Goal: Transaction & Acquisition: Purchase product/service

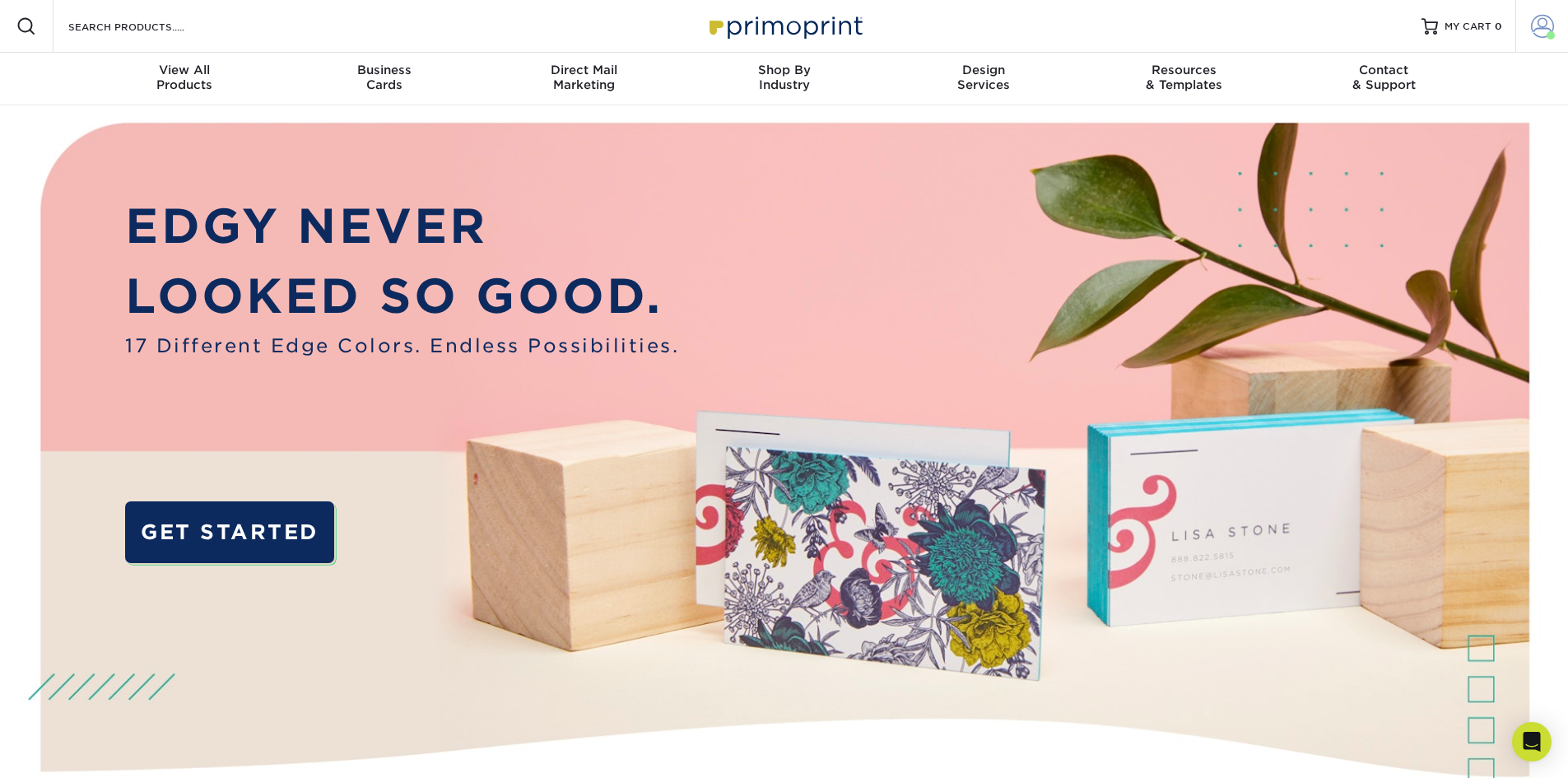
click at [1538, 30] on span at bounding box center [1542, 26] width 23 height 23
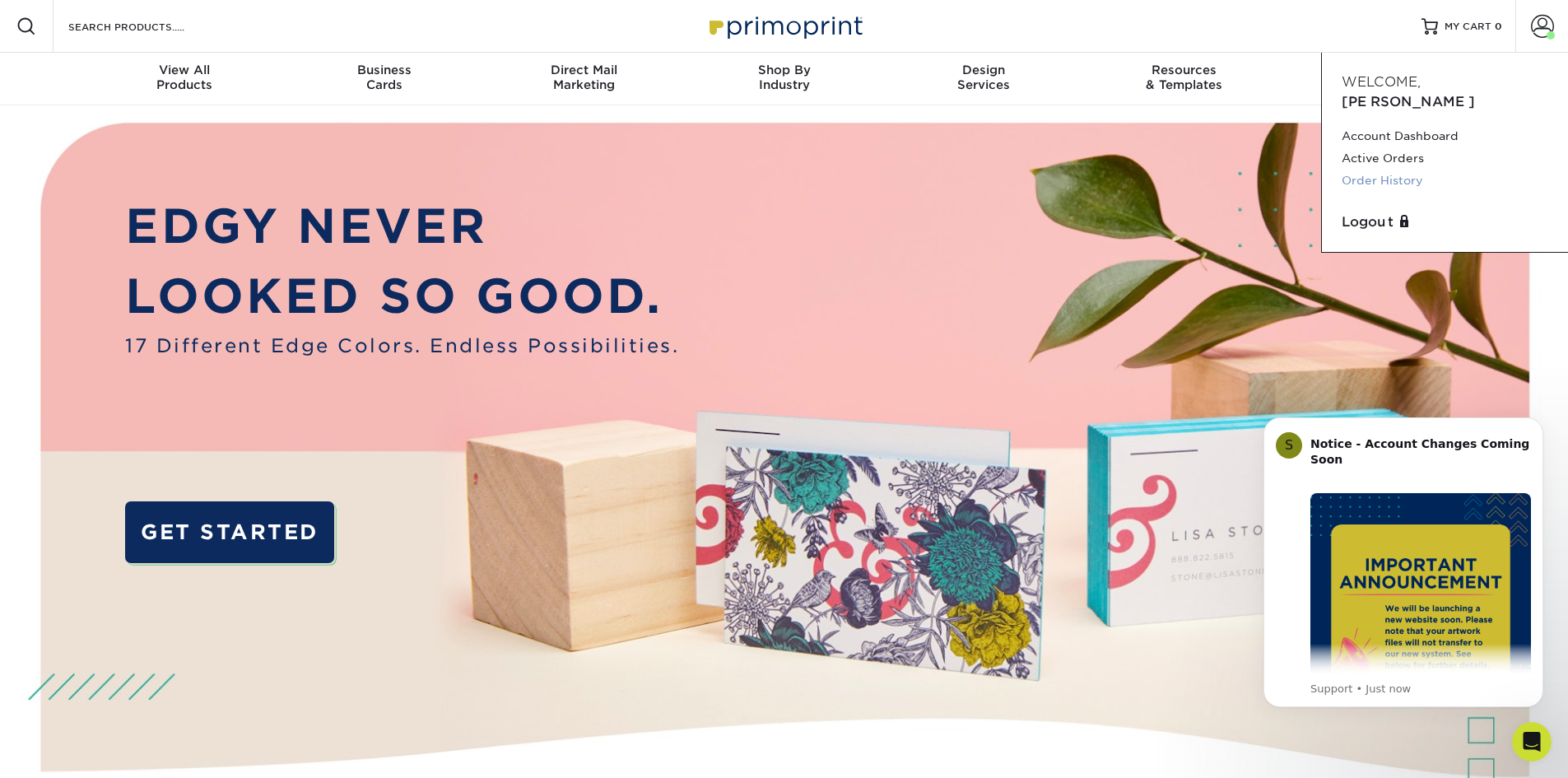
click at [1387, 170] on link "Order History" at bounding box center [1445, 181] width 206 height 22
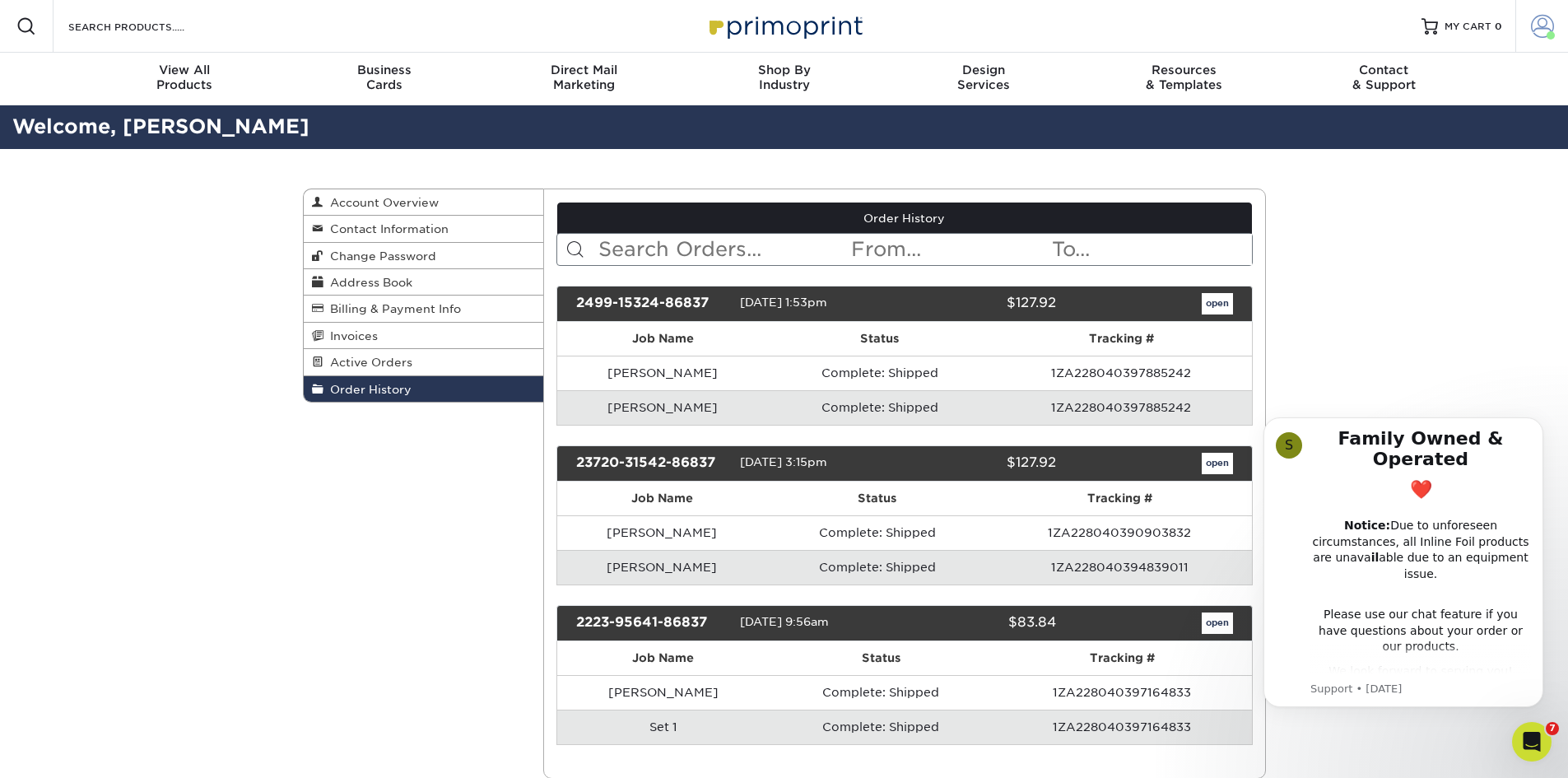
click at [1532, 23] on span at bounding box center [1542, 26] width 23 height 23
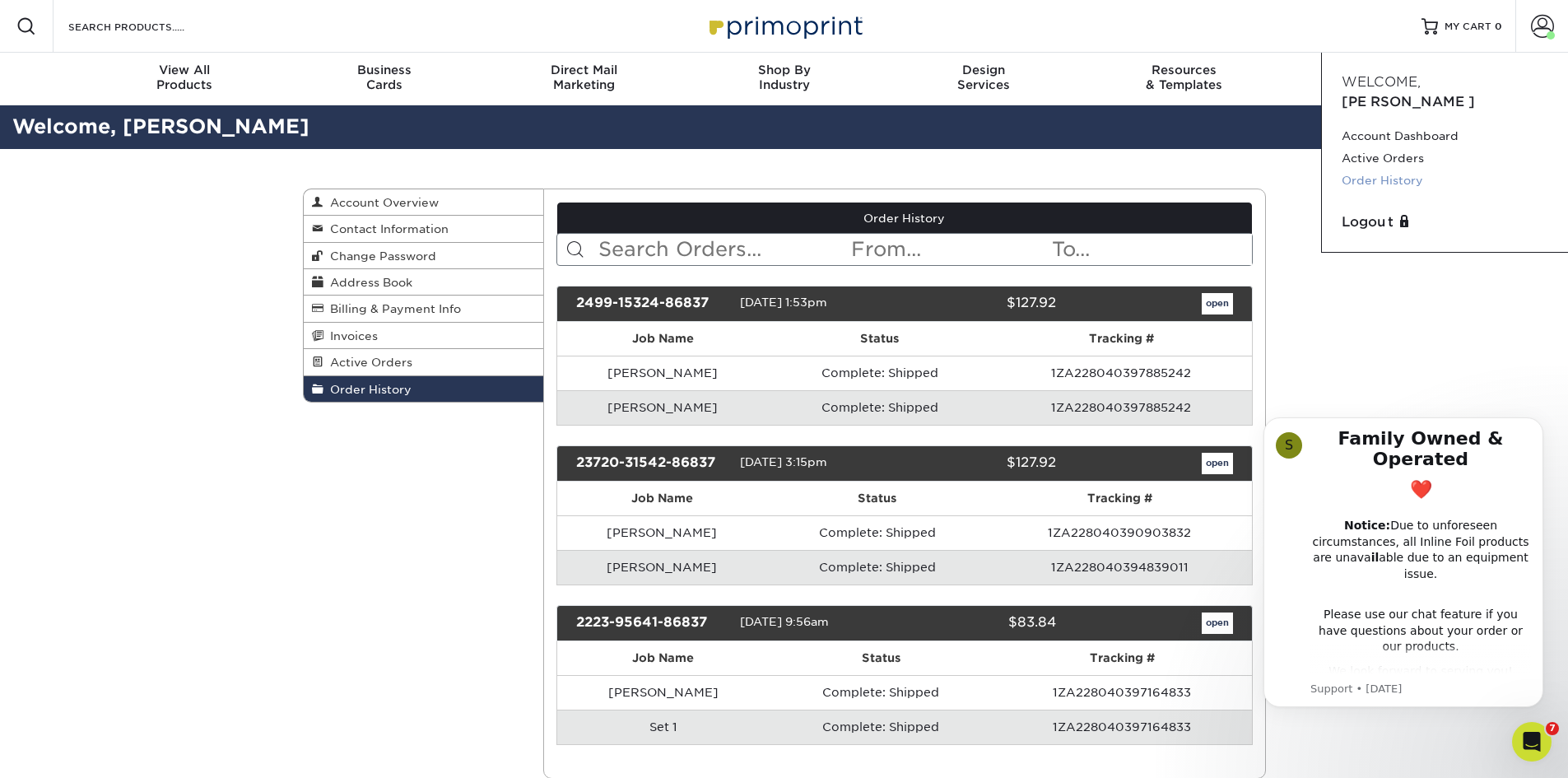
click at [1387, 170] on link "Order History" at bounding box center [1445, 181] width 206 height 22
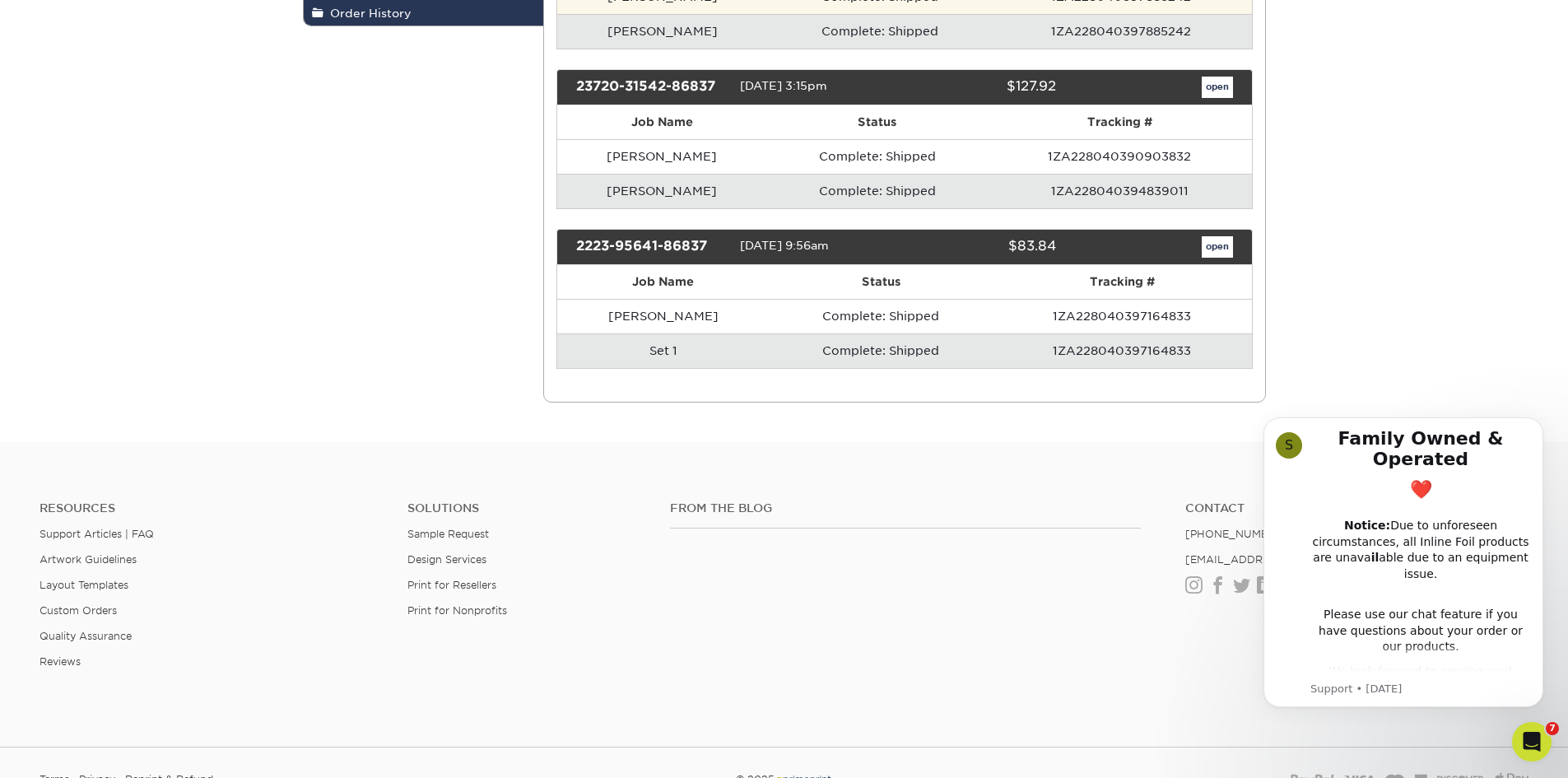
scroll to position [412, 0]
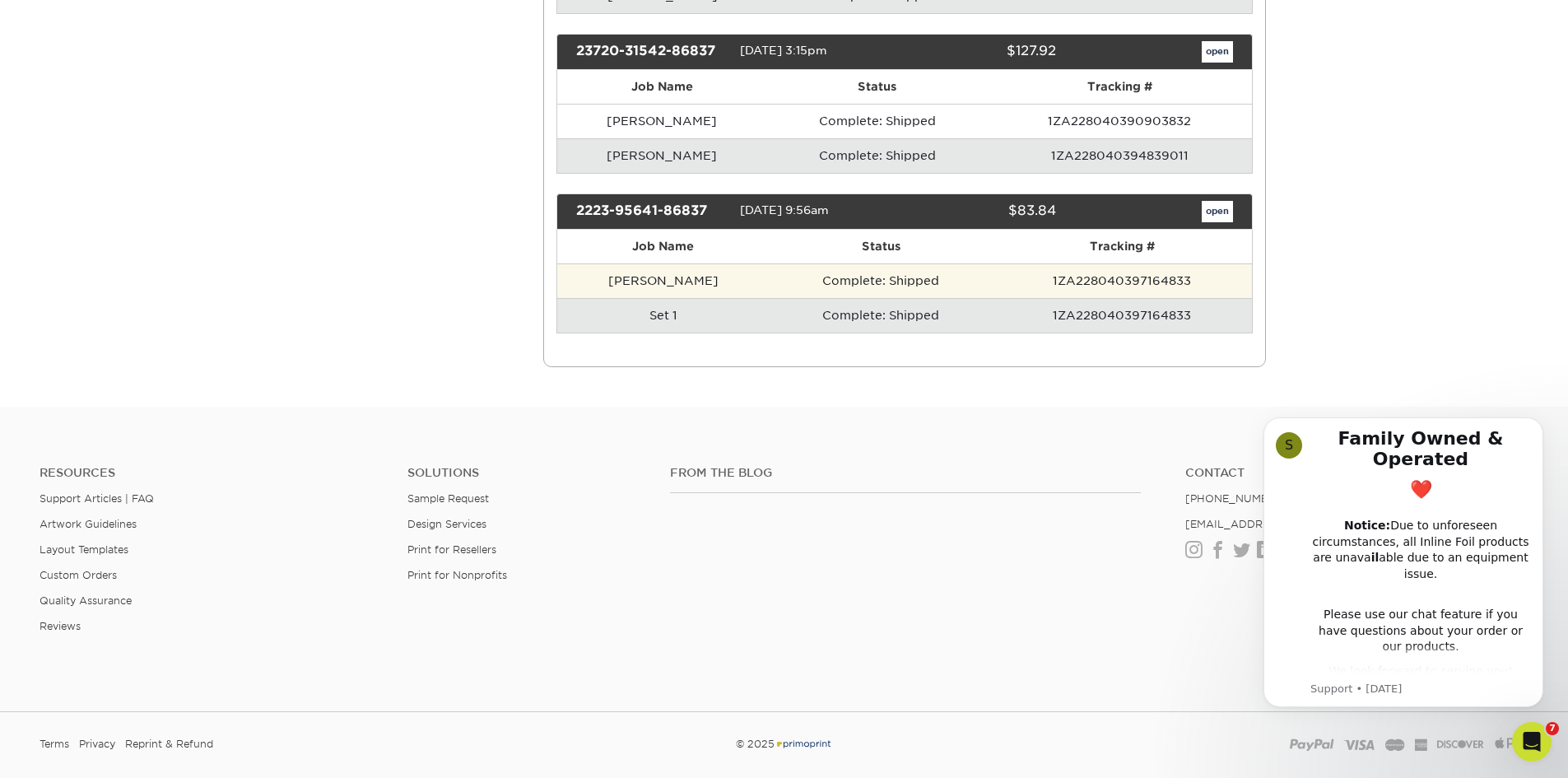
click at [888, 281] on td "Complete: Shipped" at bounding box center [881, 281] width 223 height 35
click at [1115, 283] on td "1ZA228040397164833" at bounding box center [1122, 281] width 260 height 35
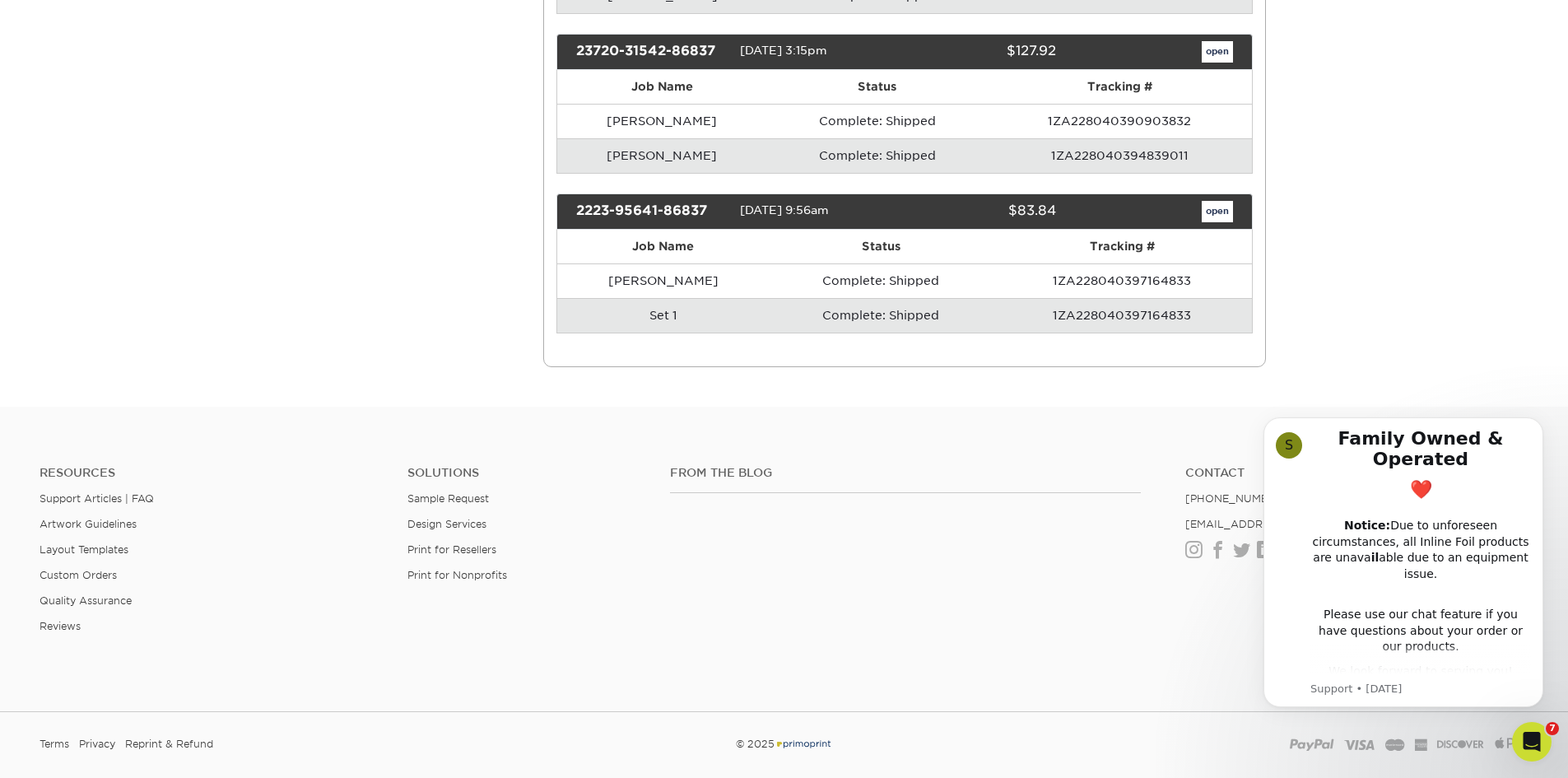
click at [1119, 250] on th "Tracking #" at bounding box center [1122, 247] width 260 height 34
click at [1224, 217] on link "open" at bounding box center [1217, 211] width 31 height 21
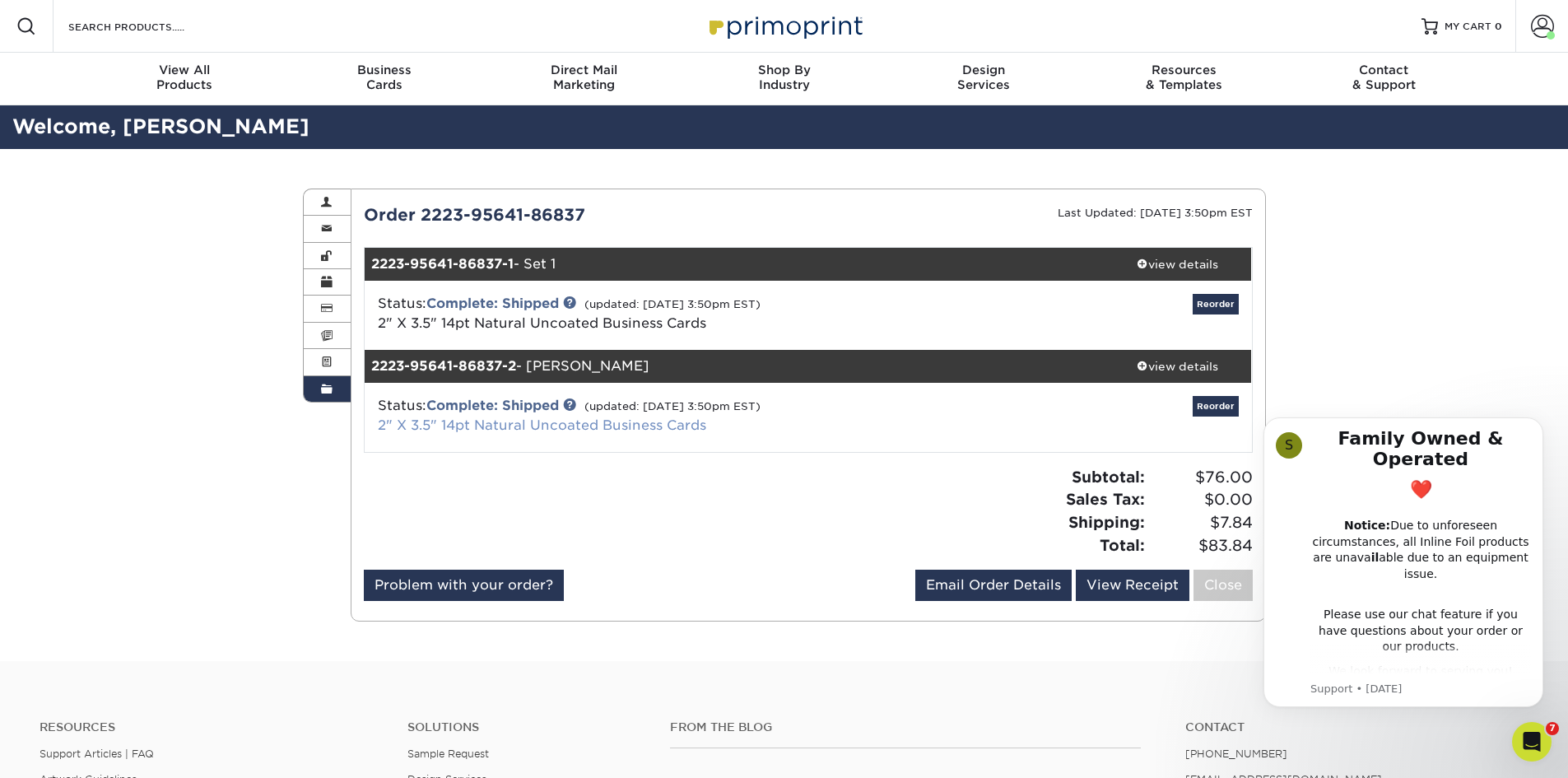
click at [522, 430] on link "2" X 3.5" 14pt Natural Uncoated Business Cards" at bounding box center [542, 425] width 329 height 16
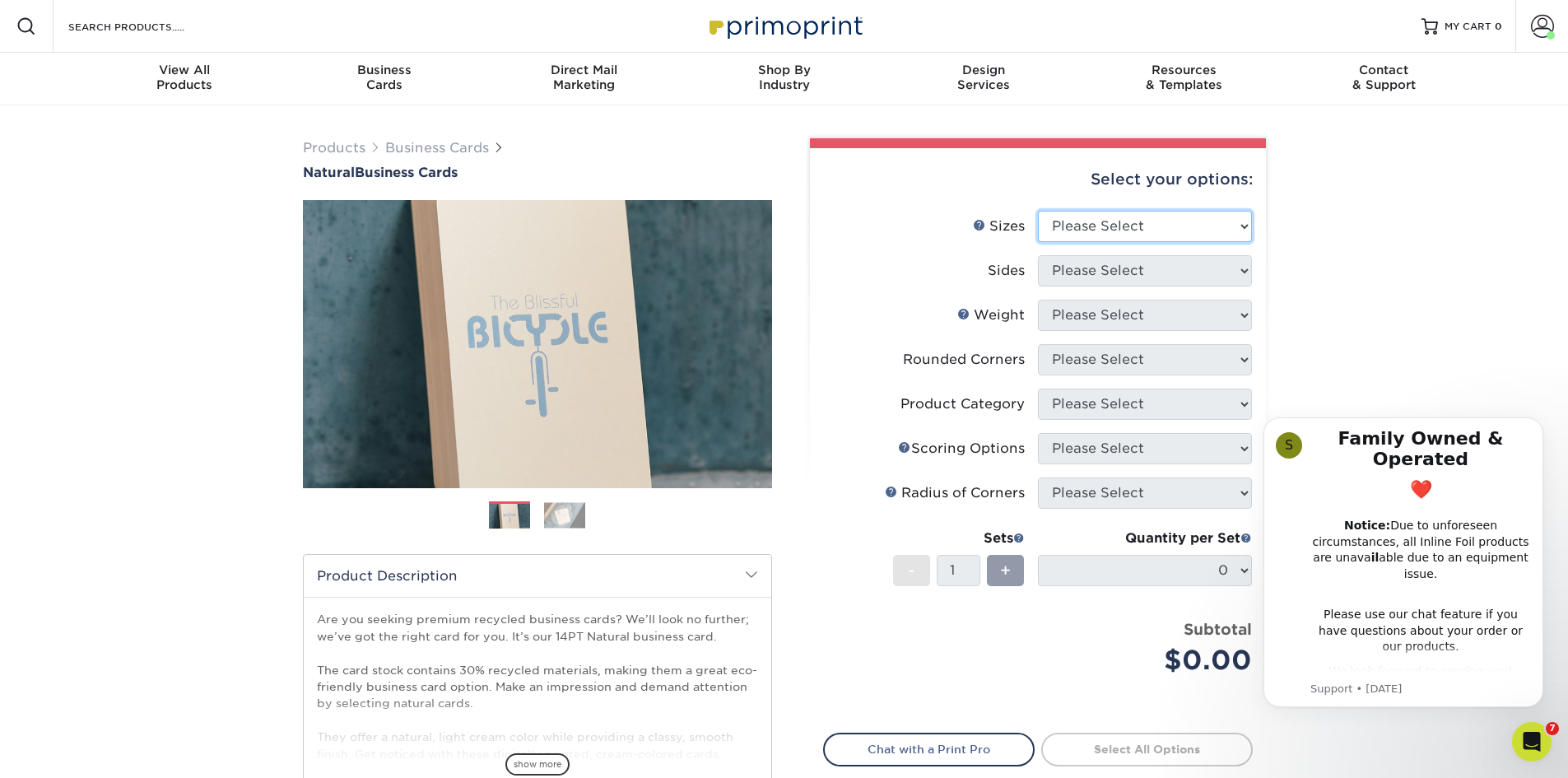
click at [1139, 225] on select "Please Select 1.5" x 3.5" - Mini 1.75" x 3.5" - Mini 2" x 2" - Square 2" x 3" -…" at bounding box center [1145, 226] width 214 height 31
select select "2.00x3.50"
click at [1038, 211] on select "Please Select 1.5" x 3.5" - Mini 1.75" x 3.5" - Mini 2" x 2" - Square 2" x 3" -…" at bounding box center [1145, 226] width 214 height 31
click at [1109, 261] on select "Please Select Print Both Sides Print Front Only" at bounding box center [1145, 271] width 214 height 31
select select "13abbda7-1d64-4f25-8bb2-c179b224825d"
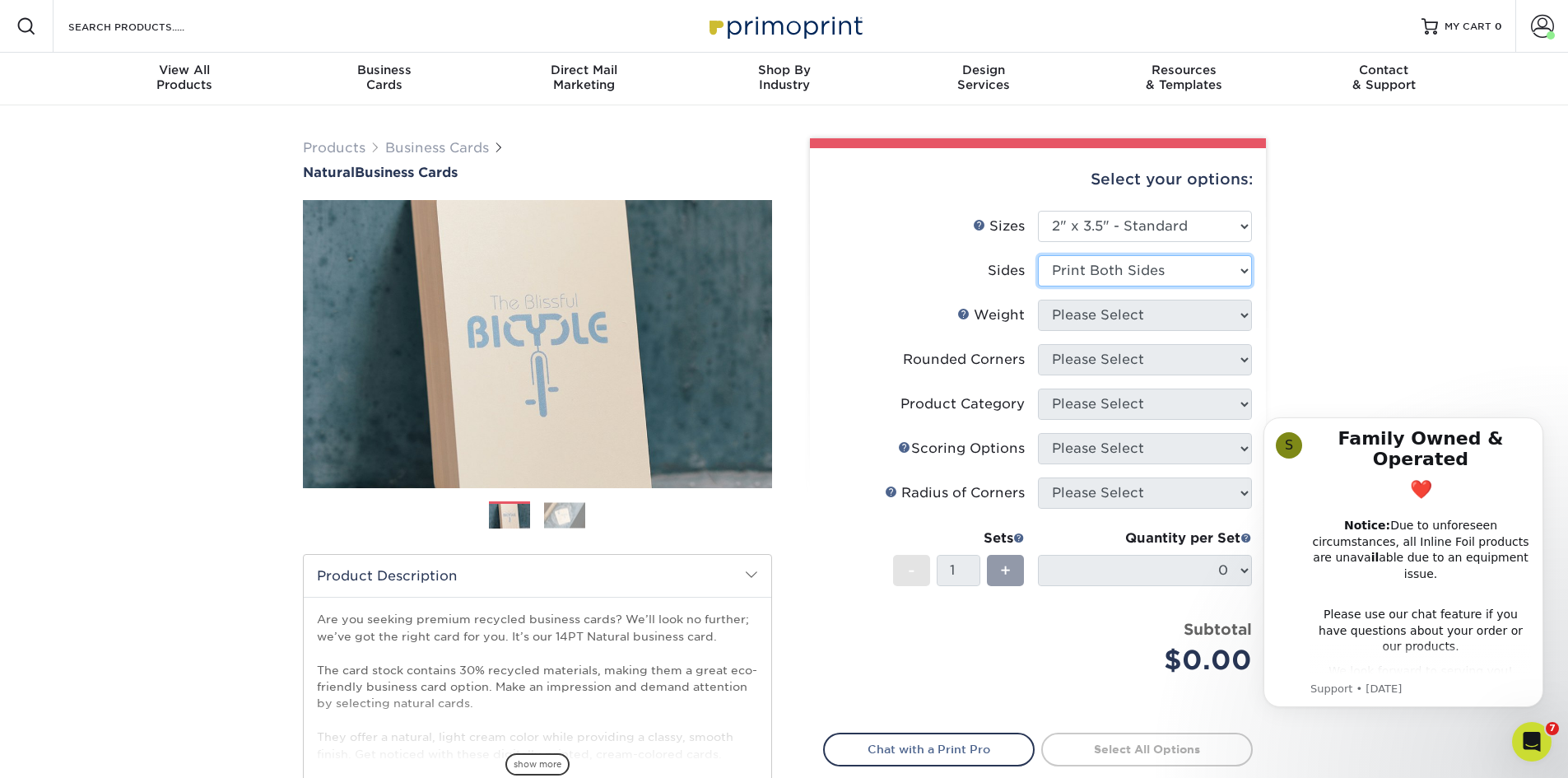
click at [1038, 255] on select "Please Select Print Both Sides Print Front Only" at bounding box center [1145, 271] width 214 height 31
click at [1113, 321] on select "Please Select 14PTNT" at bounding box center [1145, 315] width 214 height 31
select select "14PTNT"
click at [1038, 299] on select "Please Select 14PTNT" at bounding box center [1145, 315] width 214 height 31
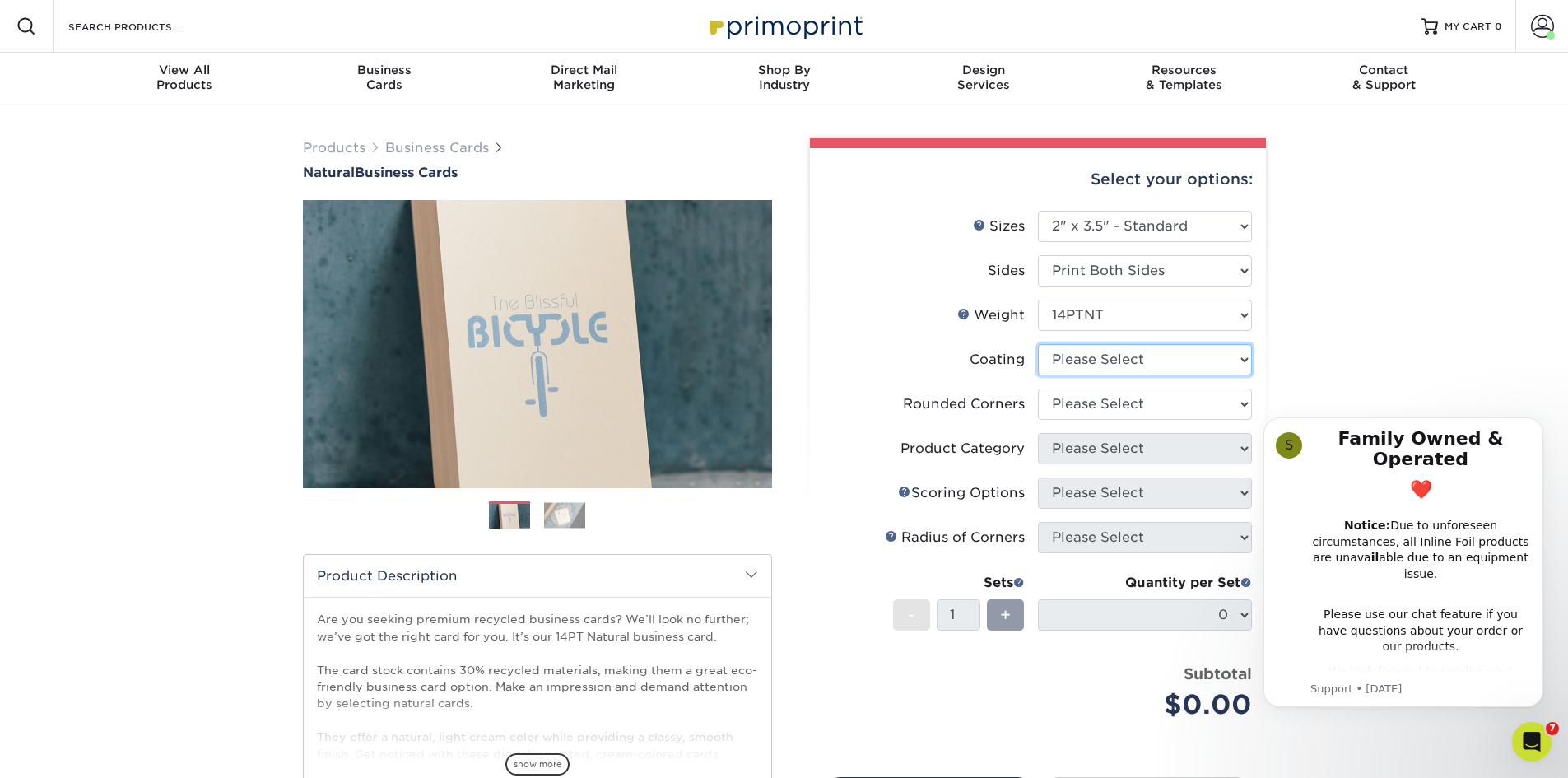
click at [1116, 360] on select at bounding box center [1145, 359] width 214 height 31
click at [1038, 344] on select at bounding box center [1145, 359] width 214 height 31
click at [1100, 411] on select "Please Select Yes - Round 2 Corners Yes - Round 4 Corners No" at bounding box center [1145, 404] width 214 height 31
select select "0"
click at [1038, 389] on select "Please Select Yes - Round 2 Corners Yes - Round 4 Corners No" at bounding box center [1145, 404] width 214 height 31
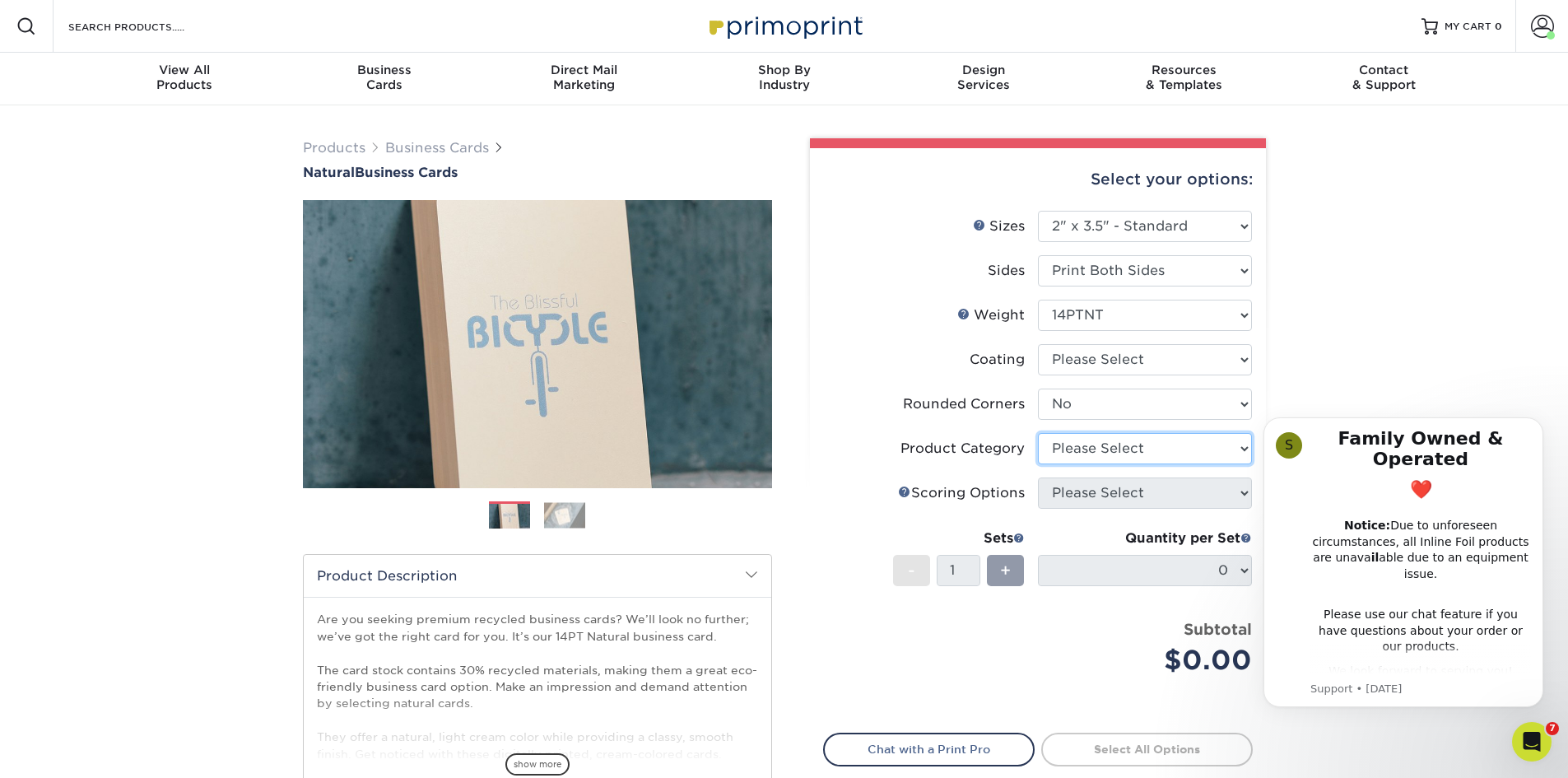
click at [1083, 454] on select "Please Select" at bounding box center [1145, 448] width 214 height 31
click at [1123, 444] on select "Please Select" at bounding box center [1145, 448] width 214 height 31
click at [1232, 452] on select "Please Select" at bounding box center [1145, 448] width 214 height 31
click at [1038, 433] on select "Please Select" at bounding box center [1145, 448] width 214 height 31
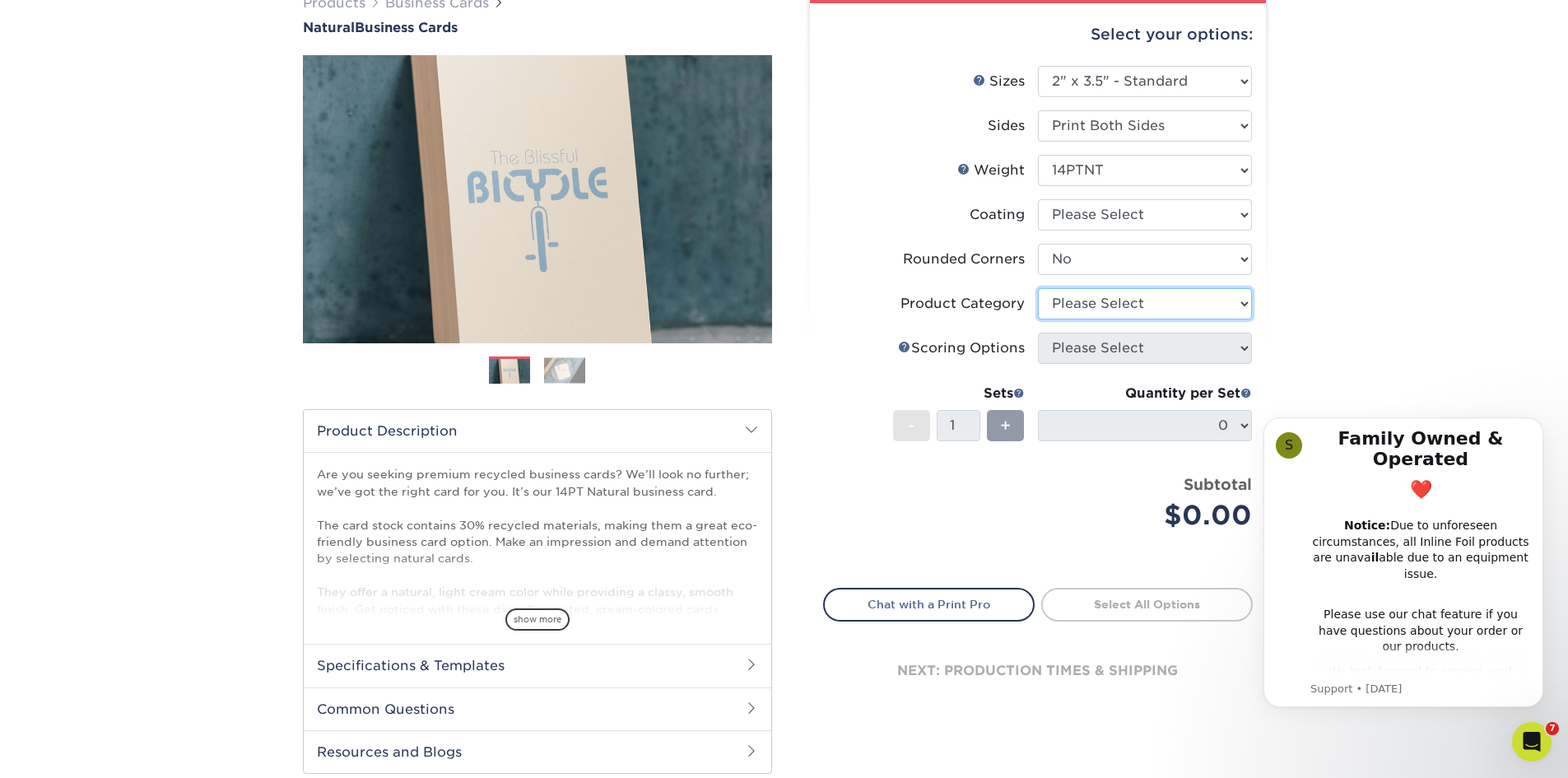
scroll to position [165, 0]
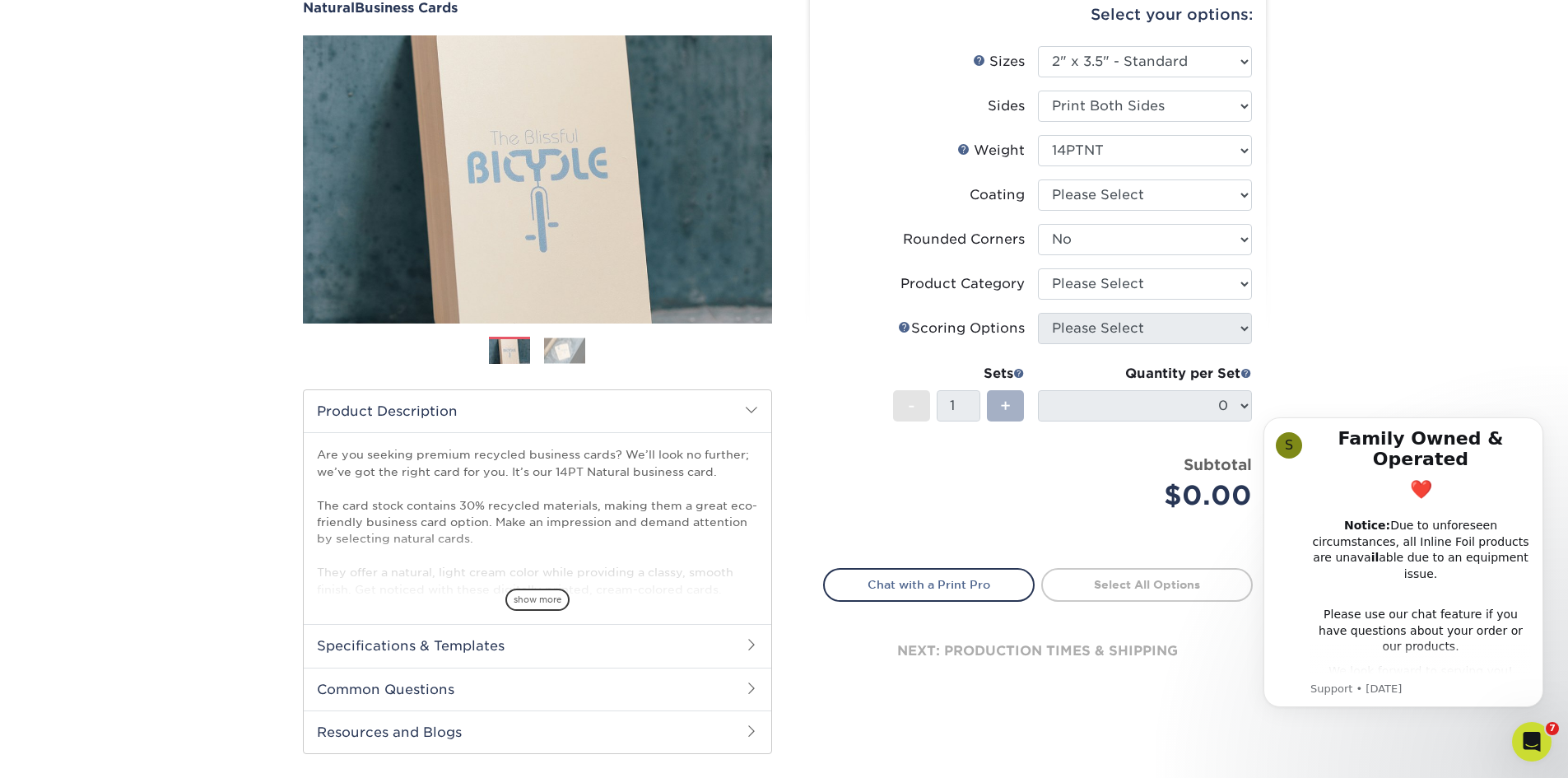
click at [1011, 406] on span "+" at bounding box center [1005, 405] width 11 height 25
click at [1538, 422] on icon "Dismiss notification" at bounding box center [1538, 422] width 6 height 6
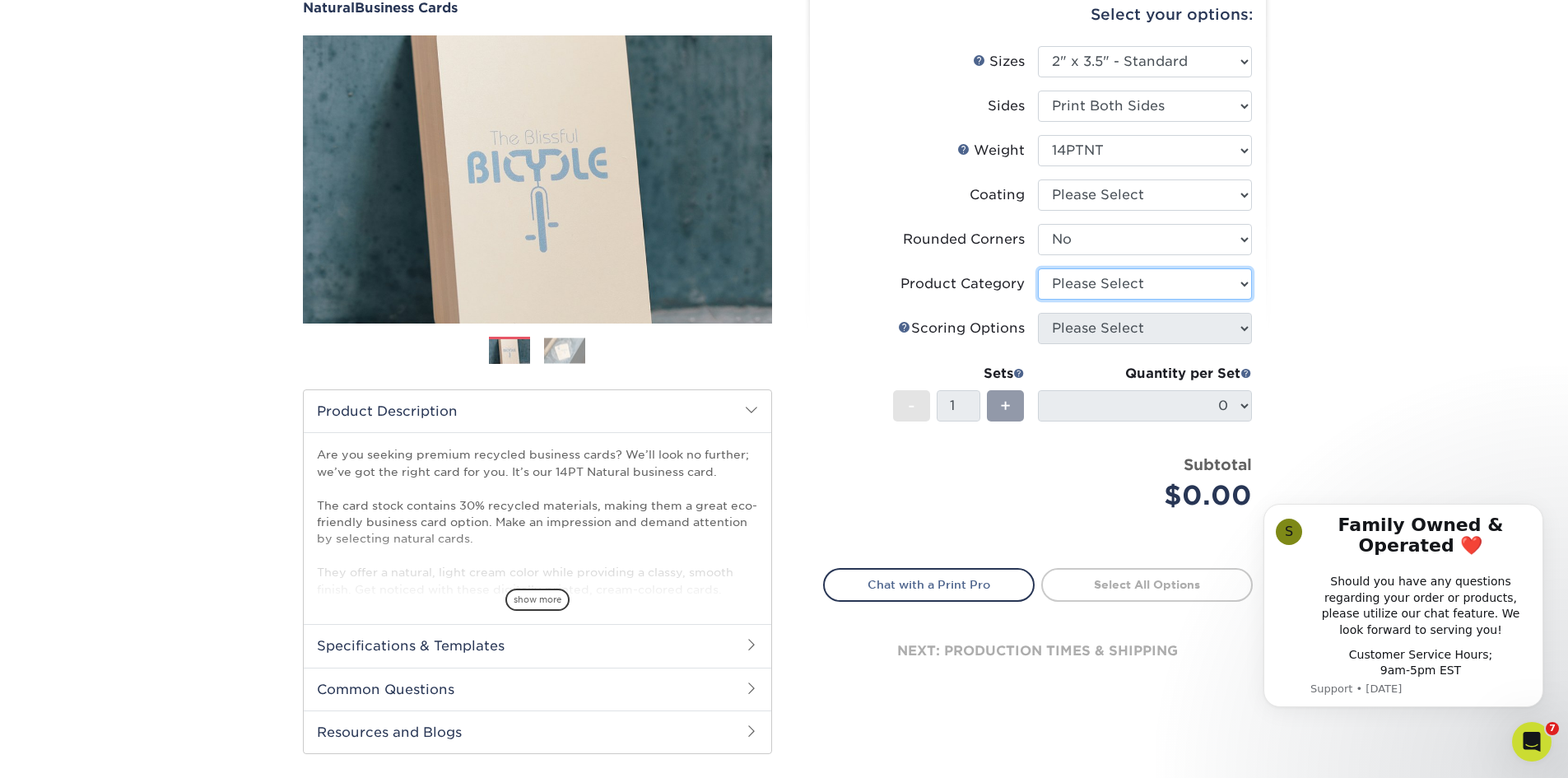
click at [1199, 278] on select "Please Select" at bounding box center [1145, 283] width 214 height 31
click at [1038, 268] on select "Please Select" at bounding box center [1145, 283] width 214 height 31
click at [1145, 285] on select "Please Select" at bounding box center [1145, 283] width 214 height 31
click at [1090, 290] on select "Please Select" at bounding box center [1145, 283] width 214 height 31
click at [1005, 522] on li "Price per set $0.00 Subtotal $0.00" at bounding box center [1037, 495] width 403 height 82
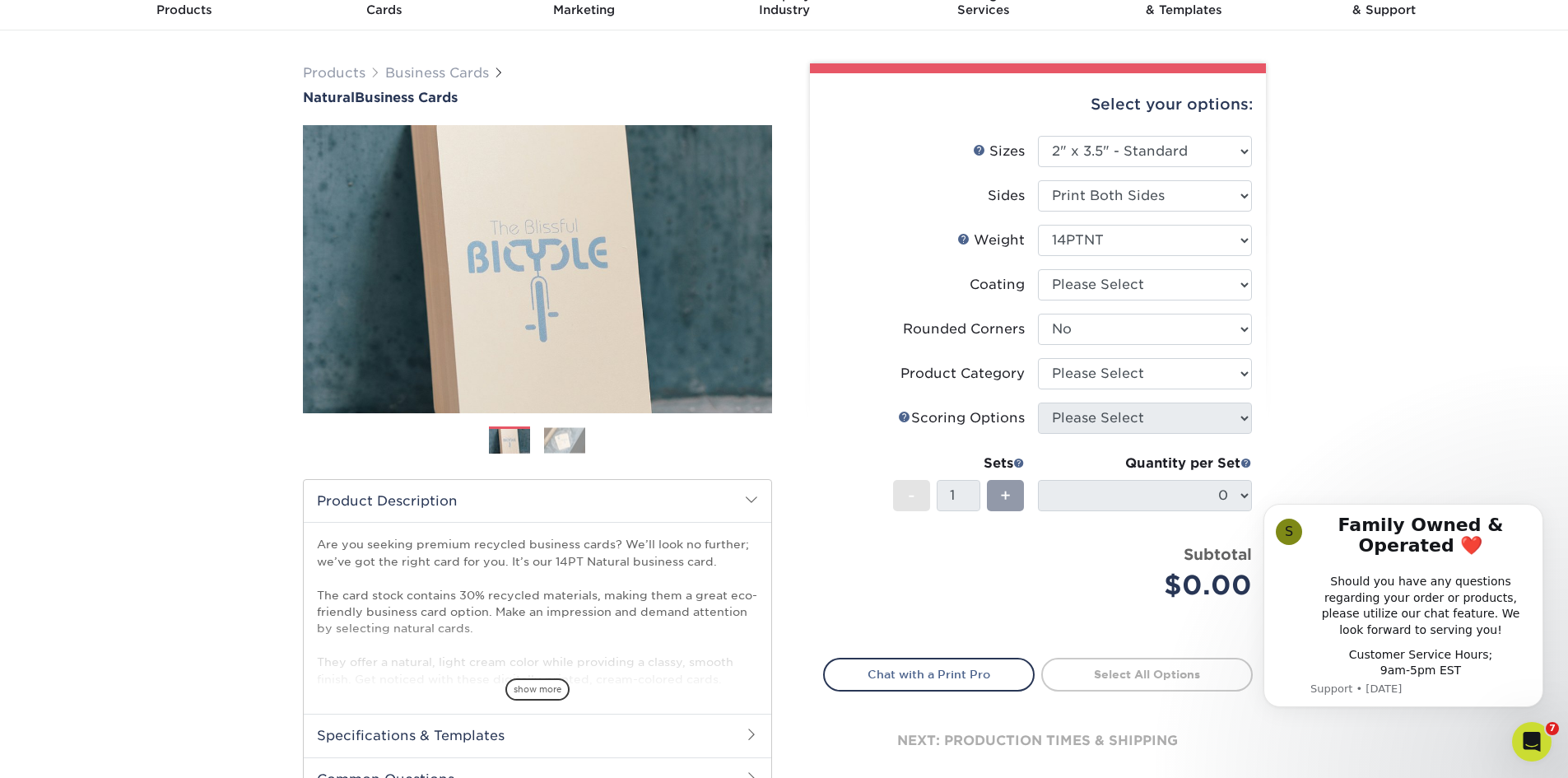
scroll to position [0, 0]
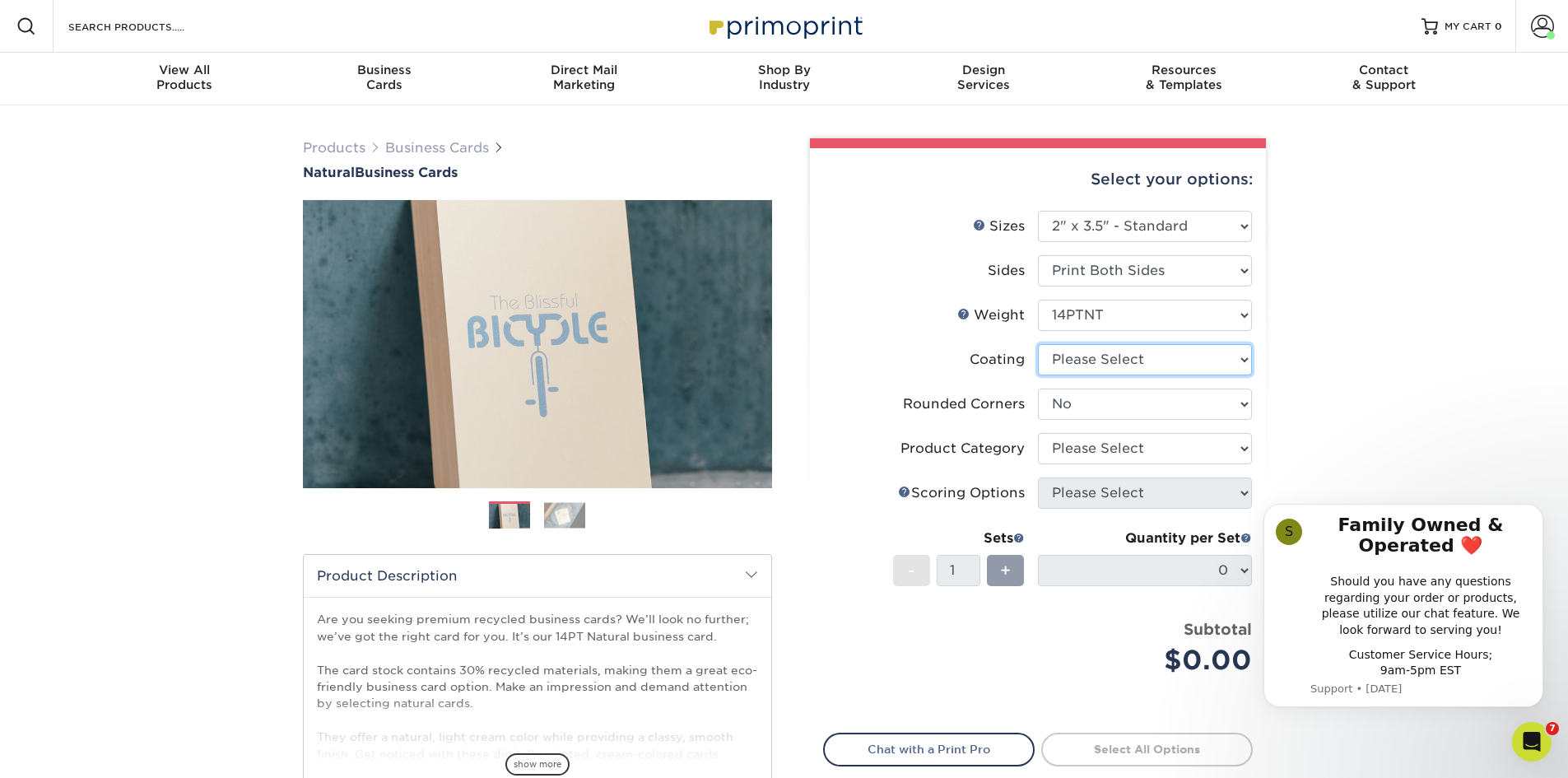
click at [1149, 366] on select at bounding box center [1145, 359] width 214 height 31
select select "3e7618de-abca-4bda-9f97-8b9129e913d8"
click at [1038, 344] on select at bounding box center [1145, 359] width 214 height 31
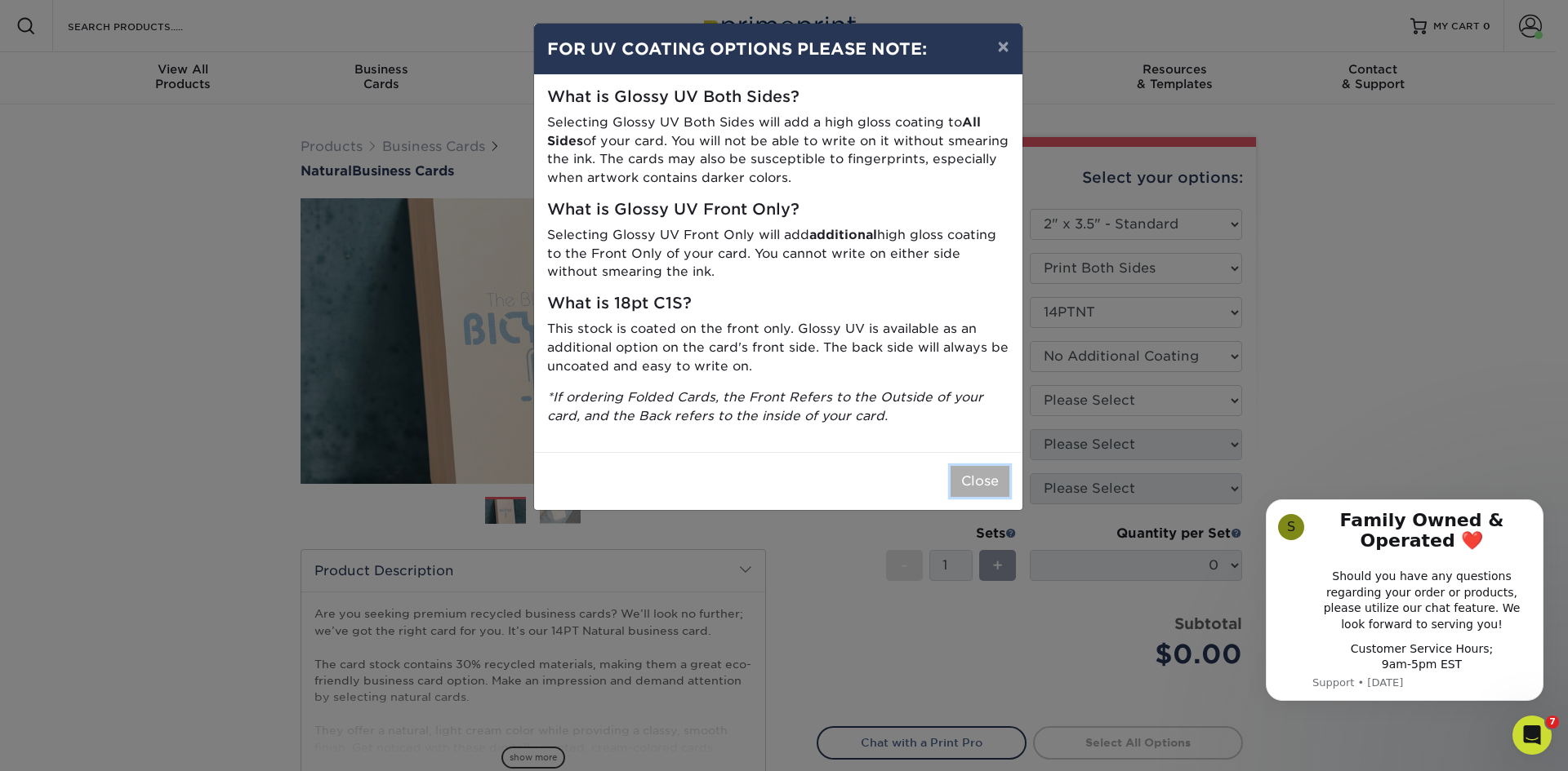
click at [964, 475] on button "Close" at bounding box center [979, 481] width 59 height 31
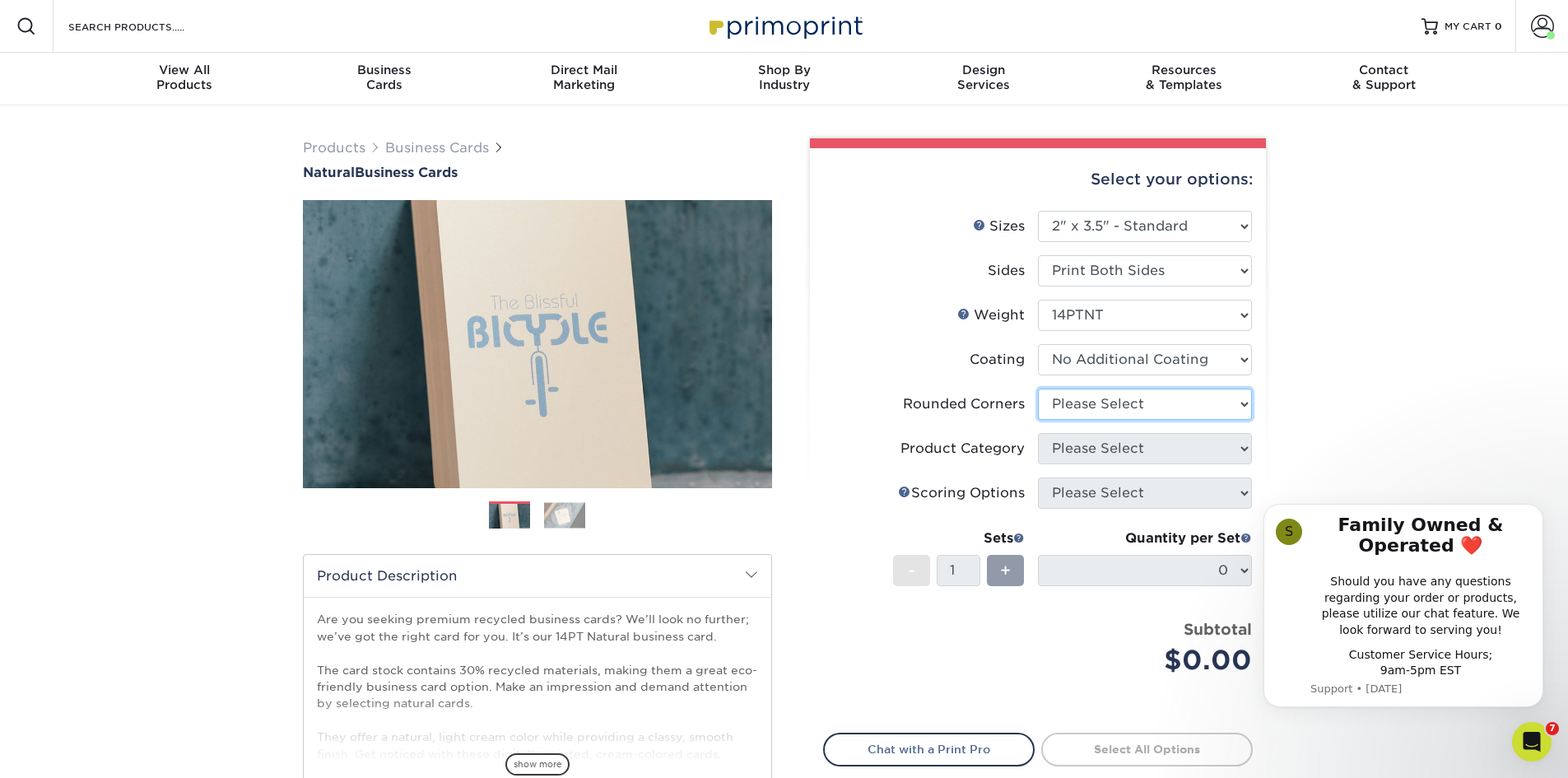
click at [1131, 400] on select "Please Select Yes - Round 2 Corners Yes - Round 4 Corners No" at bounding box center [1145, 404] width 214 height 31
select select "0"
click at [1038, 389] on select "Please Select Yes - Round 2 Corners Yes - Round 4 Corners No" at bounding box center [1145, 404] width 214 height 31
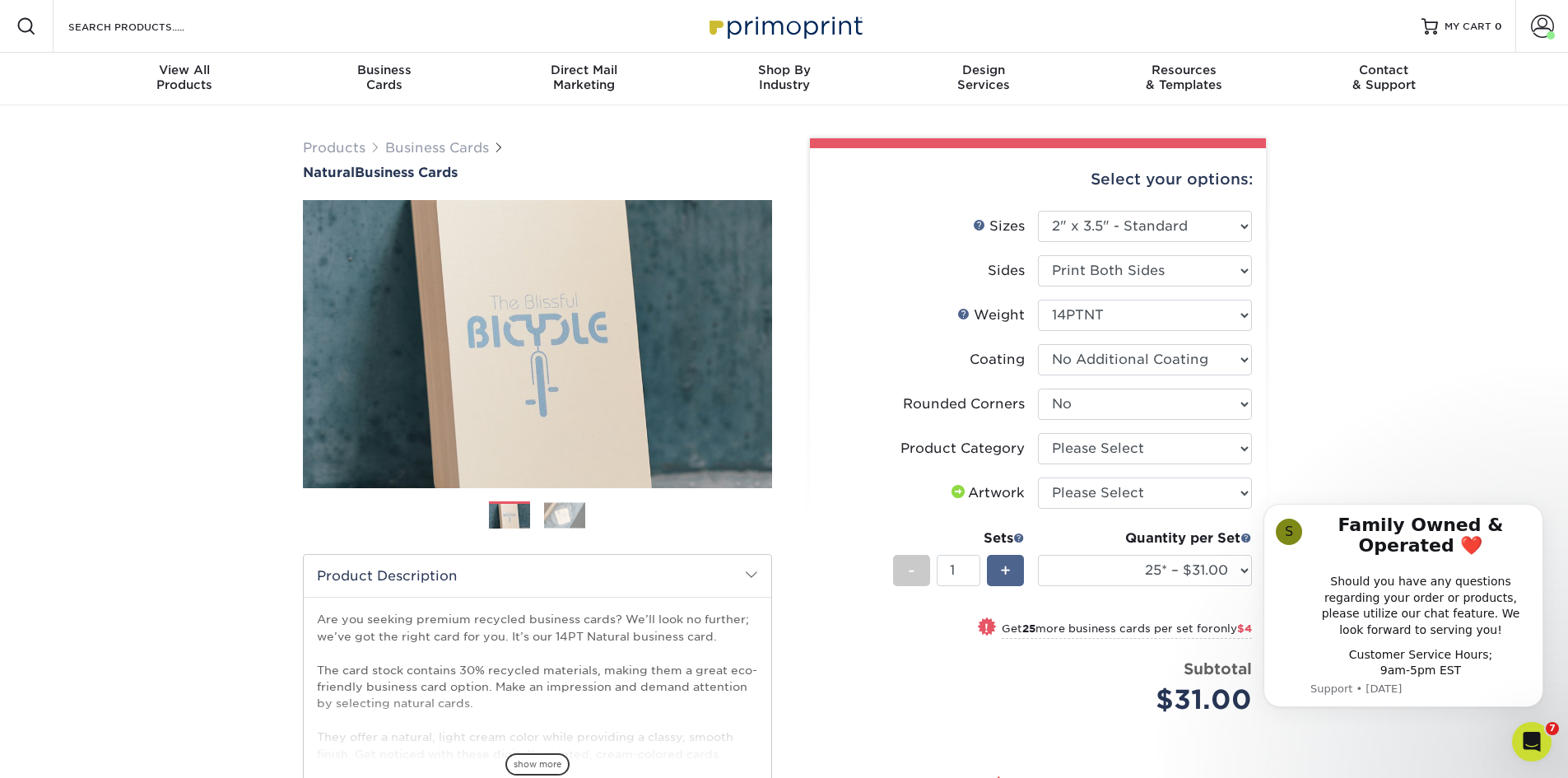
click at [1011, 565] on span "+" at bounding box center [1005, 570] width 11 height 25
type input "2"
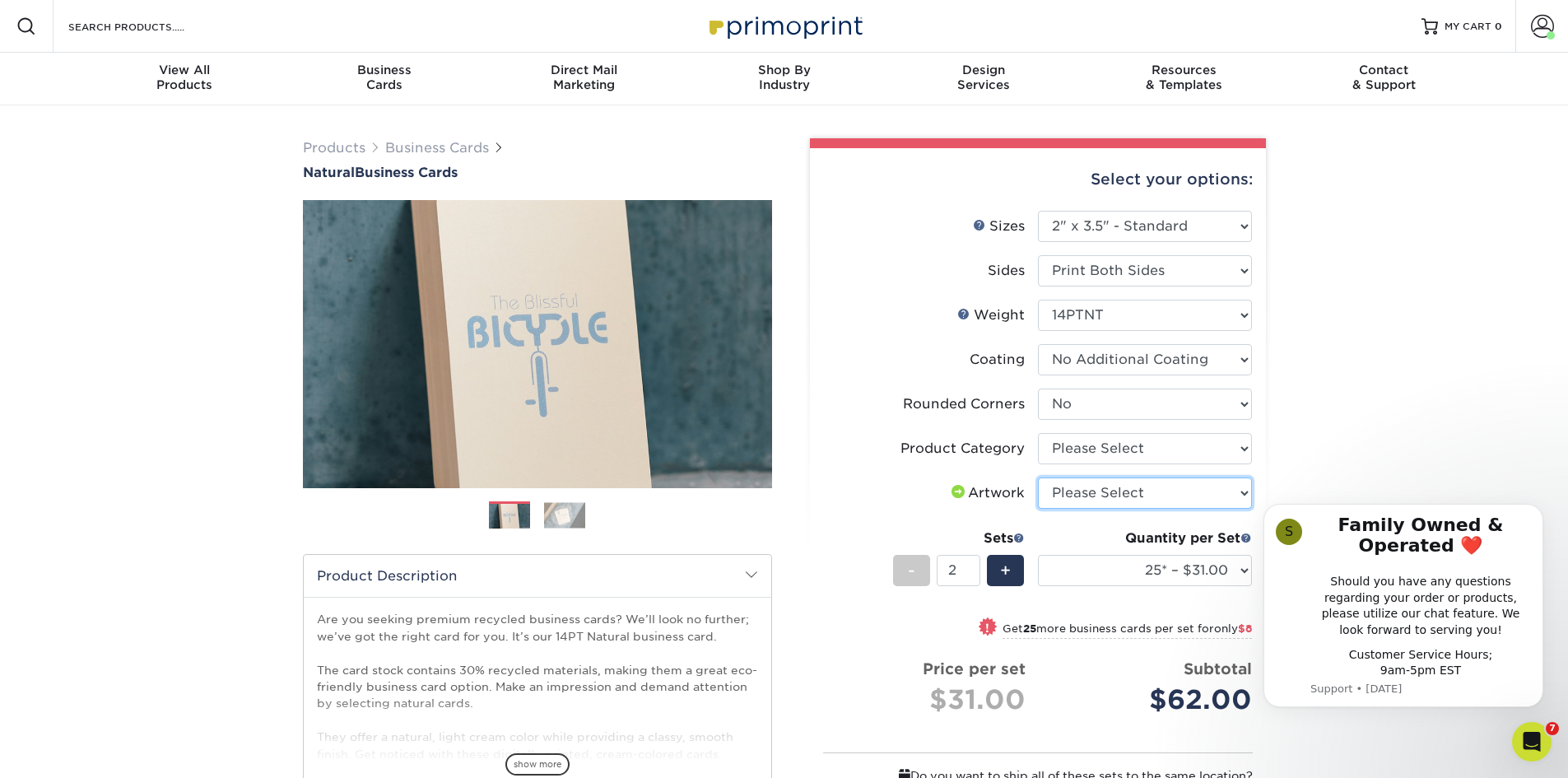
click at [1108, 490] on select "Please Select I will upload files I need a design - $100" at bounding box center [1145, 493] width 214 height 31
select select "upload"
click at [1038, 478] on select "Please Select I will upload files I need a design - $100" at bounding box center [1145, 493] width 214 height 31
click at [1106, 440] on select "Please Select Business Cards" at bounding box center [1145, 448] width 214 height 31
select select "3b5148f1-0588-4f88-a218-97bcfdce65c1"
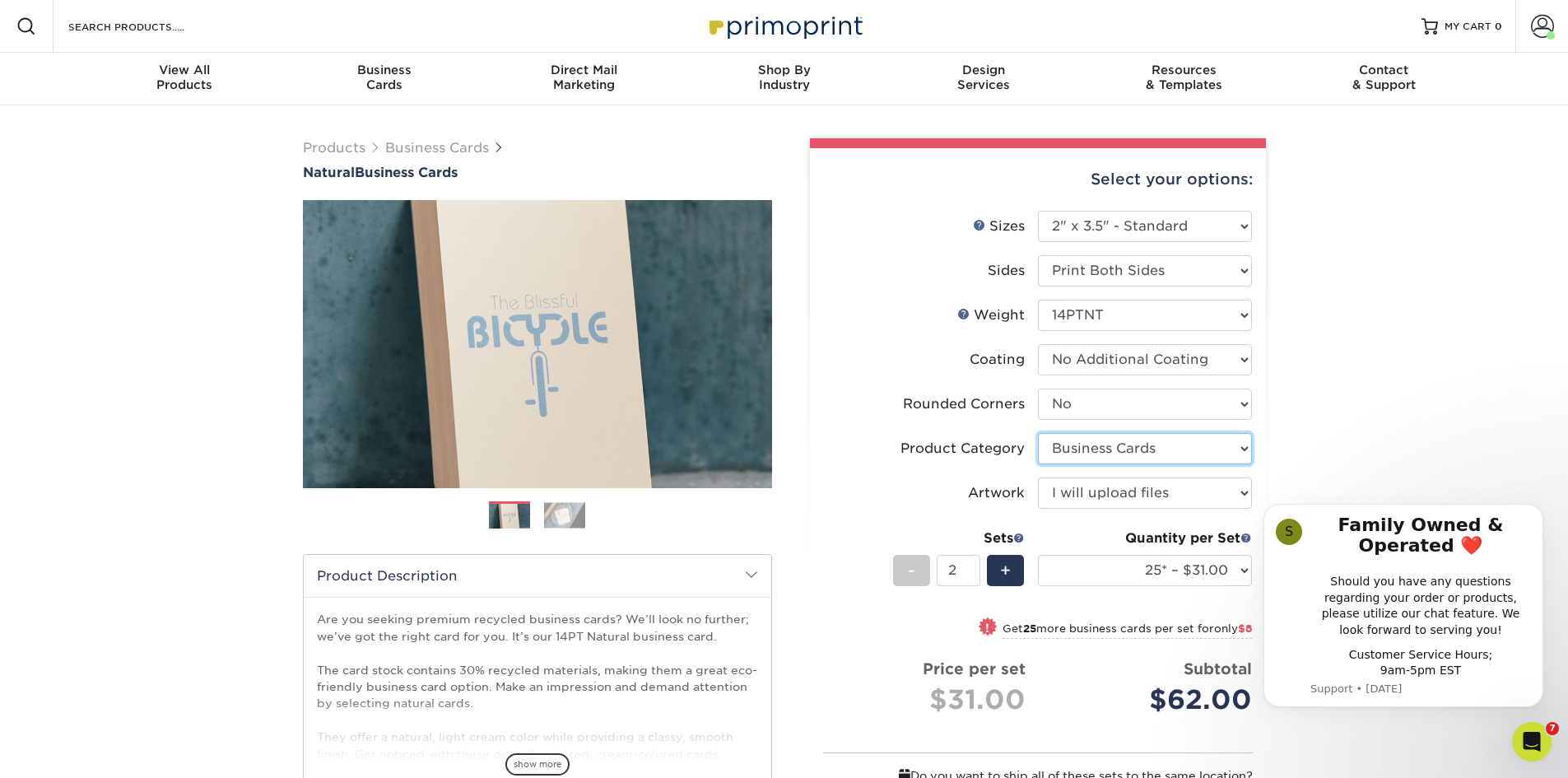
click at [1038, 433] on select "Please Select Business Cards" at bounding box center [1145, 448] width 214 height 31
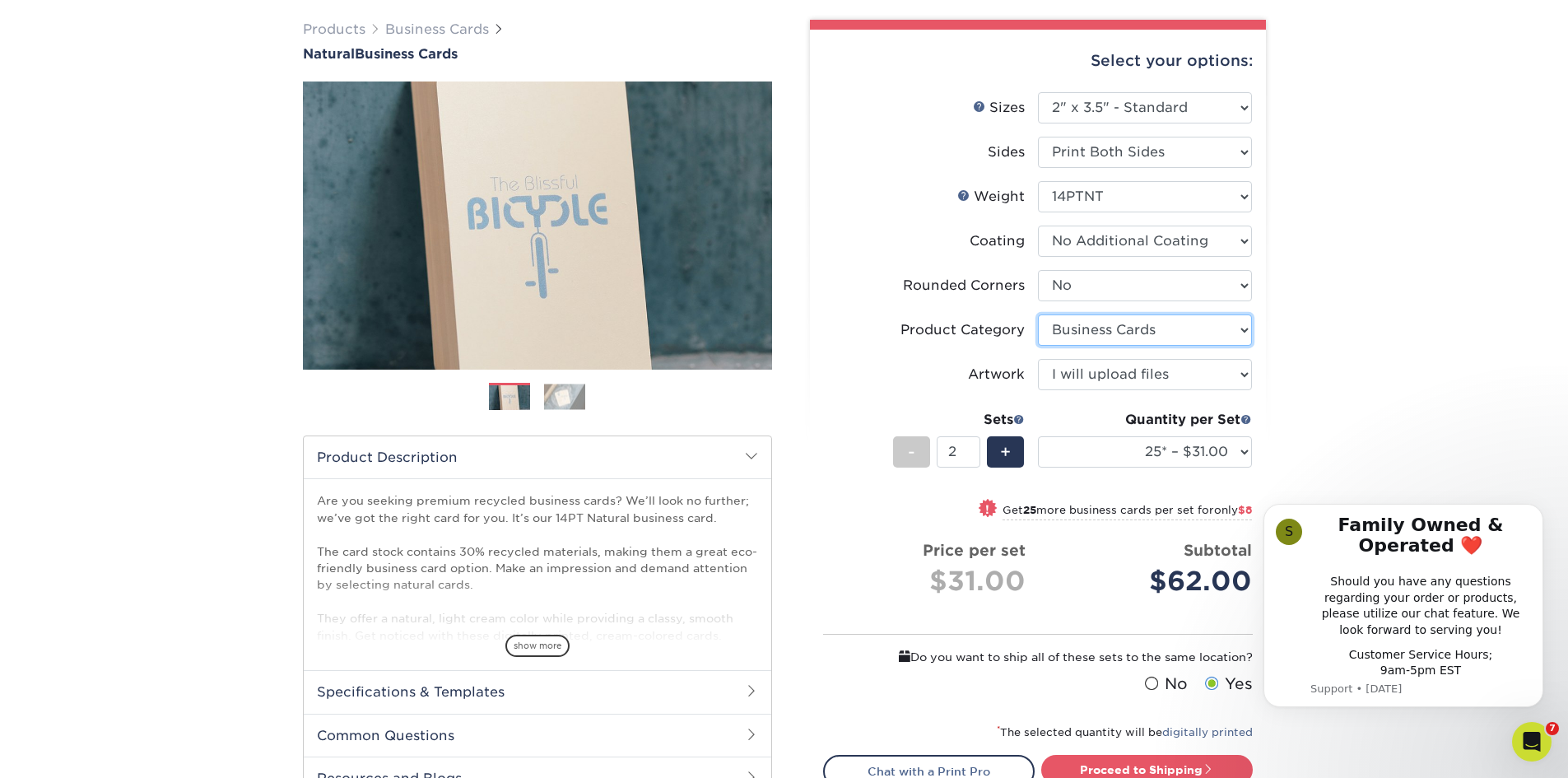
scroll to position [247, 0]
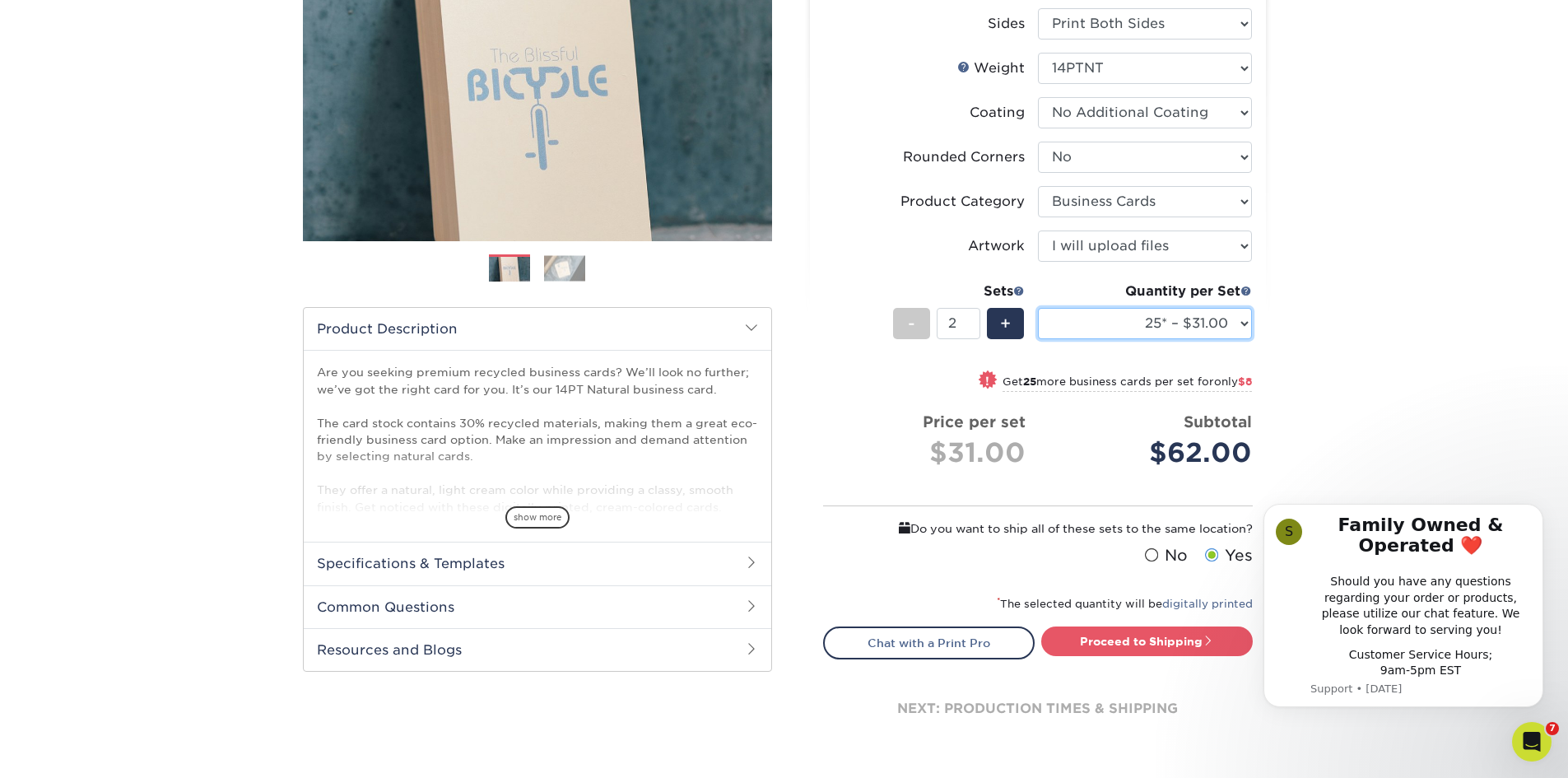
click at [1230, 327] on select "25* – $31.00 50* – $35.00 75* – $43.00 100* – $47.00 250* – $51.00 500* – $55.0…" at bounding box center [1145, 323] width 214 height 31
click at [911, 326] on span "-" at bounding box center [911, 323] width 8 height 25
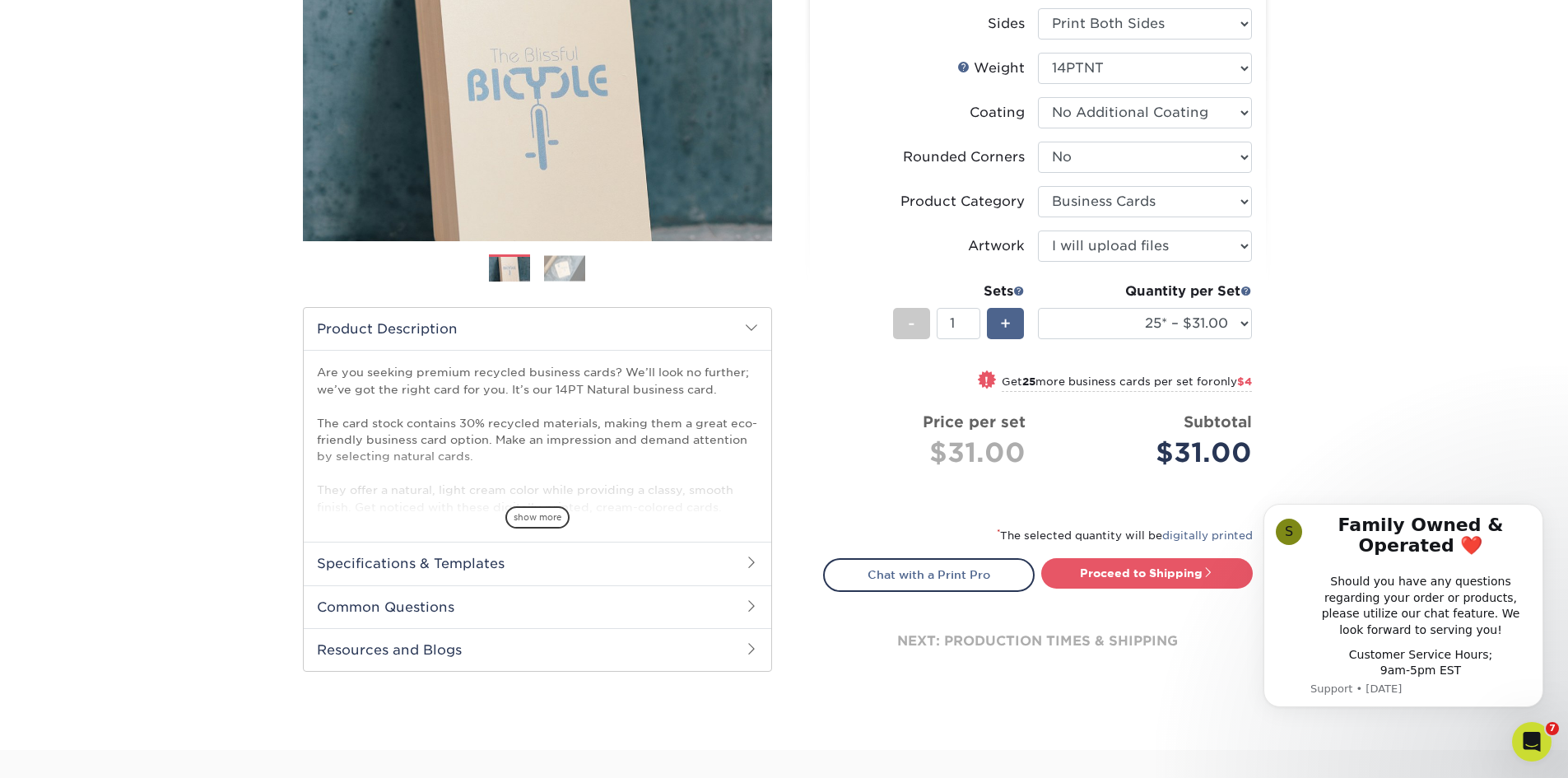
click at [1001, 326] on span "+" at bounding box center [1005, 323] width 11 height 25
type input "2"
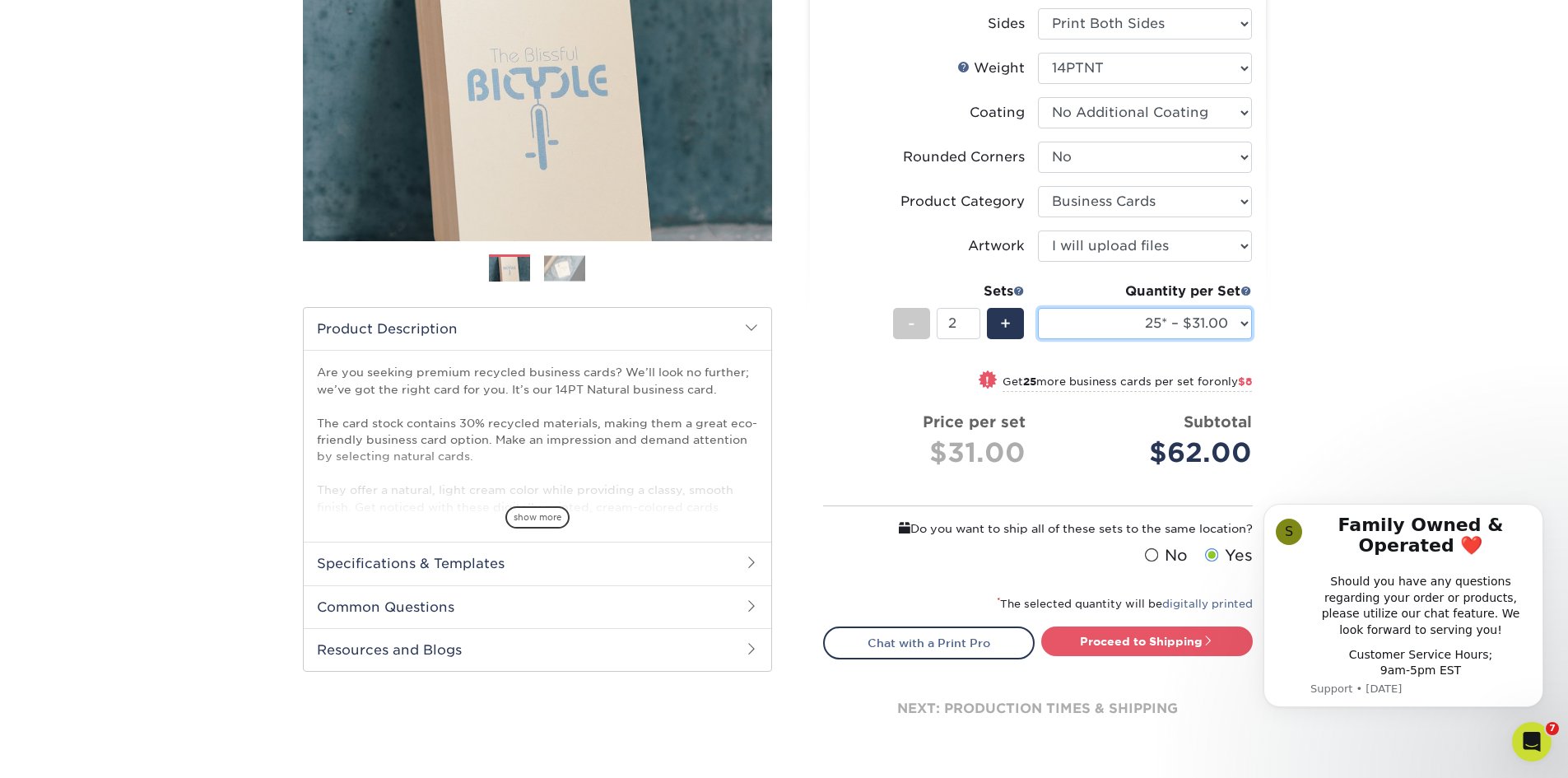
click at [1226, 326] on select "25* – $31.00 50* – $35.00 75* – $43.00 100* – $47.00 250* – $51.00 500* – $55.0…" at bounding box center [1145, 323] width 214 height 31
click at [245, 434] on div "Products Business Cards Natural Business Cards Previous Next 25 $" at bounding box center [784, 338] width 1568 height 959
click at [1536, 510] on icon "Dismiss notification" at bounding box center [1538, 509] width 9 height 9
click at [1534, 511] on icon "Dismiss notification" at bounding box center [1538, 509] width 9 height 9
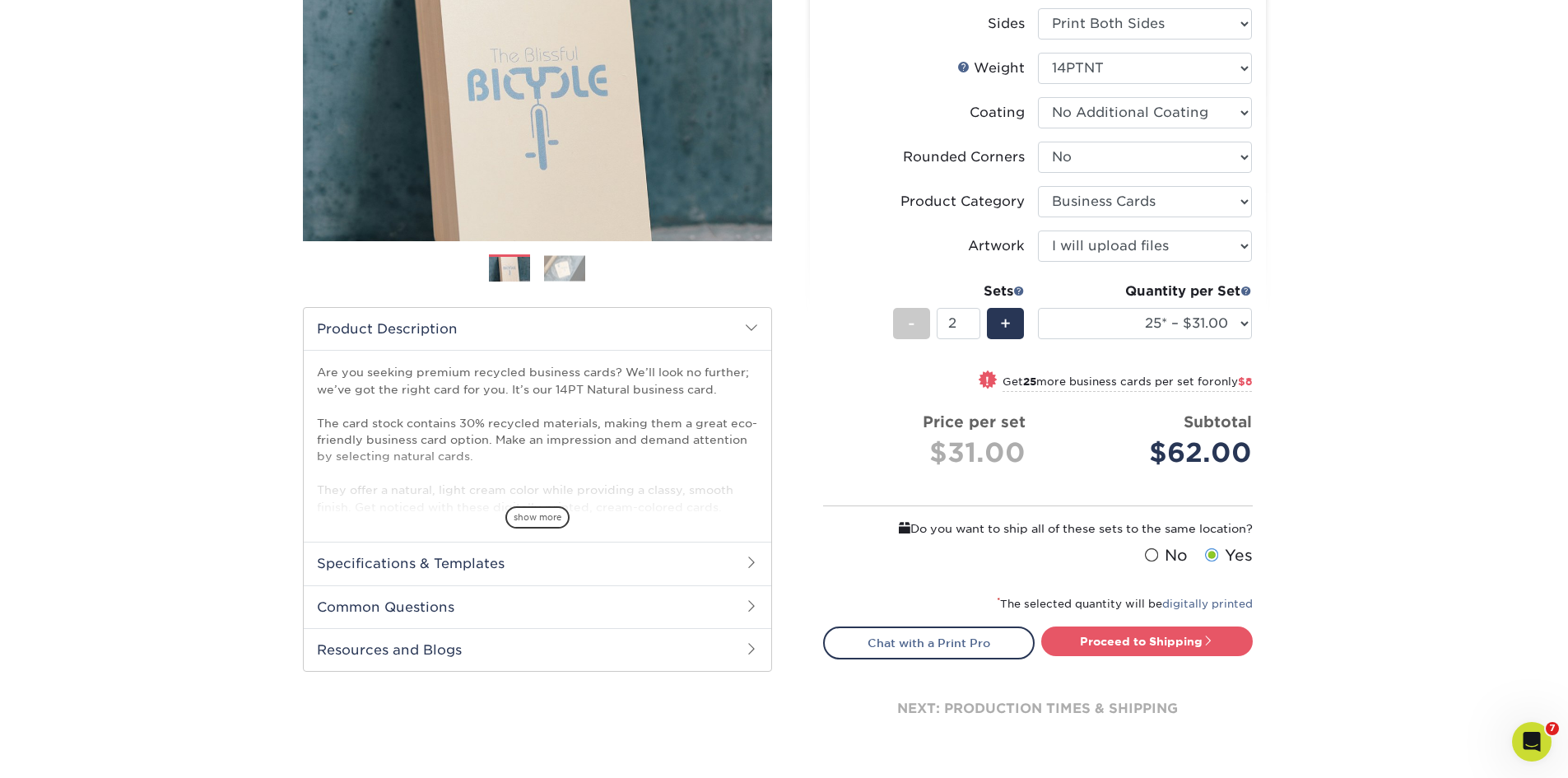
click at [1564, 312] on div "Products Business Cards Natural Business Cards Previous Next 25 $" at bounding box center [784, 338] width 1568 height 959
click at [1216, 330] on select "25* – $31.00 50* – $35.00 75* – $43.00 100* – $47.00 250* – $51.00 500* – $55.0…" at bounding box center [1145, 323] width 214 height 31
select select "100* – $47.00"
click at [1038, 308] on select "25* – $31.00 50* – $35.00 75* – $43.00 100* – $47.00 250* – $51.00 500* – $55.0…" at bounding box center [1145, 323] width 214 height 31
click at [1173, 645] on link "Proceed to Shipping" at bounding box center [1147, 641] width 211 height 30
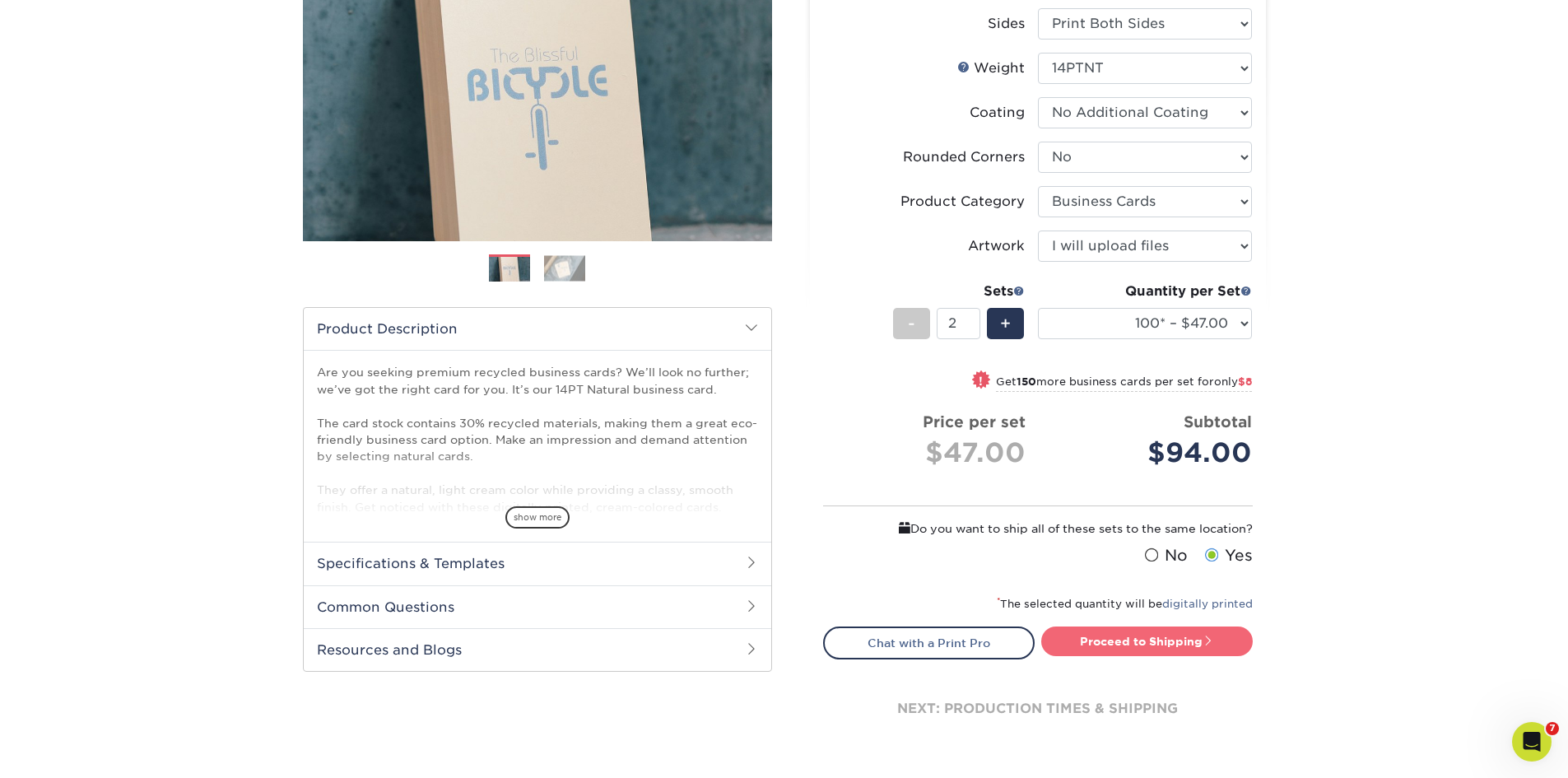
type input "Set 1"
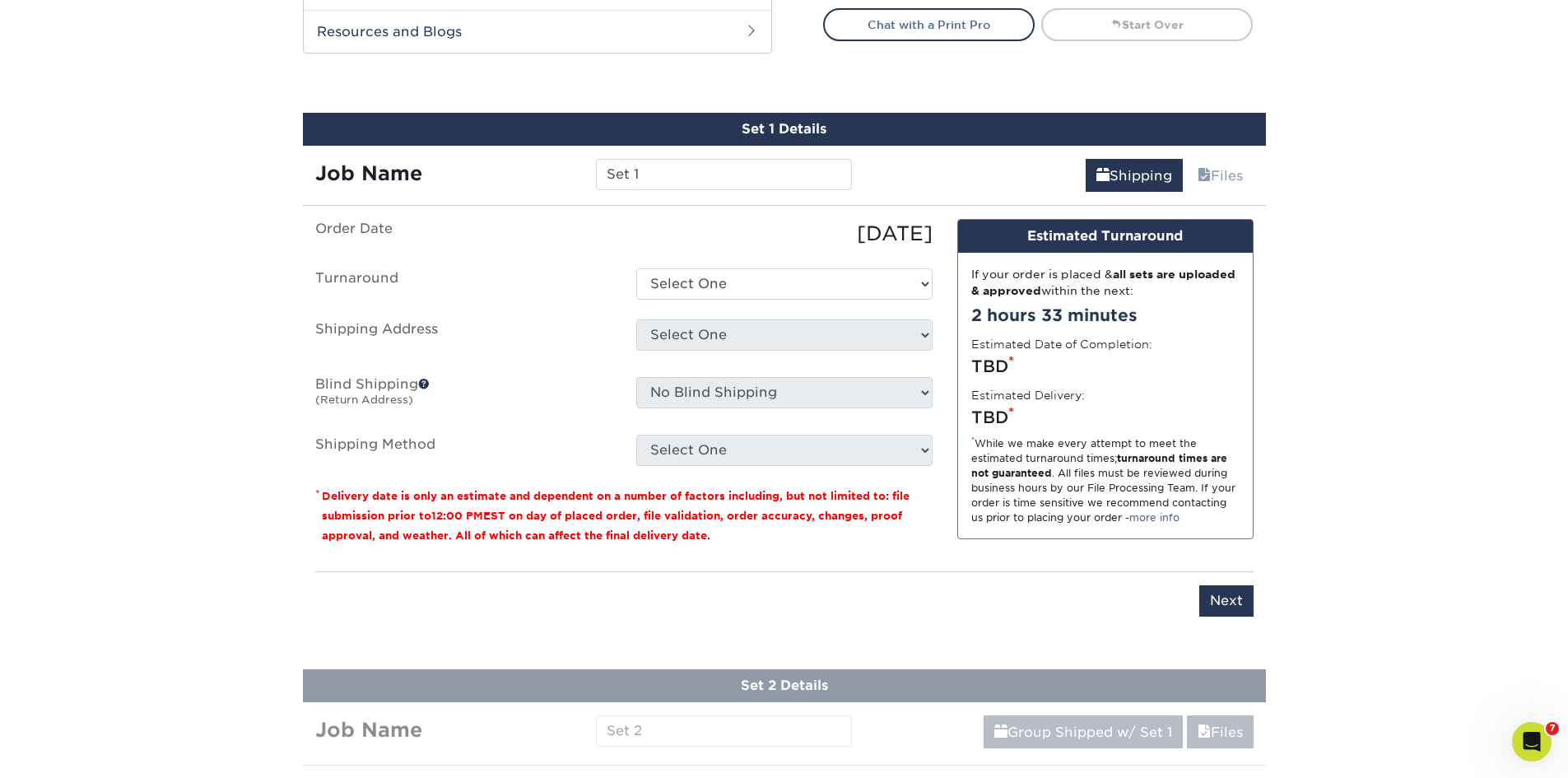
scroll to position [918, 0]
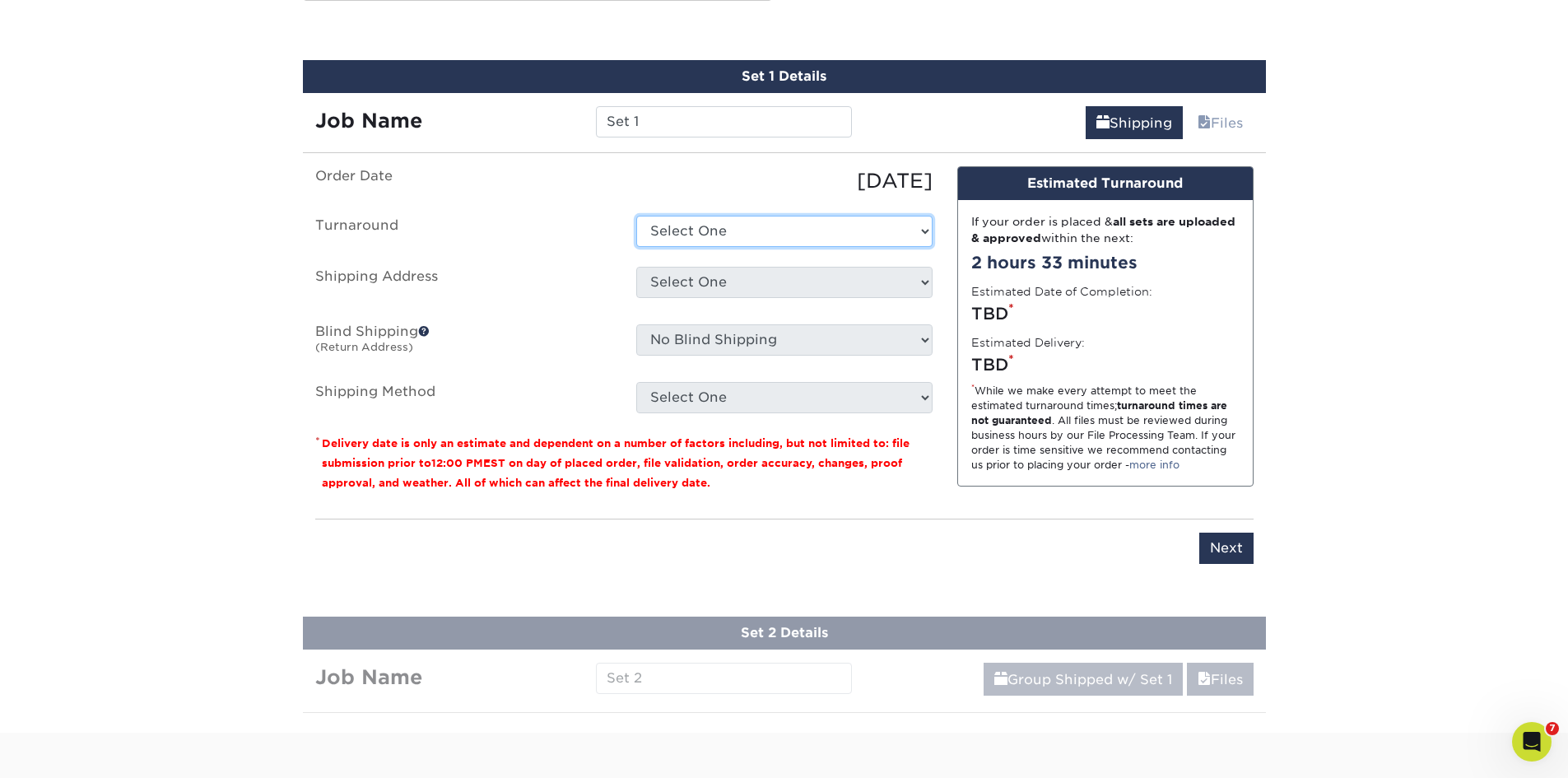
click at [721, 223] on select "Select One 2-4 Business Days 2 Day Next Business Day" at bounding box center [784, 231] width 297 height 31
select select "69ad3925-3743-4e0e-859d-bd3ceba3277d"
click at [636, 216] on select "Select One 2-4 Business Days 2 Day Next Business Day" at bounding box center [784, 231] width 297 height 31
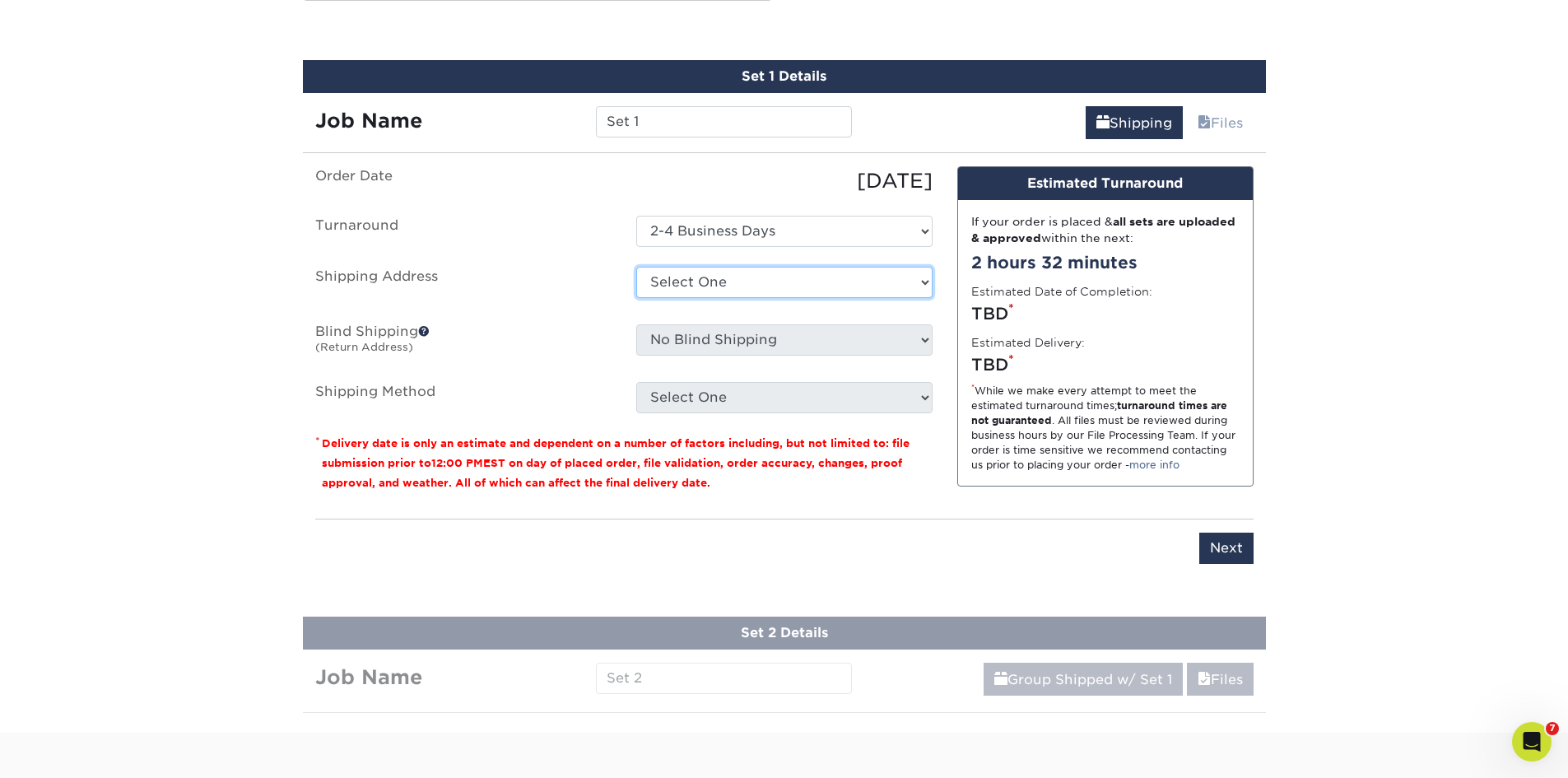
click at [717, 280] on select "Select One Office + Add New Address" at bounding box center [784, 282] width 297 height 31
select select "224927"
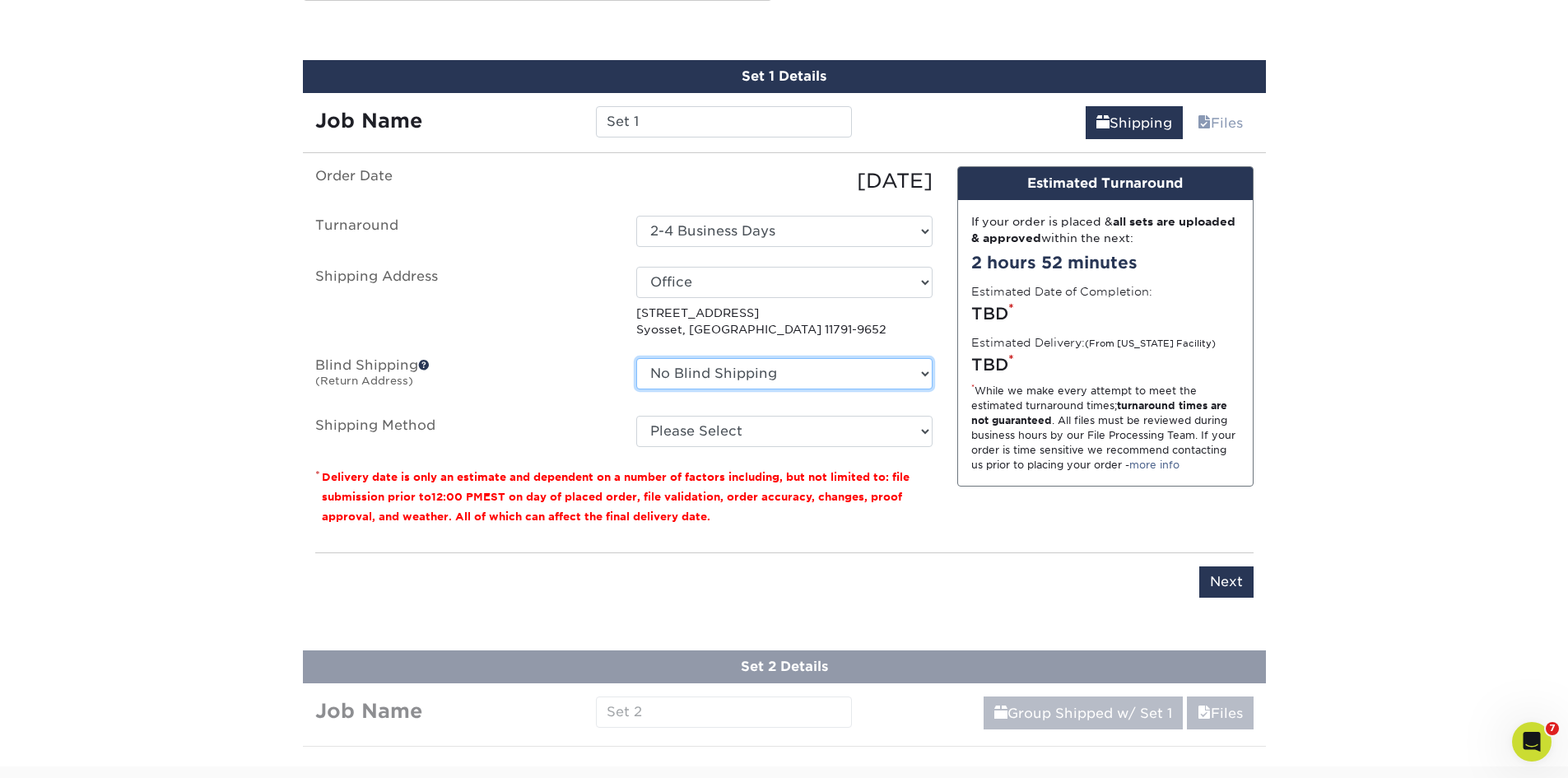
click at [747, 369] on select "No Blind Shipping Office + Add New Address" at bounding box center [784, 374] width 297 height 31
select select "224927"
click at [636, 359] on select "No Blind Shipping Office + Add New Address" at bounding box center [784, 374] width 297 height 31
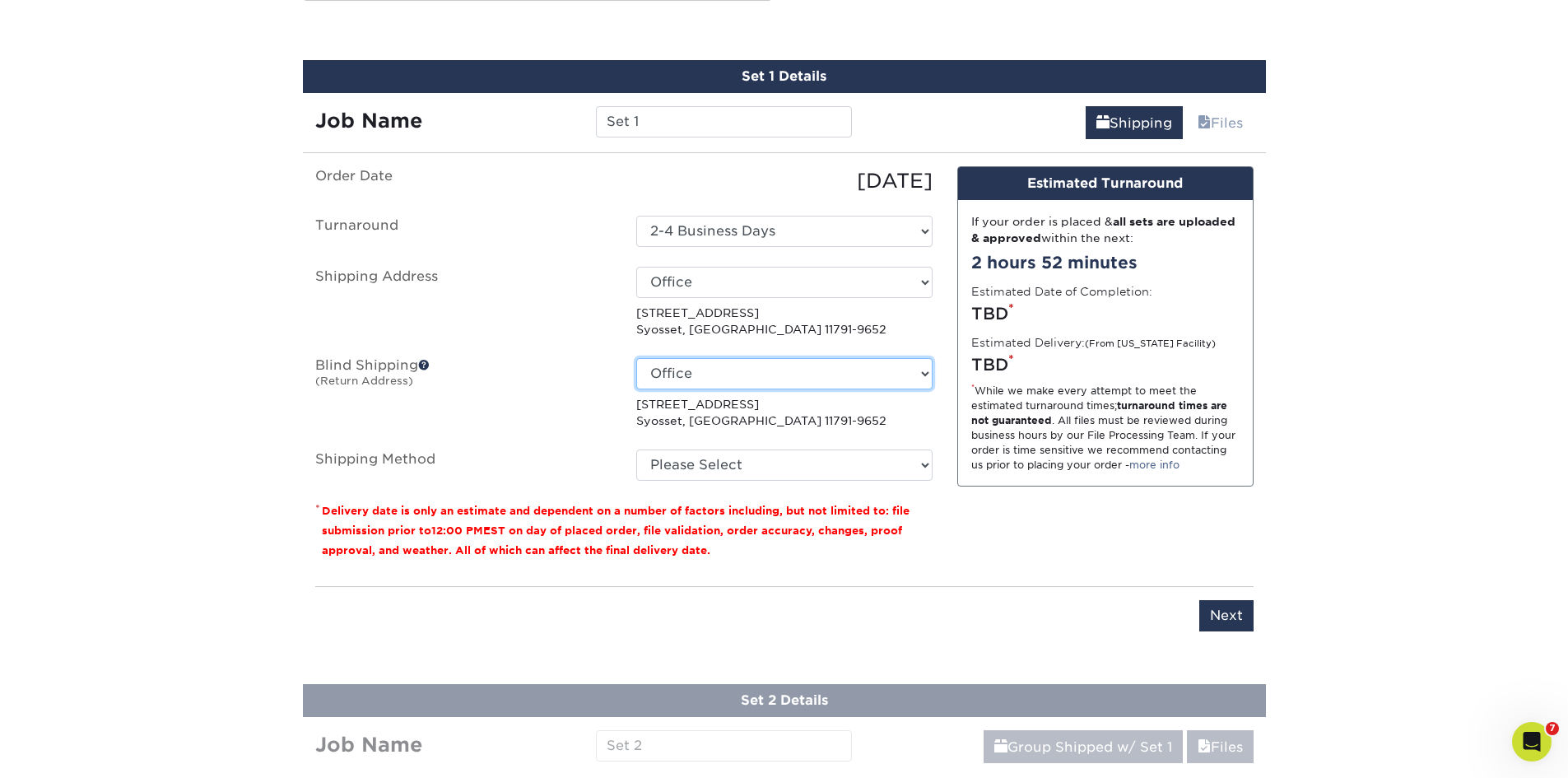
click at [729, 377] on select "No Blind Shipping Office + Add New Address" at bounding box center [784, 374] width 297 height 31
click at [712, 463] on select "Please Select Ground Shipping (+$15.68) 3 Day Shipping Service (+$23.05) 2 Day …" at bounding box center [784, 465] width 297 height 31
select select "03"
click at [636, 450] on select "Please Select Ground Shipping (+$15.68) 3 Day Shipping Service (+$23.05) 2 Day …" at bounding box center [784, 465] width 297 height 31
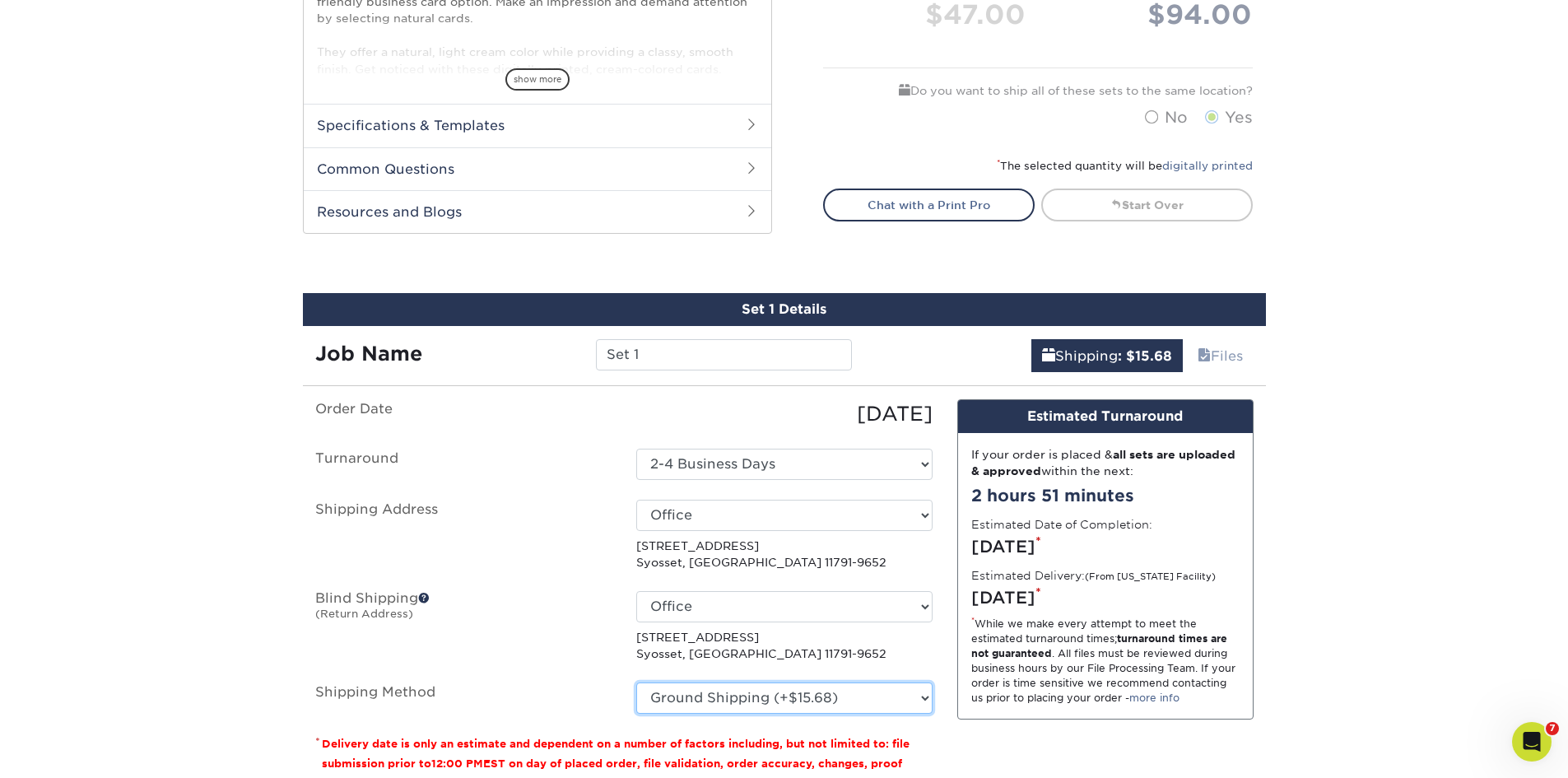
scroll to position [671, 0]
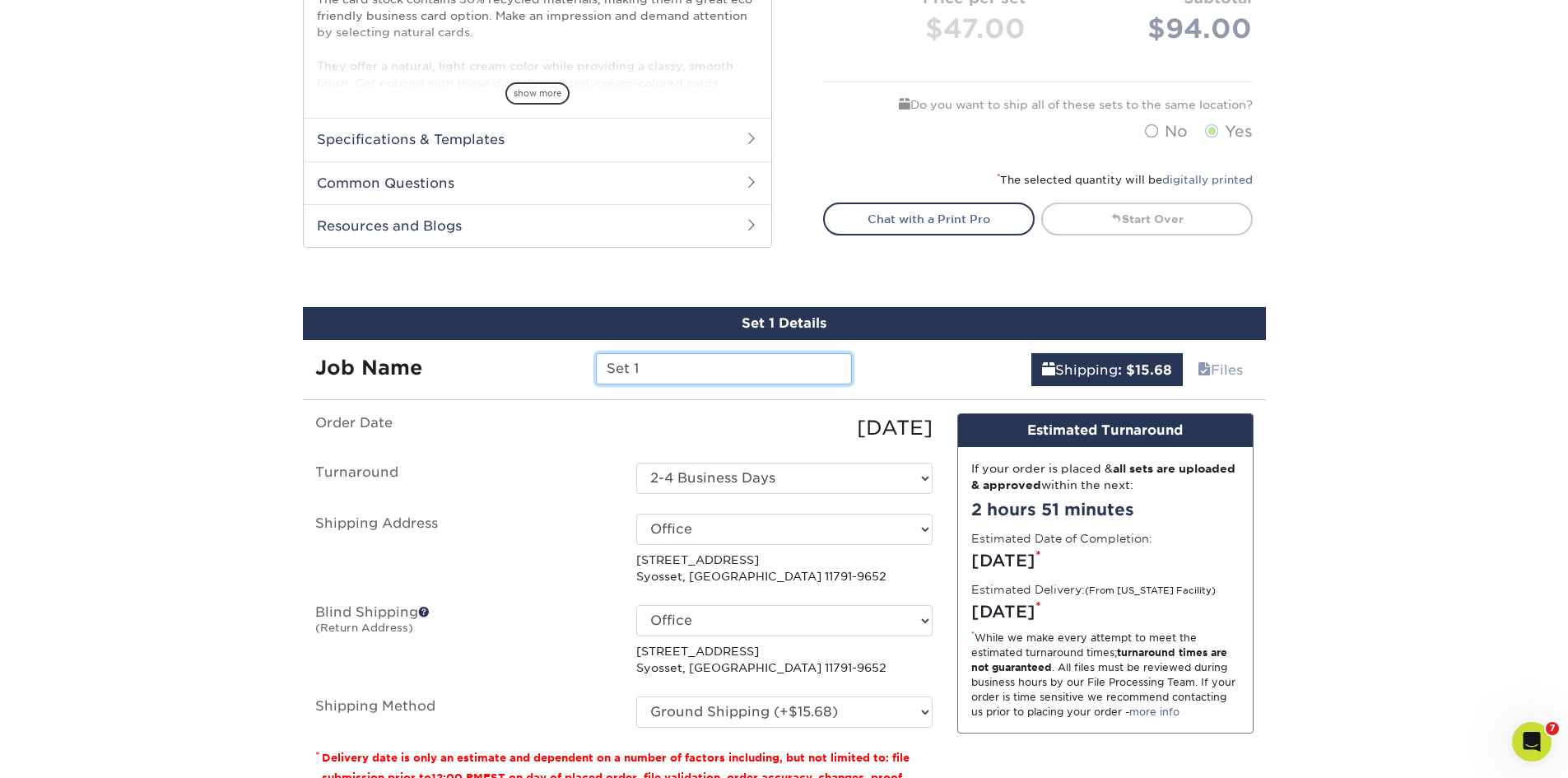
drag, startPoint x: 685, startPoint y: 359, endPoint x: 446, endPoint y: 364, distance: 239.1
click at [446, 368] on div "Job Name Set 1" at bounding box center [583, 369] width 562 height 31
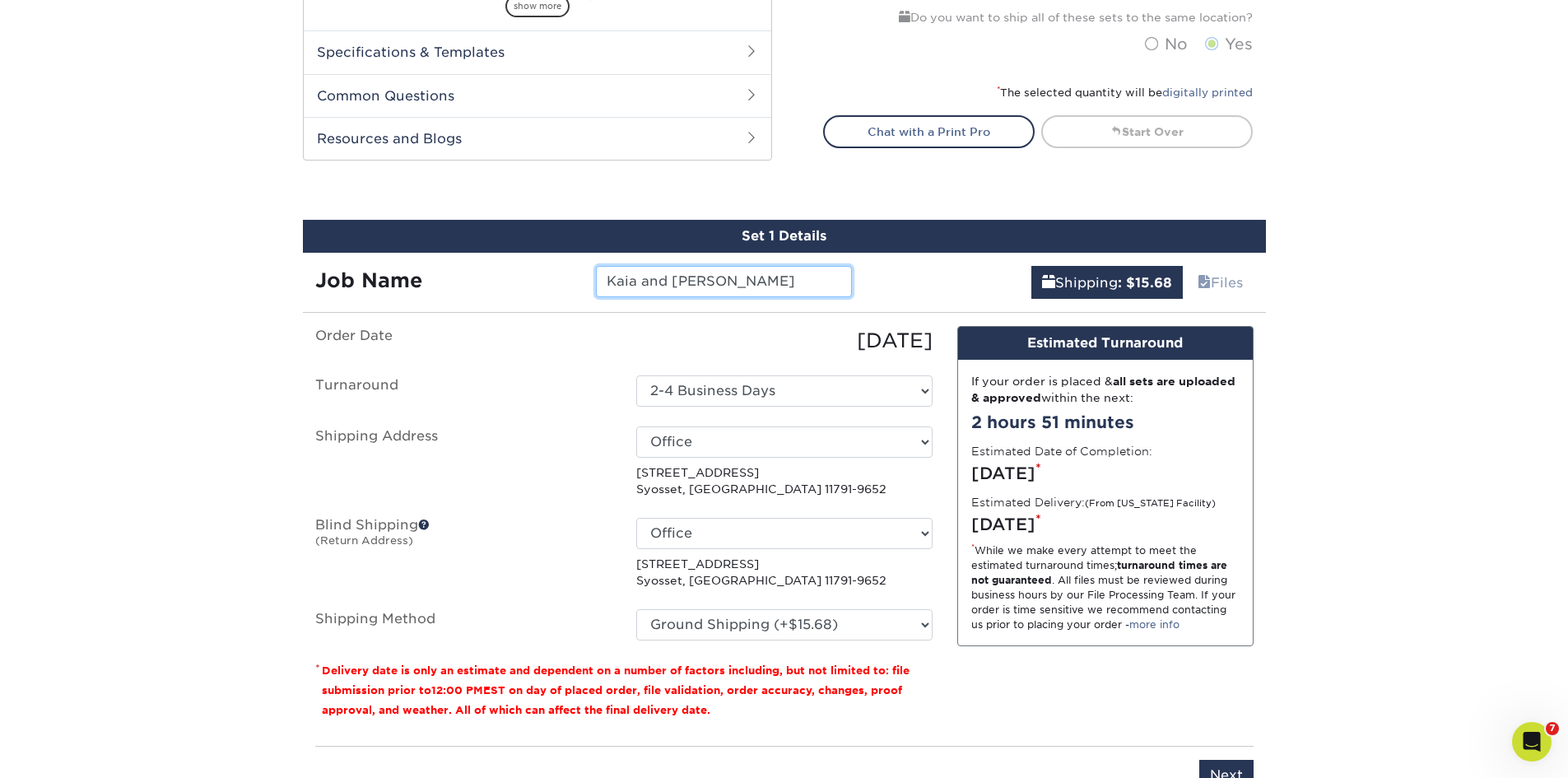
scroll to position [753, 0]
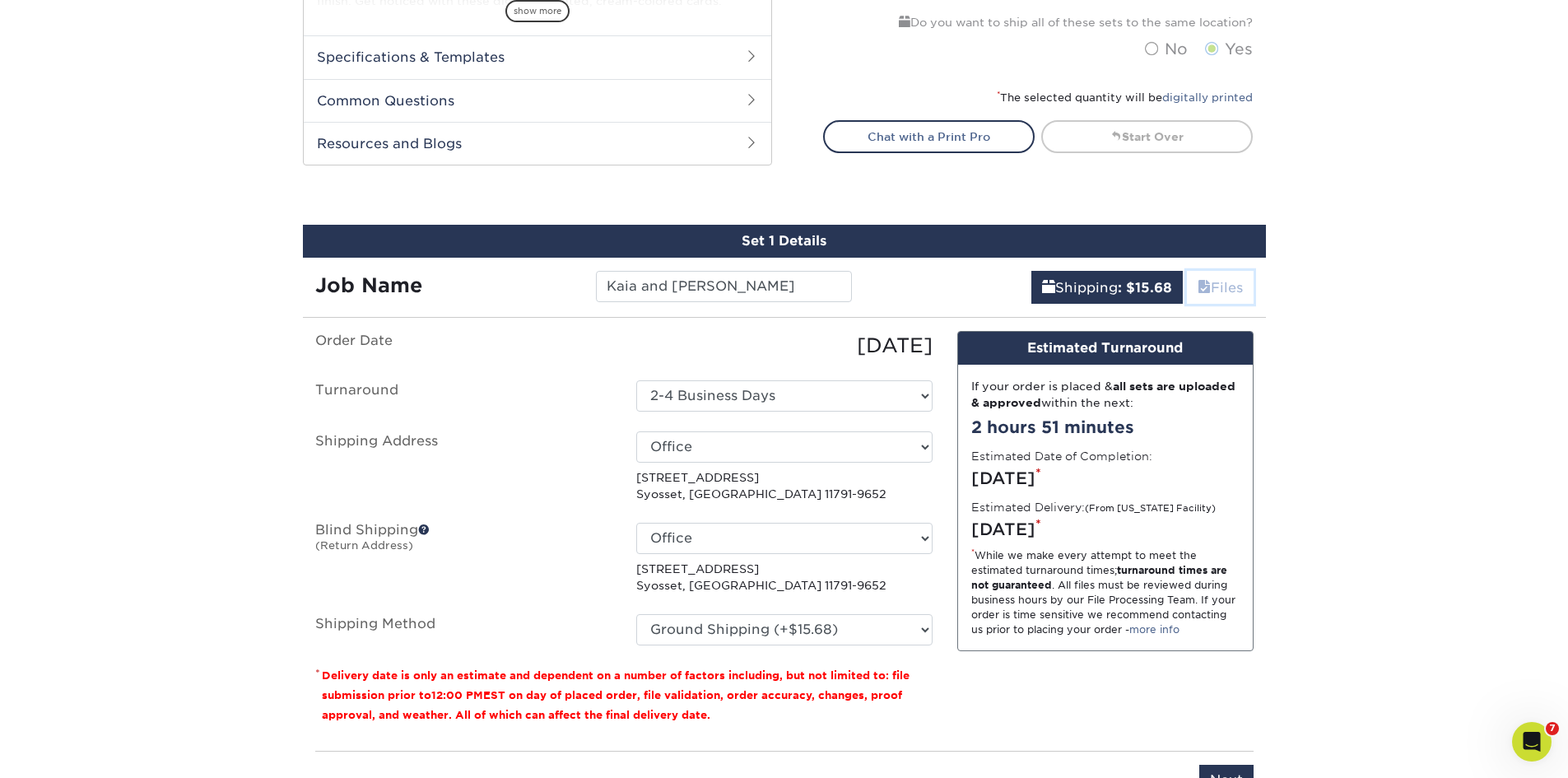
click at [1207, 292] on link "Files" at bounding box center [1220, 287] width 67 height 33
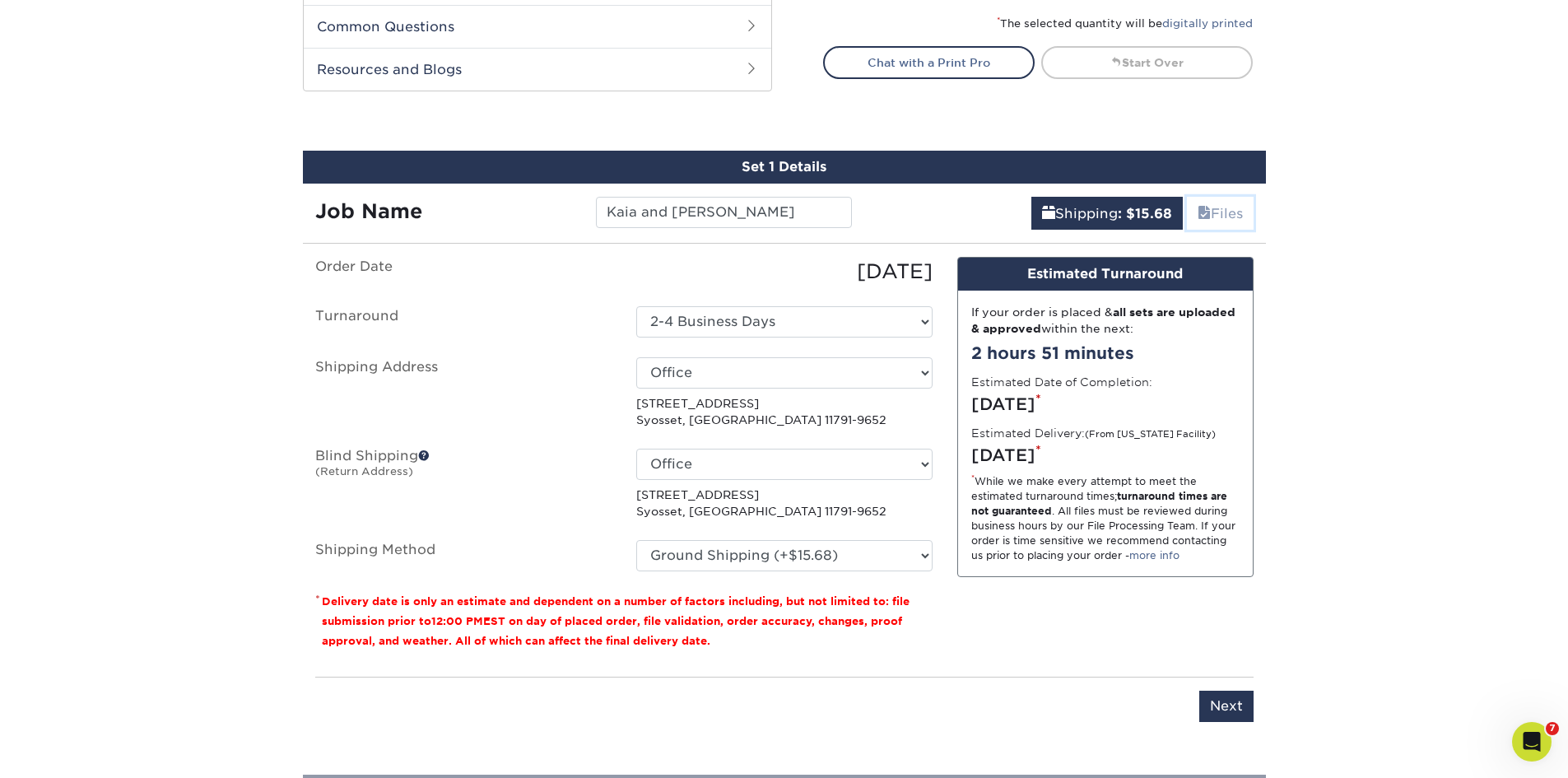
scroll to position [836, 0]
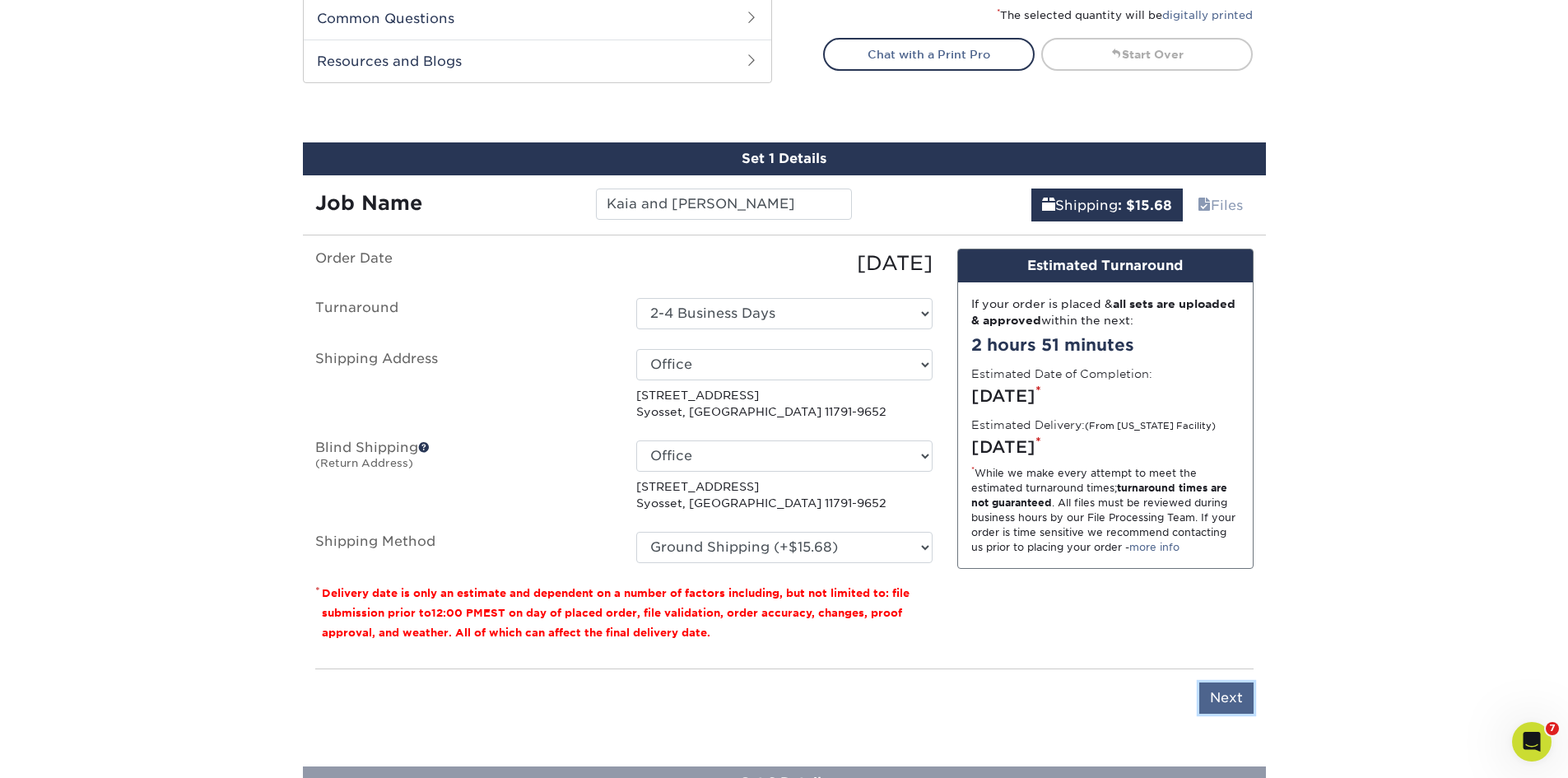
click at [1223, 694] on input "Next" at bounding box center [1227, 698] width 54 height 31
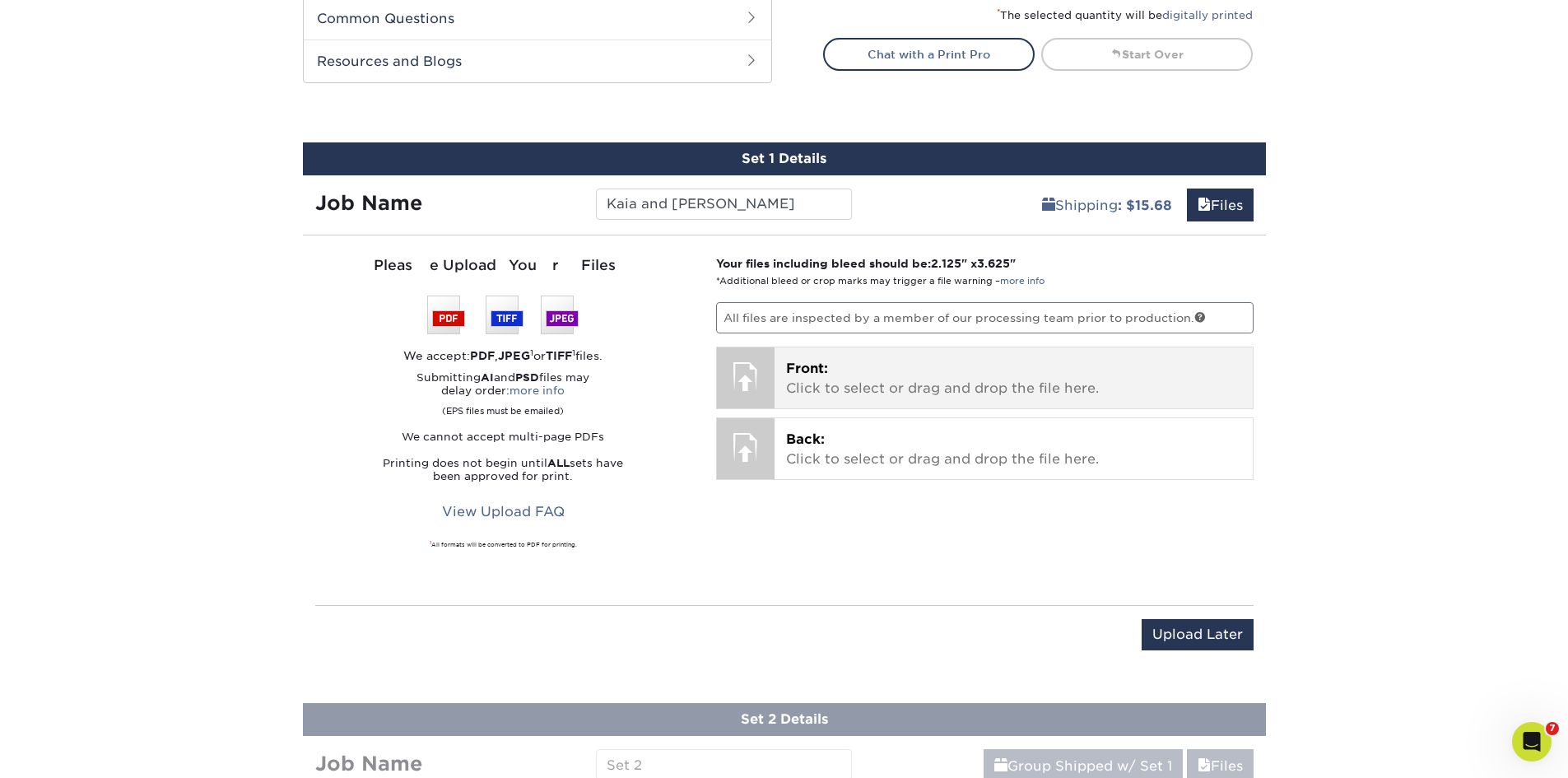
click at [848, 388] on p "Front: Click to select or drag and drop the file here." at bounding box center [1013, 379] width 455 height 40
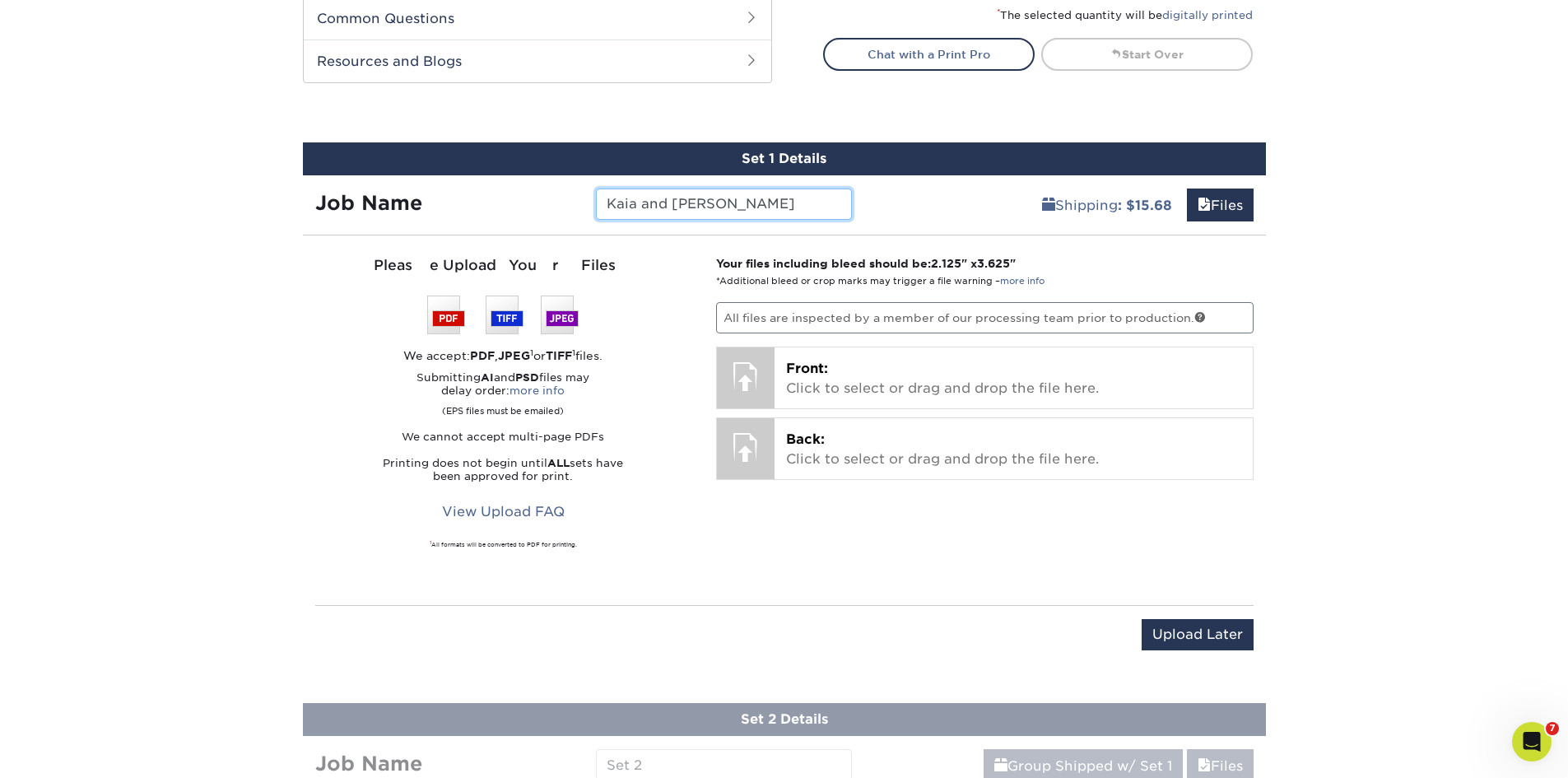
drag, startPoint x: 736, startPoint y: 206, endPoint x: 636, endPoint y: 211, distance: 100.1
click at [636, 211] on input "Kaia and Ishika" at bounding box center [724, 204] width 256 height 31
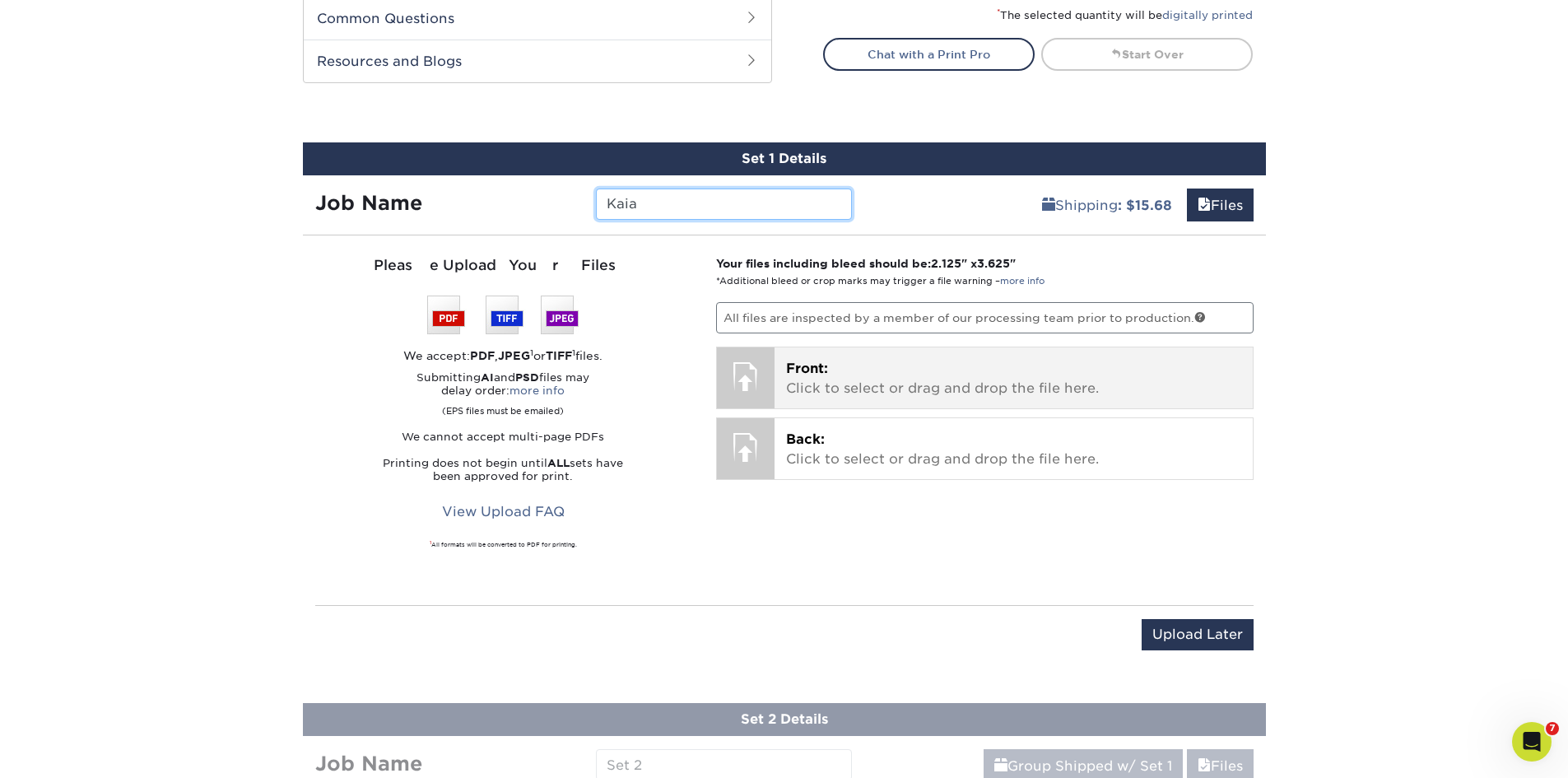
type input "Kaia"
click at [1053, 397] on p "Front: Click to select or drag and drop the file here." at bounding box center [1013, 379] width 455 height 40
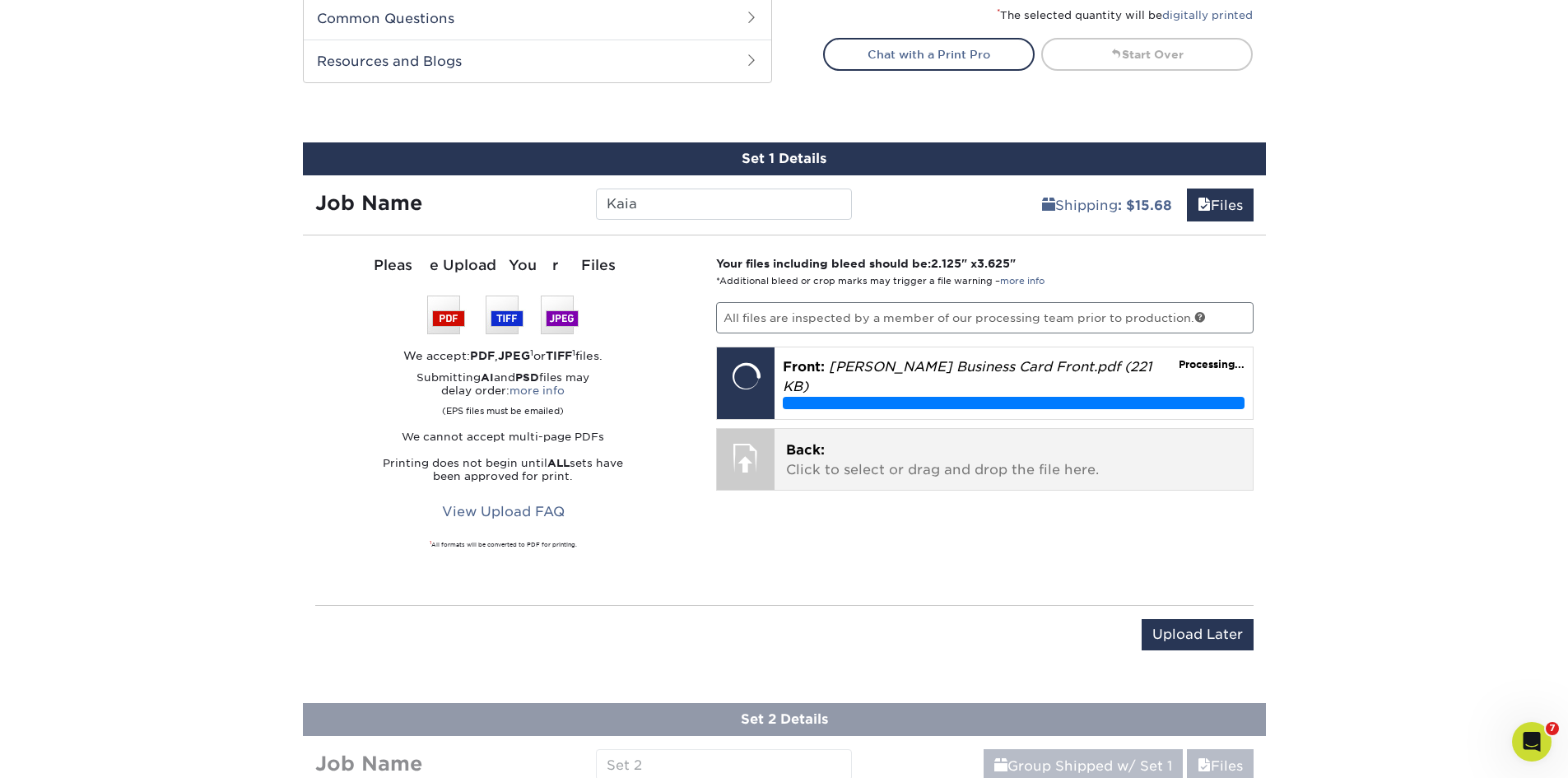
click at [902, 461] on p "Back: Click to select or drag and drop the file here." at bounding box center [1013, 460] width 455 height 40
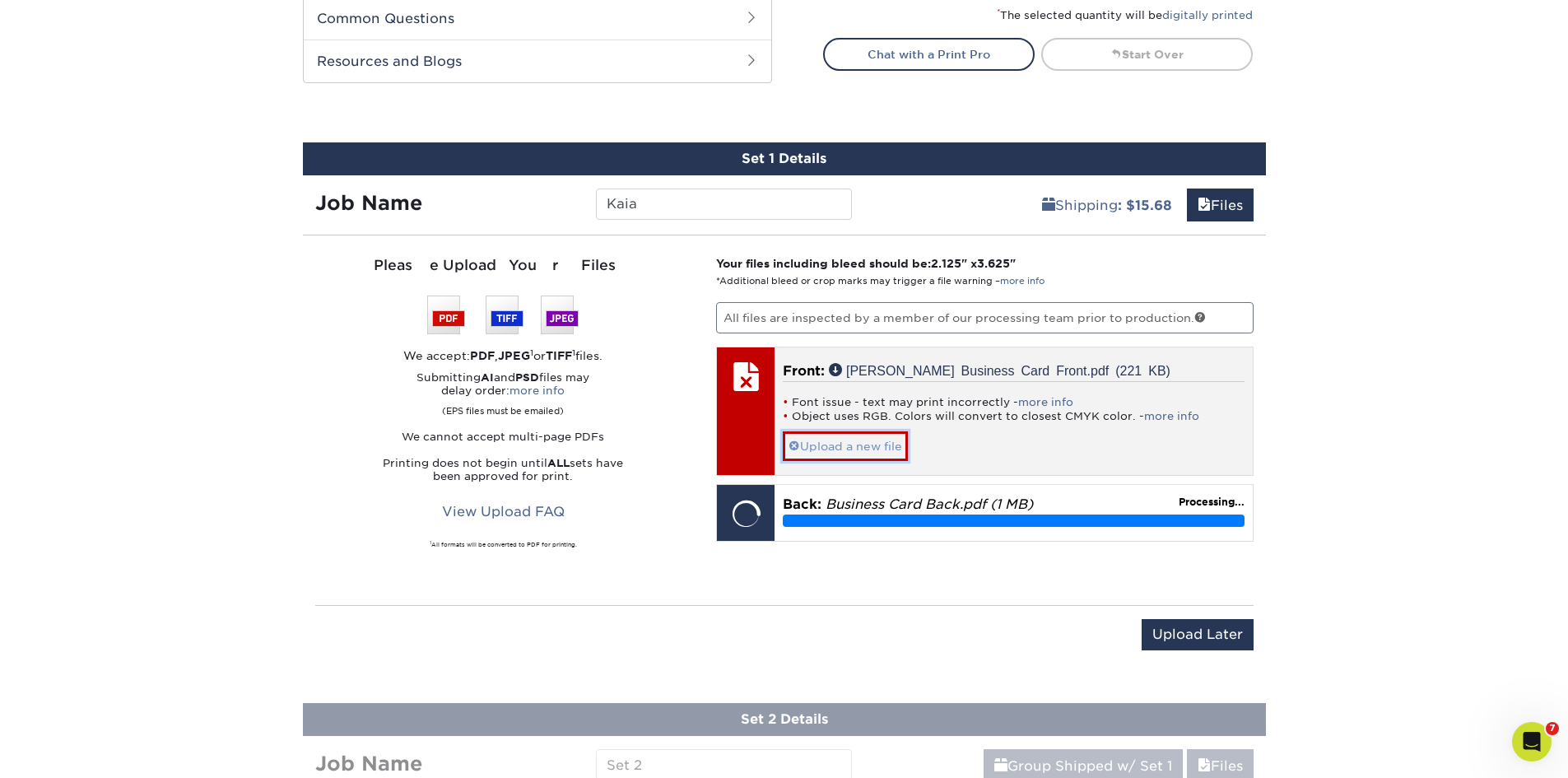
click at [862, 447] on link "Upload a new file" at bounding box center [845, 446] width 125 height 29
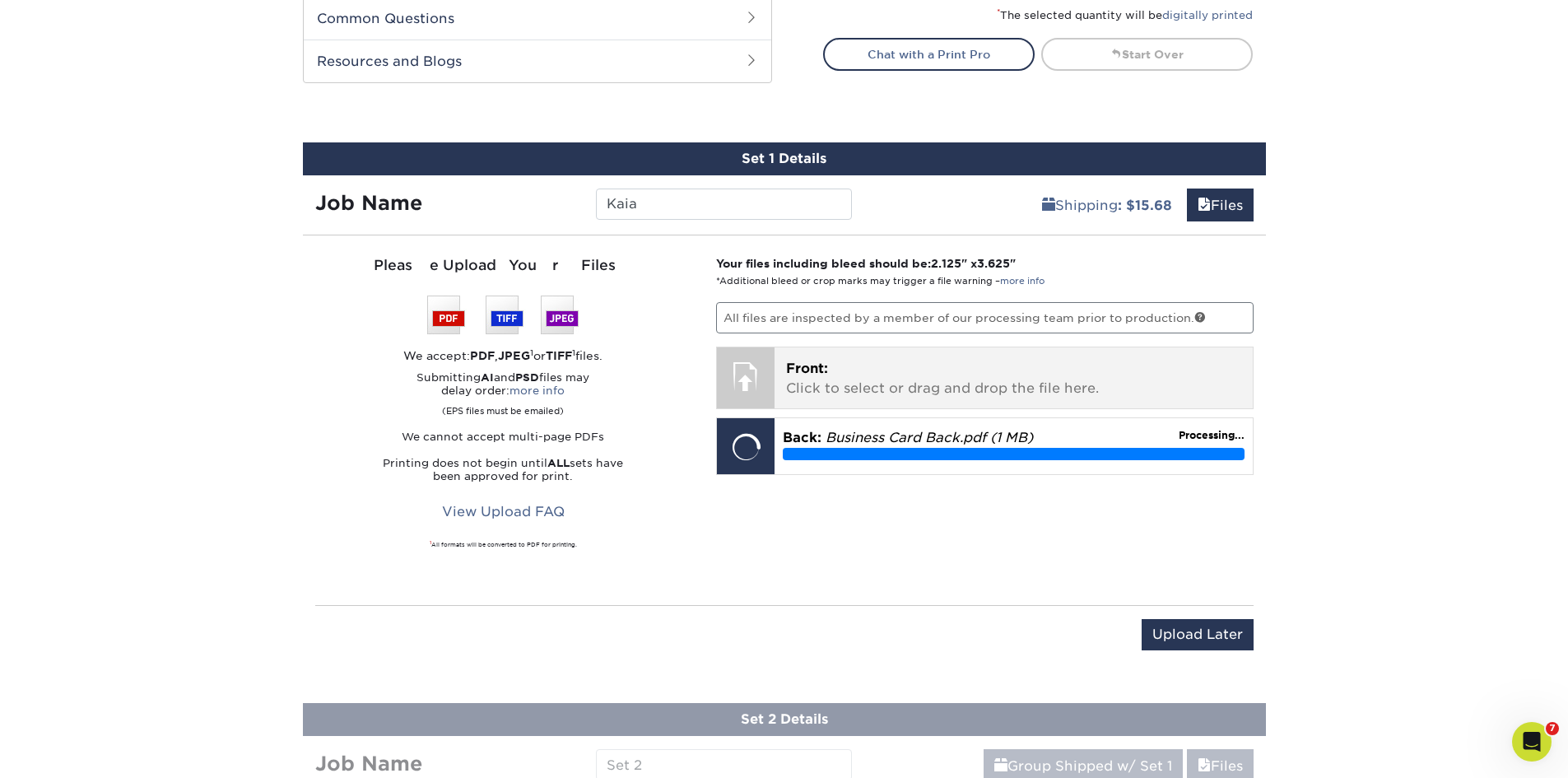
click at [830, 391] on p "Front: Click to select or drag and drop the file here." at bounding box center [1013, 379] width 455 height 40
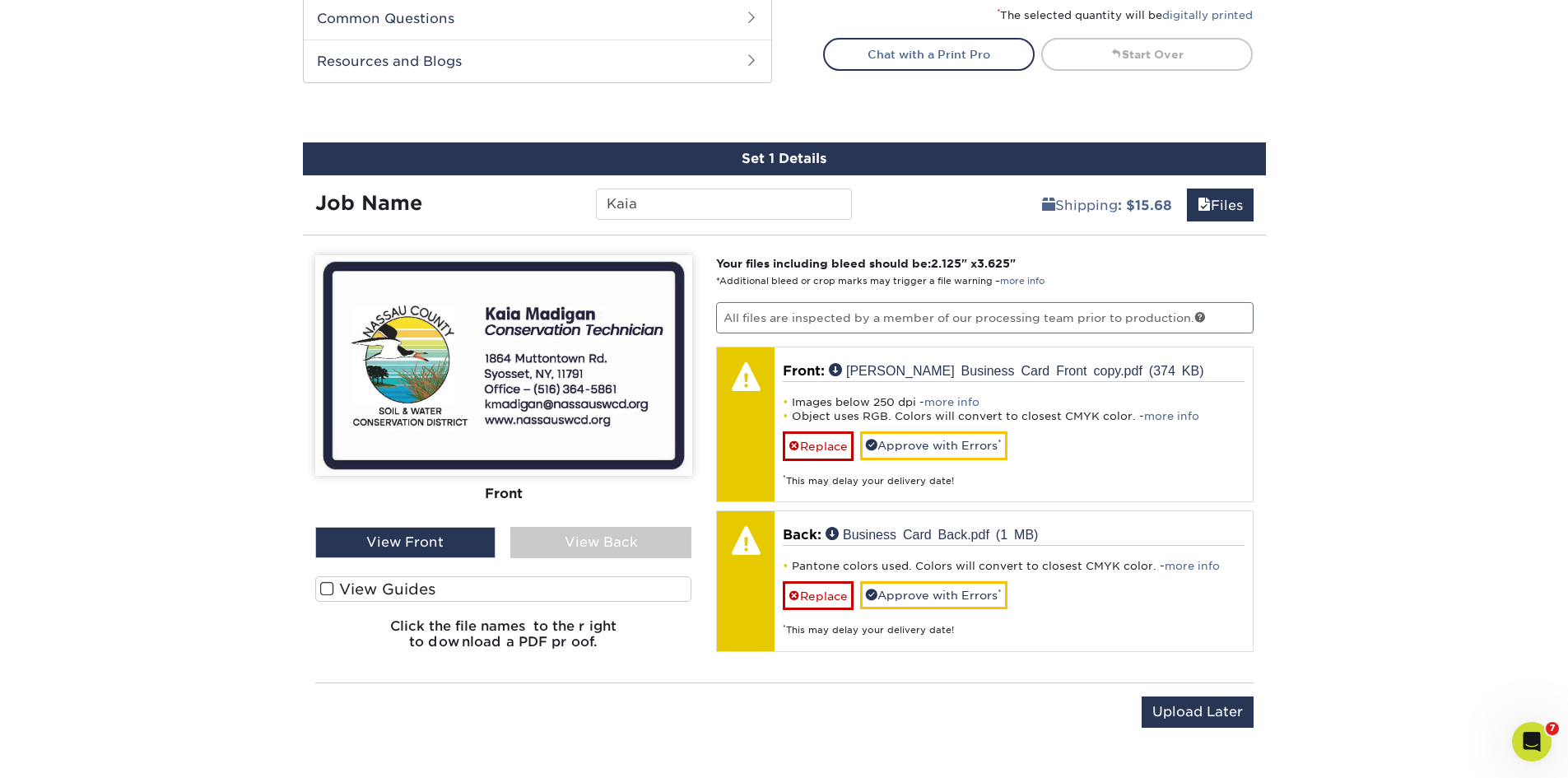
click at [579, 548] on div "View Back" at bounding box center [601, 542] width 181 height 31
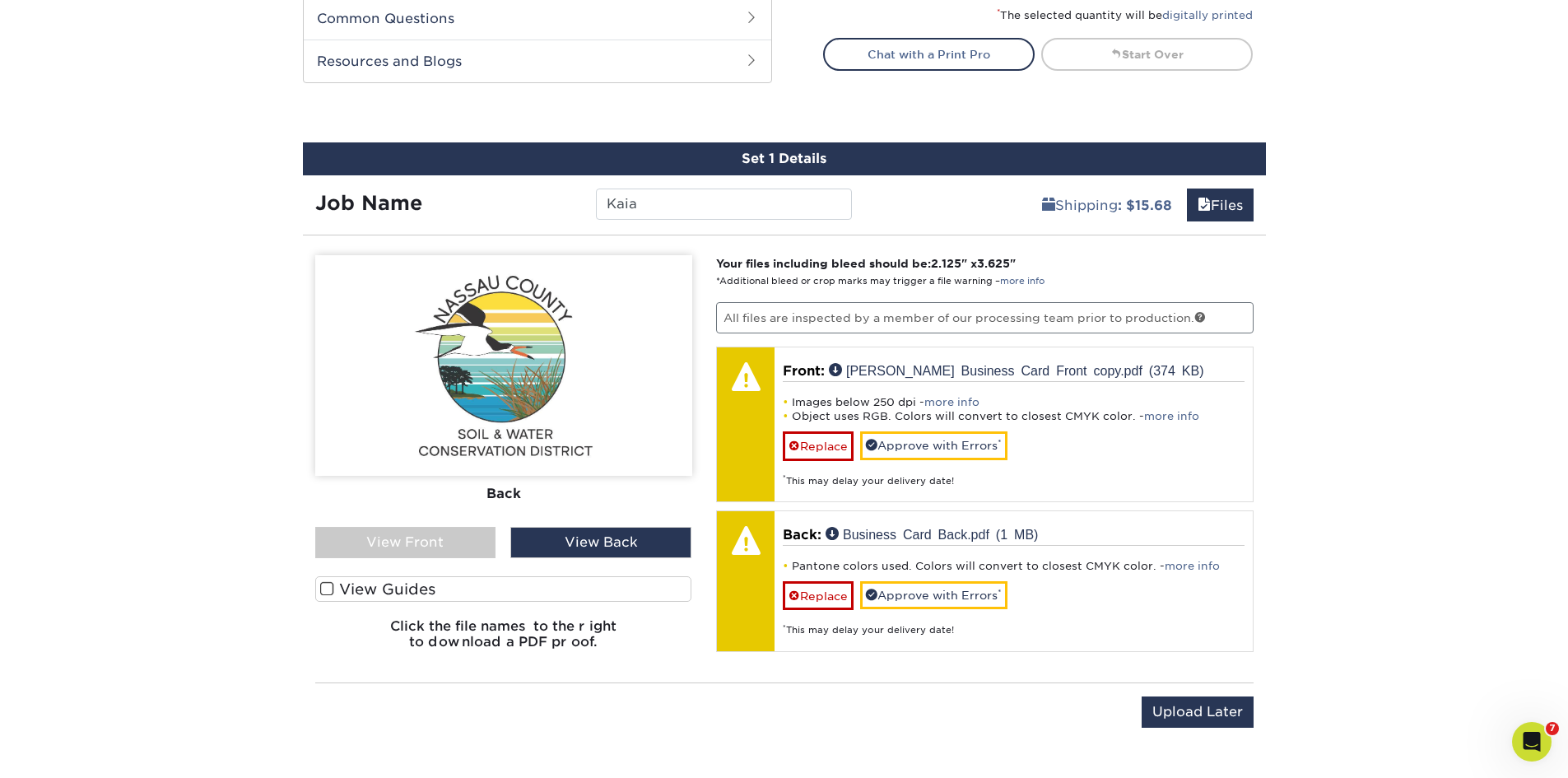
click at [455, 541] on div "View Front" at bounding box center [406, 542] width 181 height 31
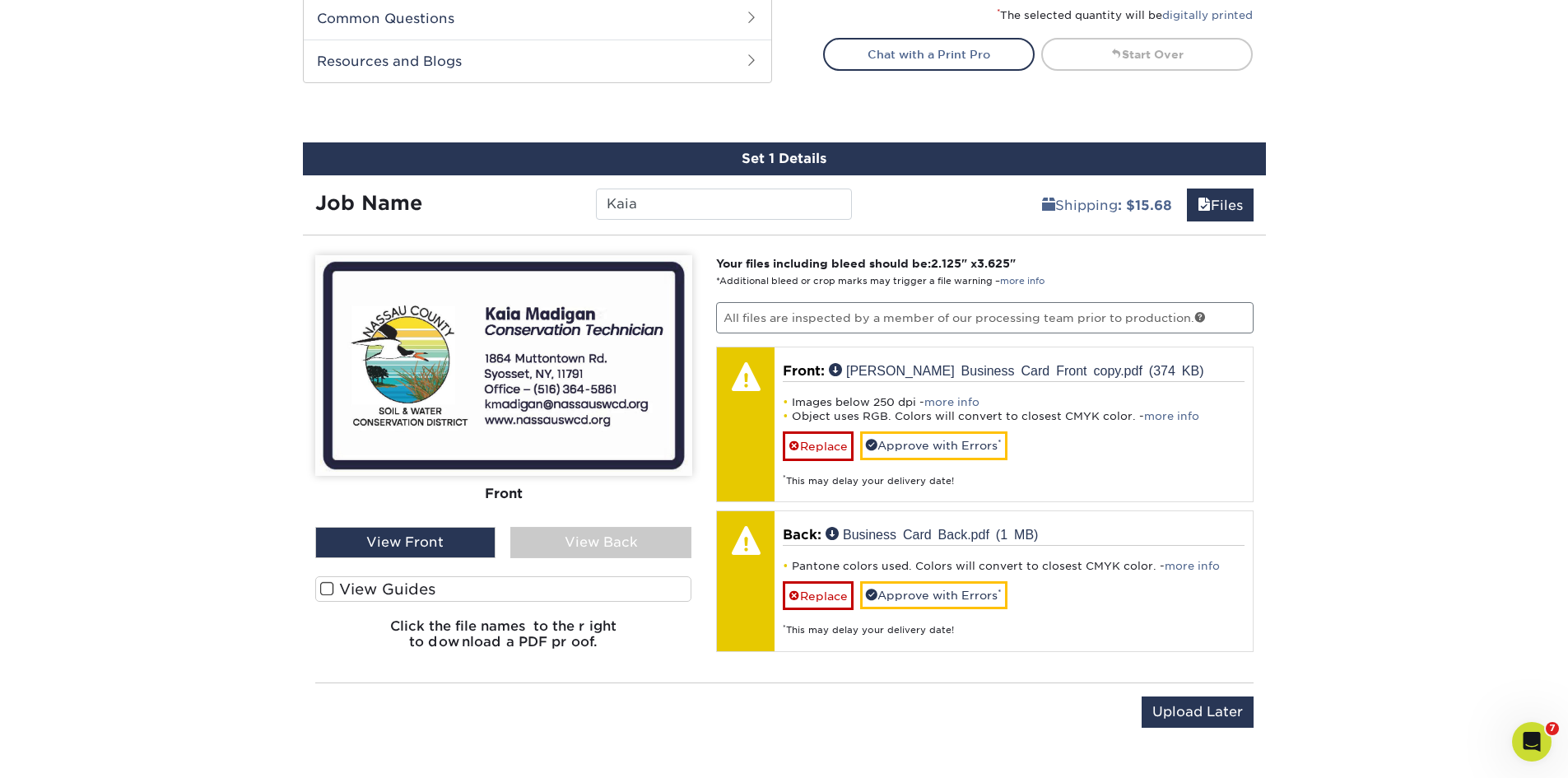
click at [512, 329] on img at bounding box center [504, 365] width 377 height 221
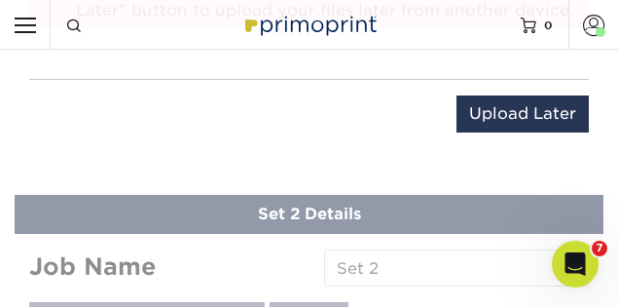
scroll to position [2093, 0]
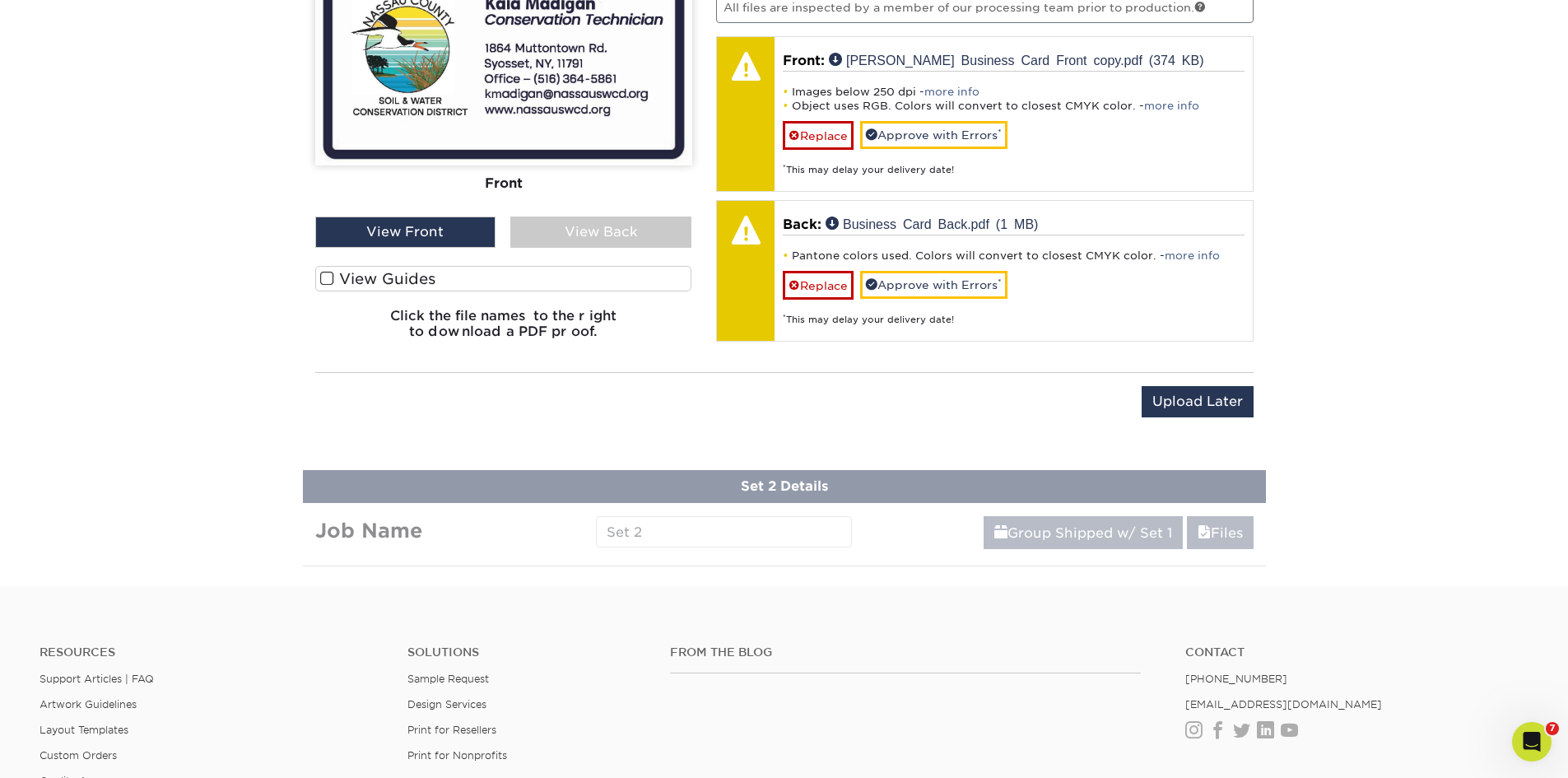
scroll to position [841, 0]
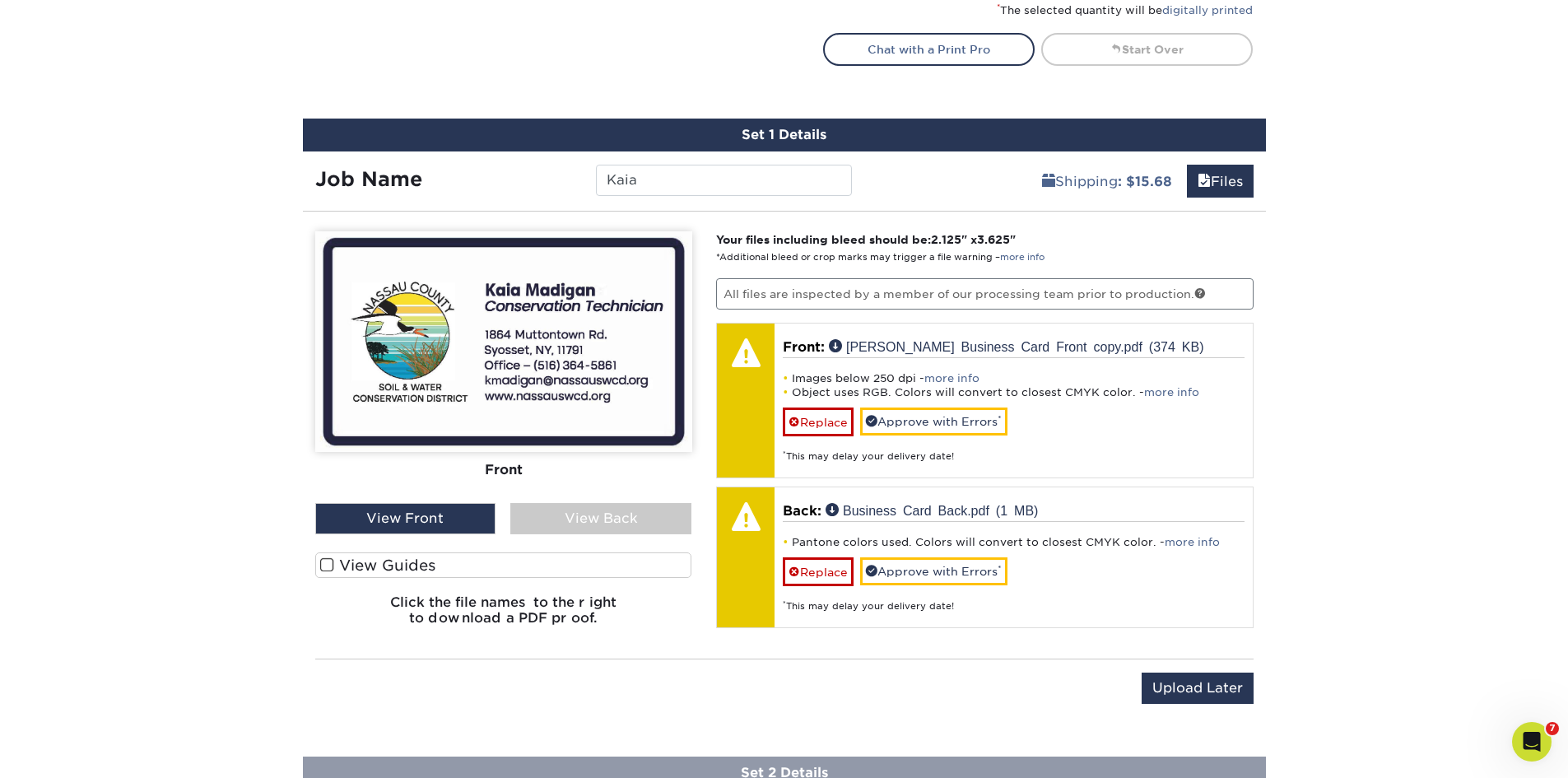
click at [546, 514] on div "View Back" at bounding box center [601, 518] width 181 height 31
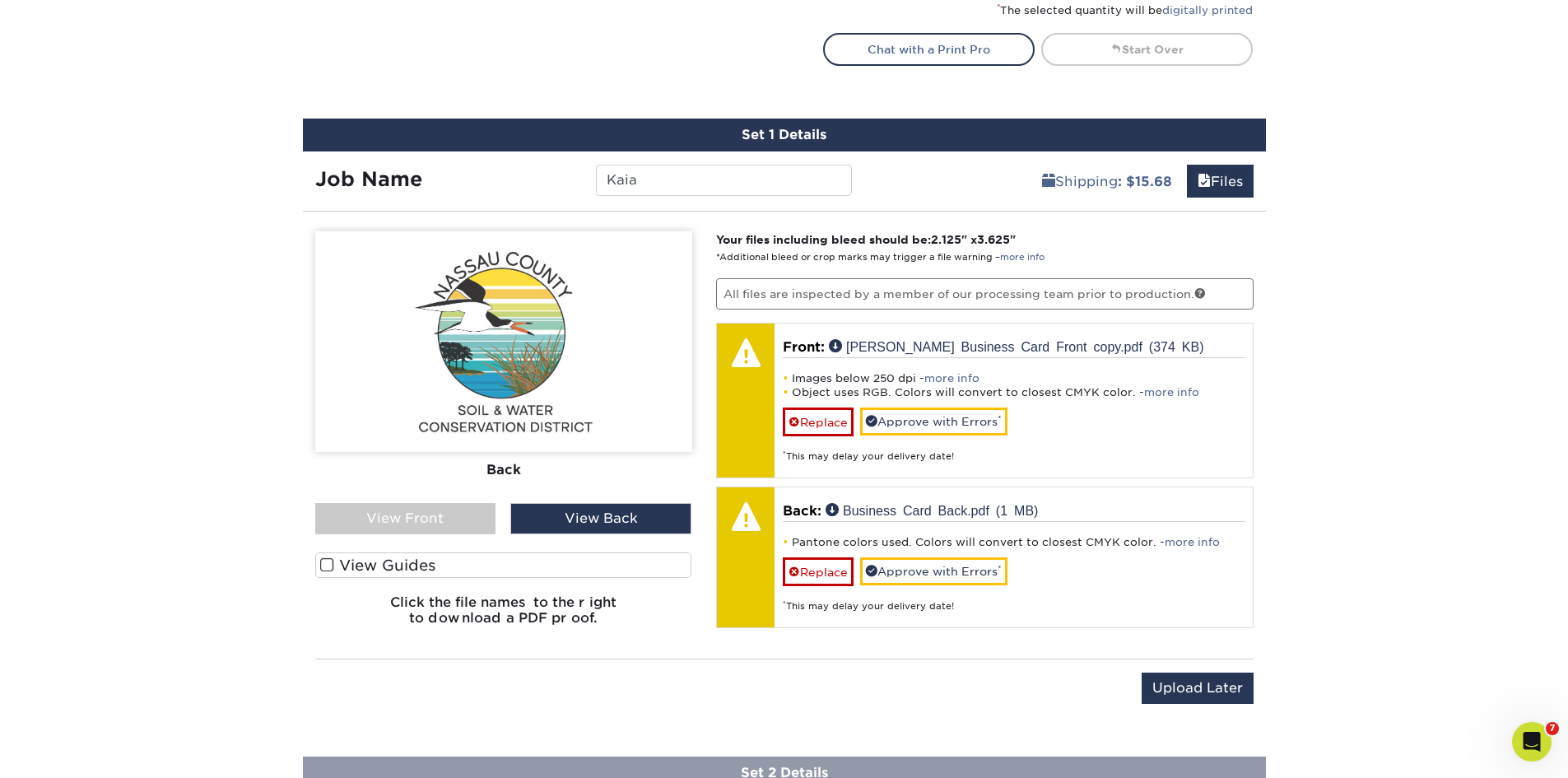
click at [412, 519] on div "View Front" at bounding box center [406, 518] width 181 height 31
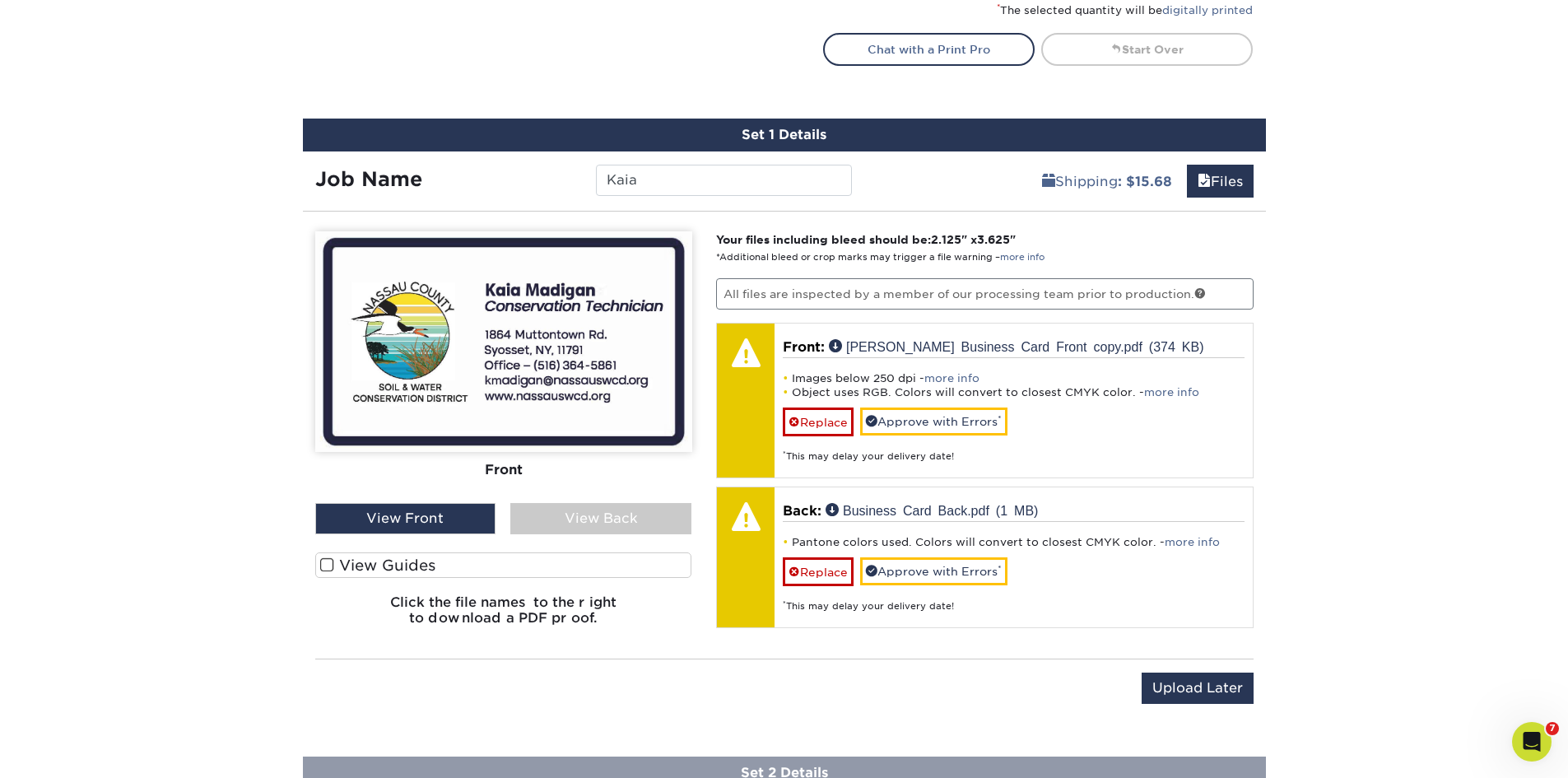
scroll to position [923, 0]
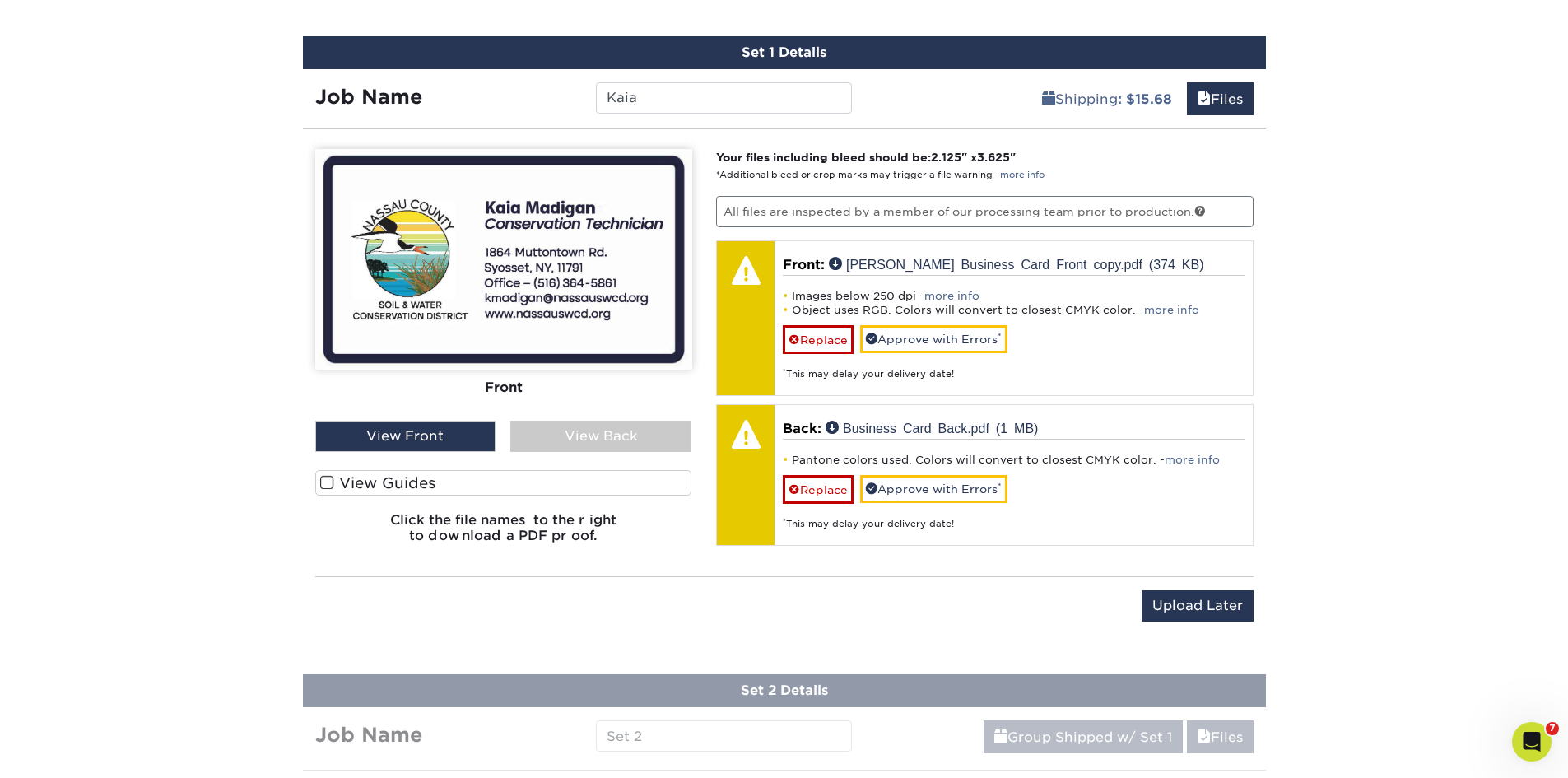
click at [587, 440] on div "View Back" at bounding box center [601, 436] width 181 height 31
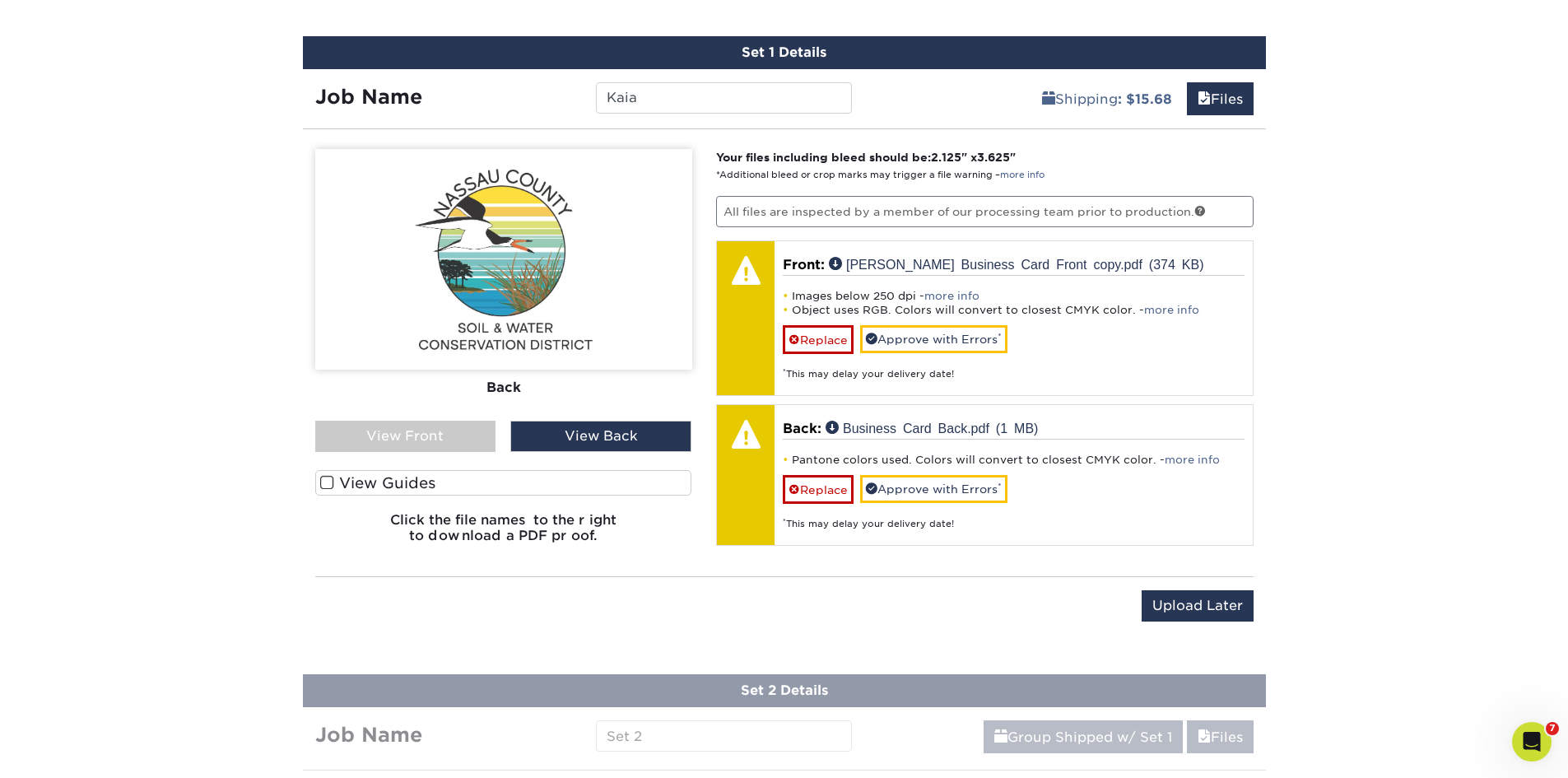
click at [440, 445] on div "View Front" at bounding box center [406, 436] width 181 height 31
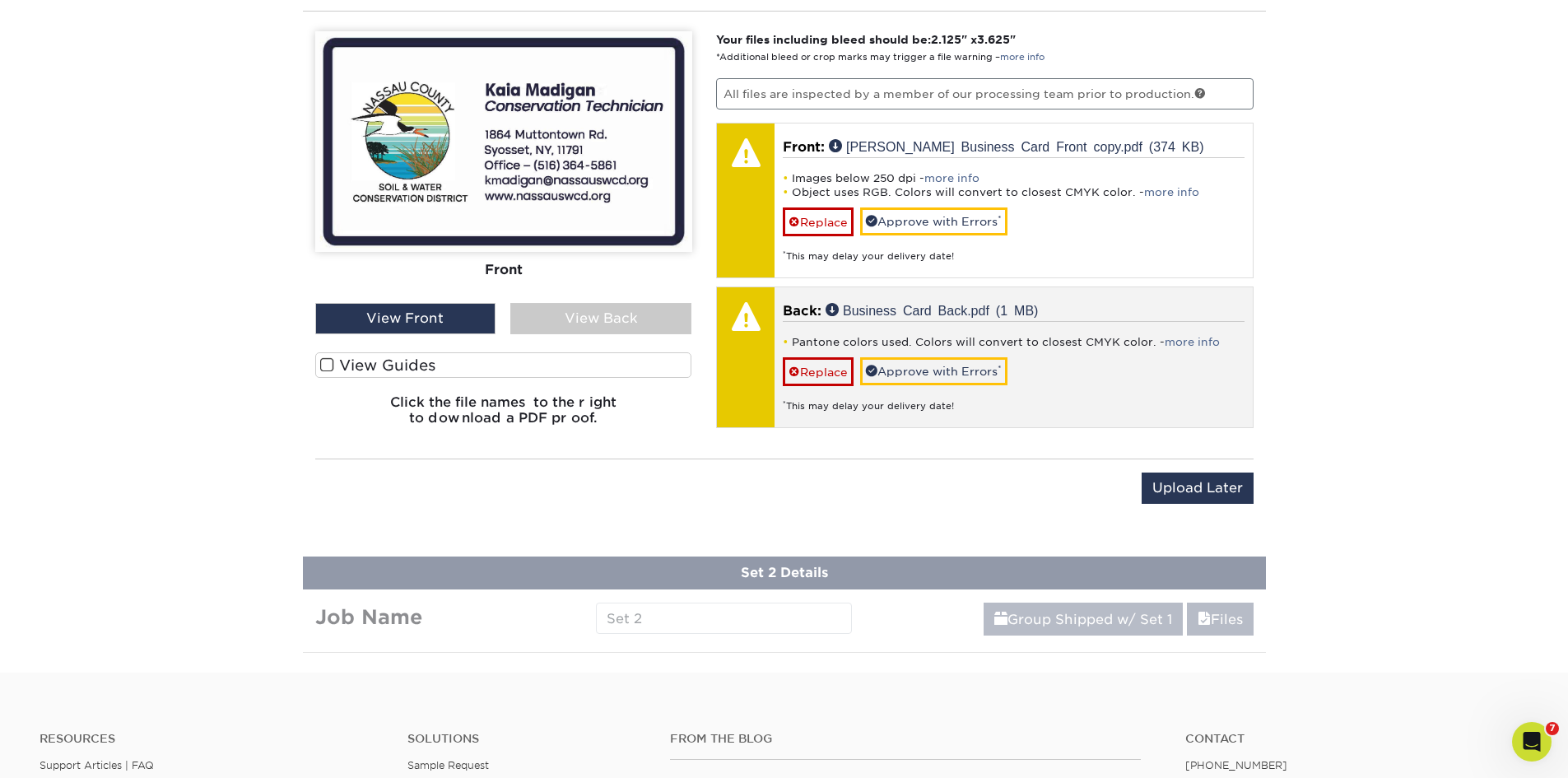
scroll to position [1005, 0]
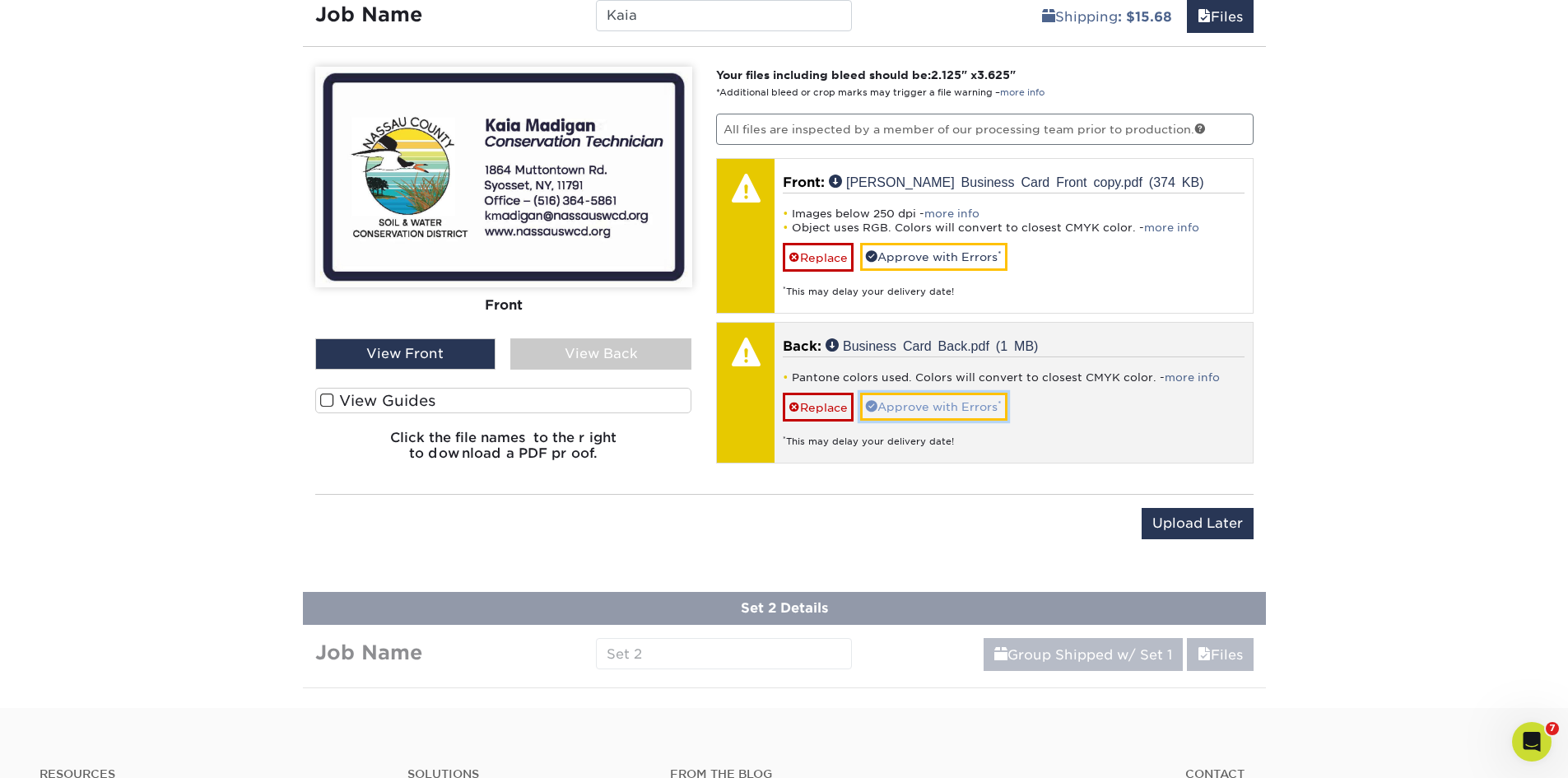
click at [981, 410] on link "Approve with Errors *" at bounding box center [934, 406] width 147 height 28
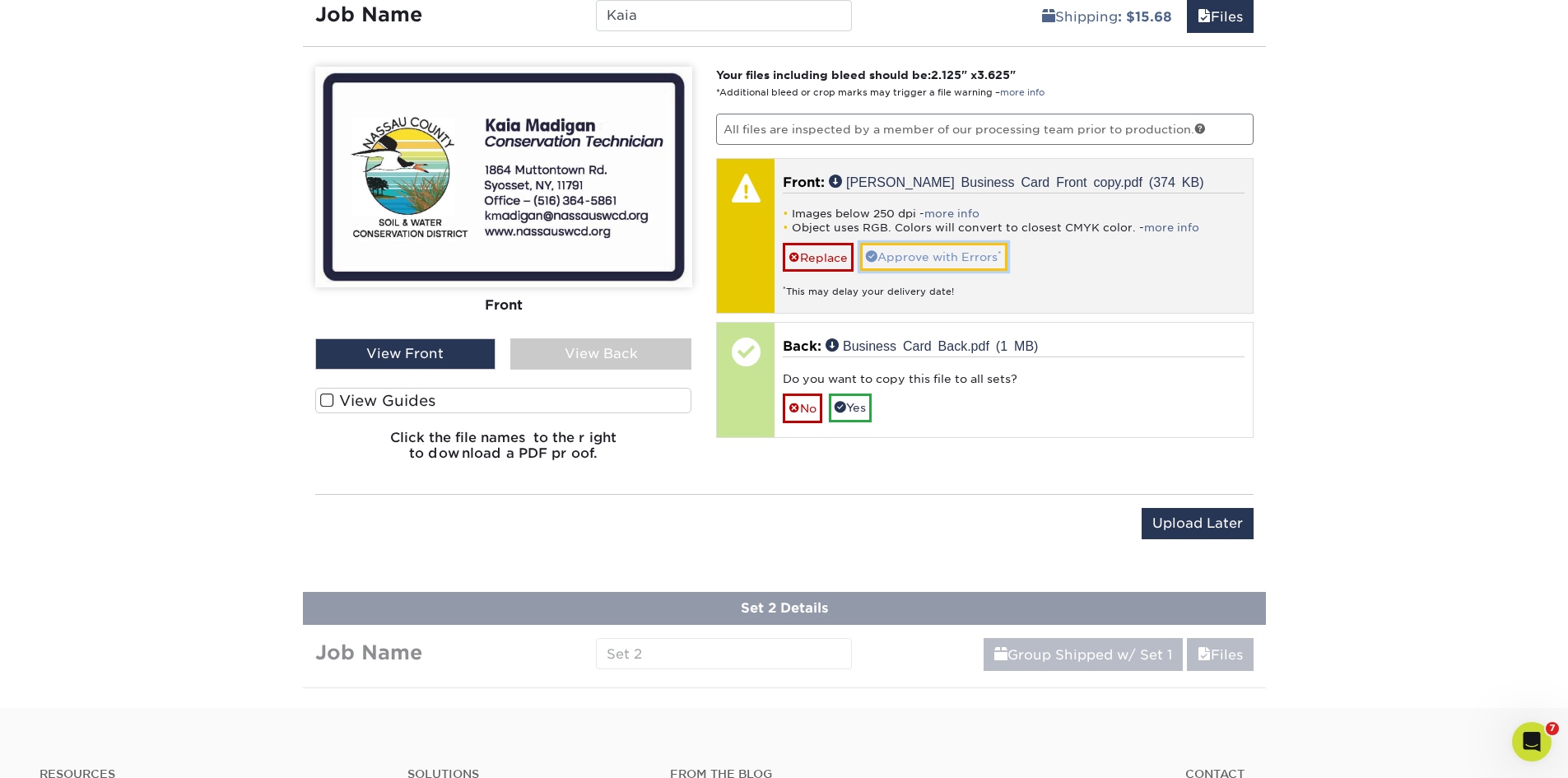
click at [966, 255] on link "Approve with Errors *" at bounding box center [934, 256] width 147 height 28
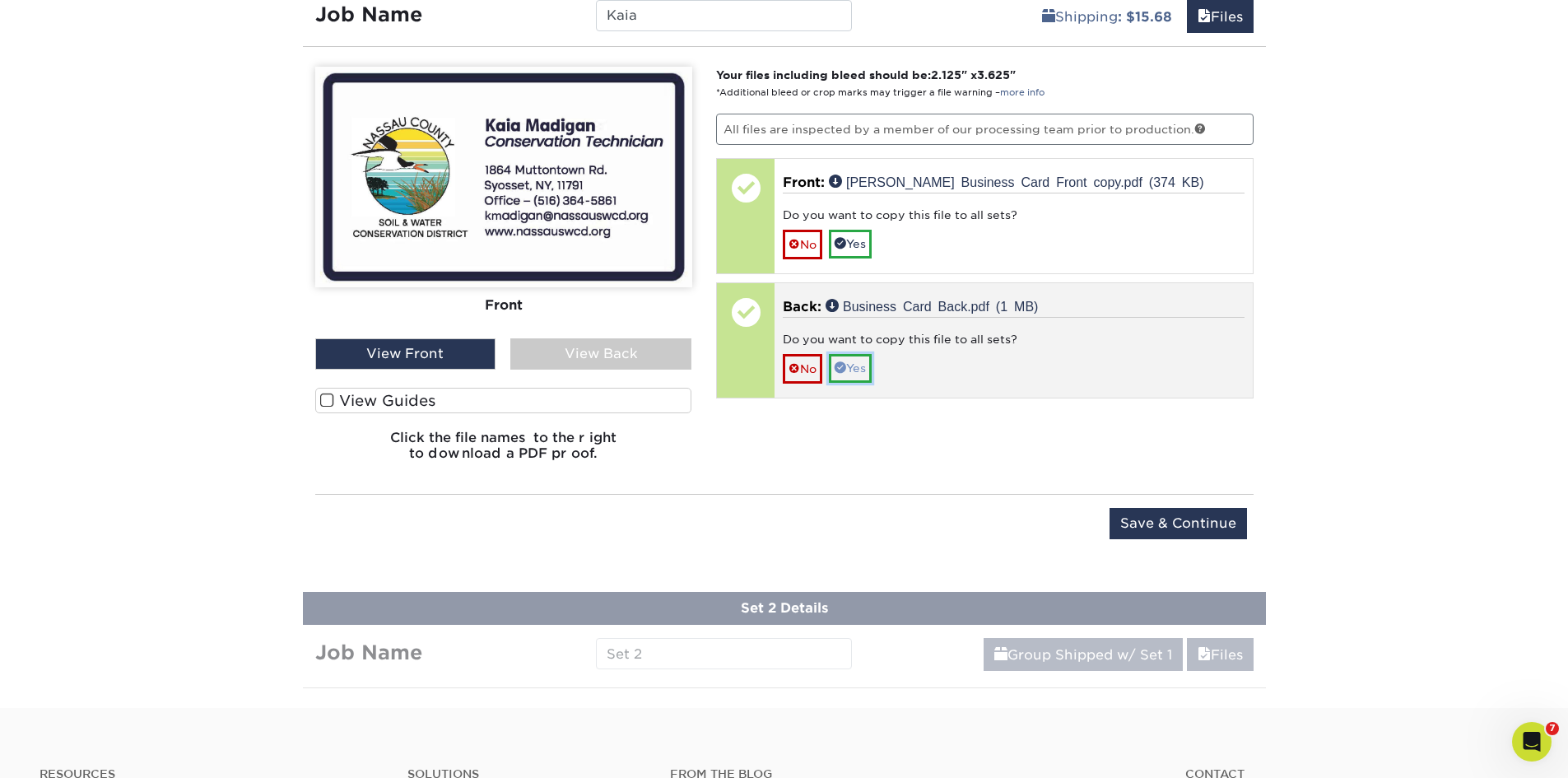
click at [855, 373] on link "Yes" at bounding box center [850, 368] width 43 height 28
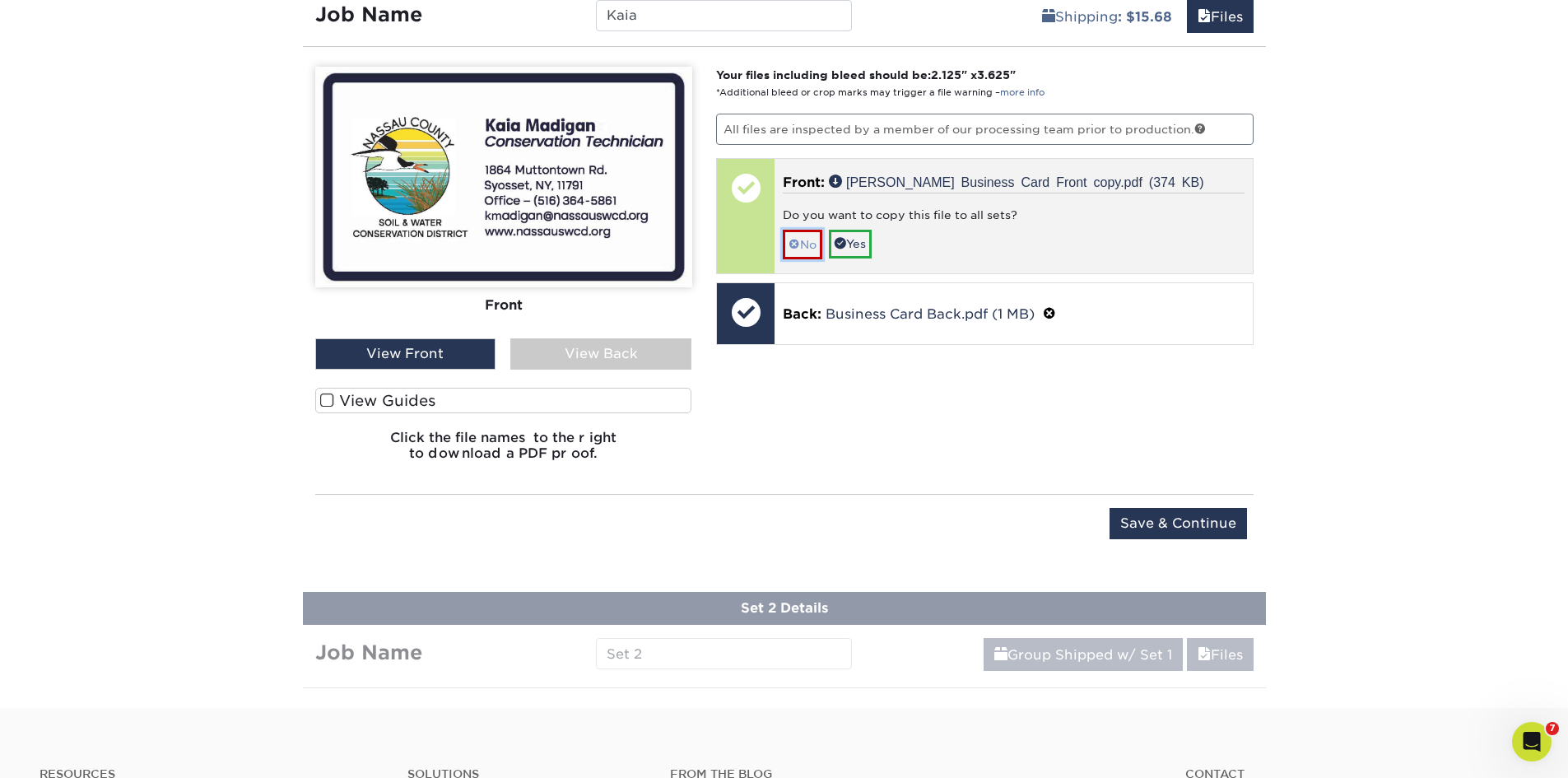
click at [807, 243] on link "No" at bounding box center [802, 244] width 40 height 29
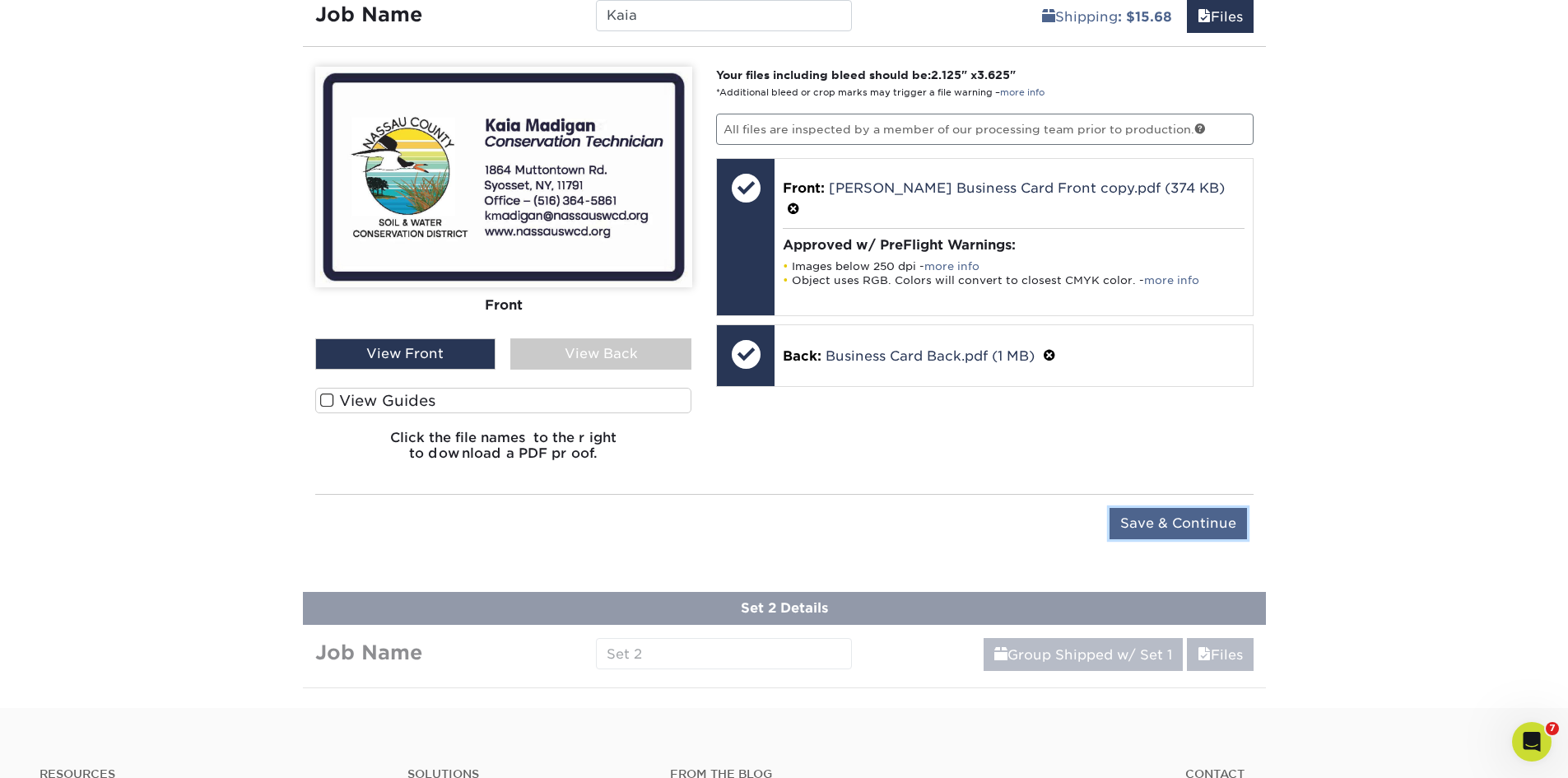
click at [1168, 526] on input "Save & Continue" at bounding box center [1178, 523] width 138 height 31
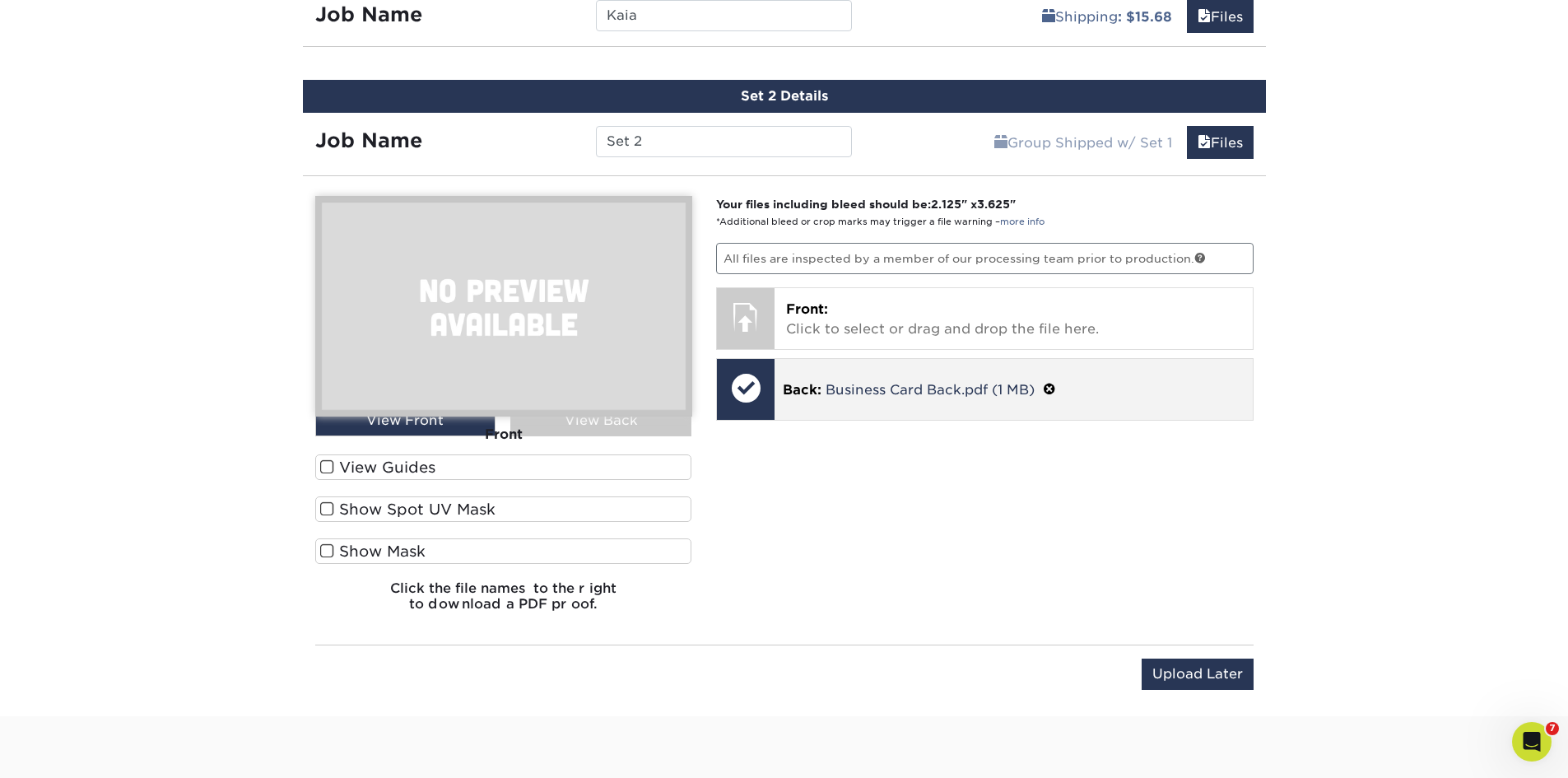
click at [823, 392] on p "Back: Business Card Back.pdf (1 MB)" at bounding box center [1013, 389] width 462 height 21
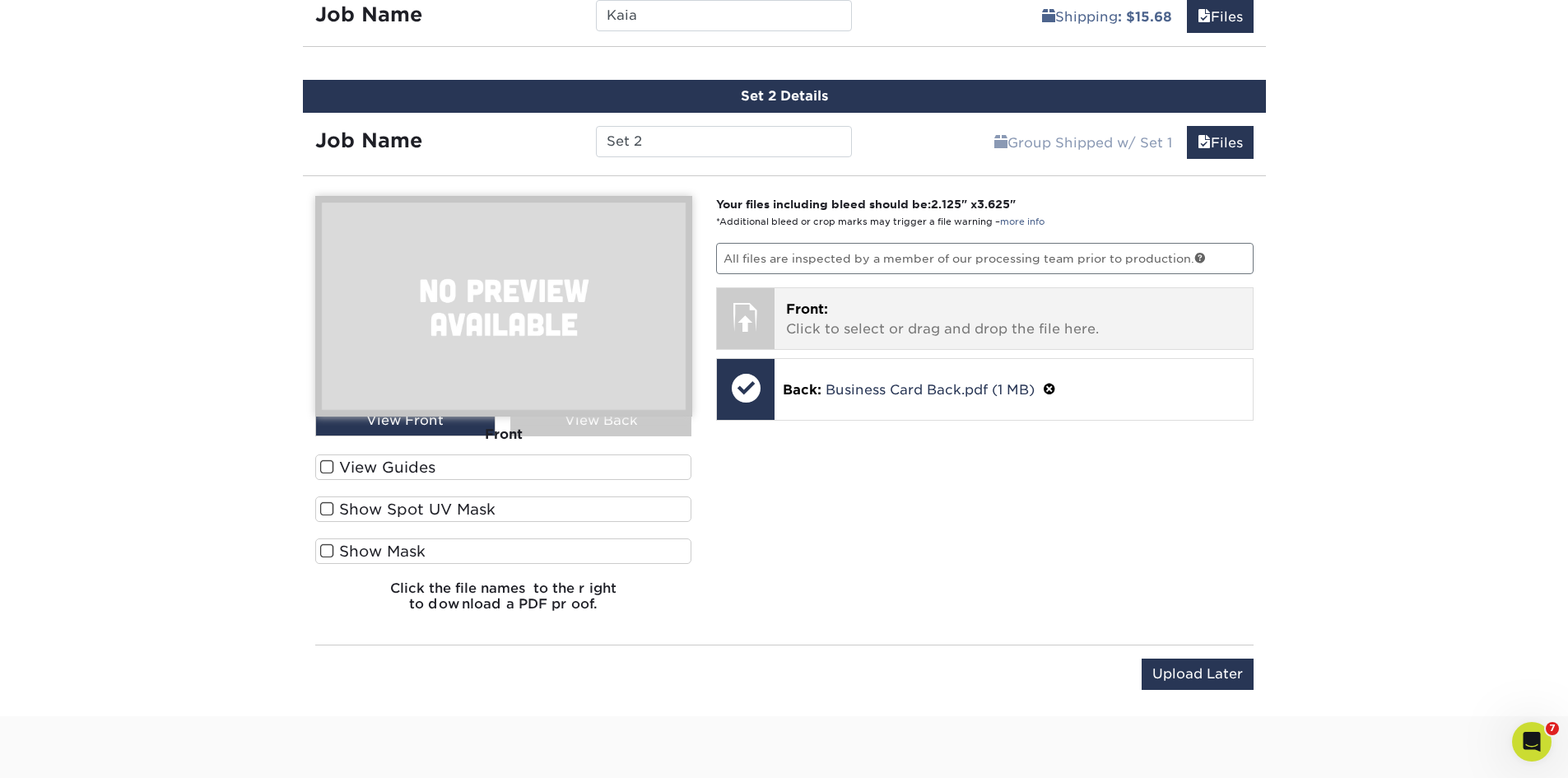
click at [855, 345] on div "Front: Click to select or drag and drop the file here. Choose file" at bounding box center [1013, 319] width 478 height 61
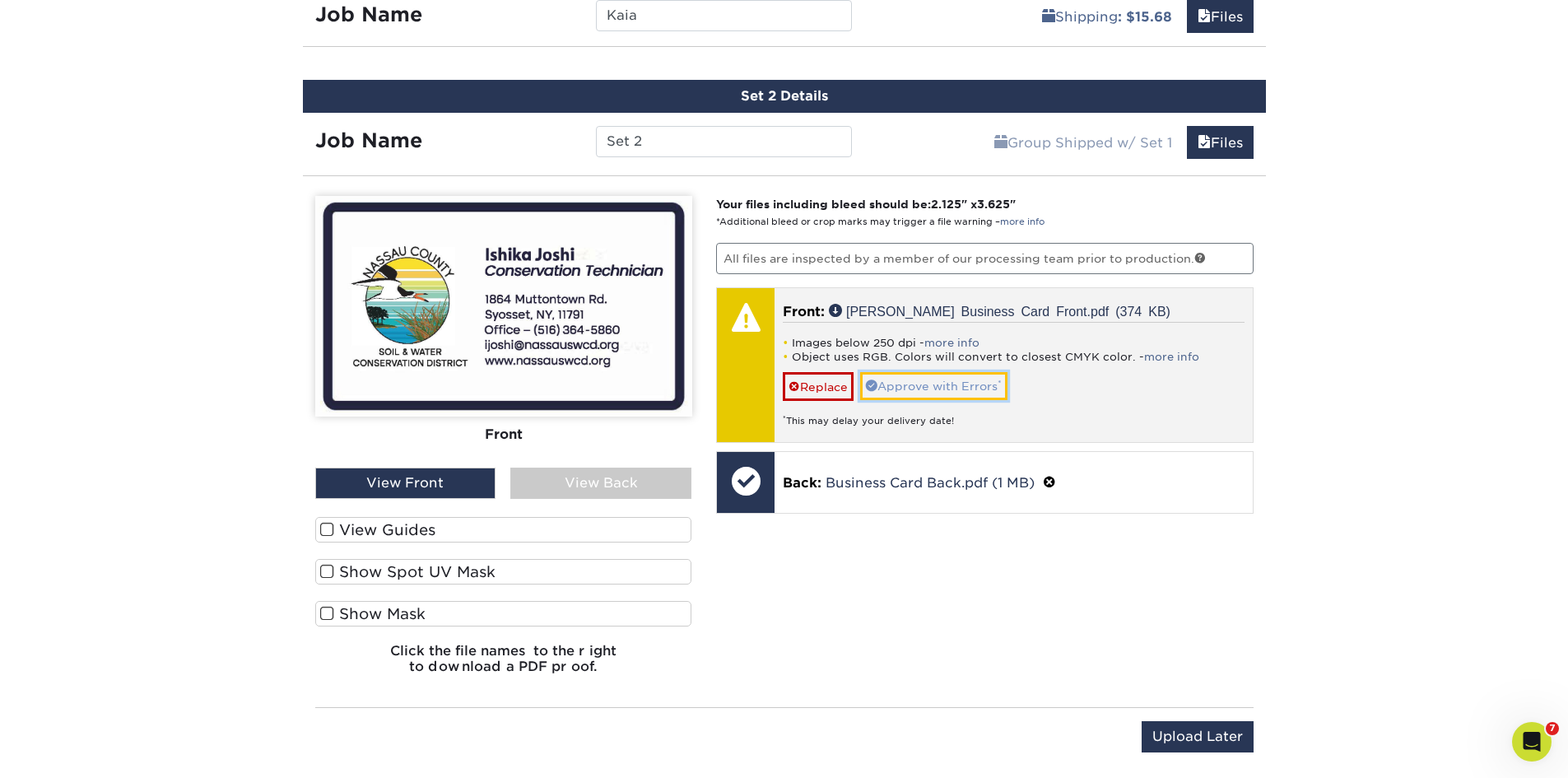
click at [962, 386] on link "Approve with Errors *" at bounding box center [934, 386] width 147 height 28
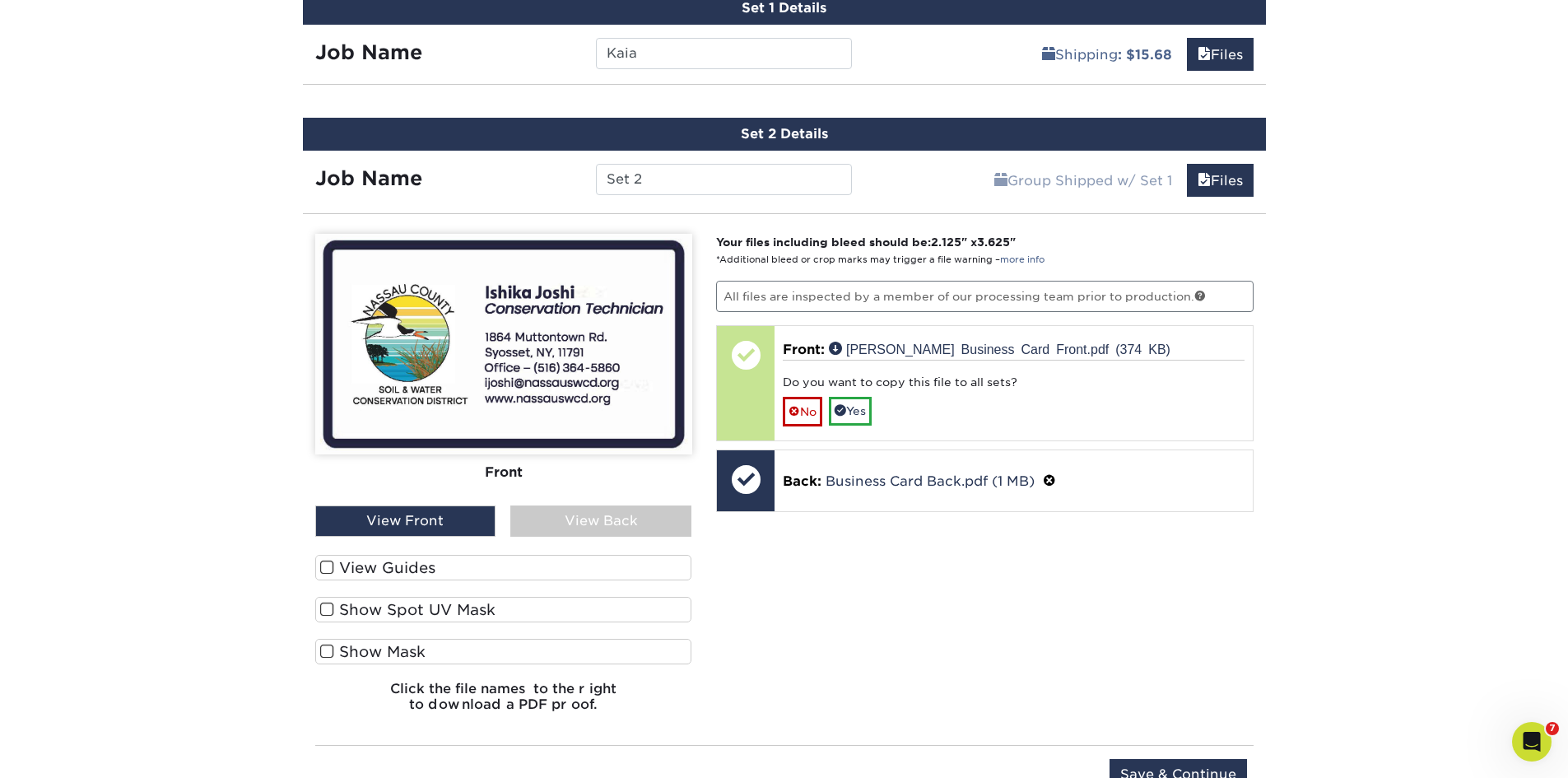
scroll to position [923, 0]
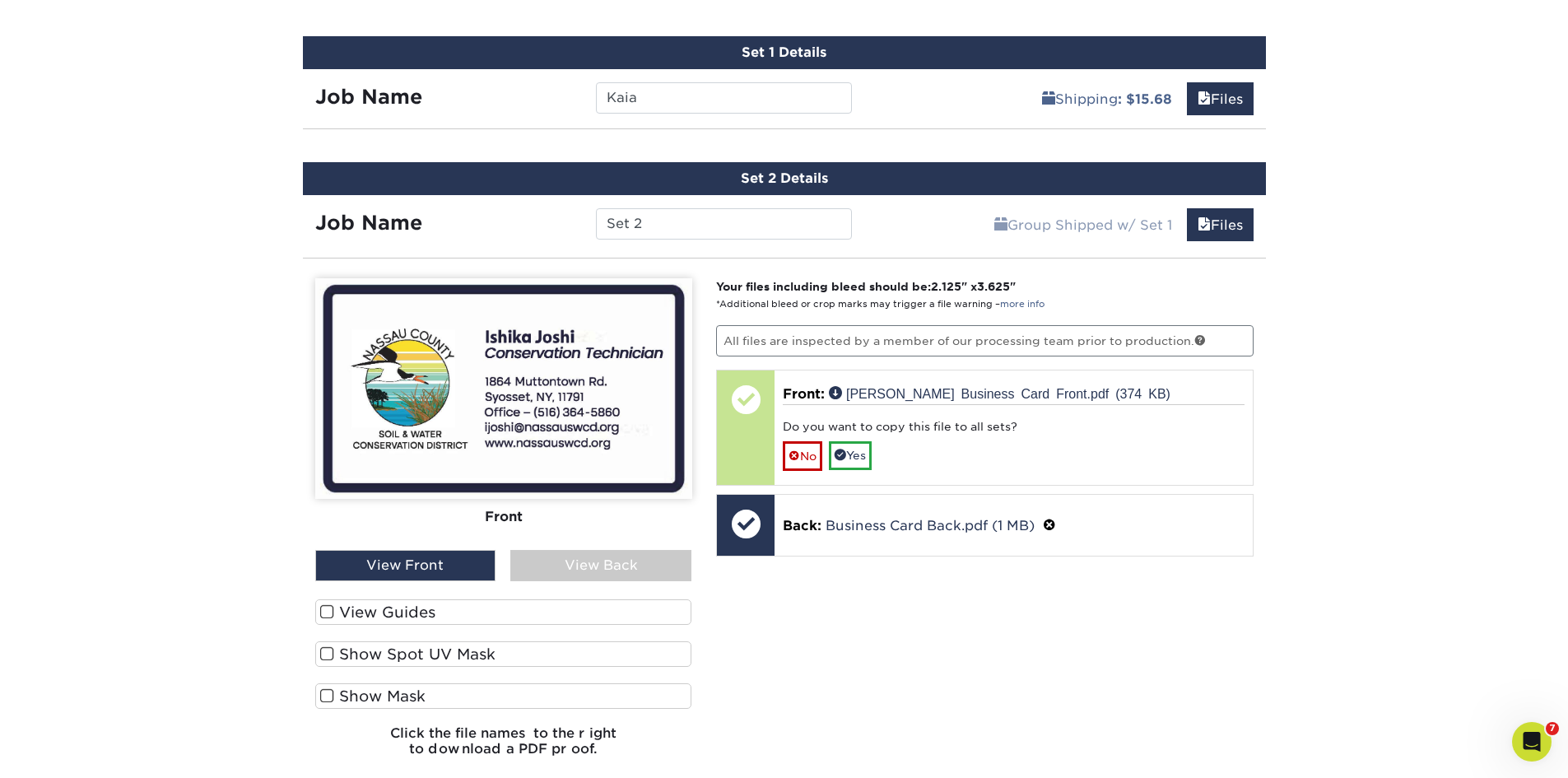
click at [560, 331] on img at bounding box center [504, 388] width 377 height 221
click at [346, 617] on label "View Guides" at bounding box center [504, 612] width 377 height 25
click at [0, 0] on input "View Guides" at bounding box center [0, 0] width 0 height 0
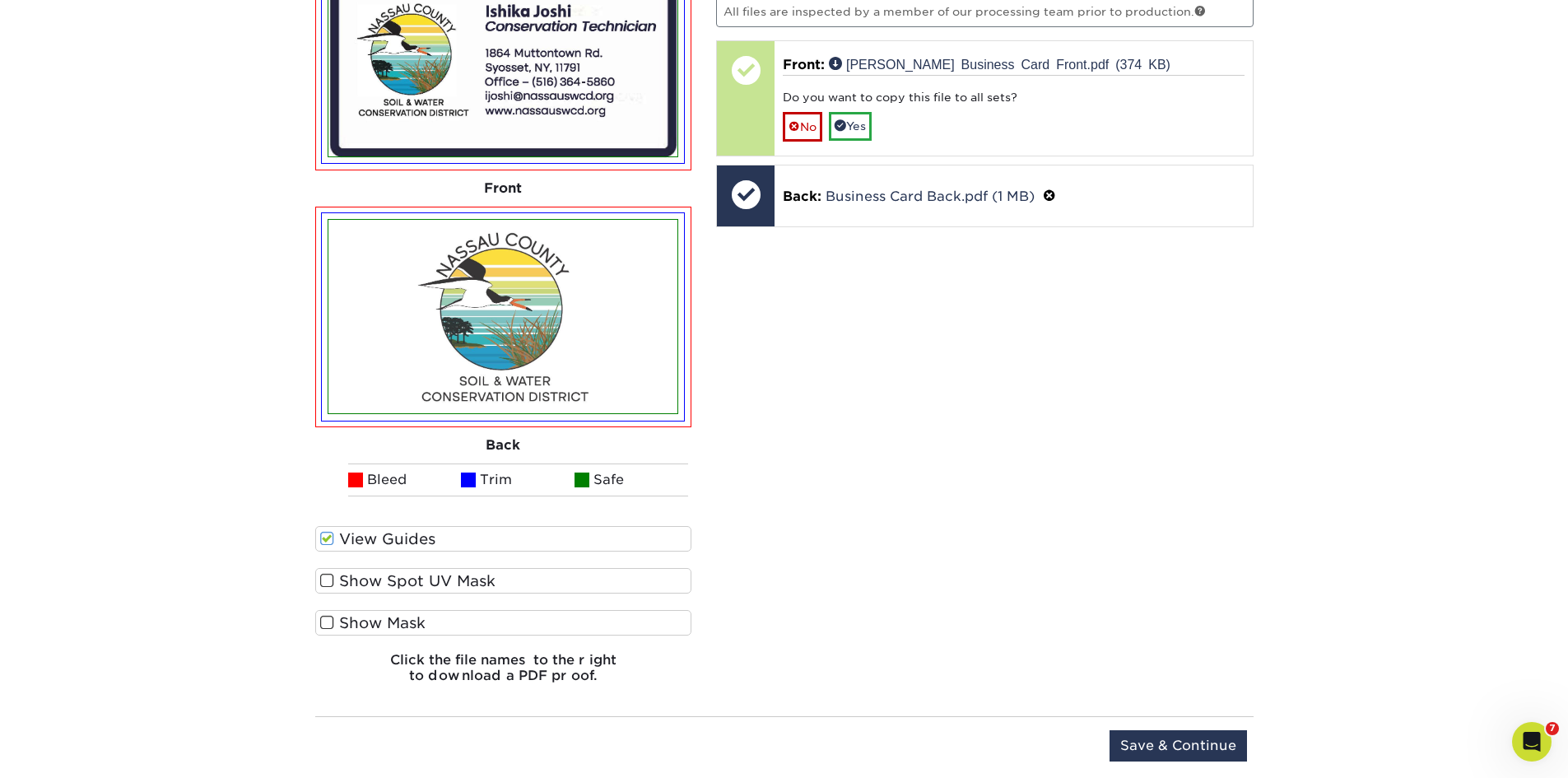
click at [333, 540] on span at bounding box center [327, 539] width 14 height 16
click at [0, 0] on input "View Guides" at bounding box center [0, 0] width 0 height 0
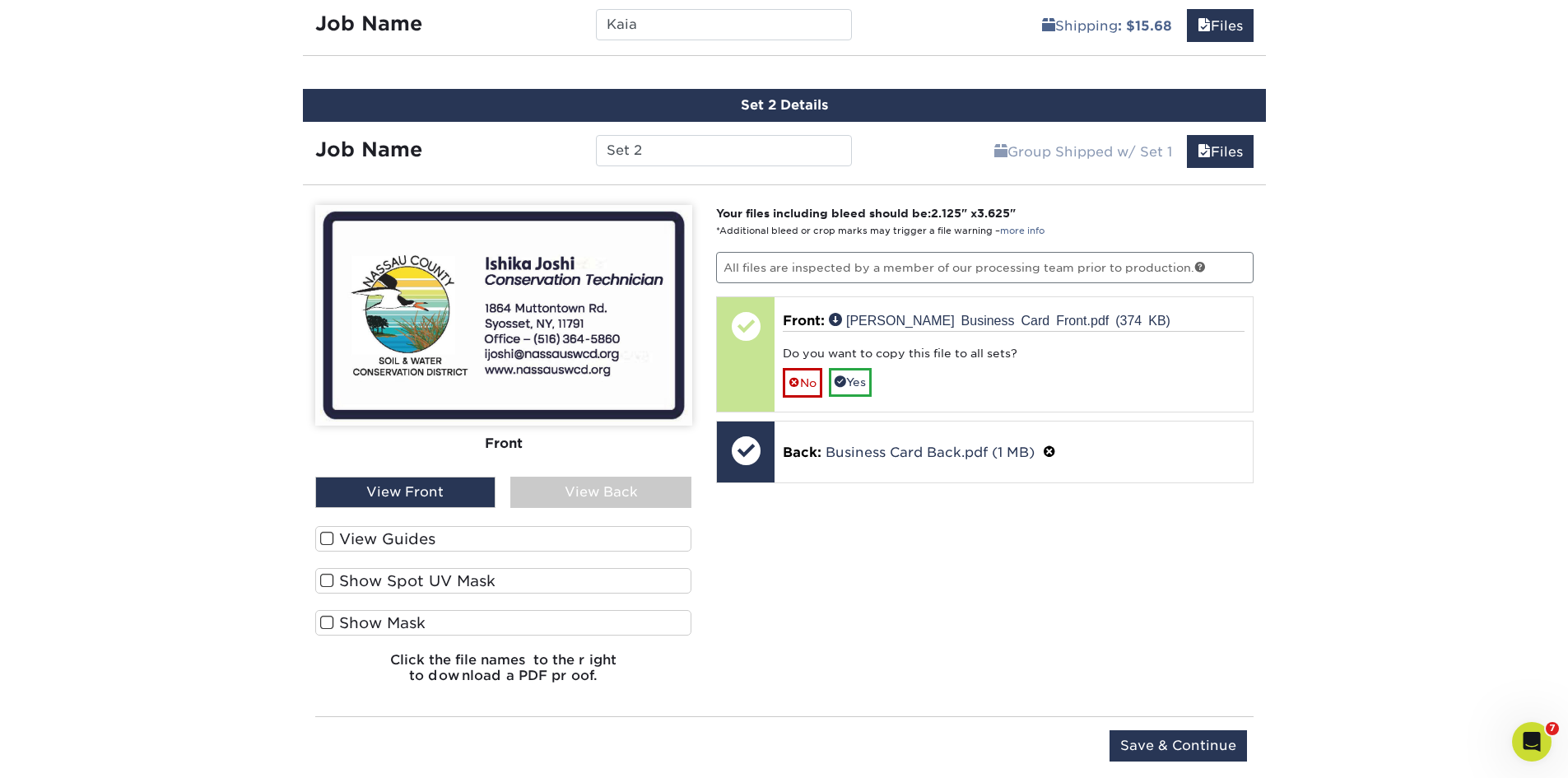
click at [332, 577] on span at bounding box center [327, 581] width 14 height 16
click at [0, 0] on input "Show Spot UV Mask" at bounding box center [0, 0] width 0 height 0
click at [330, 580] on span at bounding box center [327, 581] width 14 height 16
click at [0, 0] on input "Show Spot UV Mask" at bounding box center [0, 0] width 0 height 0
click at [336, 617] on label "Show Mask" at bounding box center [504, 623] width 377 height 25
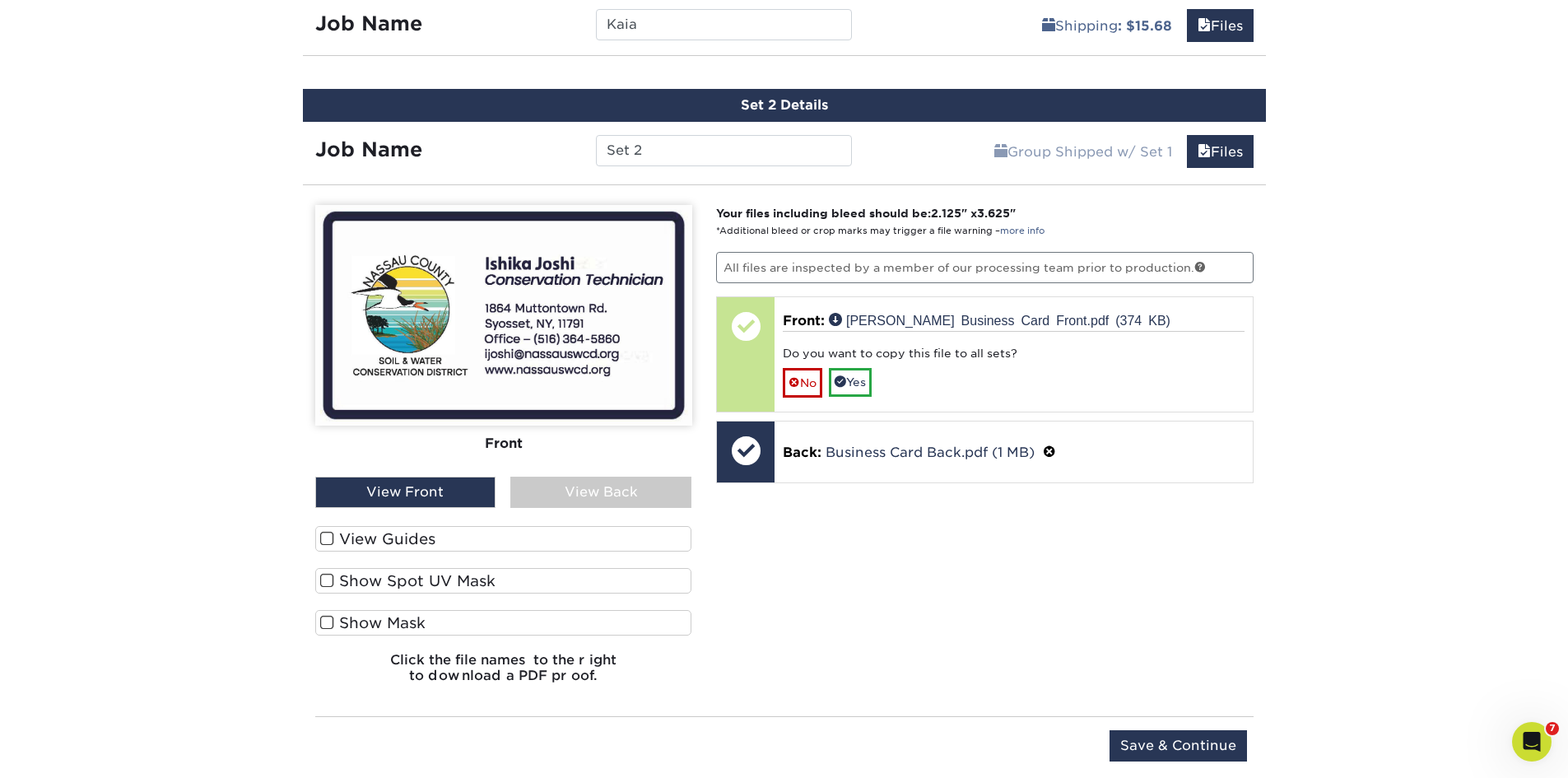
click at [0, 0] on input "Show Mask" at bounding box center [0, 0] width 0 height 0
click at [331, 622] on span at bounding box center [327, 622] width 14 height 16
click at [0, 0] on input "Show Mask" at bounding box center [0, 0] width 0 height 0
click at [537, 498] on div "View Back" at bounding box center [601, 492] width 181 height 31
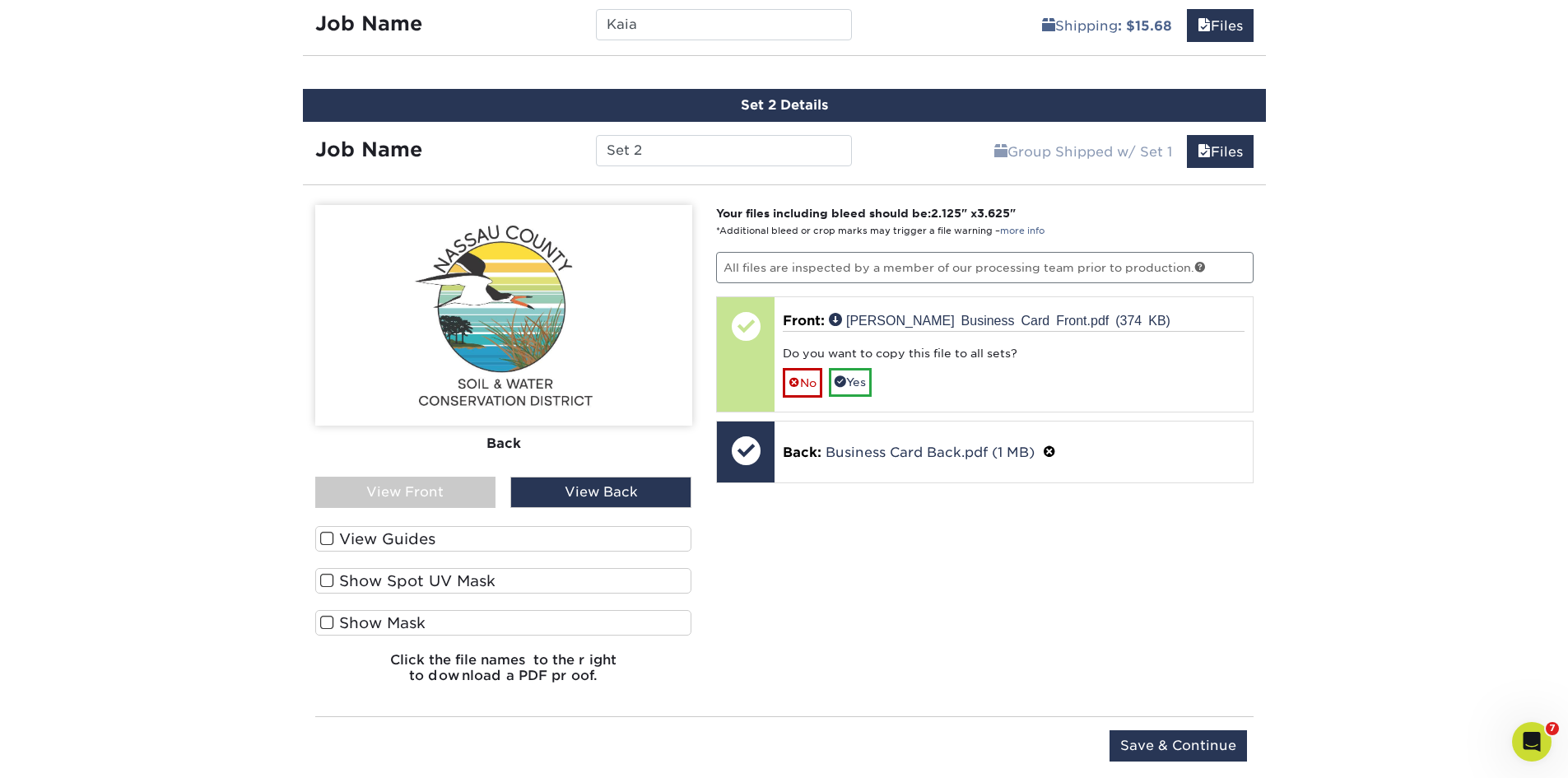
click at [449, 498] on div "View Front" at bounding box center [406, 492] width 181 height 31
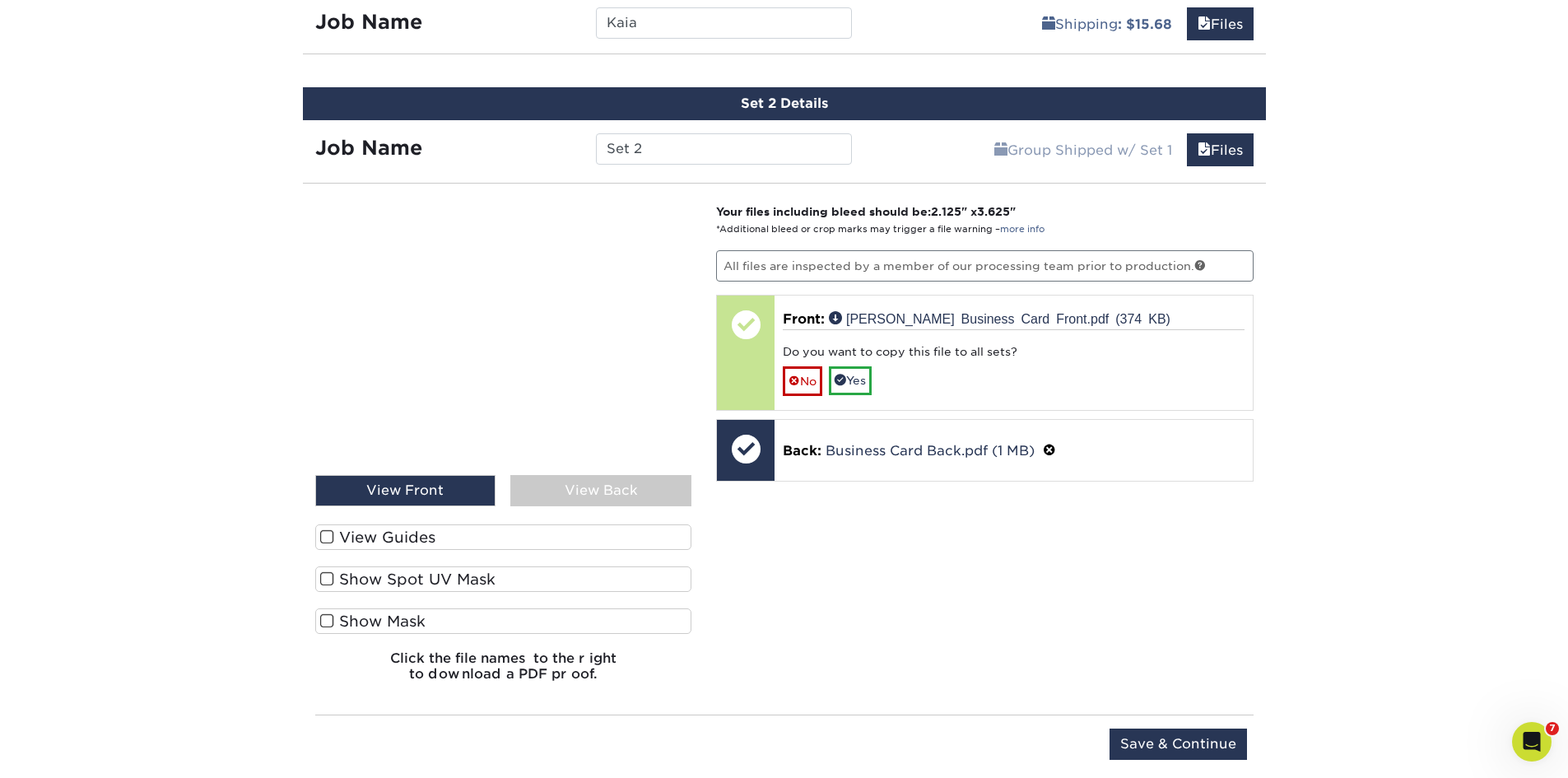
scroll to position [1000, 0]
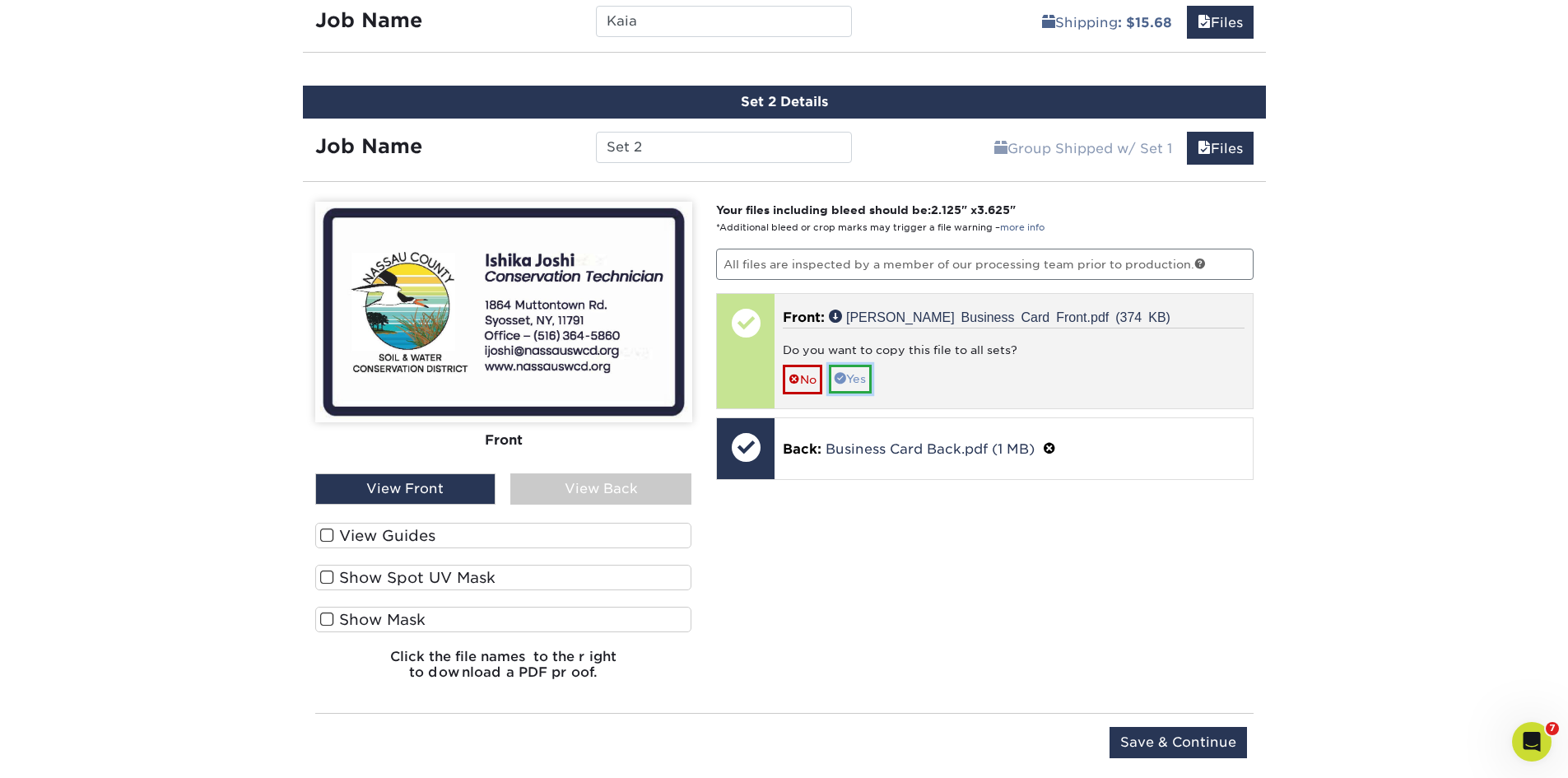
click at [870, 379] on link "Yes" at bounding box center [850, 378] width 43 height 28
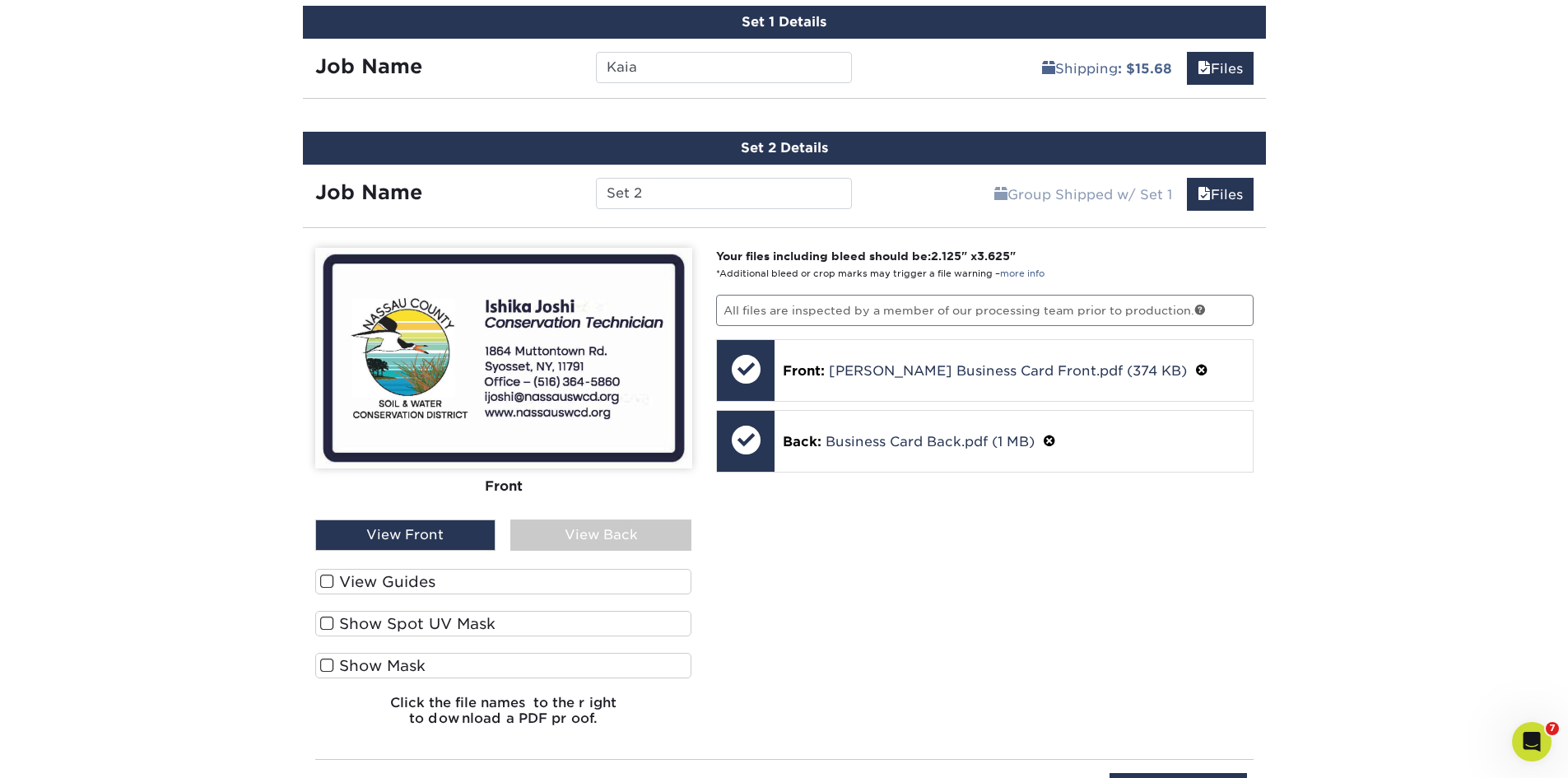
scroll to position [918, 0]
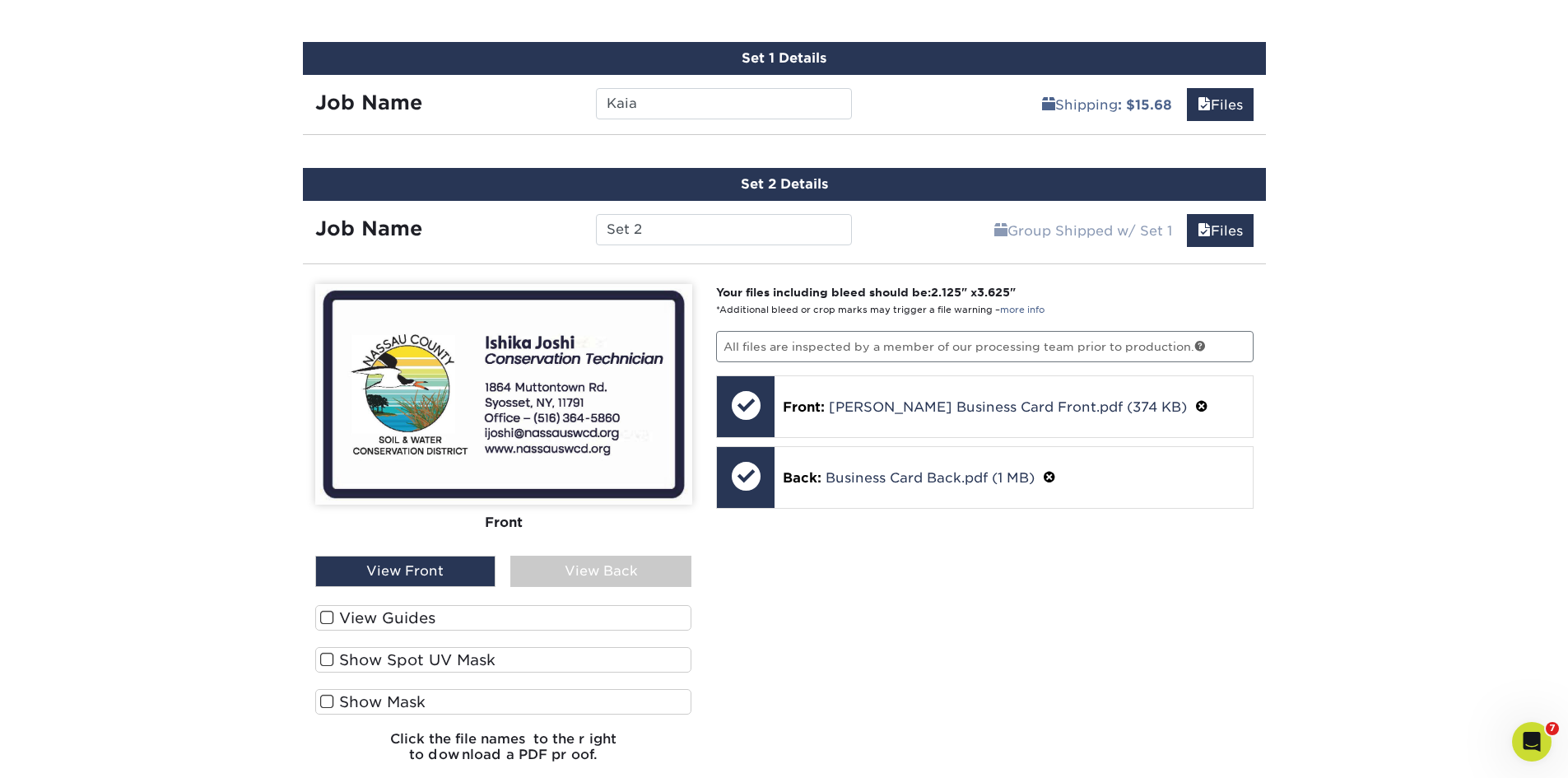
click at [511, 427] on img at bounding box center [504, 394] width 377 height 221
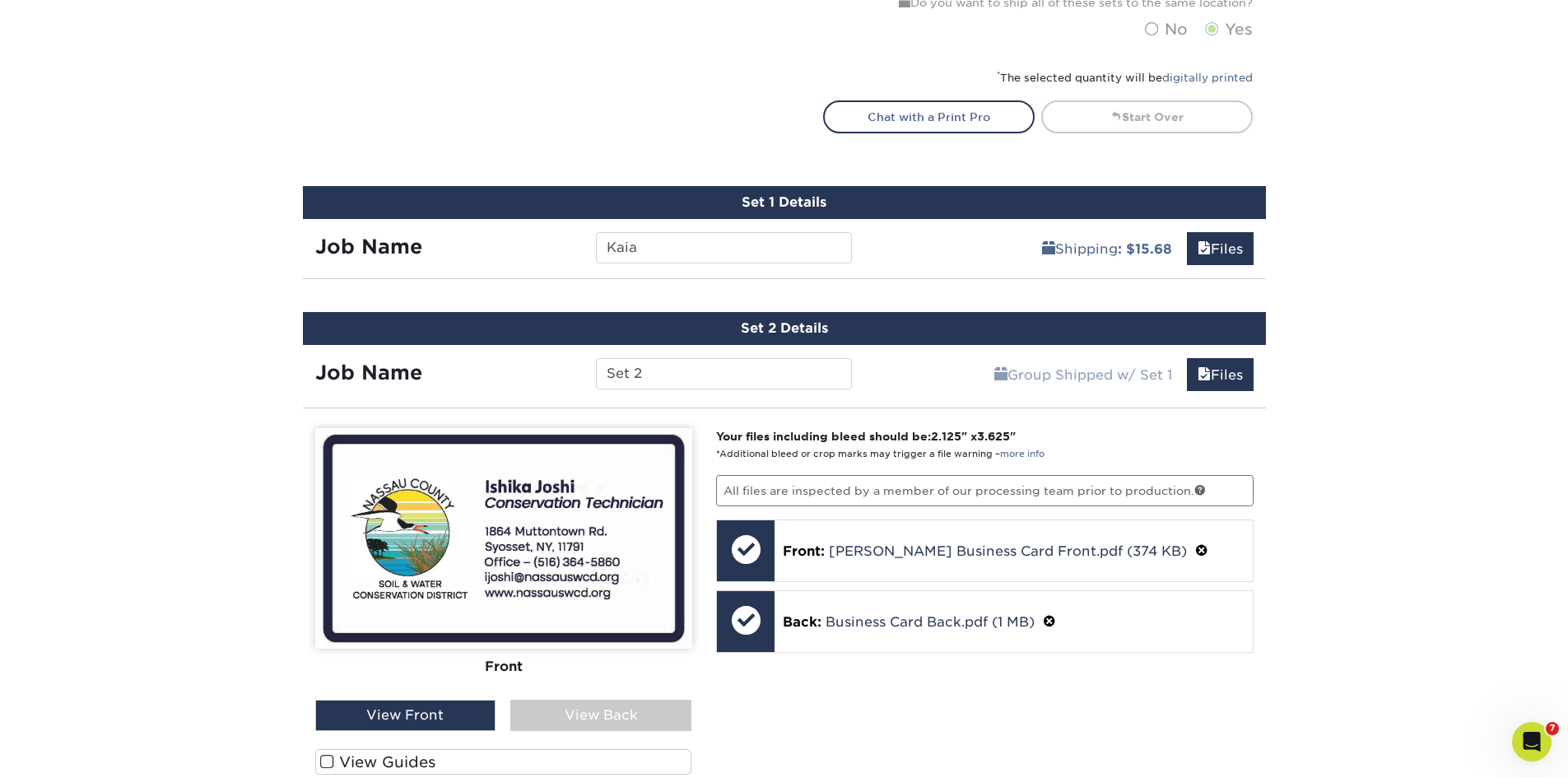
scroll to position [766, 0]
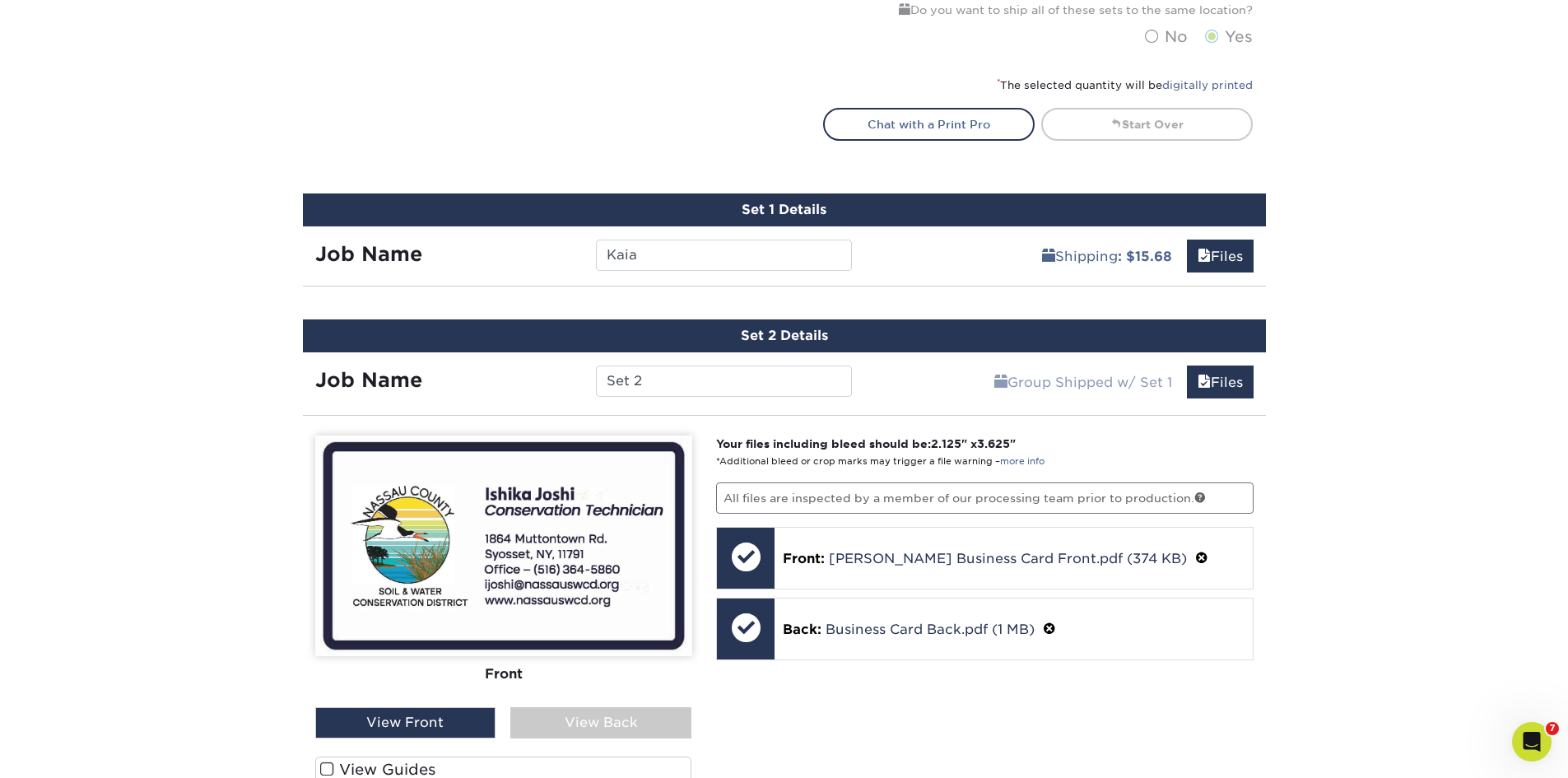
click at [923, 256] on div "Shipping : $15.68 Files" at bounding box center [1064, 249] width 402 height 47
click at [1205, 266] on link "Files" at bounding box center [1220, 255] width 67 height 33
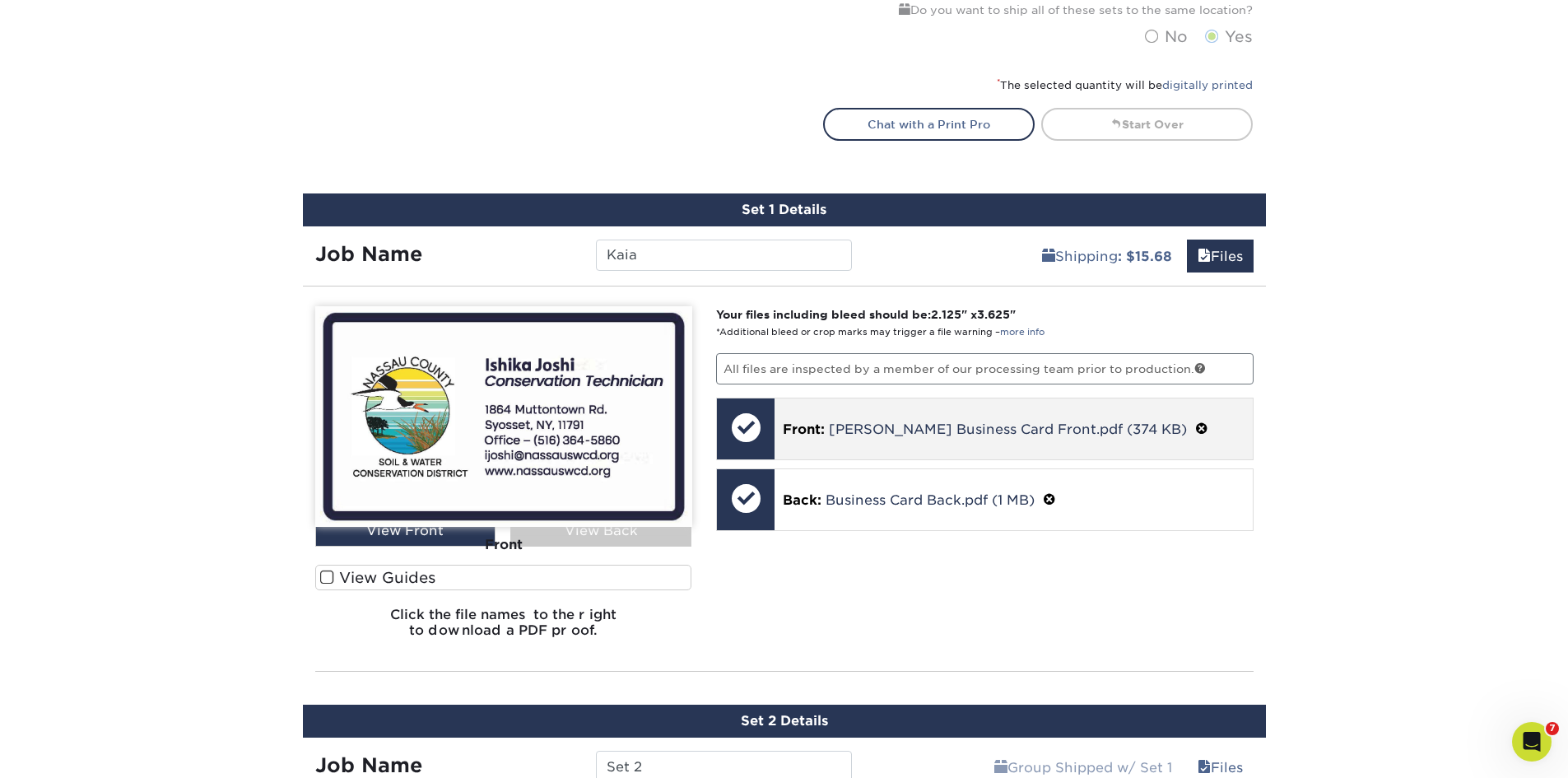
click at [911, 414] on div "Front: Ishika Business Card Front.pdf (374 KB)" at bounding box center [1013, 429] width 478 height 61
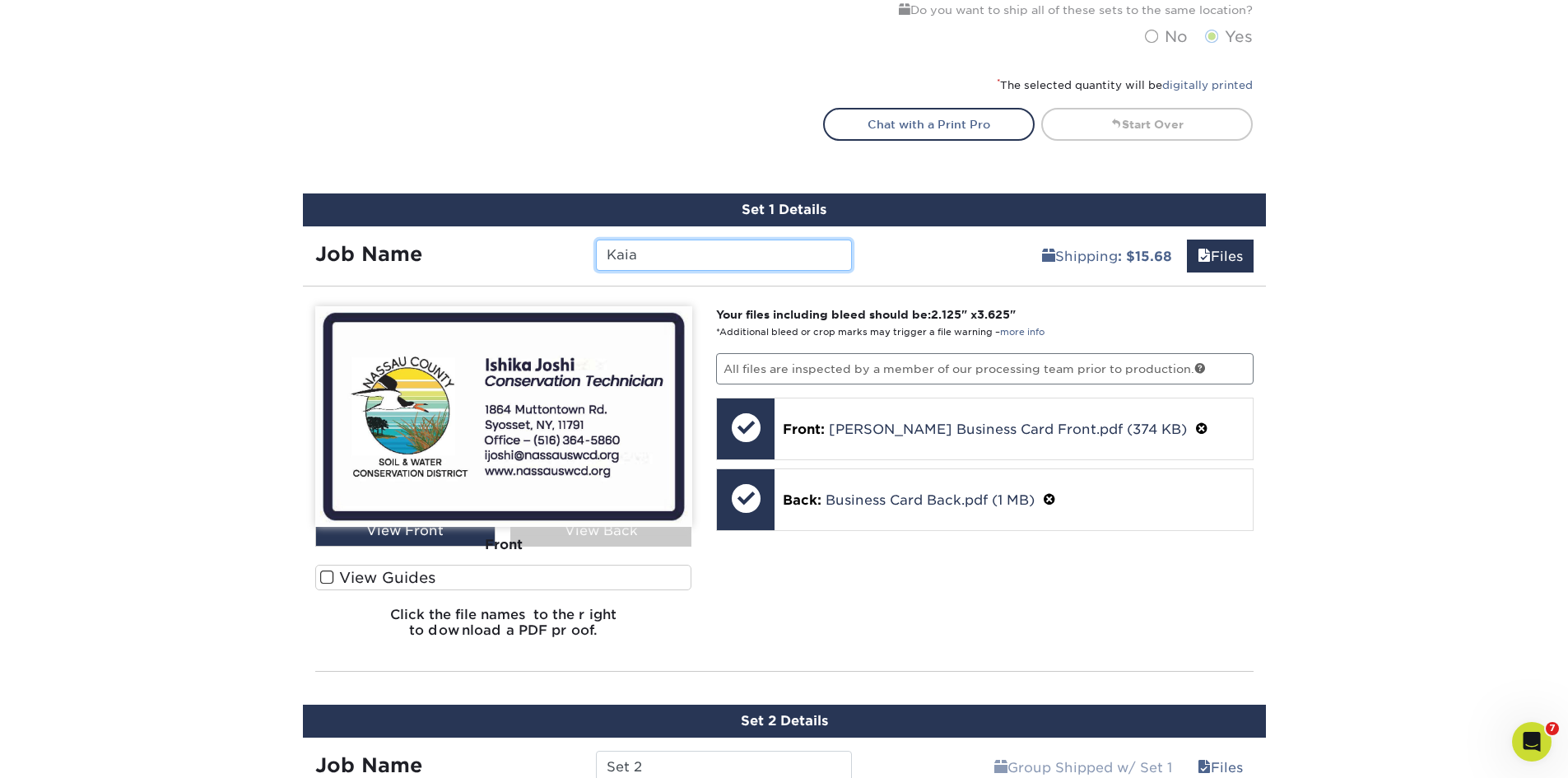
click at [800, 267] on input "Kaia" at bounding box center [724, 255] width 256 height 31
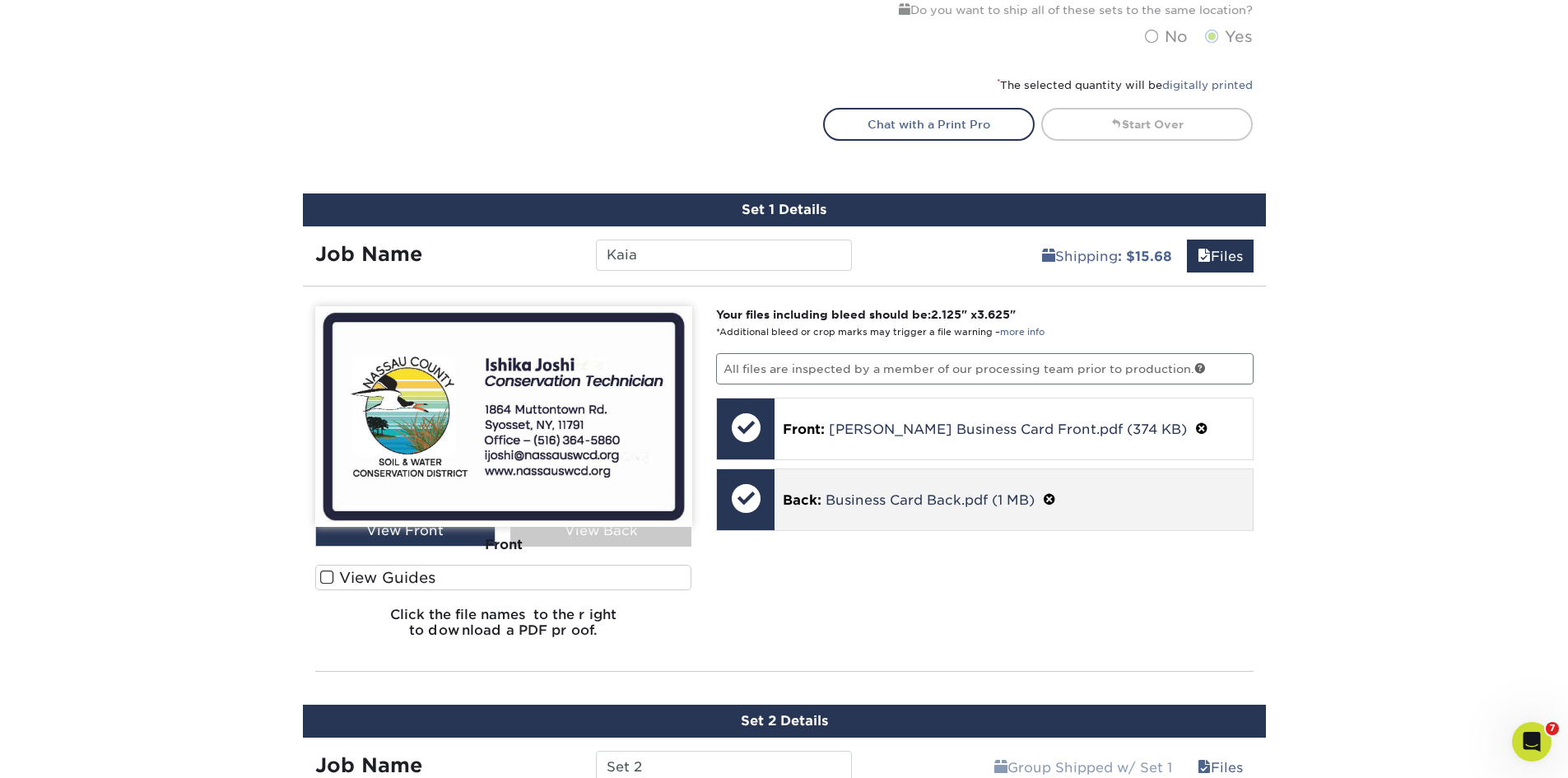
click at [832, 490] on p "Back: Business Card Back.pdf (1 MB)" at bounding box center [1013, 499] width 462 height 21
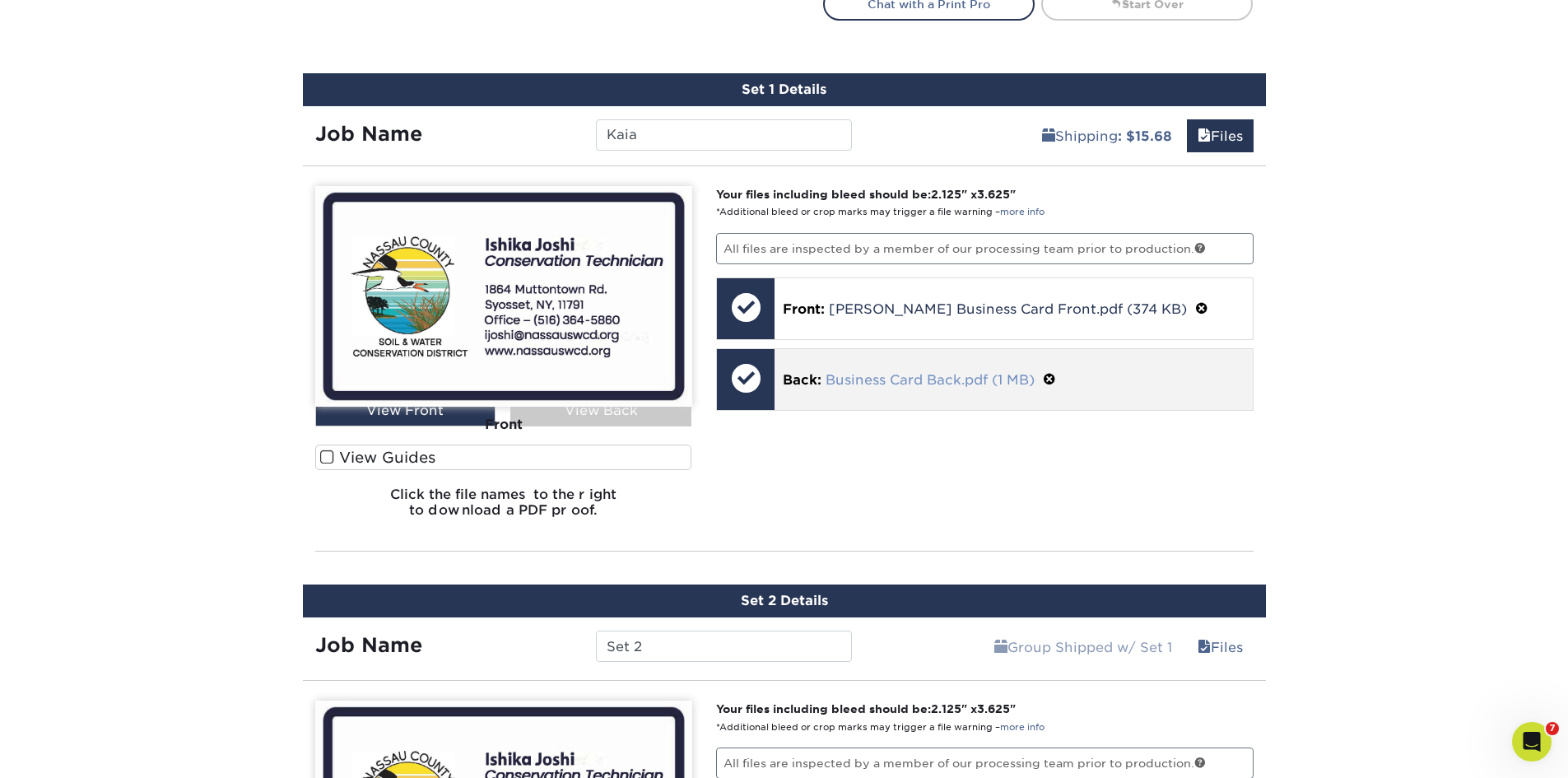
scroll to position [1177, 0]
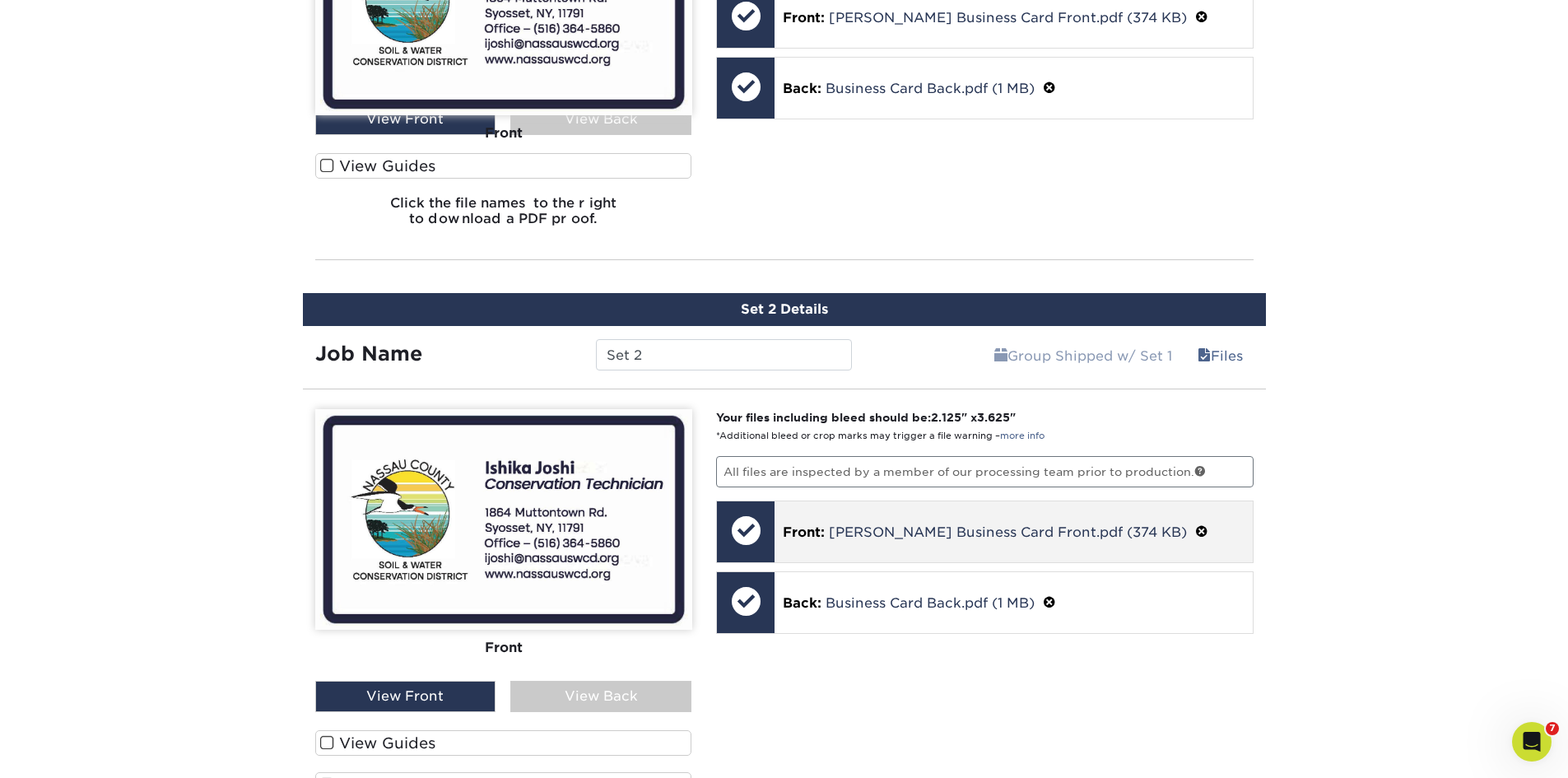
click at [862, 521] on p "Front: Ishika Business Card Front.pdf (374 KB)" at bounding box center [1013, 531] width 462 height 21
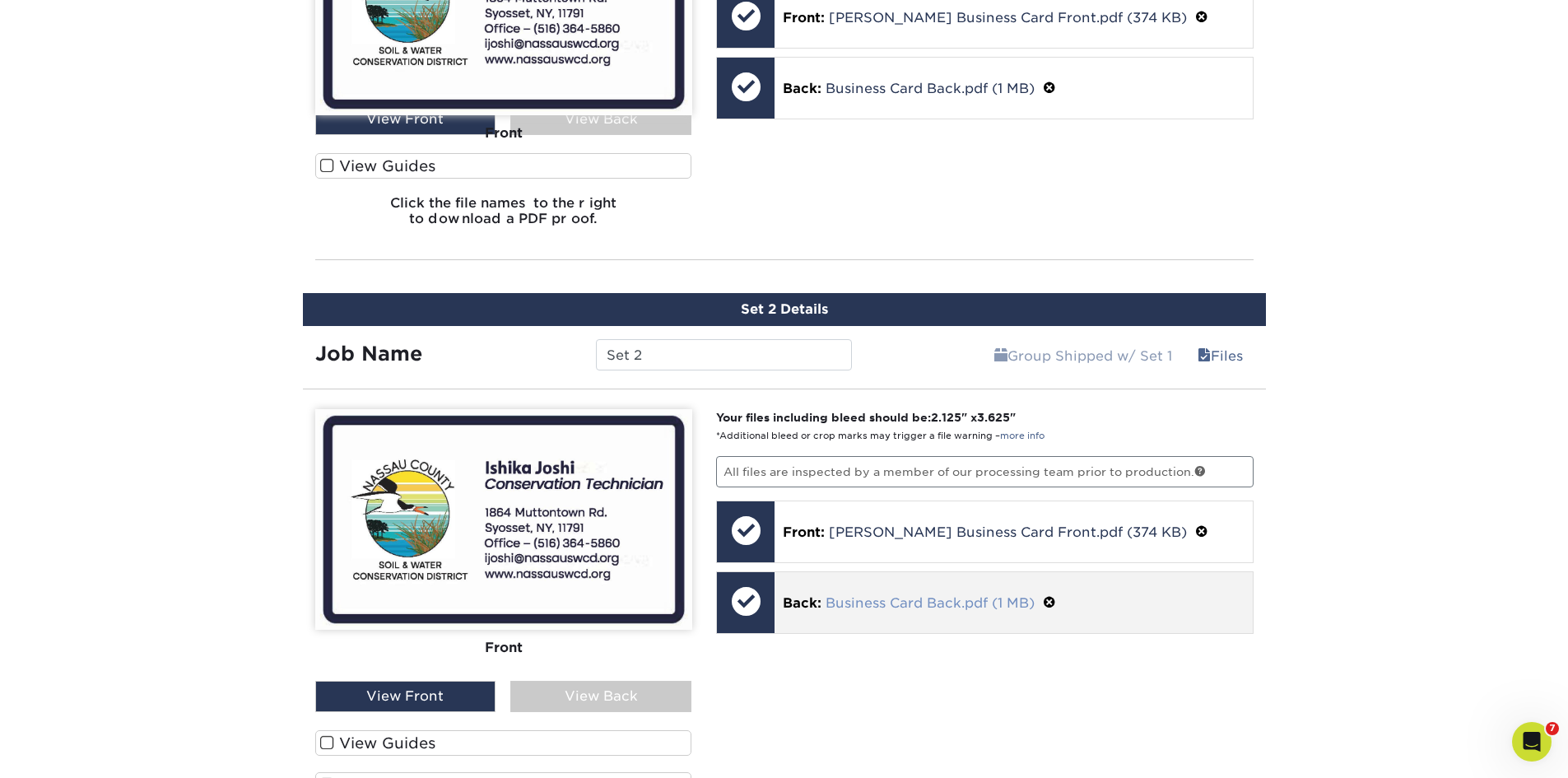
click at [867, 598] on link "Business Card Back.pdf (1 MB)" at bounding box center [930, 603] width 209 height 16
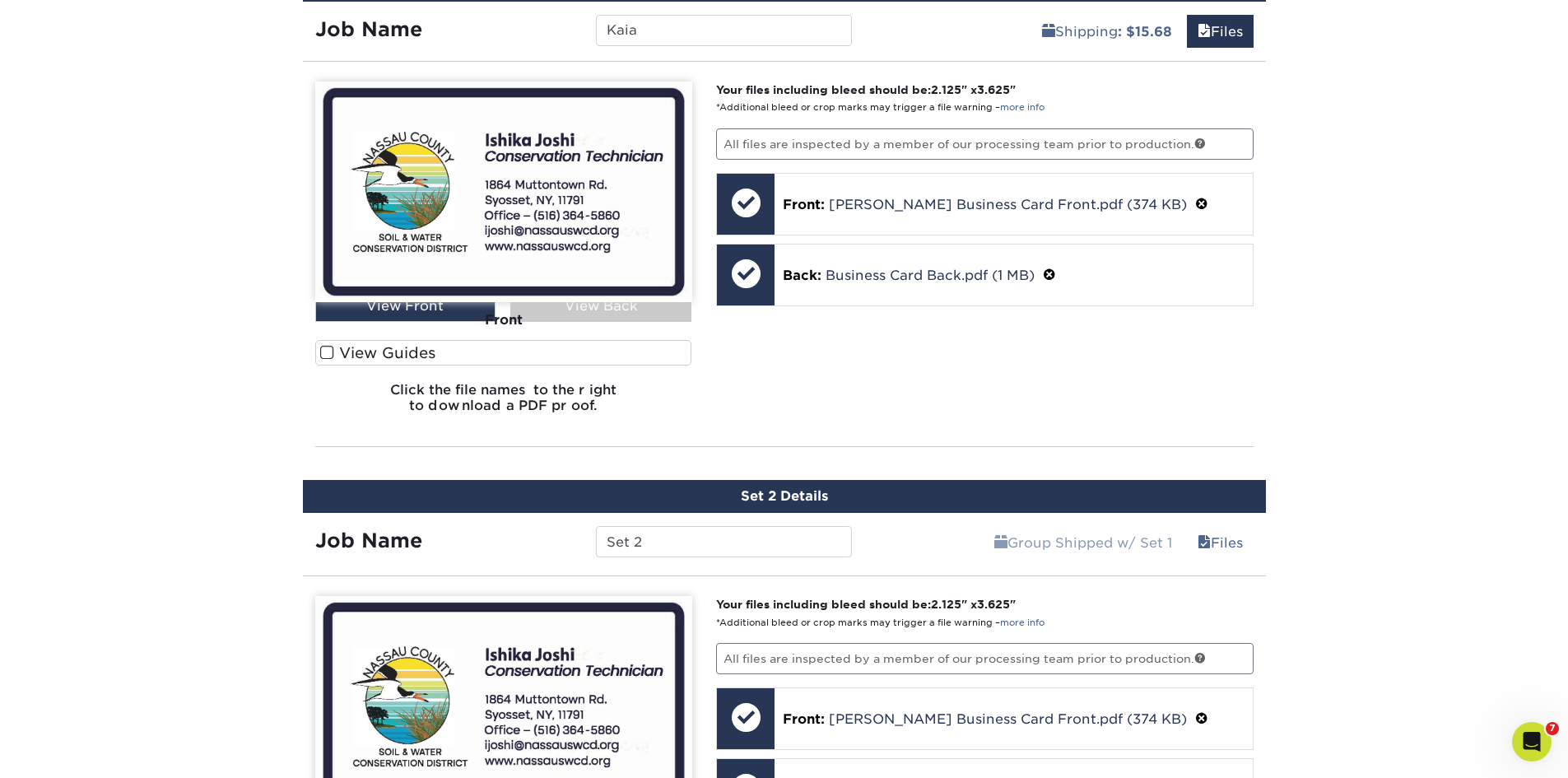
scroll to position [930, 0]
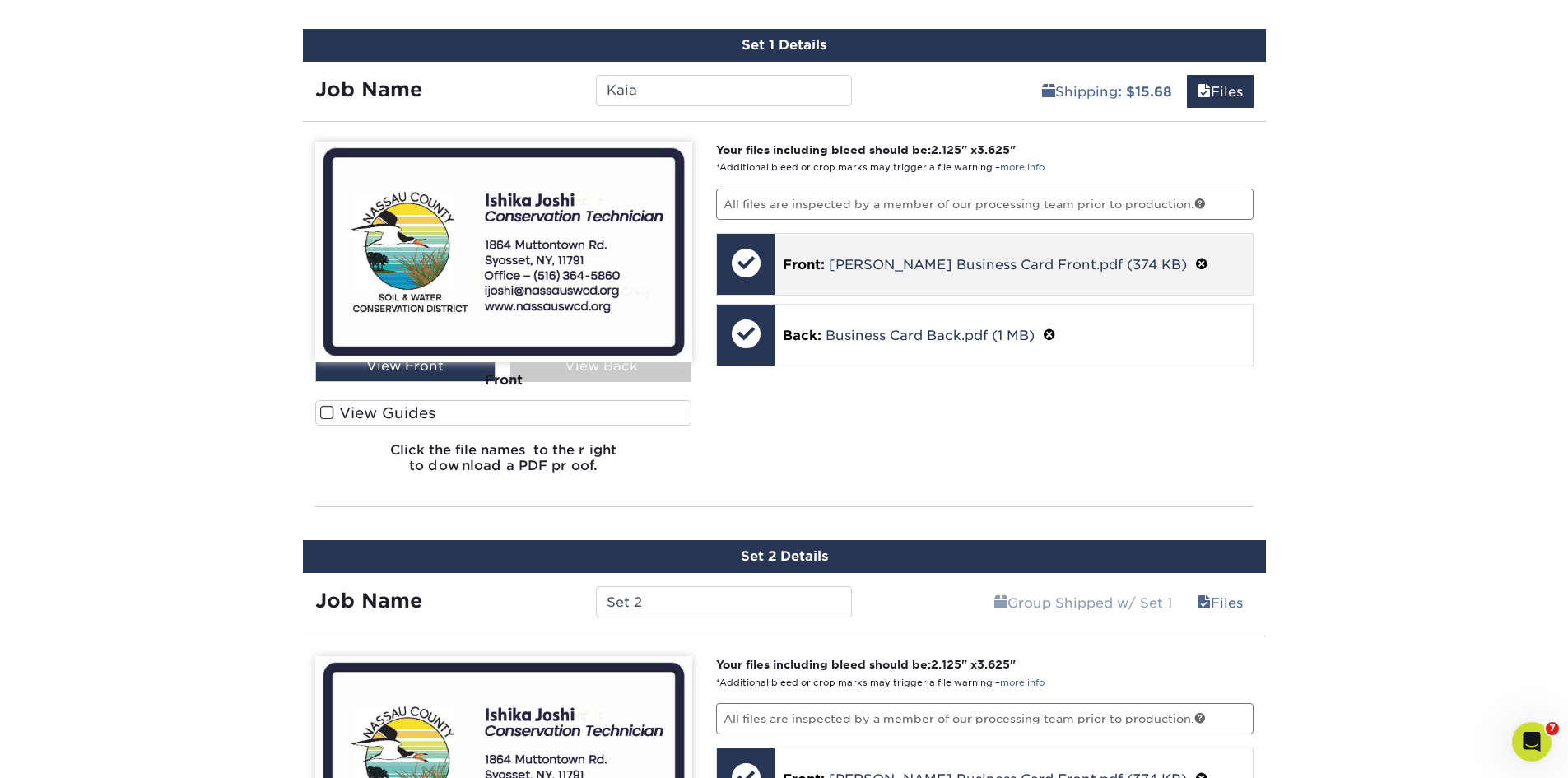
click at [1195, 263] on span at bounding box center [1202, 265] width 14 height 16
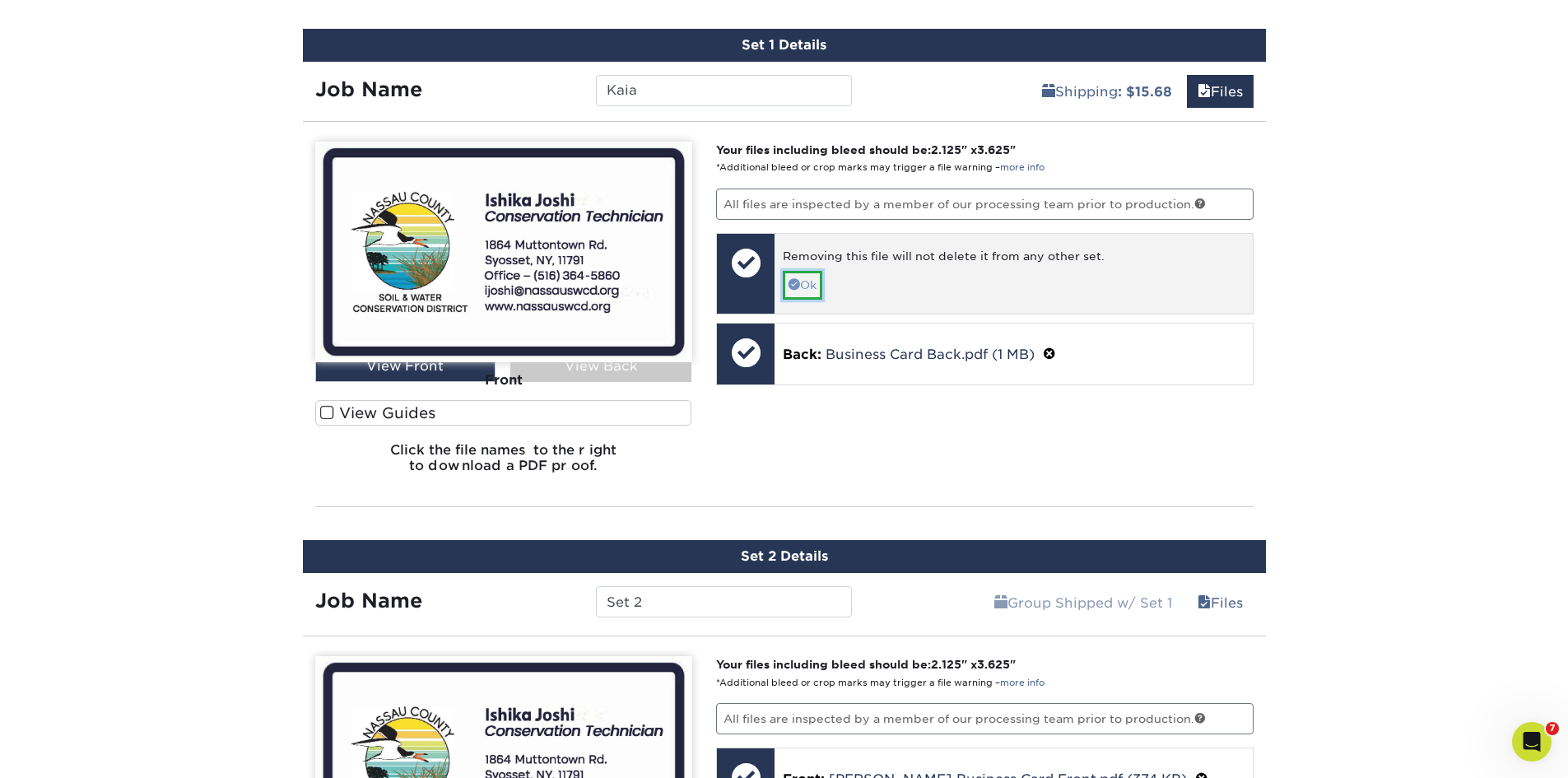
click at [804, 283] on link "Ok" at bounding box center [802, 284] width 40 height 28
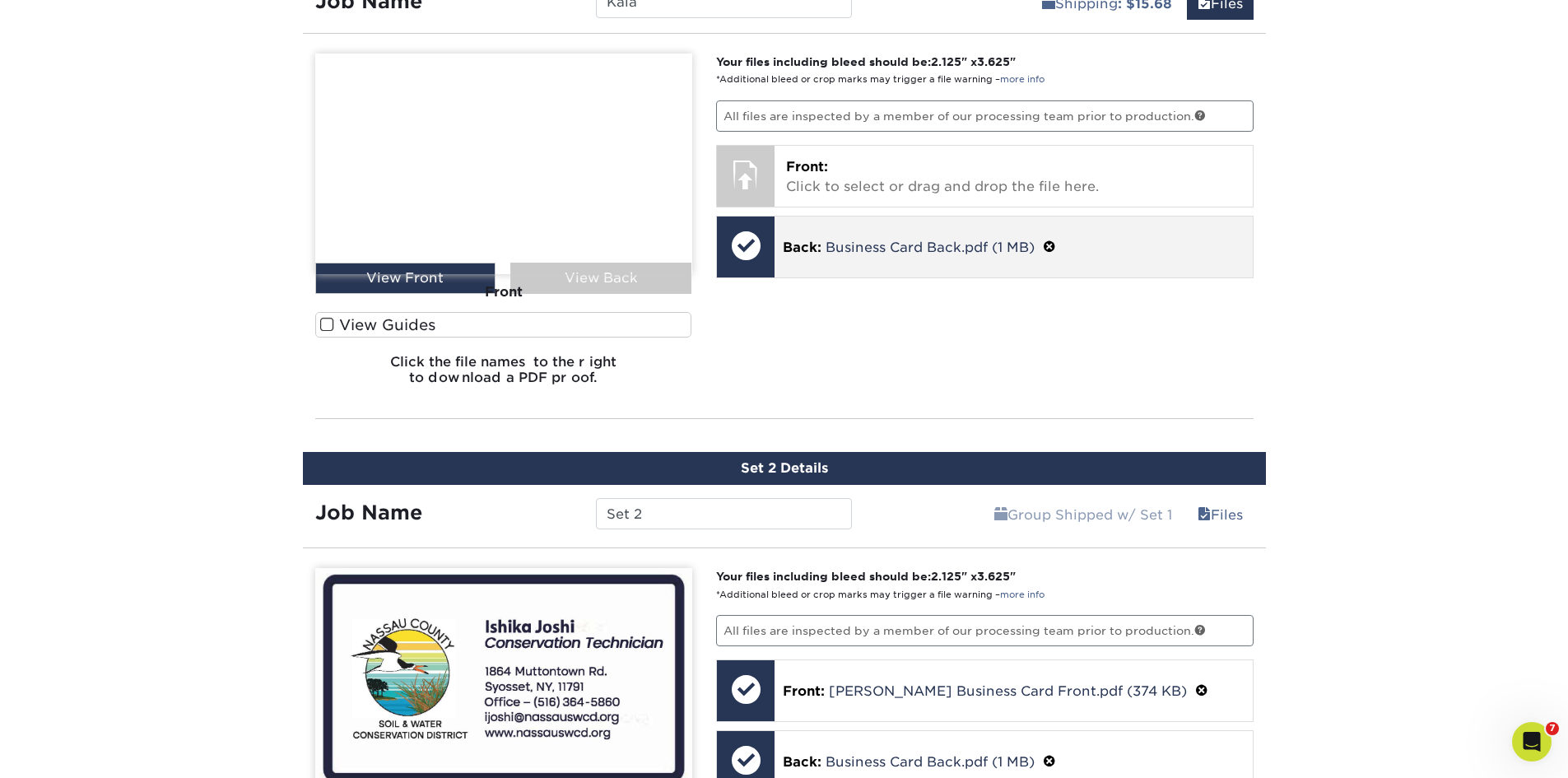
scroll to position [1095, 0]
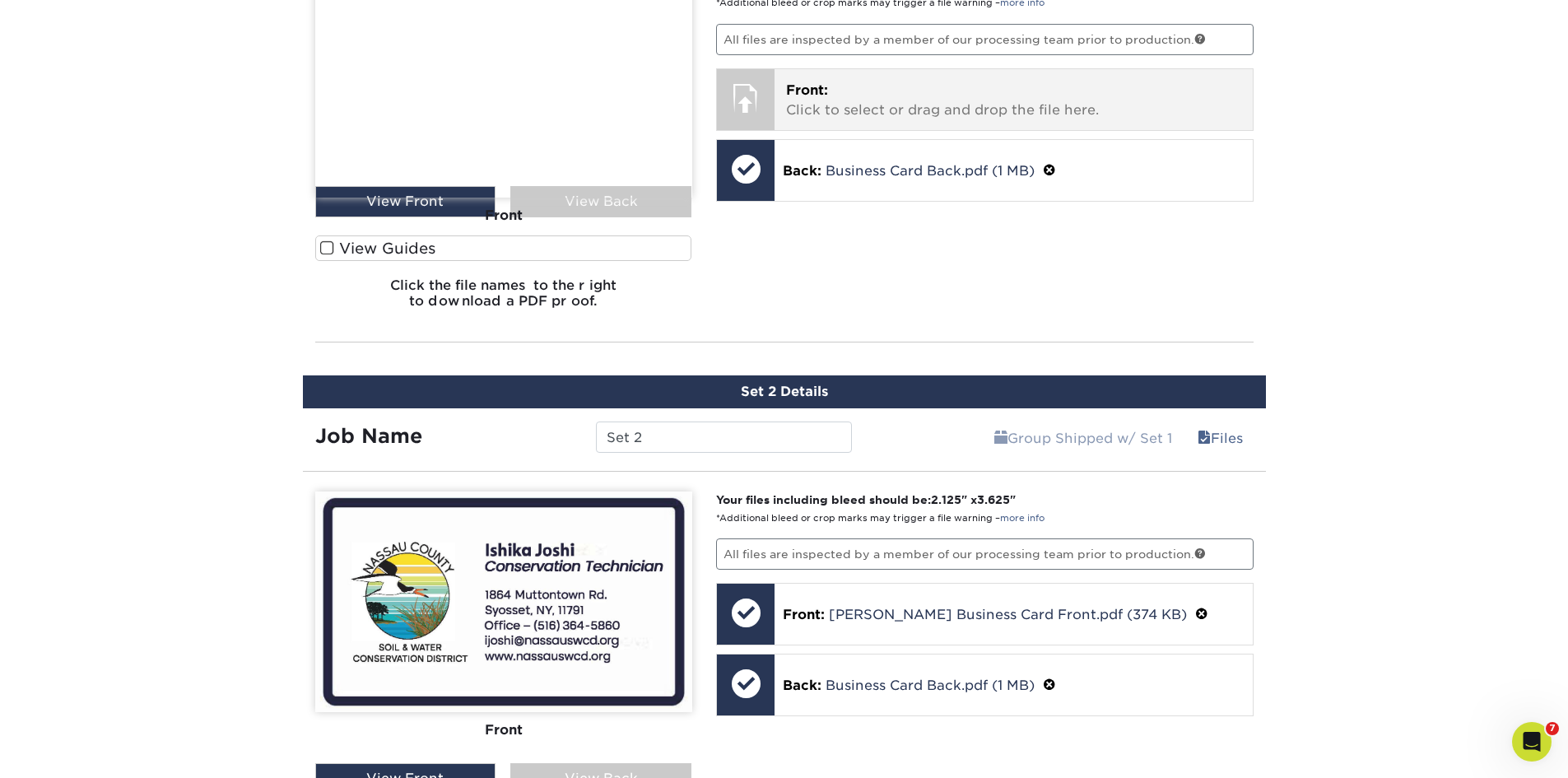
click at [906, 121] on div "Front: Click to select or drag and drop the file here. Choose file Kaia Madigan…" at bounding box center [1013, 100] width 478 height 61
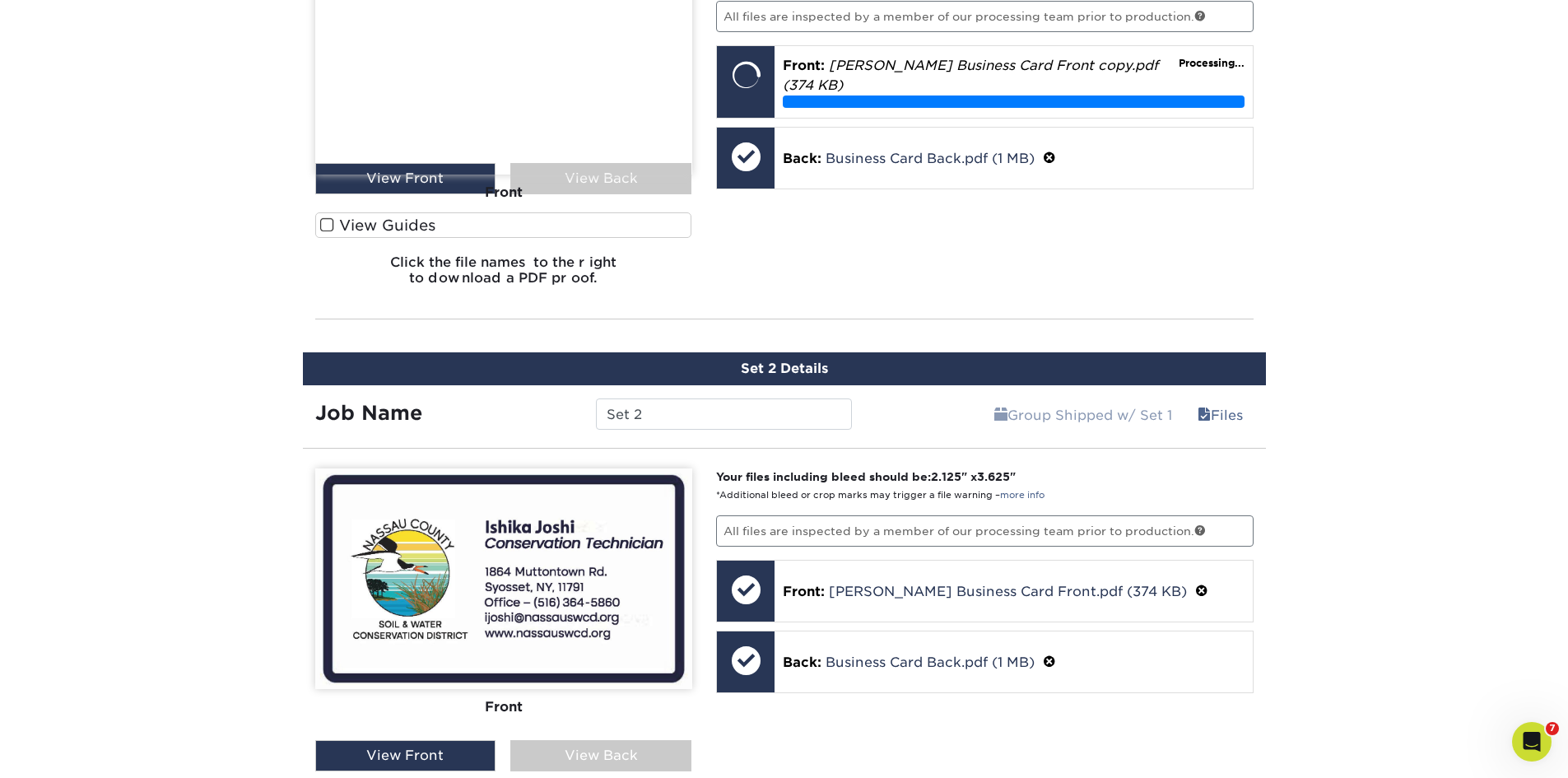
scroll to position [1177, 0]
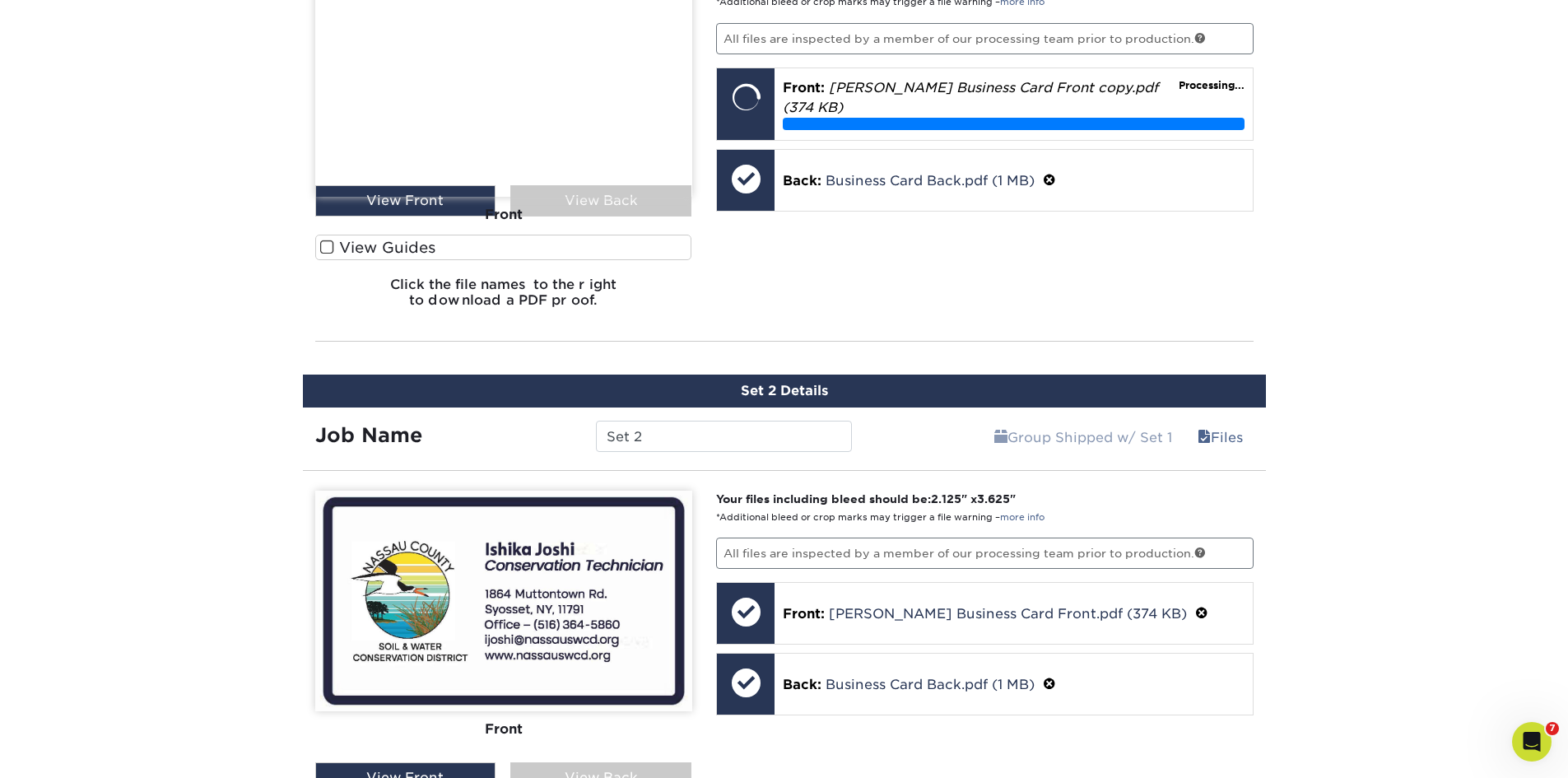
scroll to position [1095, 0]
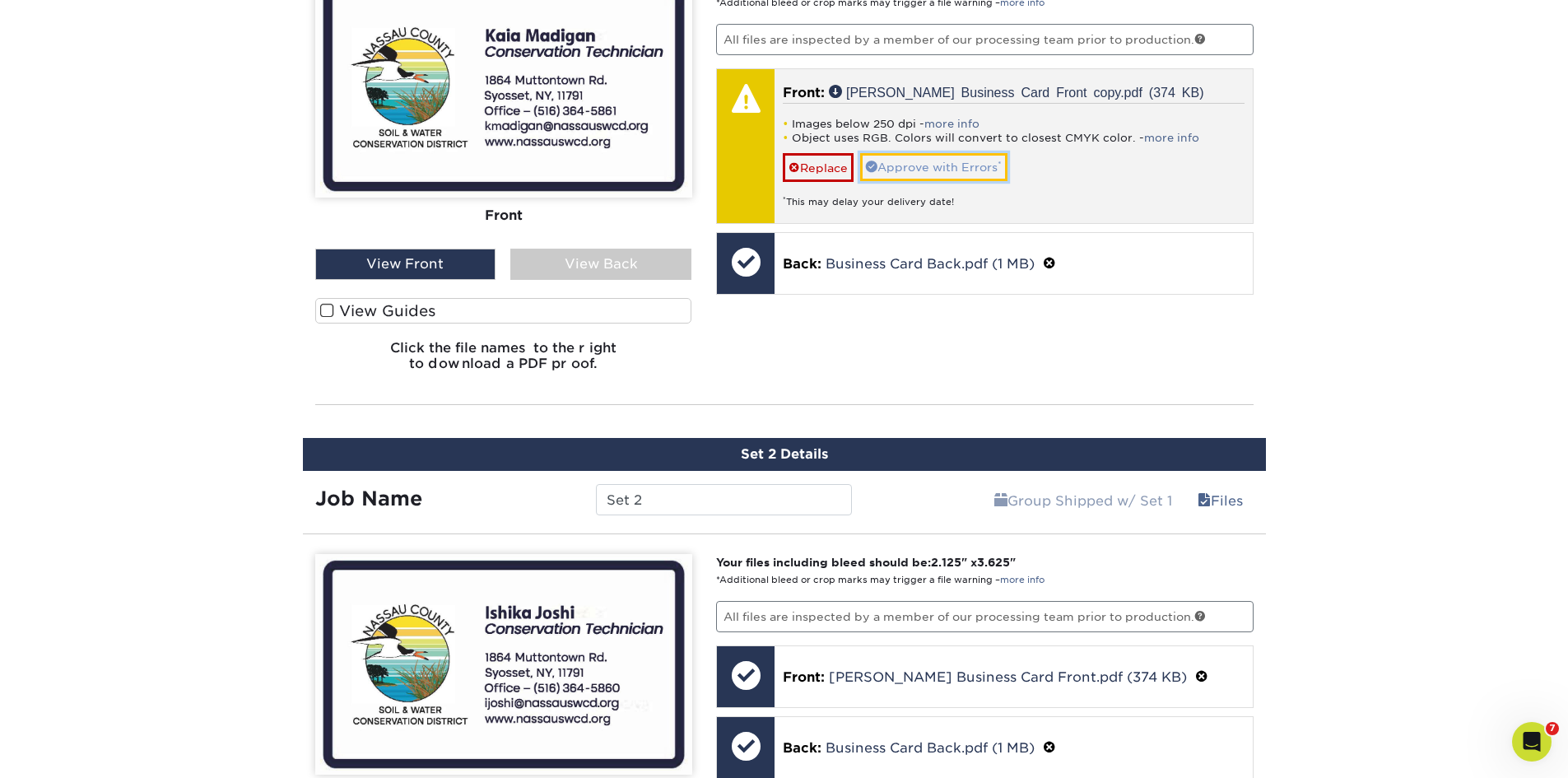
click at [952, 167] on link "Approve with Errors *" at bounding box center [934, 167] width 147 height 28
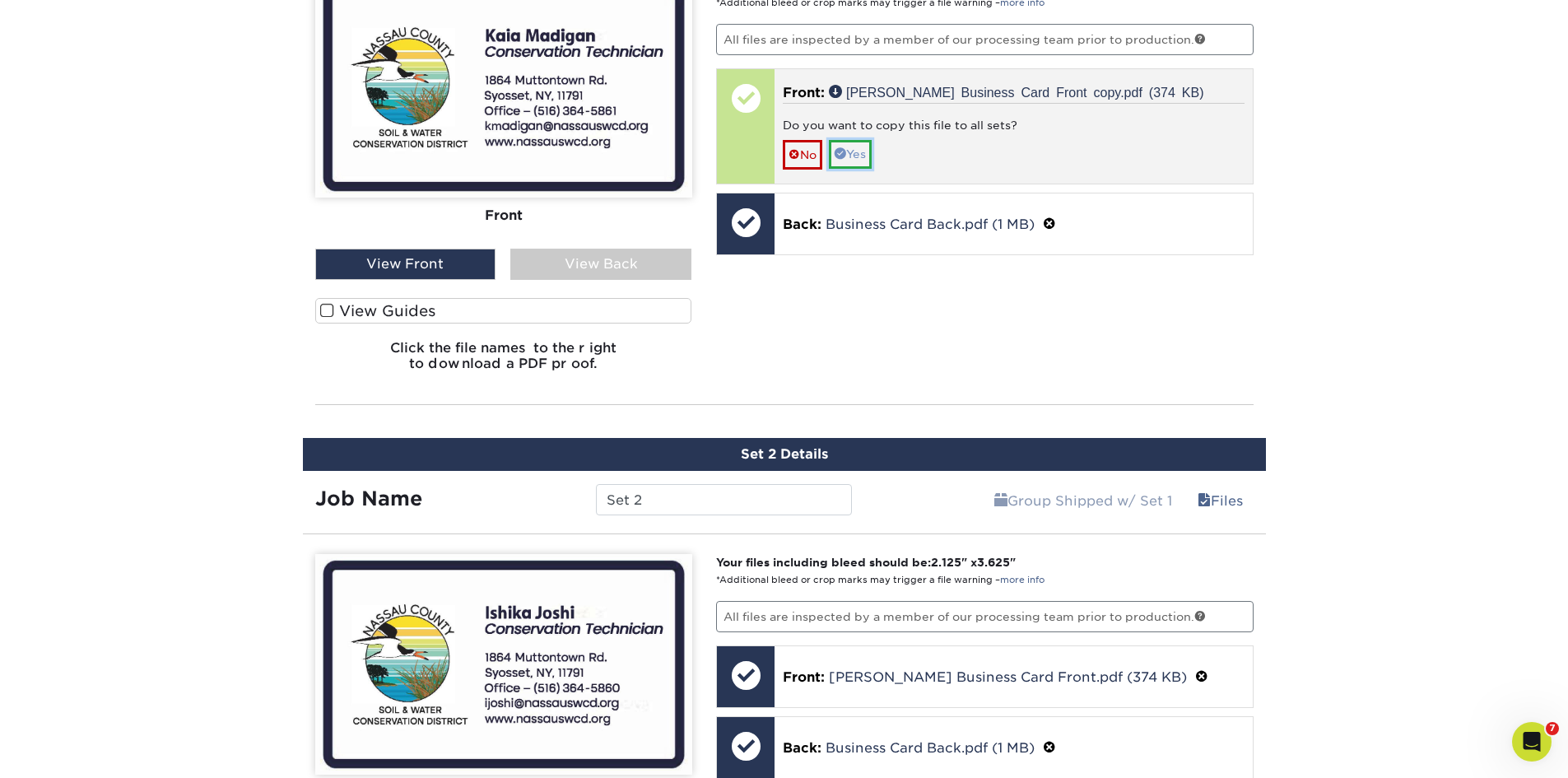
click at [851, 156] on link "Yes" at bounding box center [850, 154] width 43 height 28
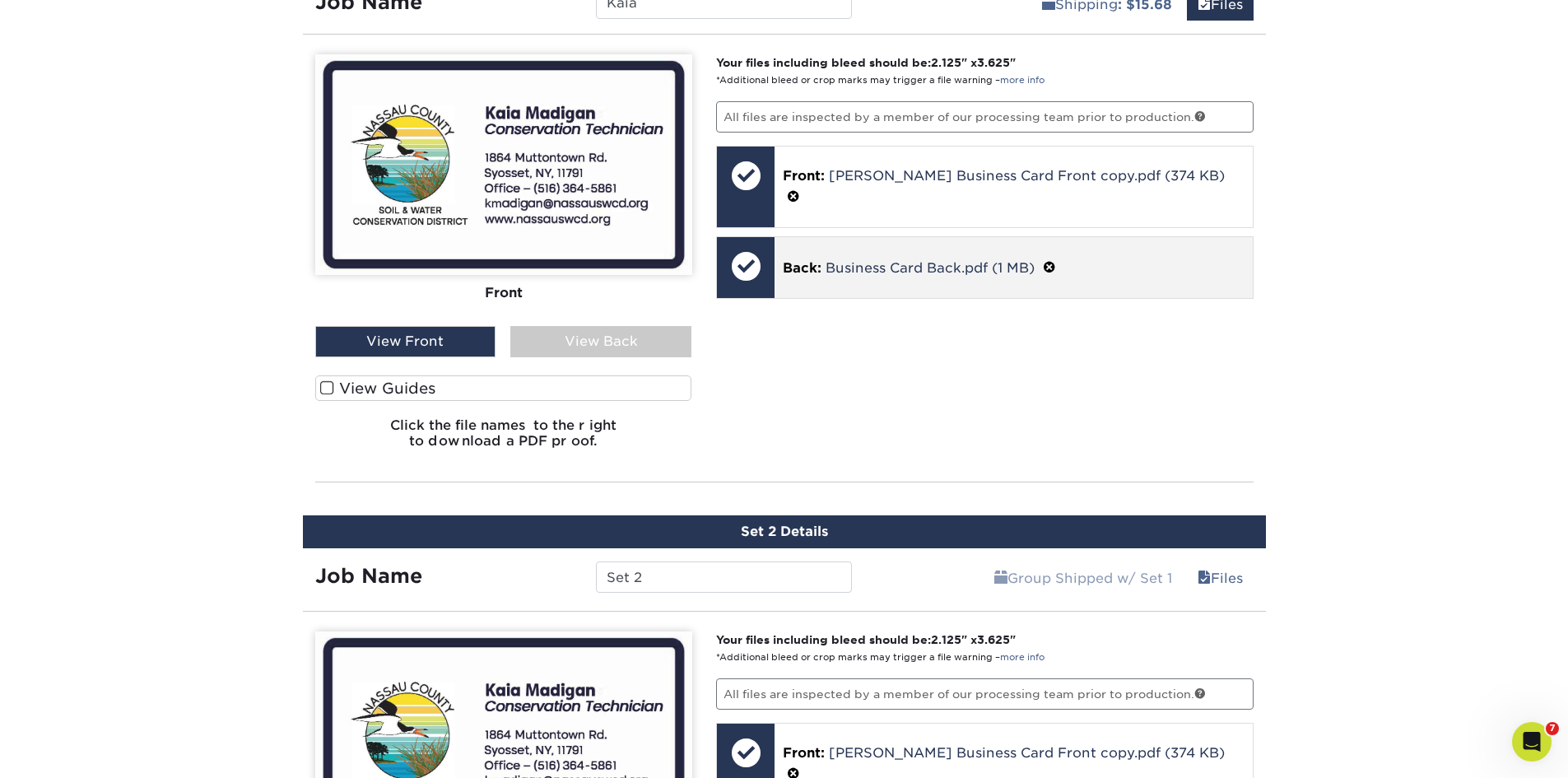
scroll to position [1013, 0]
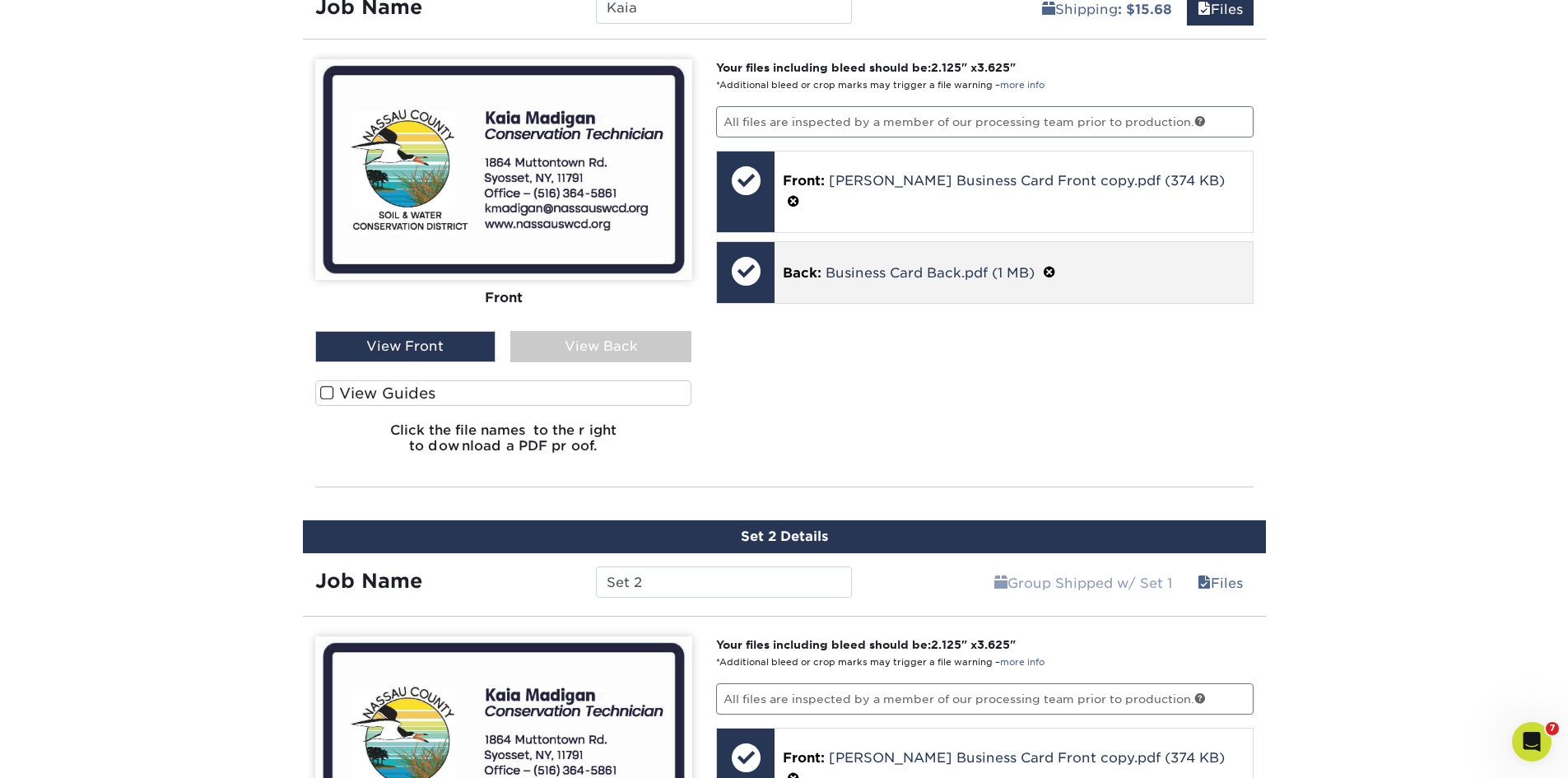
click at [1060, 262] on p "Back: Business Card Back.pdf (1 MB)" at bounding box center [1013, 272] width 462 height 21
click at [1053, 266] on span at bounding box center [1050, 273] width 14 height 16
click at [797, 287] on span at bounding box center [795, 293] width 12 height 12
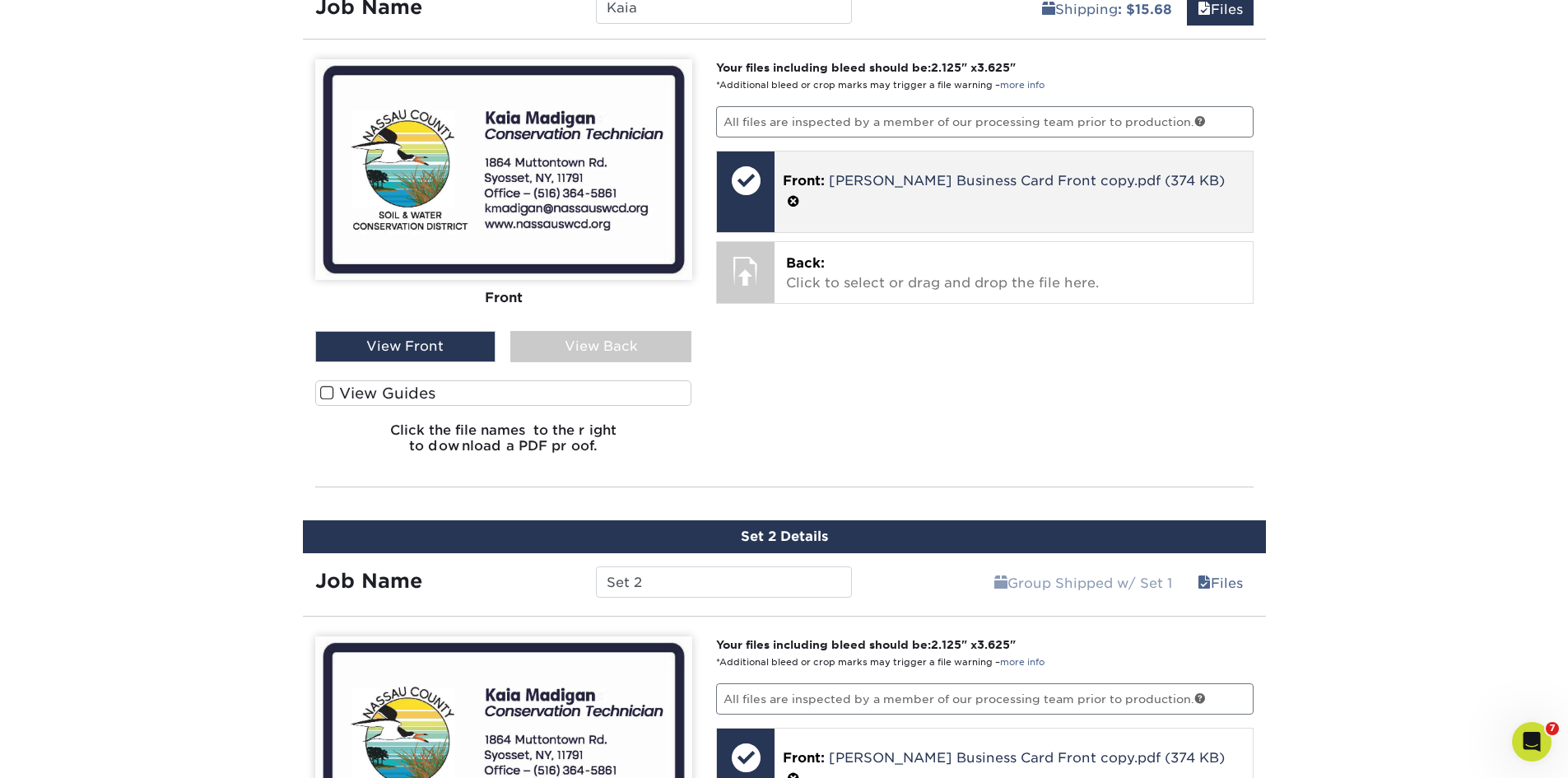
click at [800, 194] on span at bounding box center [794, 202] width 14 height 16
click at [793, 200] on span at bounding box center [795, 202] width 12 height 12
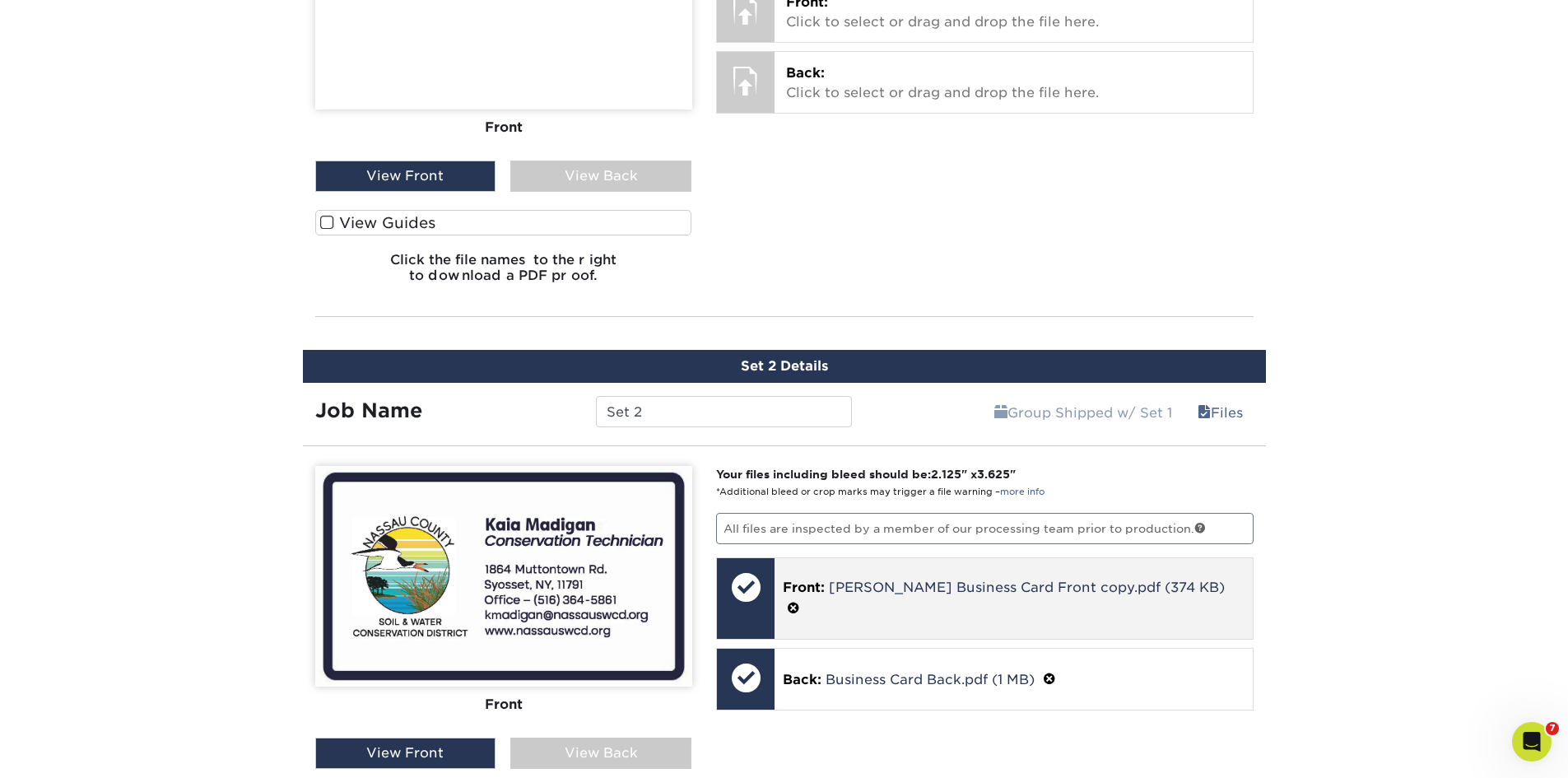
scroll to position [1342, 0]
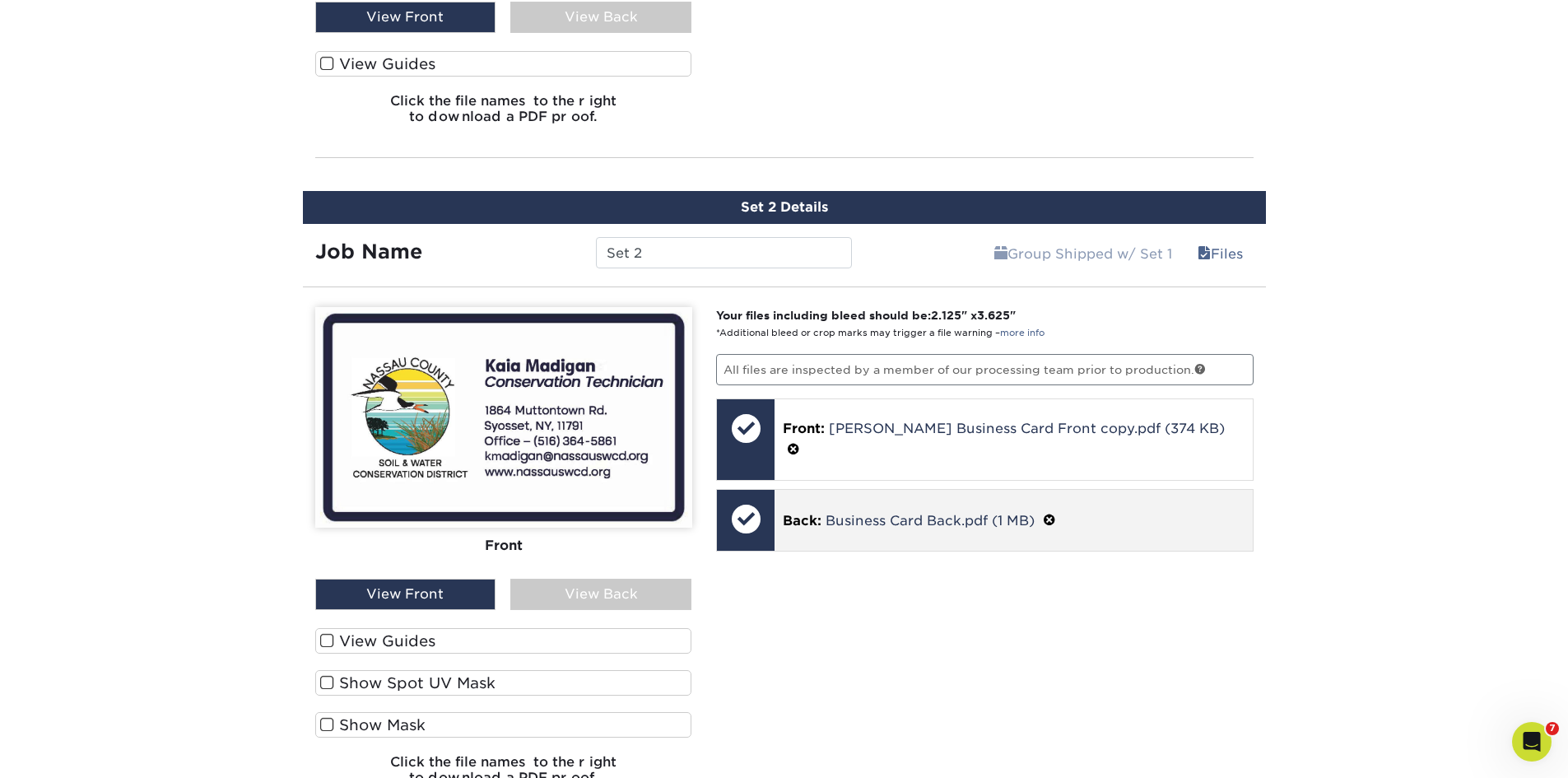
click at [1050, 513] on span at bounding box center [1050, 521] width 14 height 16
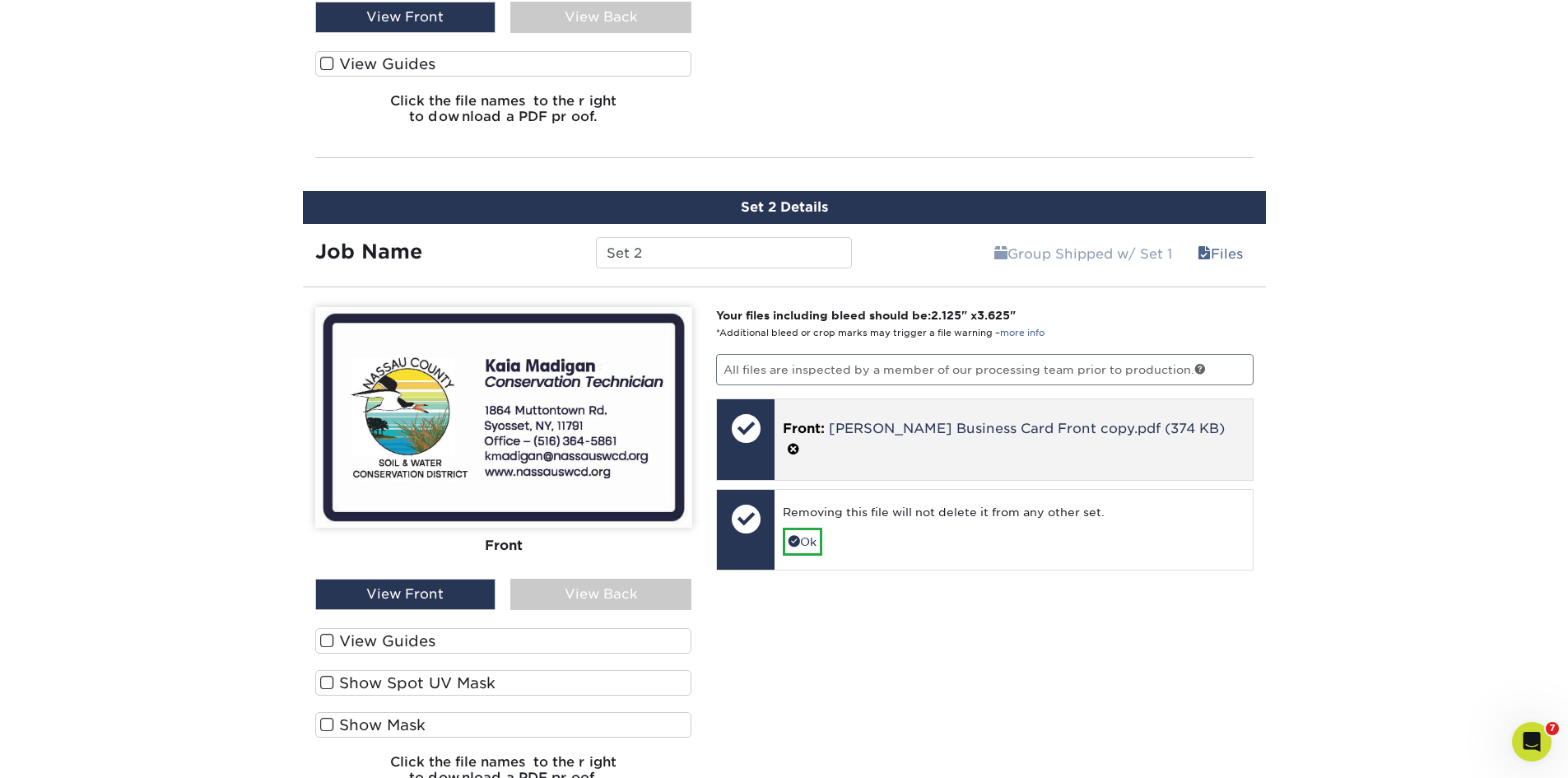
click at [800, 442] on span at bounding box center [794, 450] width 14 height 16
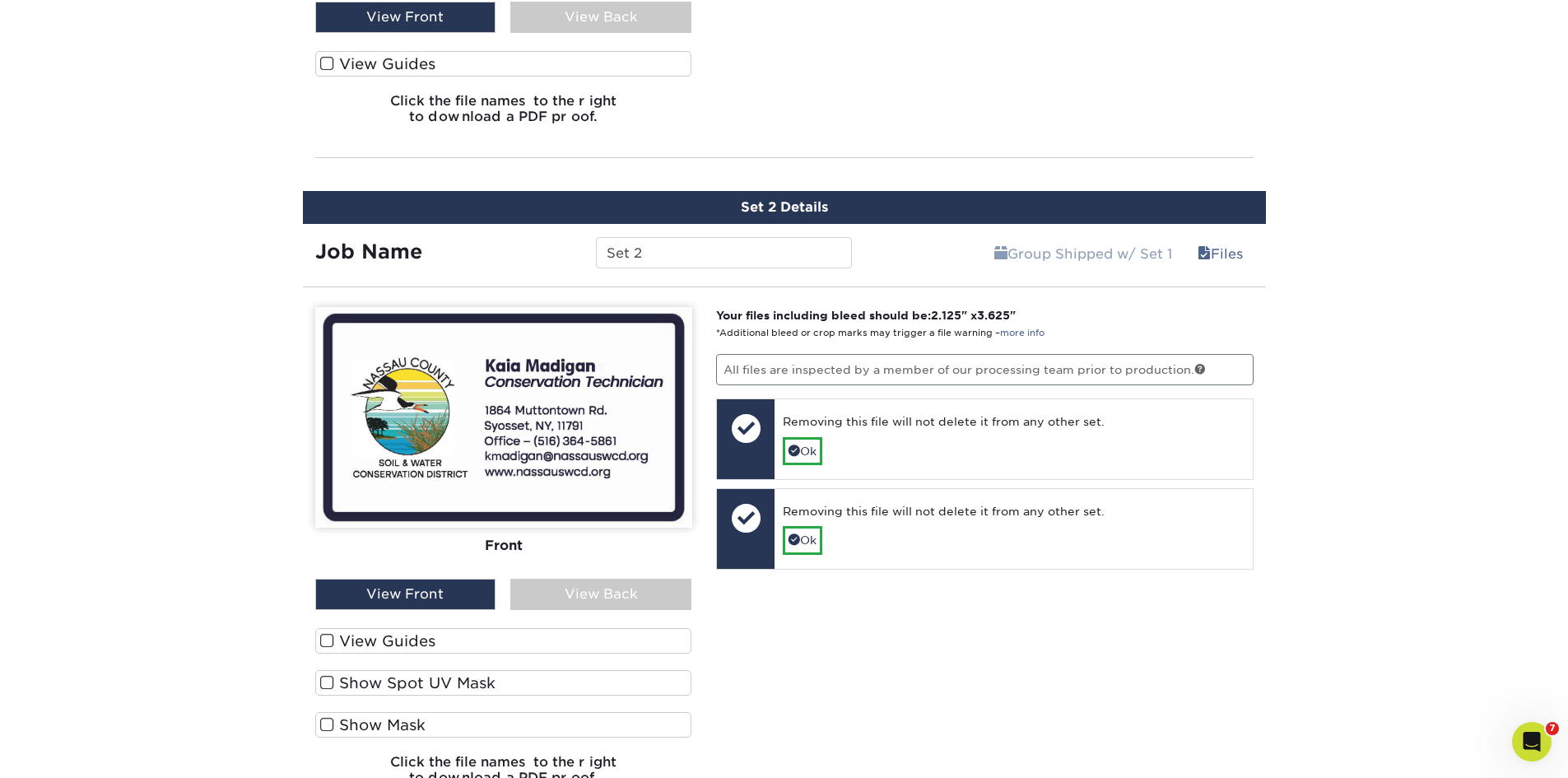
drag, startPoint x: 744, startPoint y: 261, endPoint x: 163, endPoint y: 261, distance: 581.0
type input "Kaia"
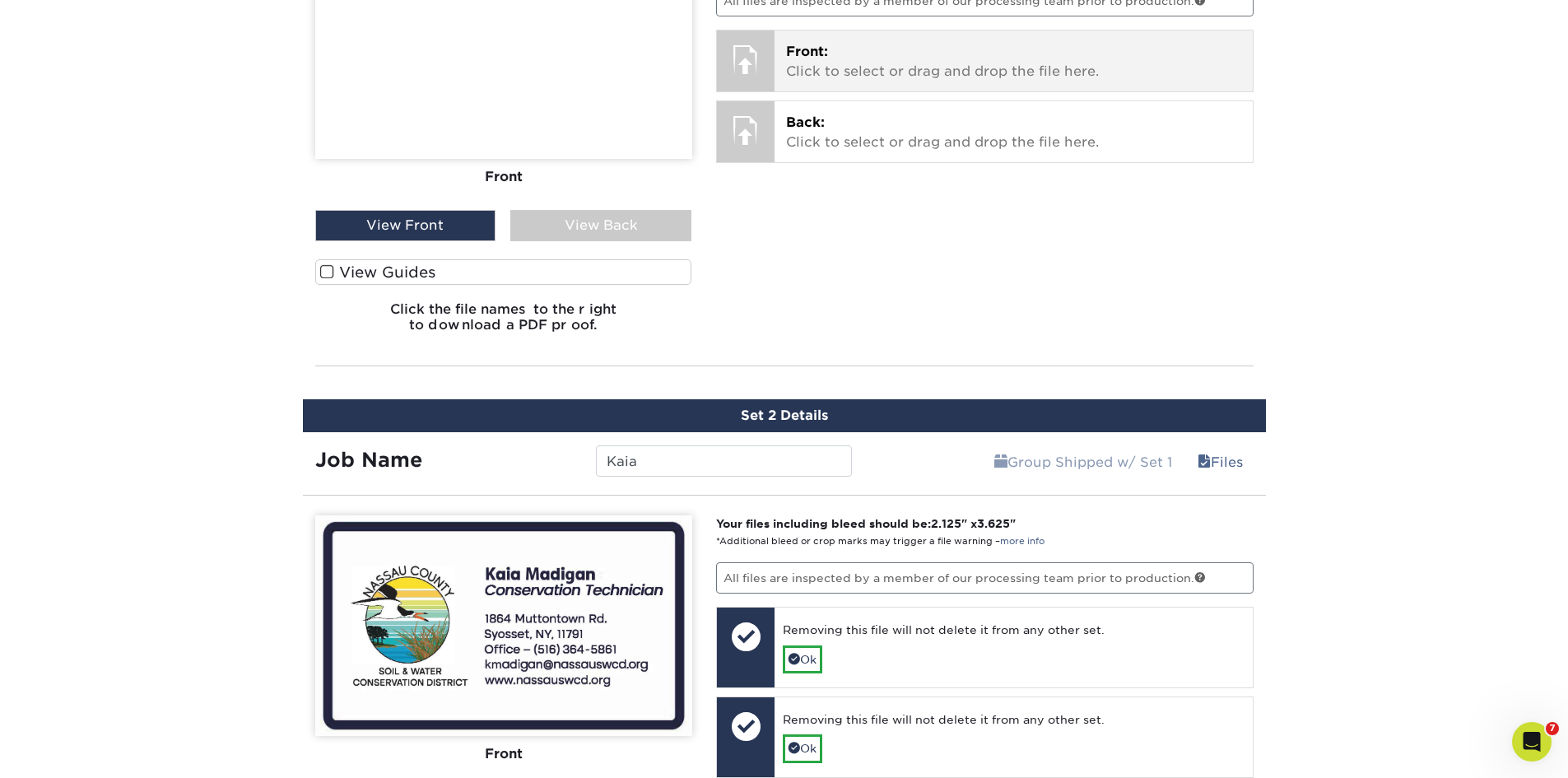
scroll to position [1013, 0]
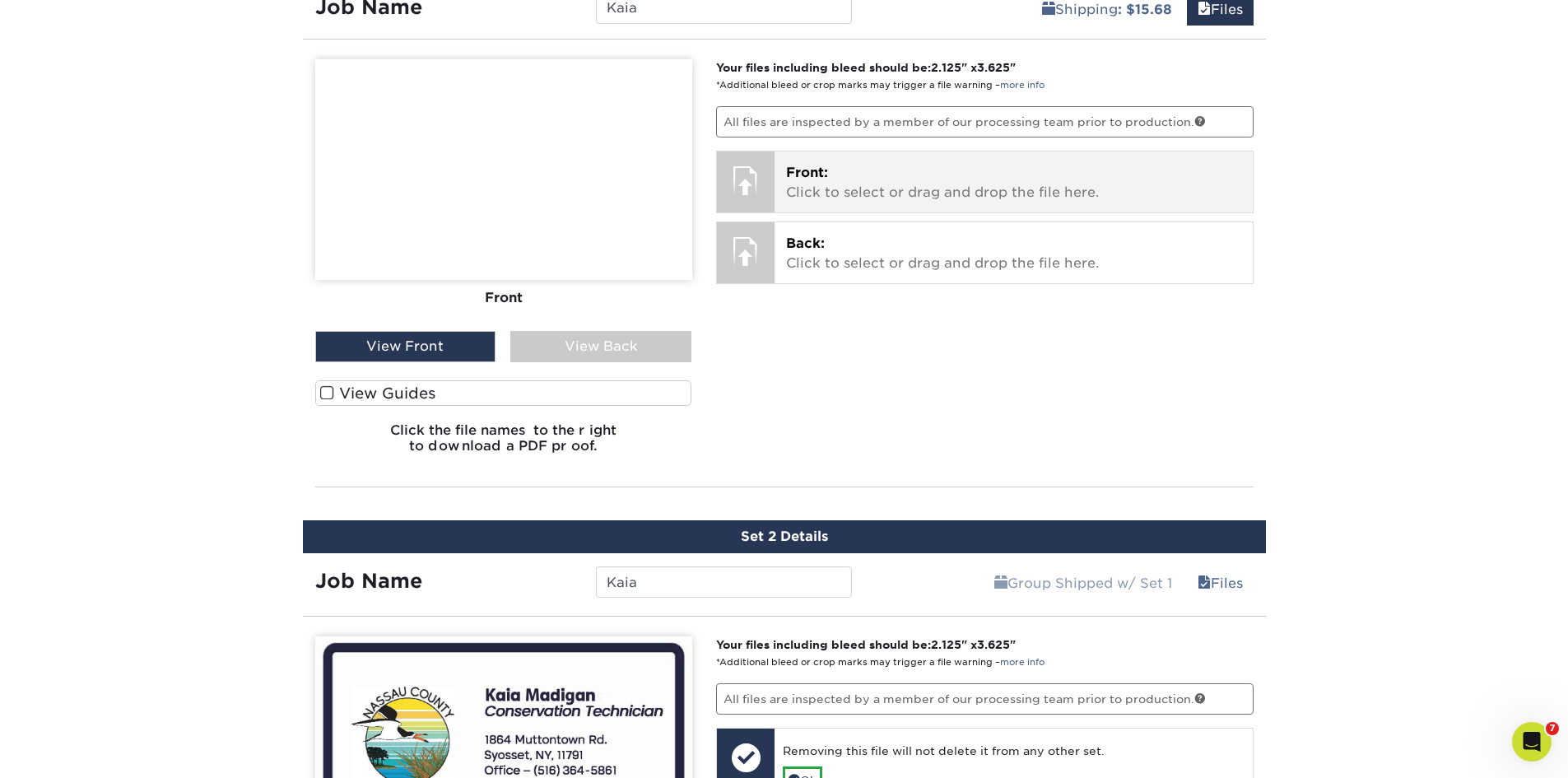
click at [809, 183] on p "Front: Click to select or drag and drop the file here." at bounding box center [1013, 183] width 455 height 40
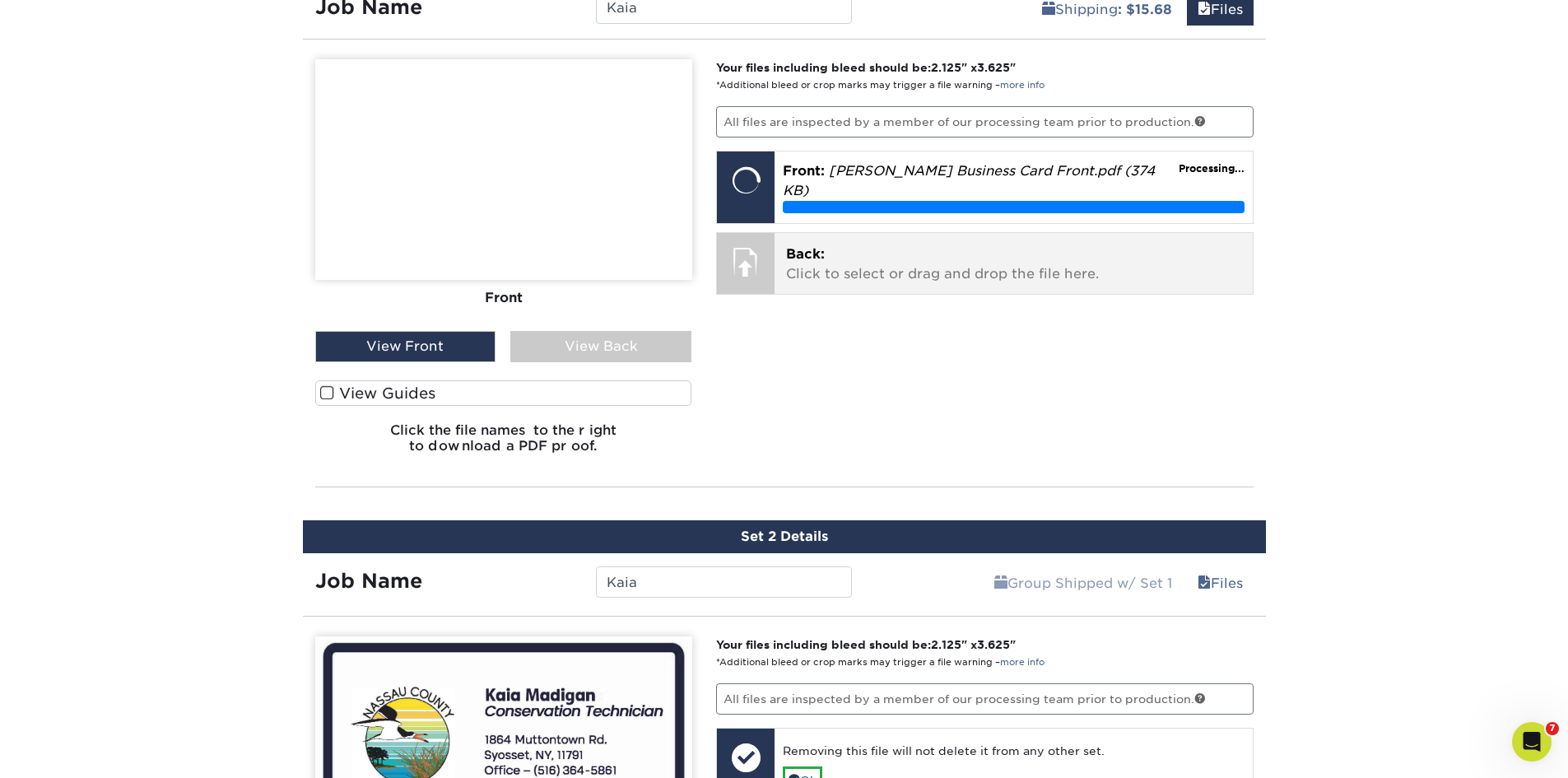
click at [844, 266] on p "Back: Click to select or drag and drop the file here." at bounding box center [1013, 264] width 455 height 40
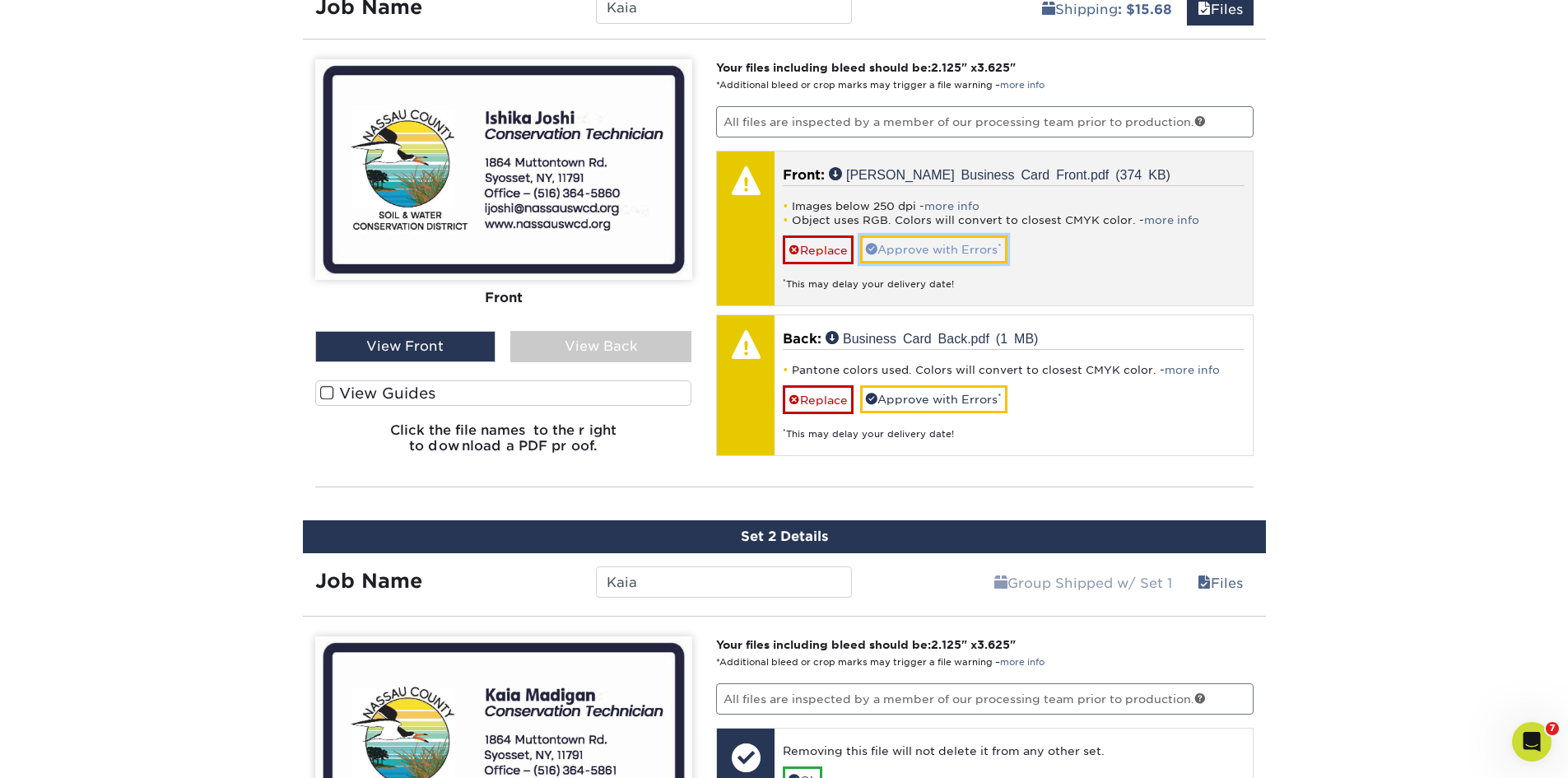
click at [940, 242] on link "Approve with Errors *" at bounding box center [934, 249] width 147 height 28
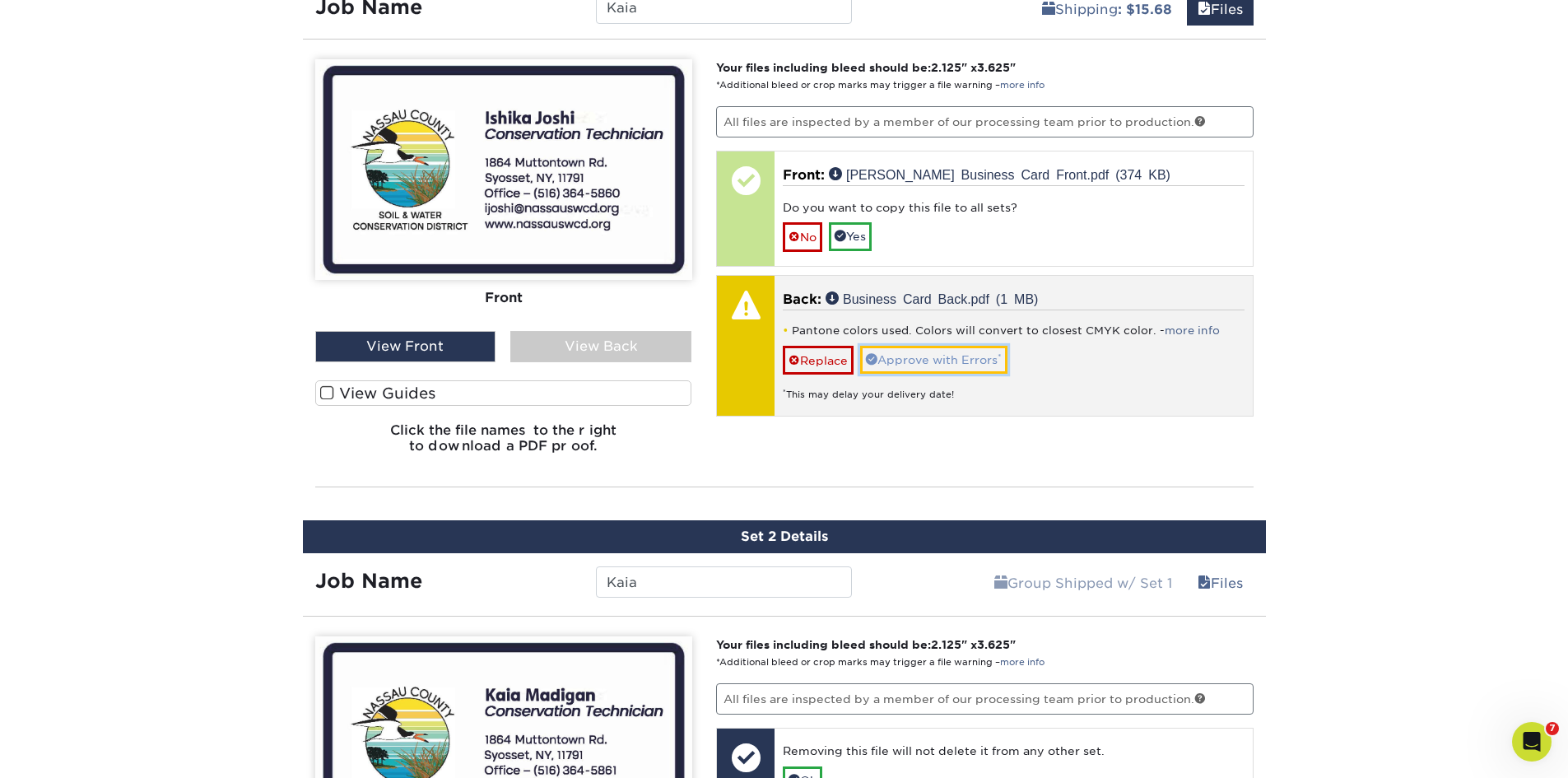
click at [914, 355] on link "Approve with Errors *" at bounding box center [934, 359] width 147 height 28
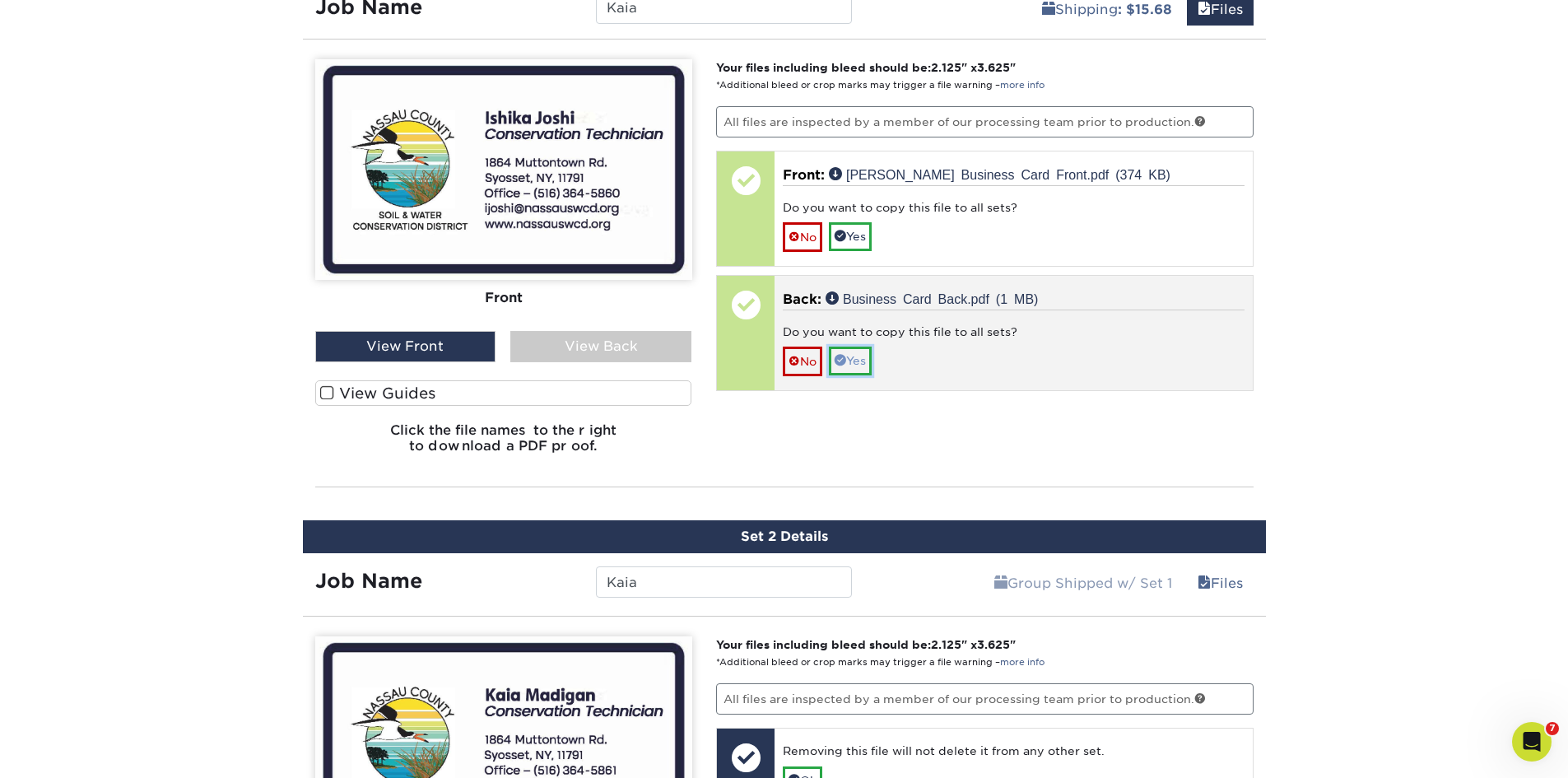
click at [855, 360] on link "Yes" at bounding box center [850, 360] width 43 height 28
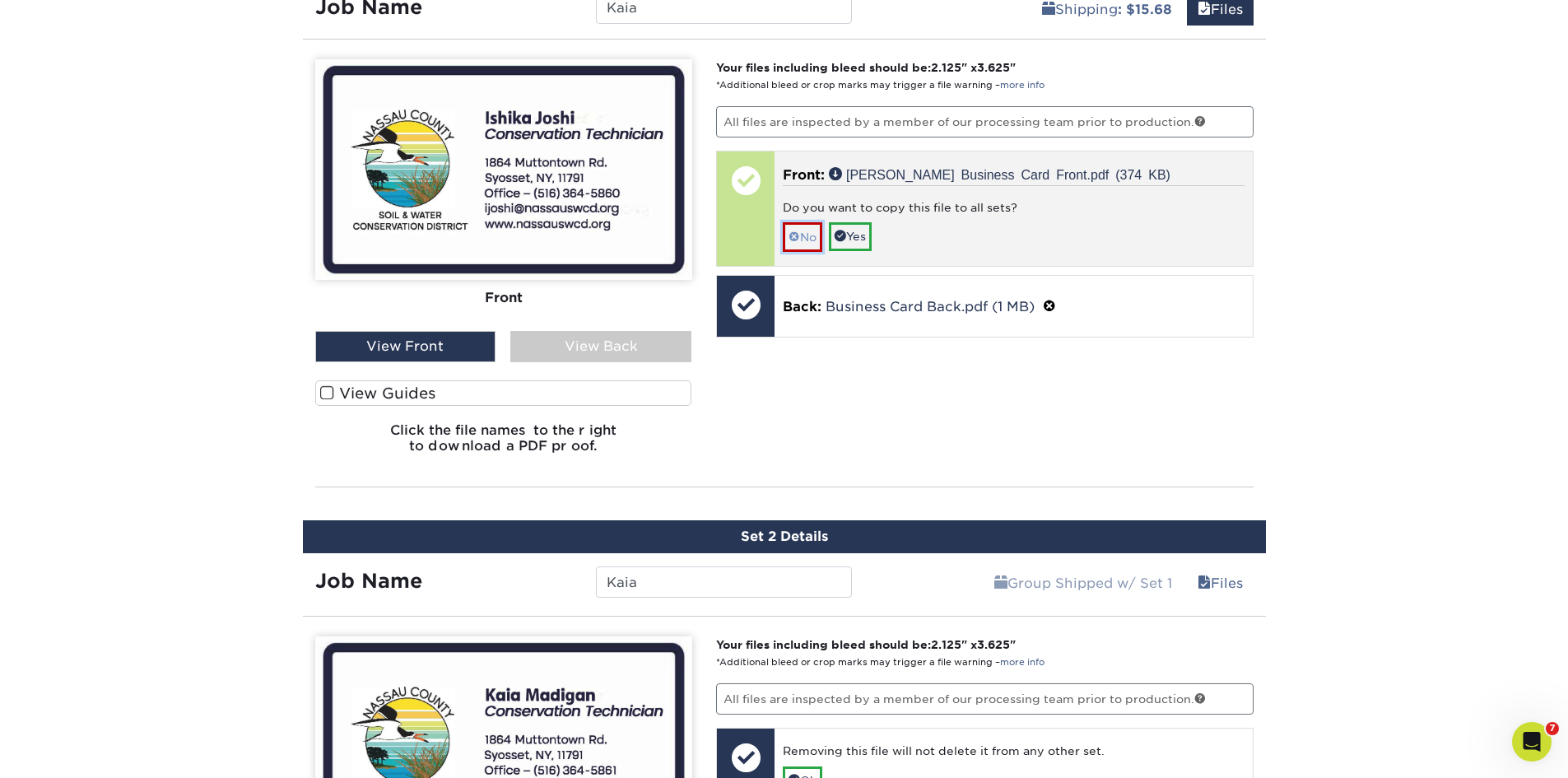
click at [806, 241] on link "No" at bounding box center [802, 237] width 40 height 29
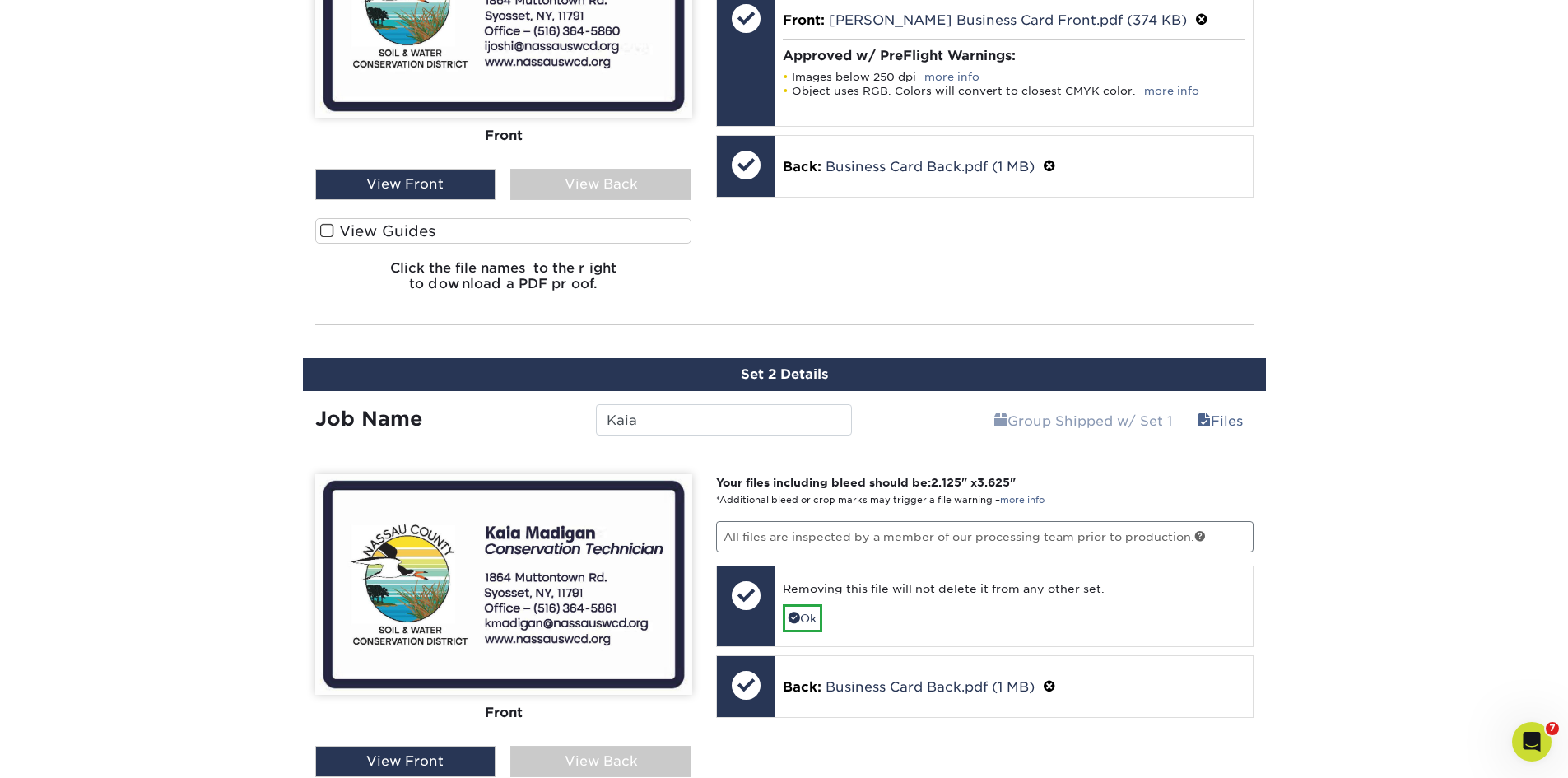
scroll to position [1177, 0]
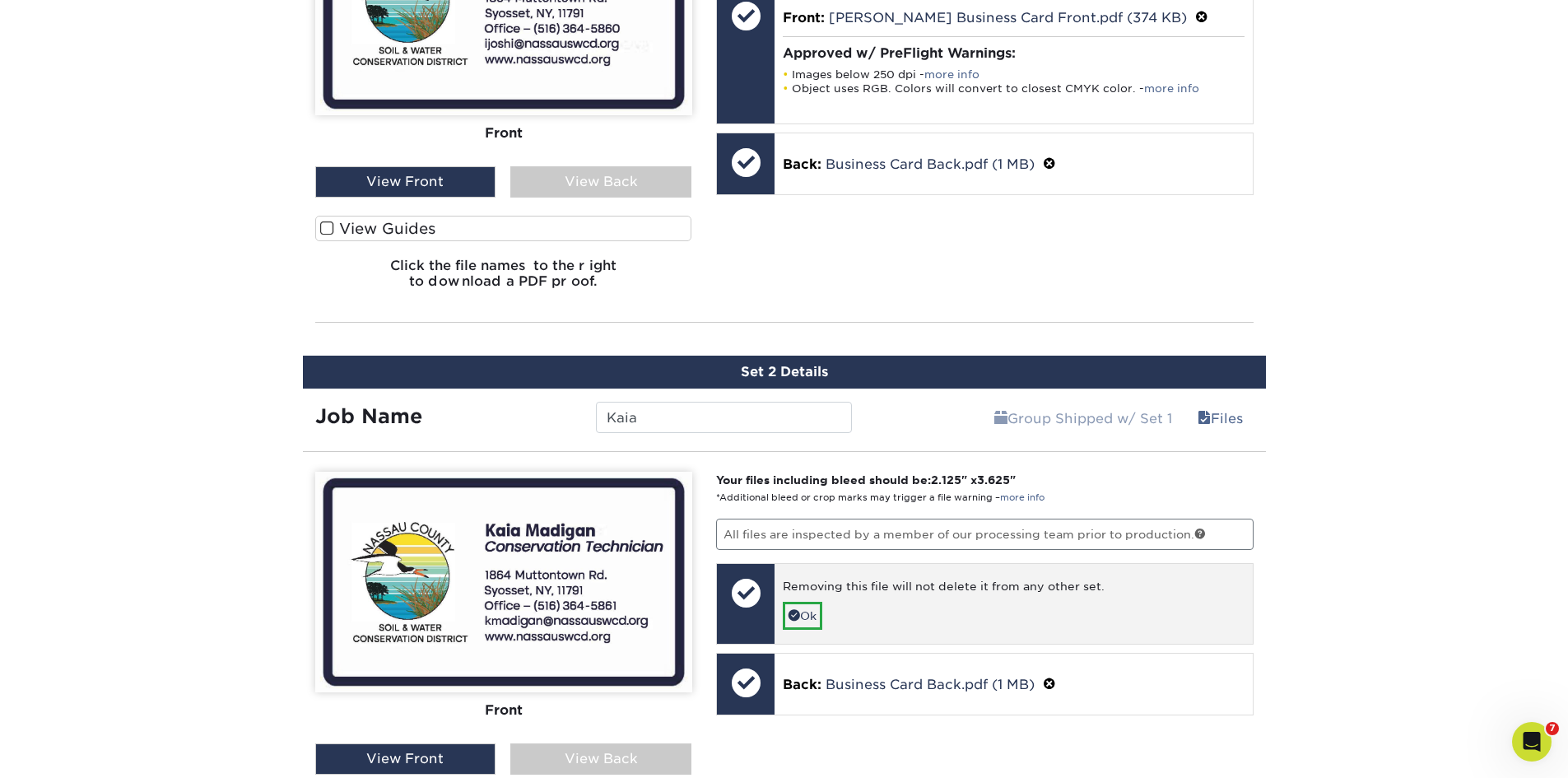
click at [754, 593] on div at bounding box center [746, 593] width 57 height 58
click at [937, 611] on div "Removing this file will not delete it from any other set. Ok" at bounding box center [1013, 604] width 478 height 79
click at [1072, 605] on div "Removing this file will not delete it from any other set. Ok" at bounding box center [1013, 604] width 478 height 79
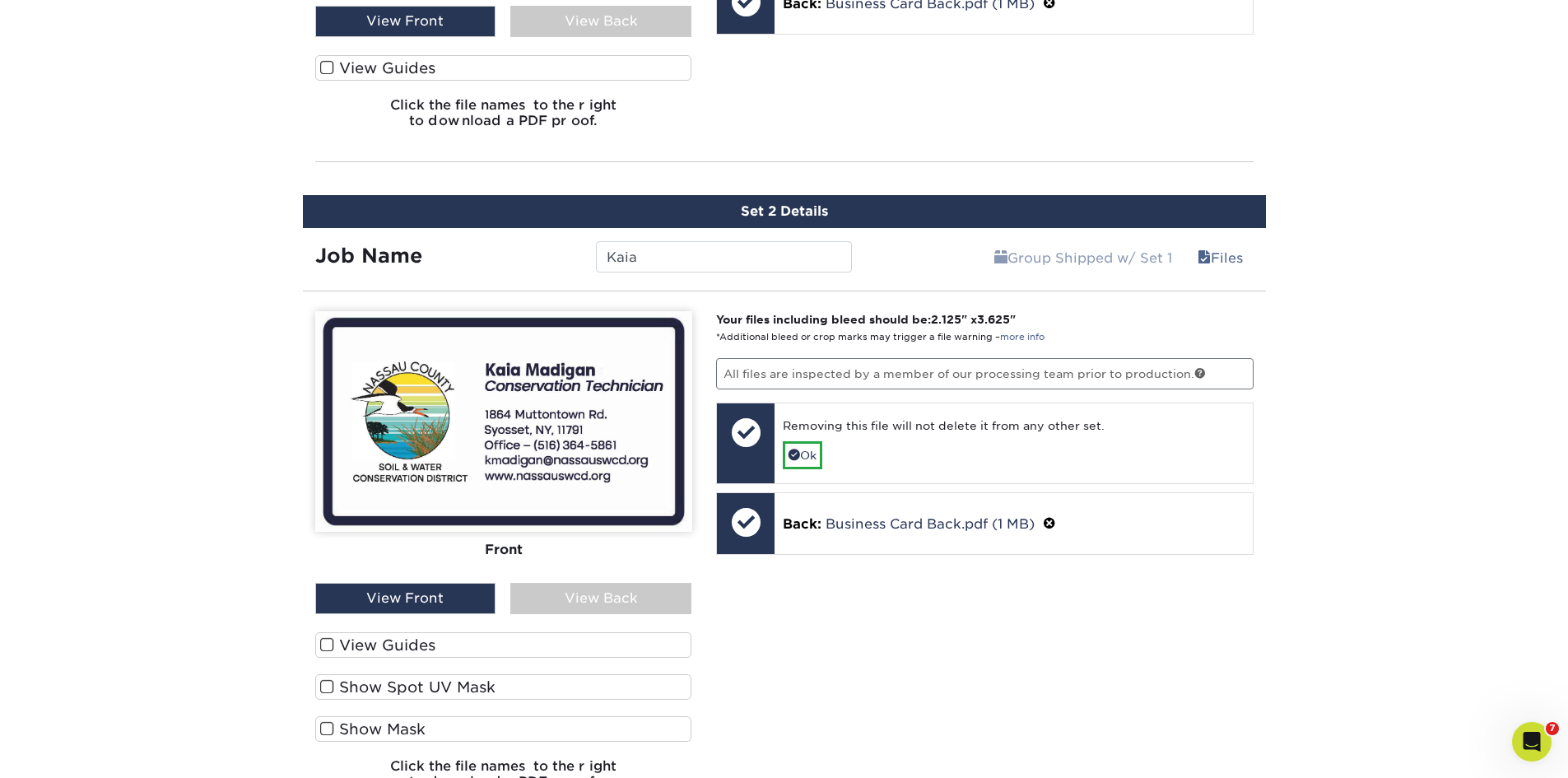
scroll to position [1342, 0]
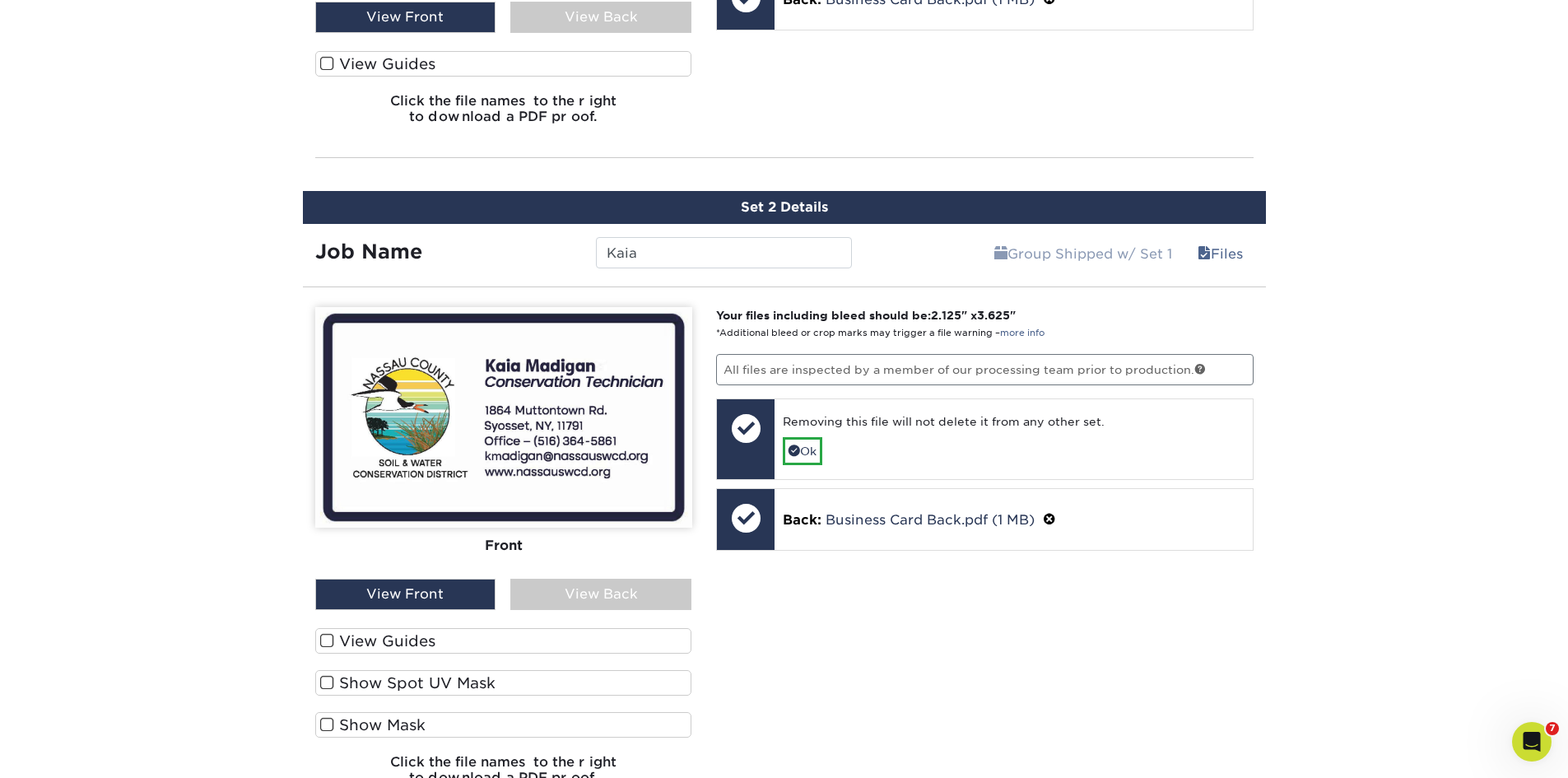
click at [611, 589] on div "View Back" at bounding box center [601, 594] width 181 height 31
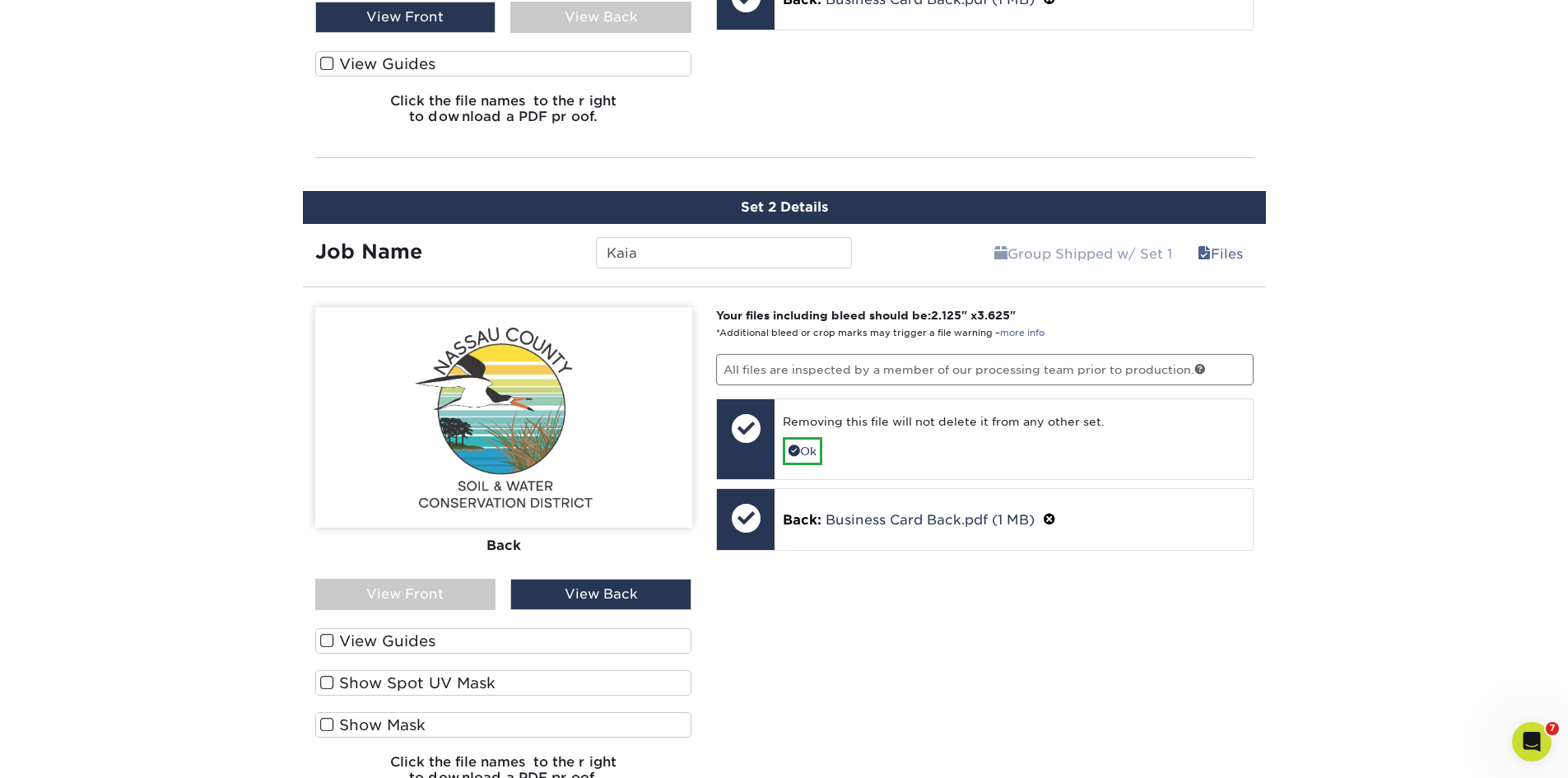
click at [448, 593] on div "View Front" at bounding box center [406, 594] width 181 height 31
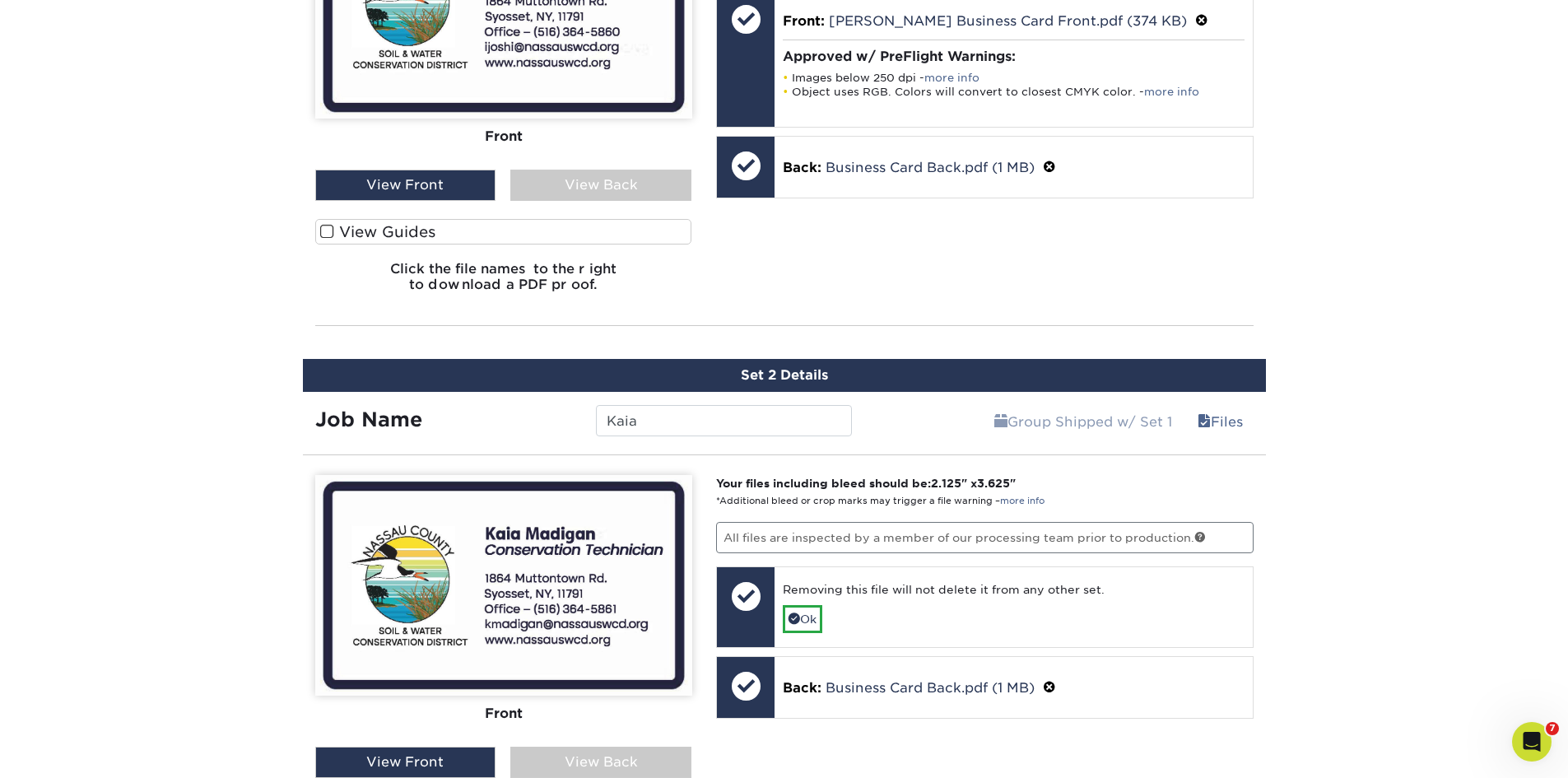
scroll to position [1013, 0]
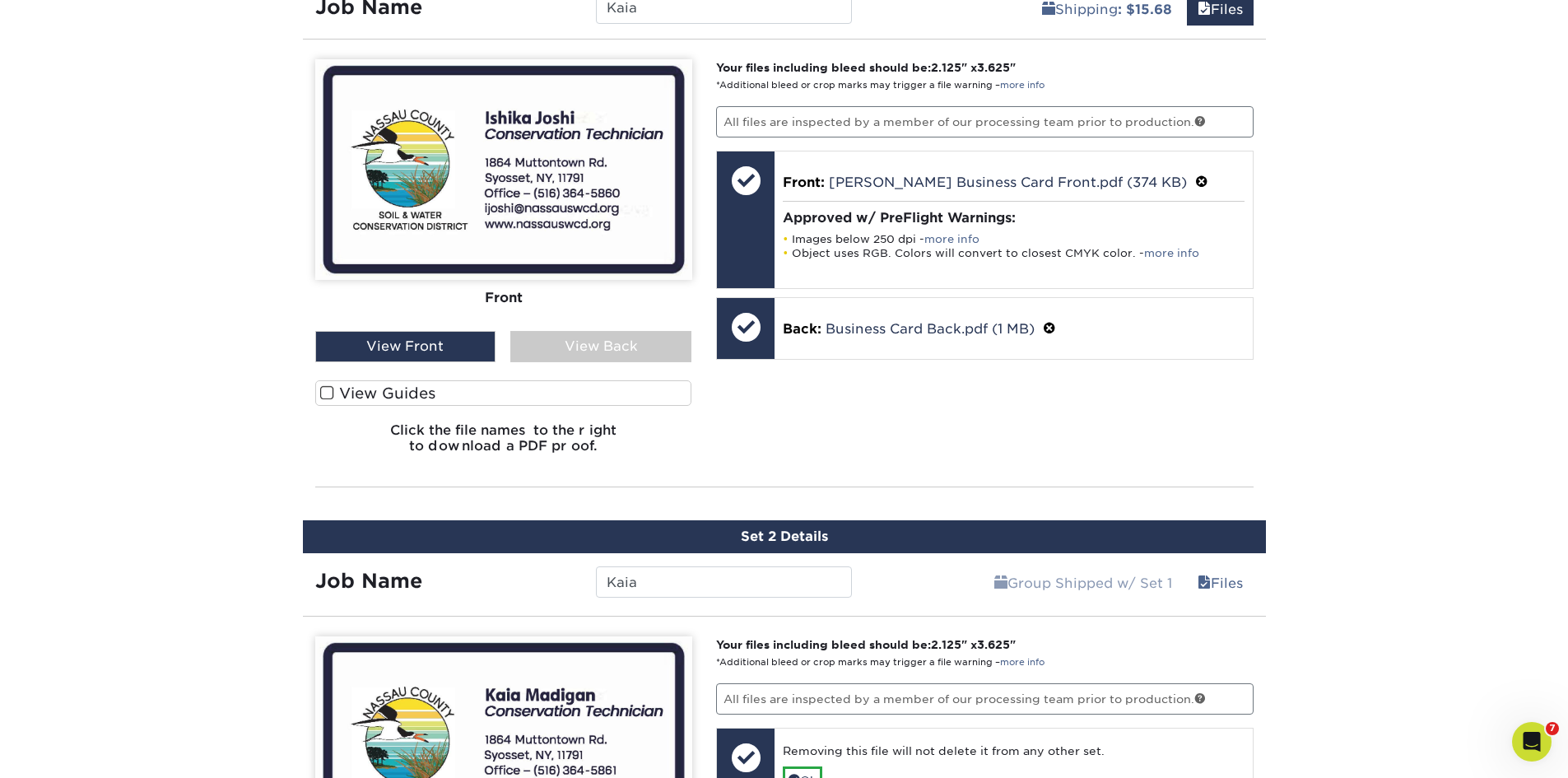
click at [556, 360] on div "View Back" at bounding box center [601, 346] width 181 height 31
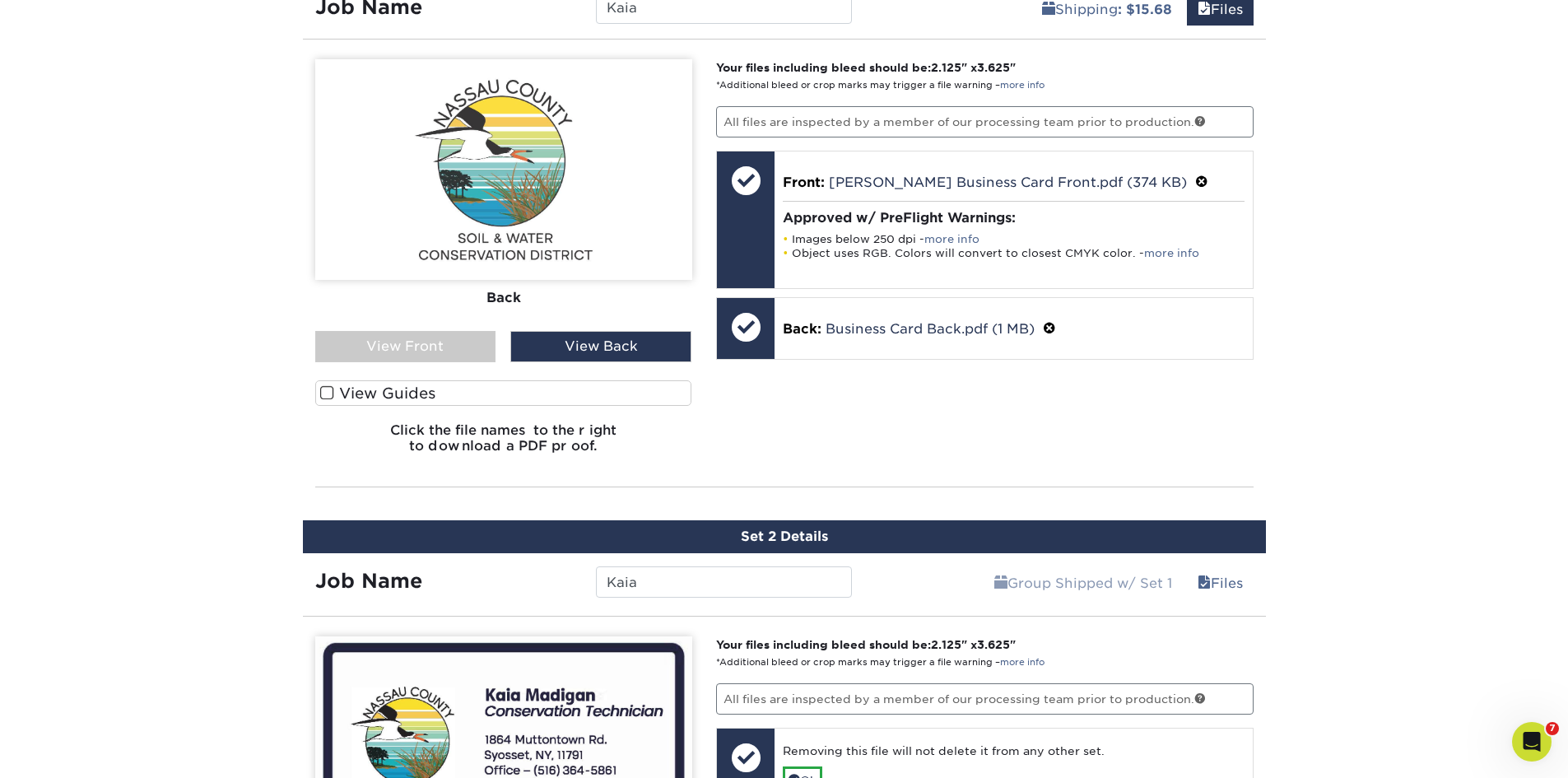
click at [444, 343] on div "View Front" at bounding box center [406, 346] width 181 height 31
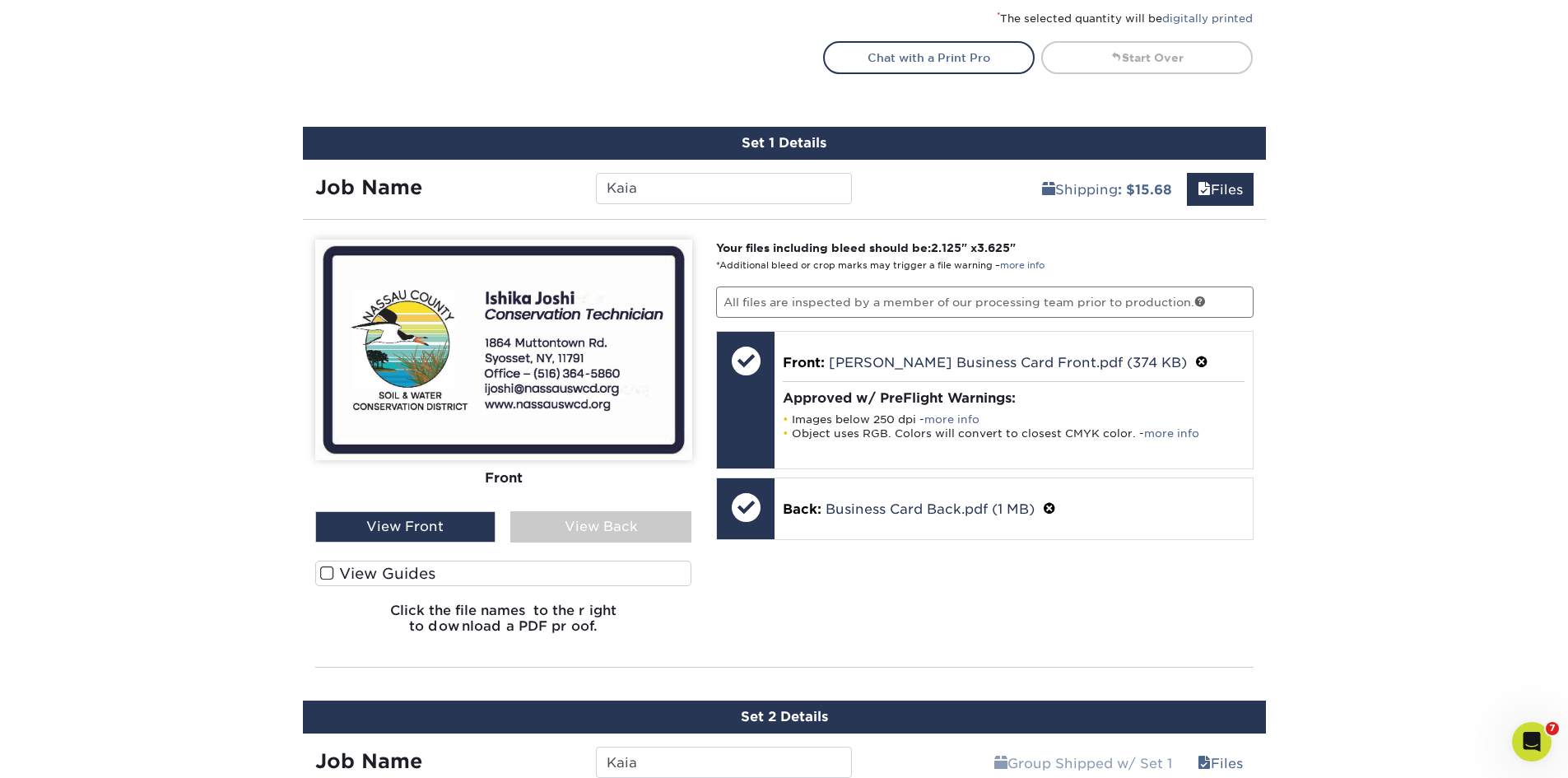
scroll to position [766, 0]
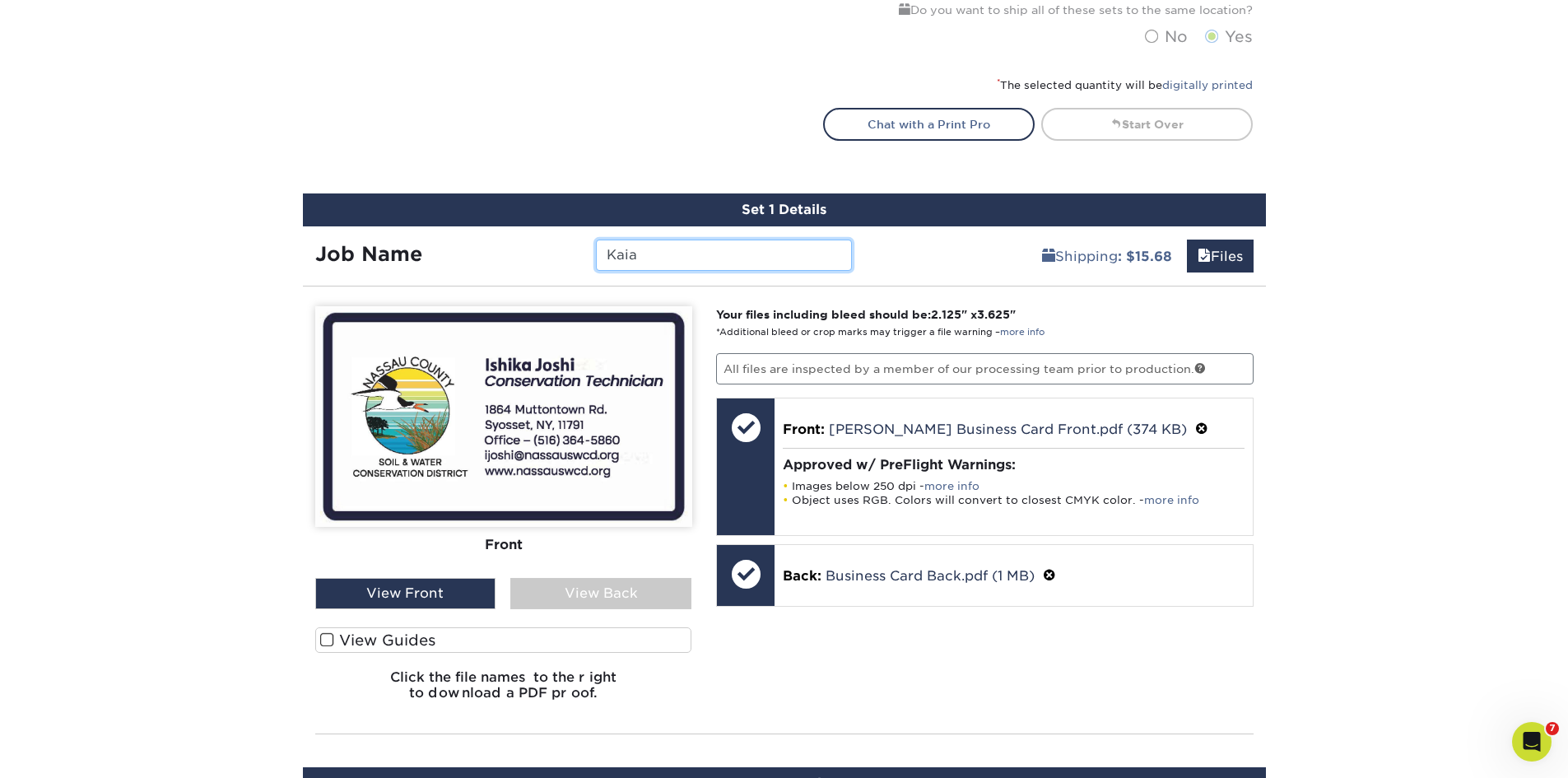
drag, startPoint x: 665, startPoint y: 240, endPoint x: 366, endPoint y: 234, distance: 299.1
click at [393, 236] on div "Job Name Kaia" at bounding box center [583, 249] width 562 height 47
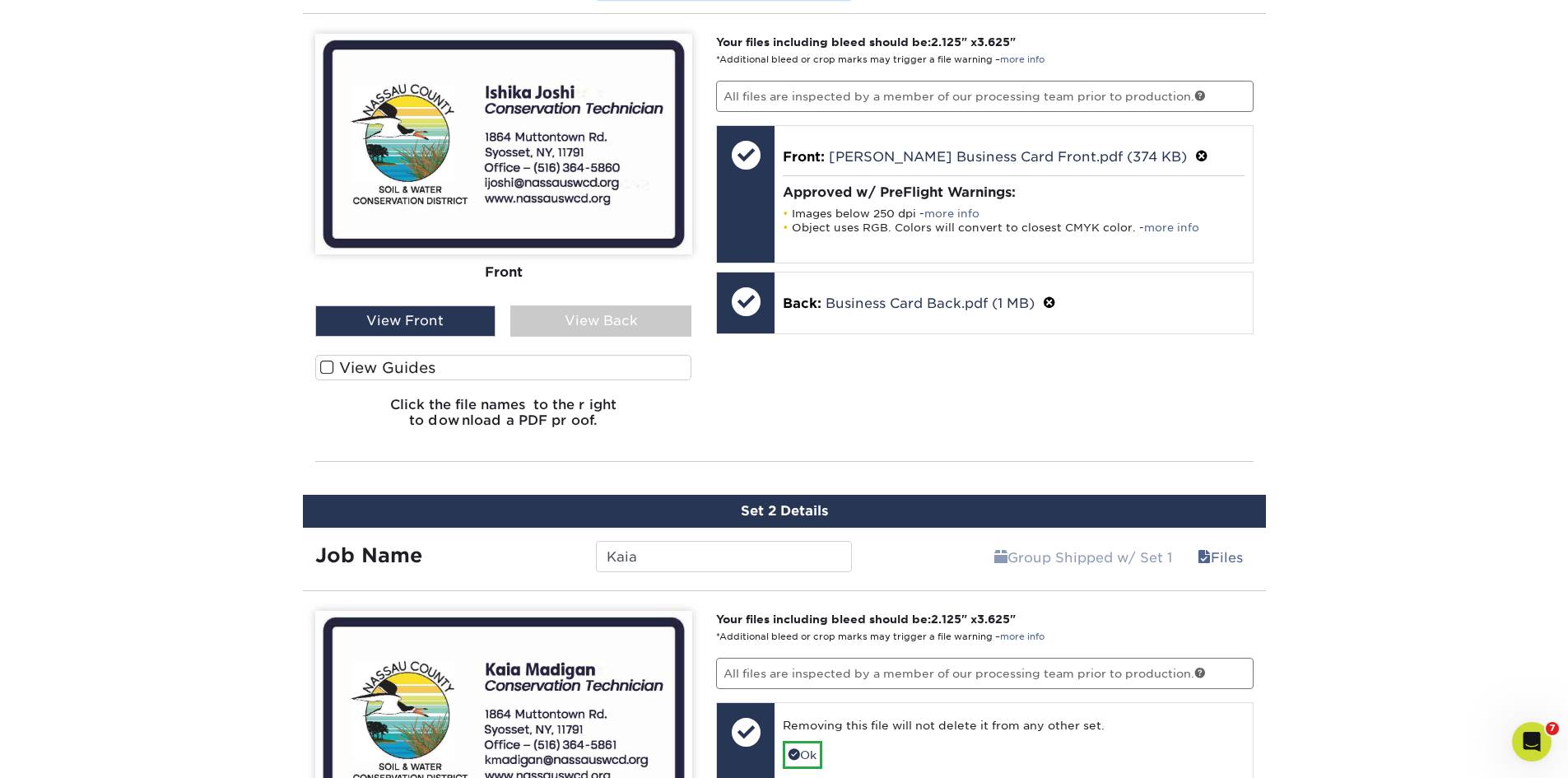
scroll to position [1013, 0]
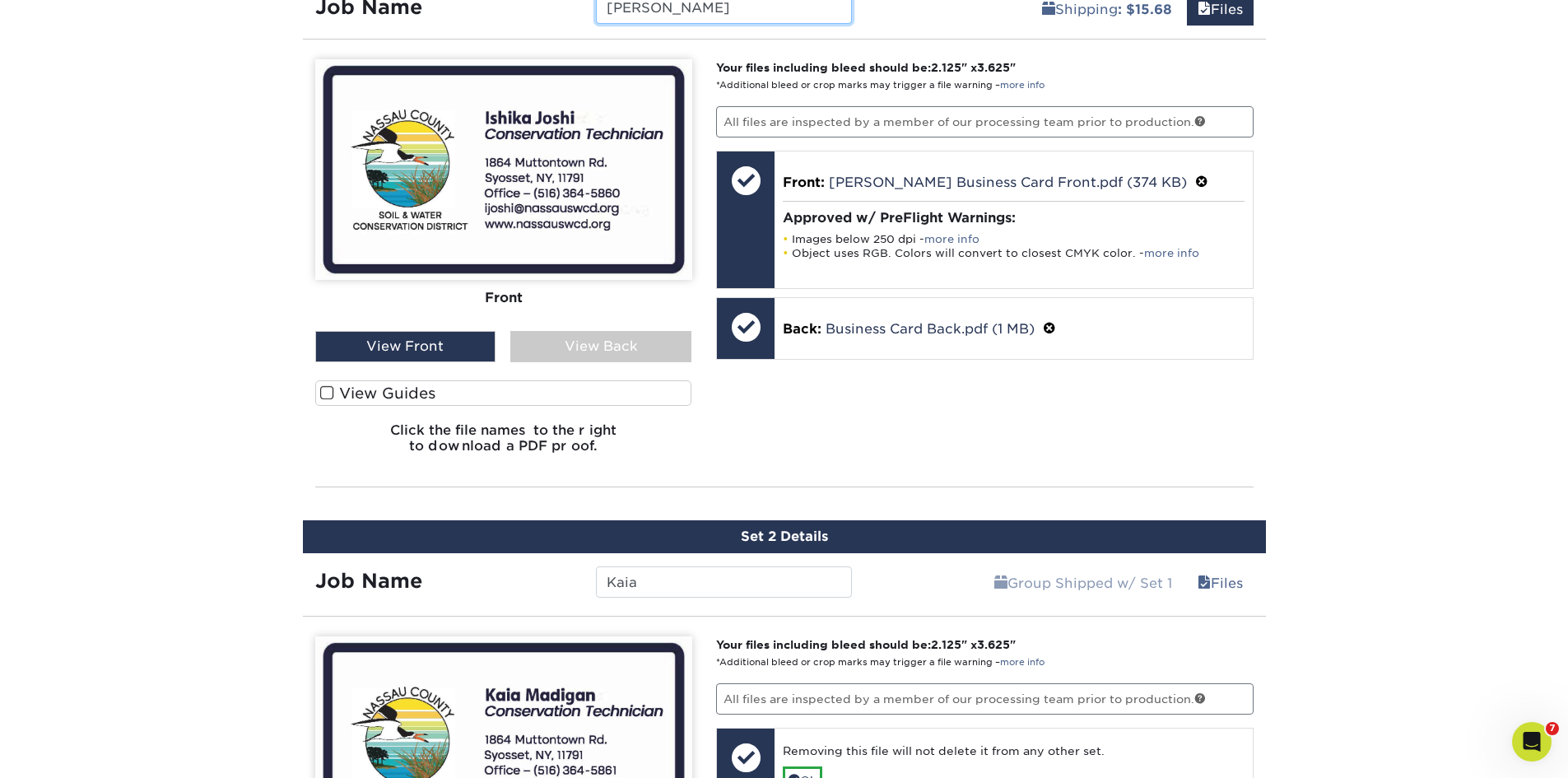
type input "[PERSON_NAME]"
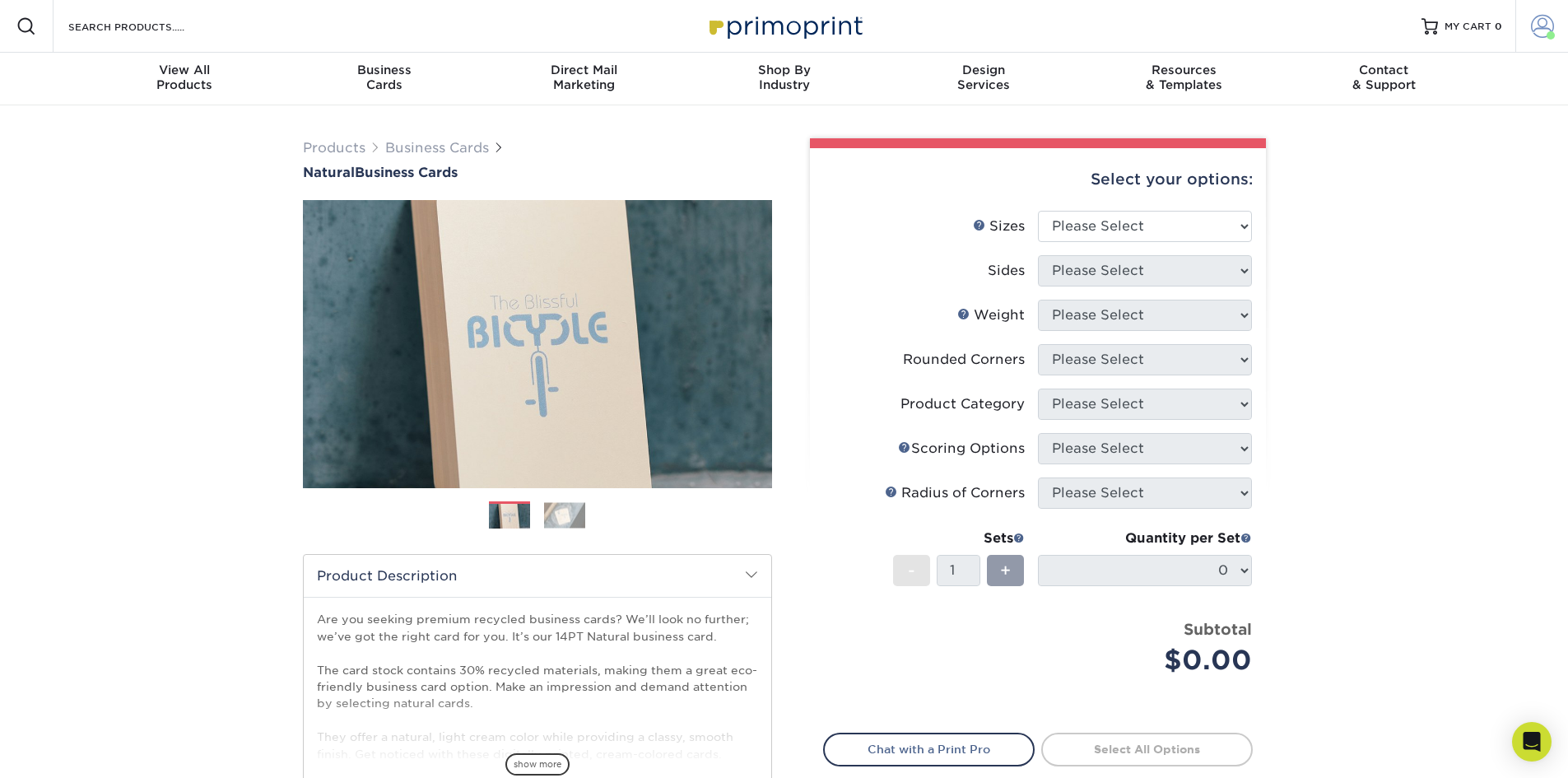
click at [1548, 30] on span at bounding box center [1542, 26] width 23 height 23
click at [1400, 170] on link "Order History" at bounding box center [1445, 181] width 206 height 22
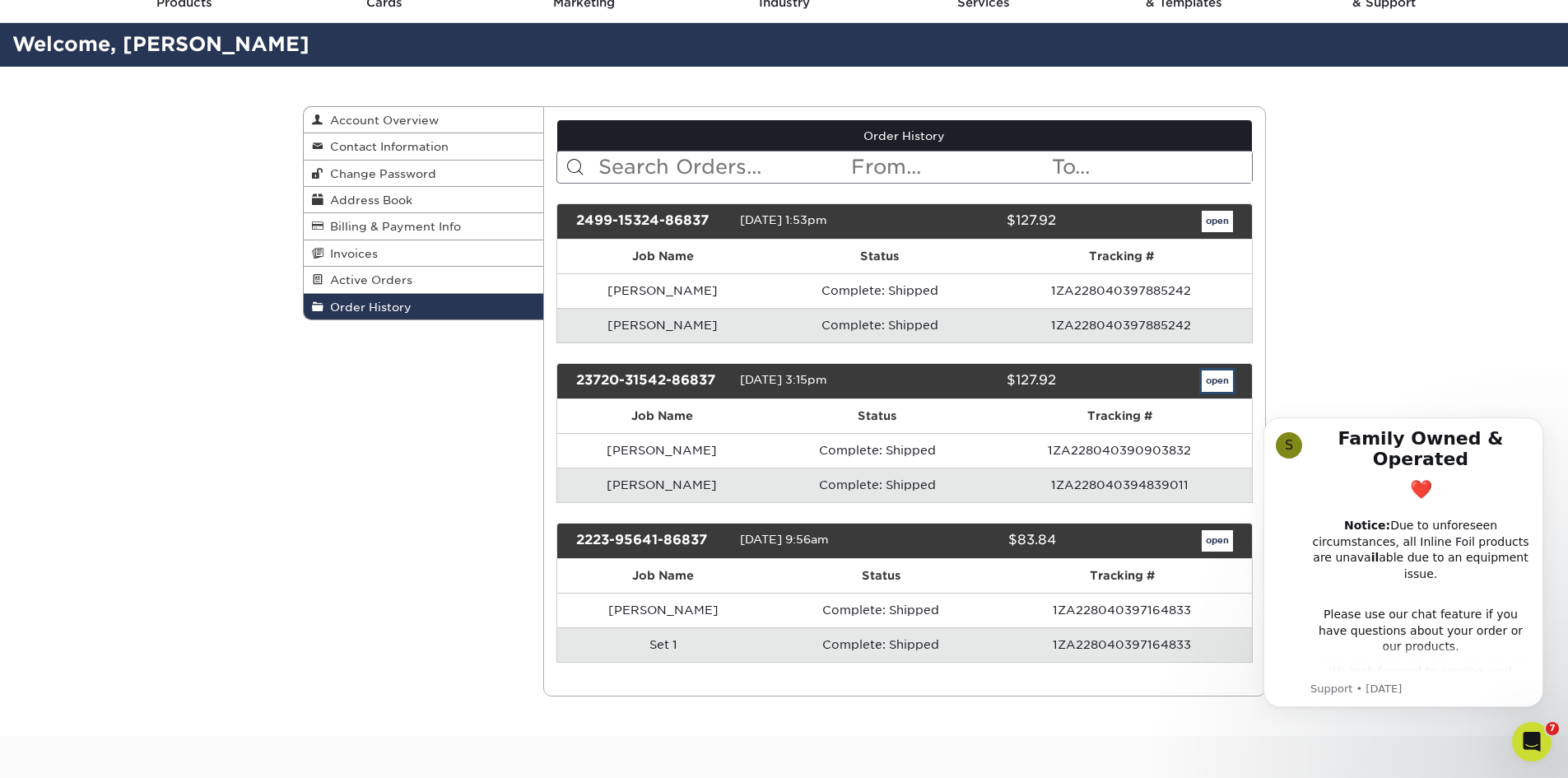
click at [1222, 381] on link "open" at bounding box center [1217, 381] width 31 height 21
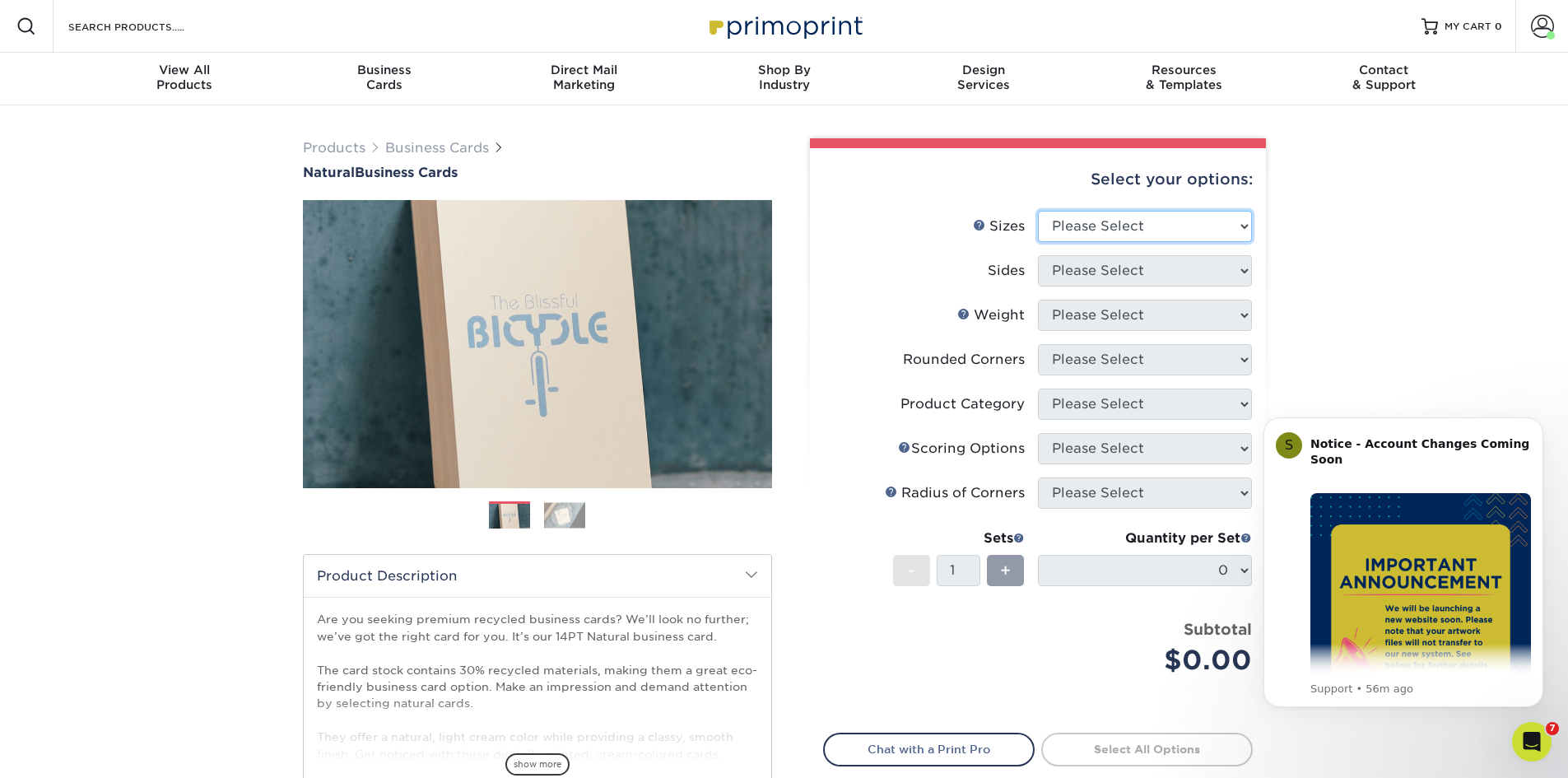
click at [1179, 228] on select "Please Select 1.5" x 3.5" - Mini 1.75" x 3.5" - Mini 2" x 2" - Square 2" x 3" -…" at bounding box center [1145, 226] width 214 height 31
select select "2.00x3.50"
click at [1038, 211] on select "Please Select 1.5" x 3.5" - Mini 1.75" x 3.5" - Mini 2" x 2" - Square 2" x 3" -…" at bounding box center [1145, 226] width 214 height 31
click at [1111, 264] on select "Please Select Print Both Sides Print Front Only" at bounding box center [1145, 271] width 214 height 31
select select "13abbda7-1d64-4f25-8bb2-c179b224825d"
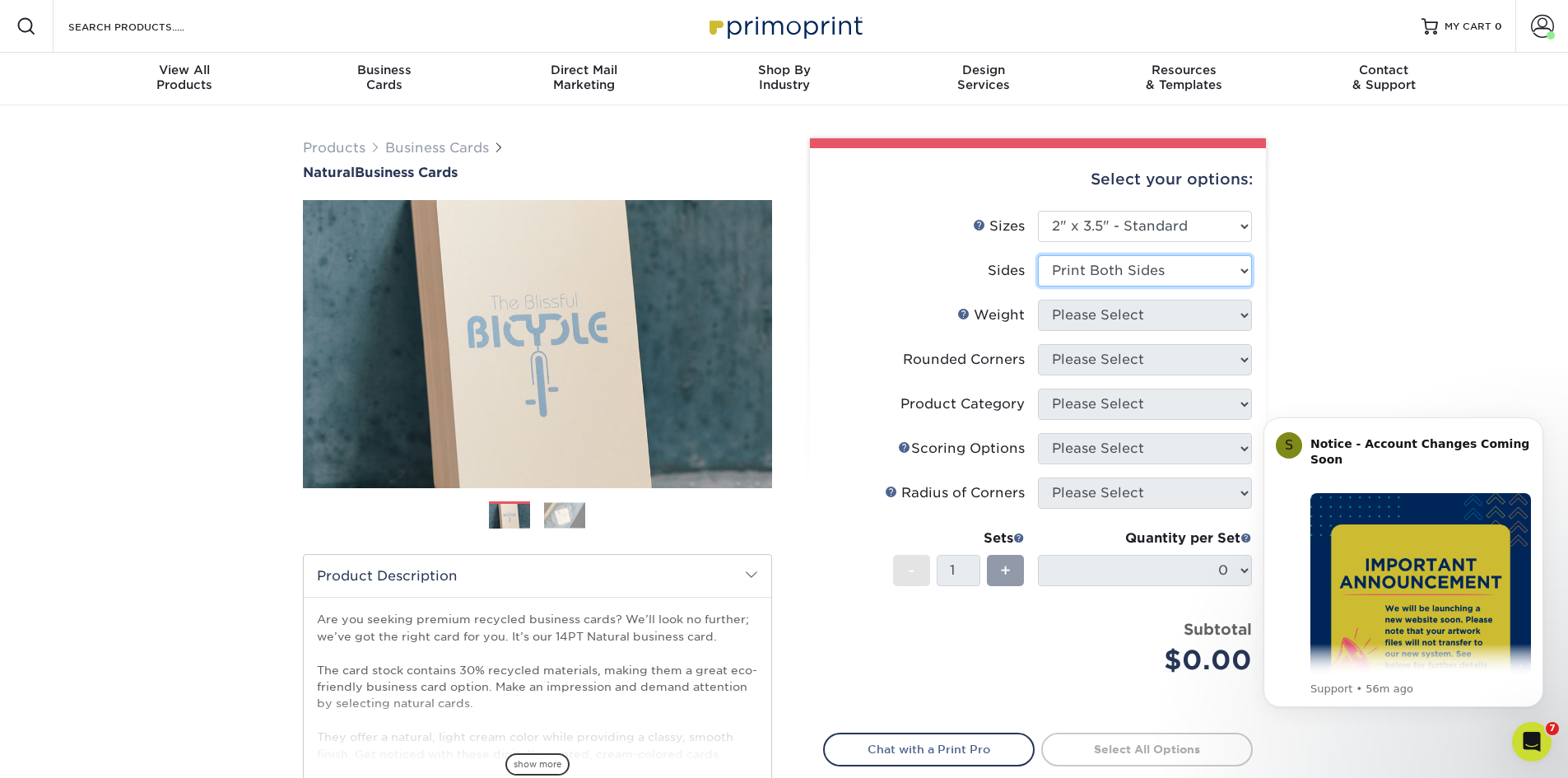
click at [1038, 255] on select "Please Select Print Both Sides Print Front Only" at bounding box center [1145, 271] width 214 height 31
click at [1101, 307] on select "Please Select 14PTNT" at bounding box center [1145, 315] width 214 height 31
select select "14PTNT"
click at [1038, 299] on select "Please Select 14PTNT" at bounding box center [1145, 315] width 214 height 31
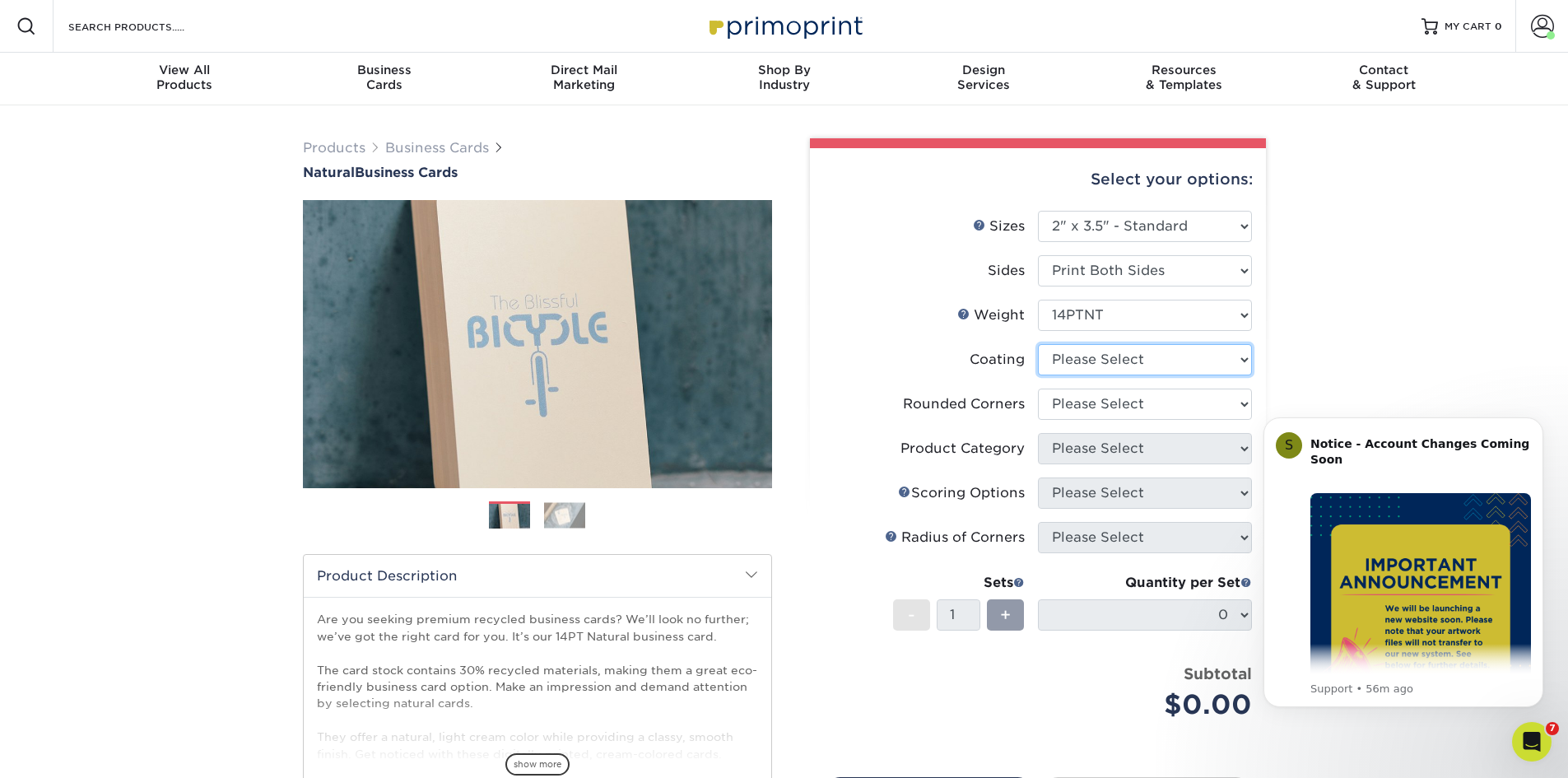
click at [1101, 350] on select at bounding box center [1145, 359] width 214 height 31
select select "3e7618de-abca-4bda-9f97-8b9129e913d8"
click at [1038, 344] on select at bounding box center [1145, 359] width 214 height 31
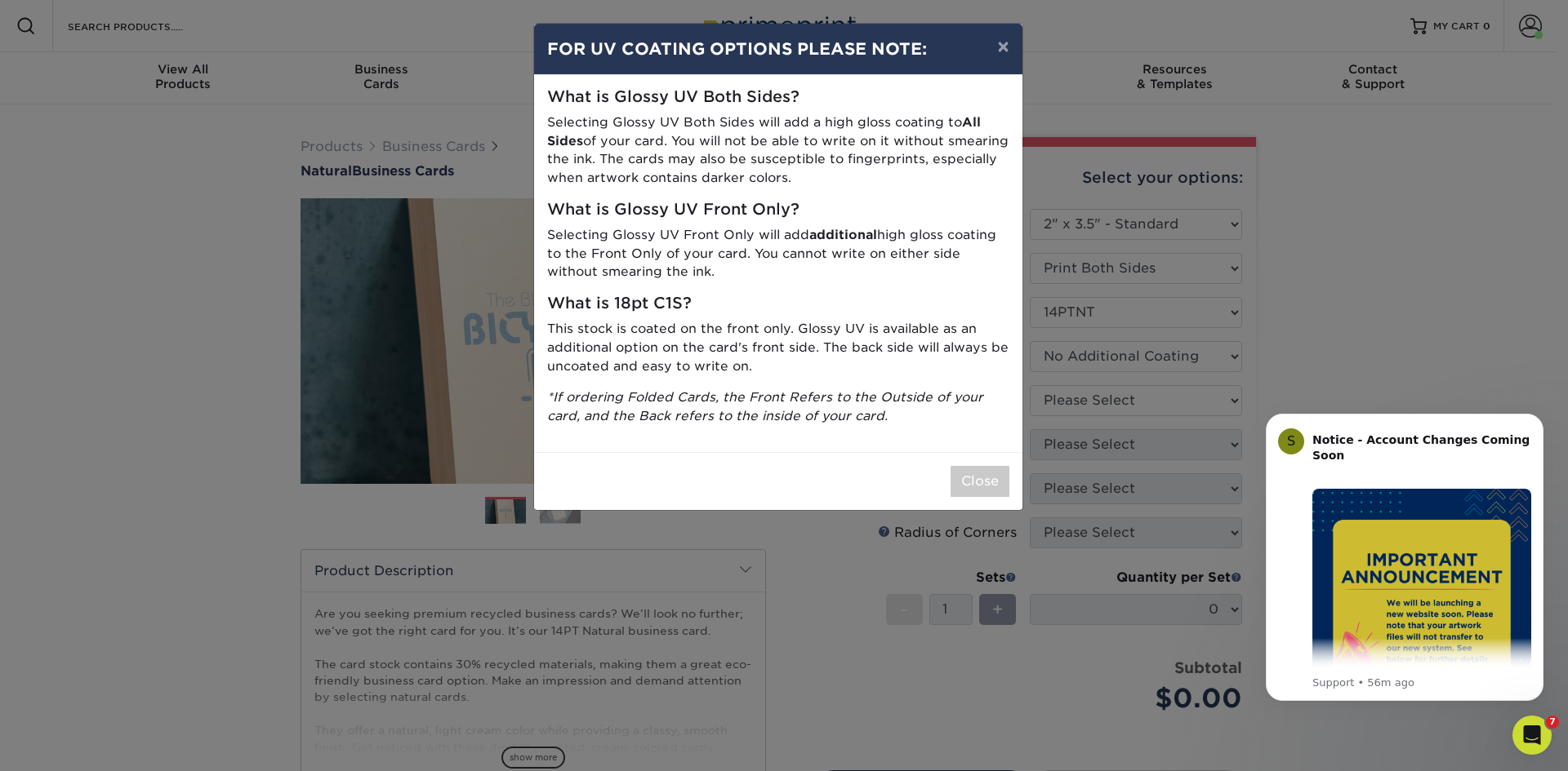
click at [1005, 448] on div "What is Glossy UV Both Sides? Selecting Glossy UV Both Sides will add a high gl…" at bounding box center [778, 264] width 488 height 377
click at [970, 492] on button "Close" at bounding box center [979, 481] width 59 height 31
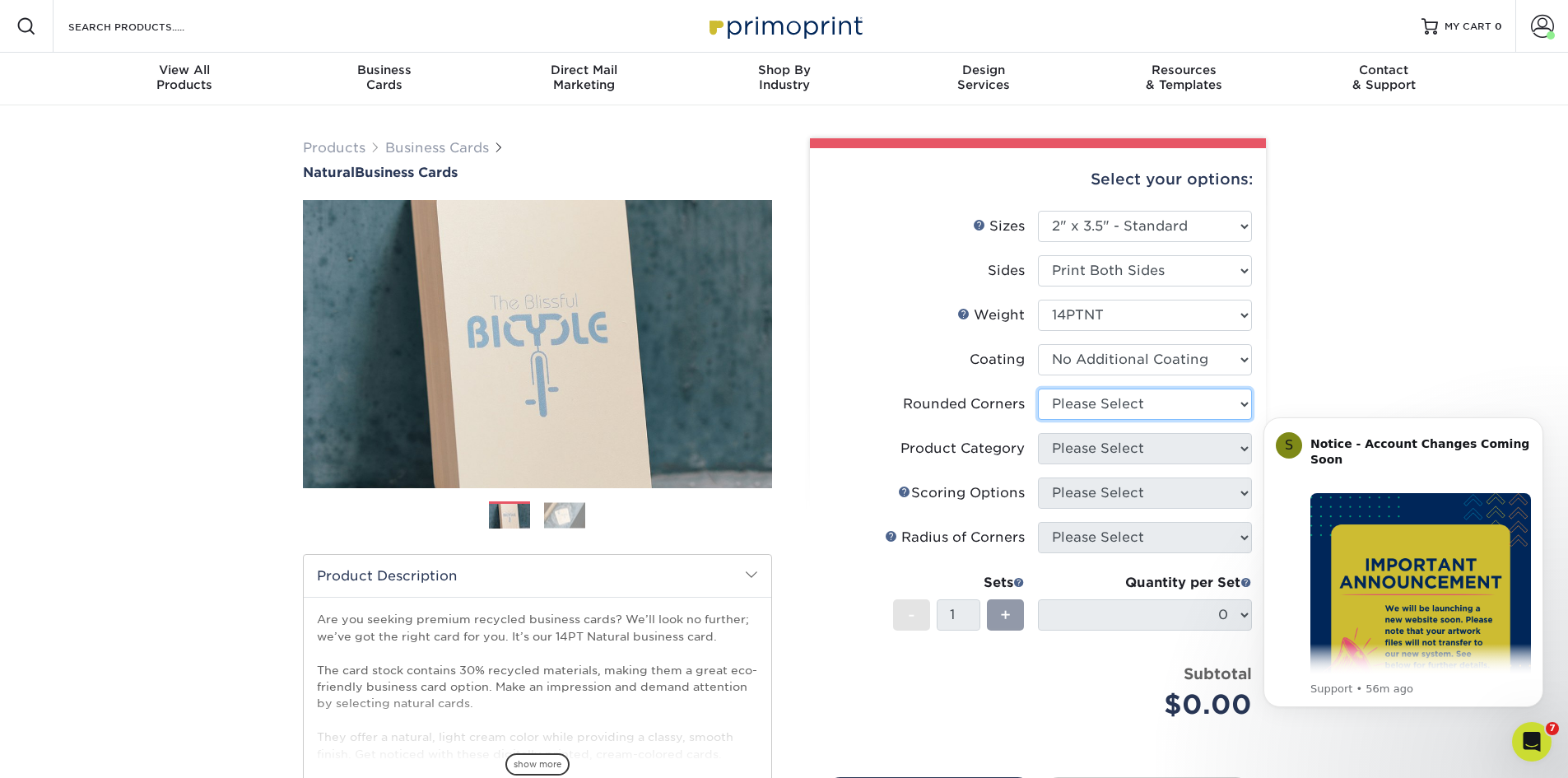
click at [1103, 414] on select "Please Select Yes - Round 2 Corners Yes - Round 4 Corners No" at bounding box center [1145, 404] width 214 height 31
select select "0"
click at [1038, 389] on select "Please Select Yes - Round 2 Corners Yes - Round 4 Corners No" at bounding box center [1145, 404] width 214 height 31
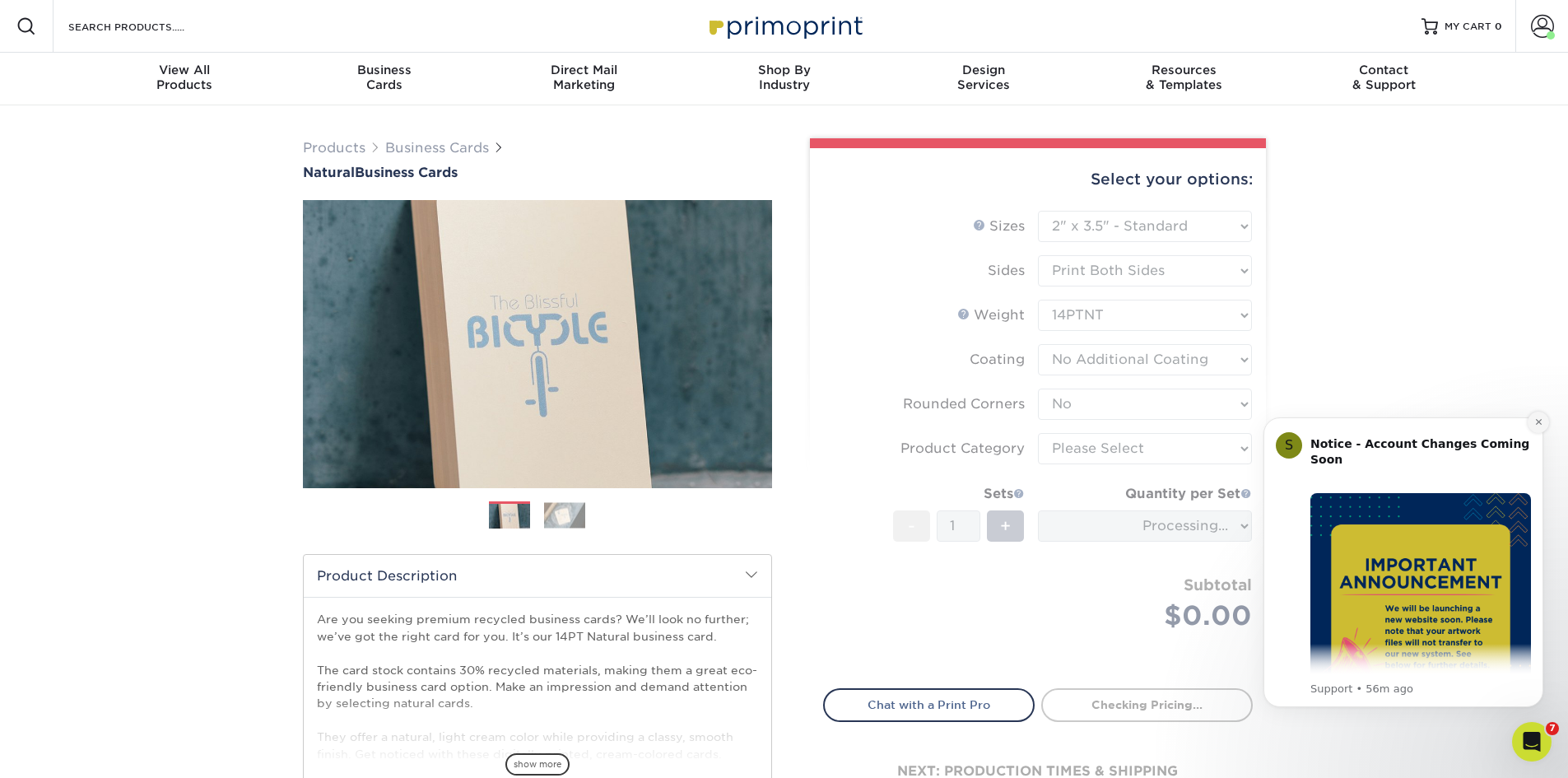
click at [1540, 426] on icon "Dismiss notification" at bounding box center [1538, 422] width 9 height 9
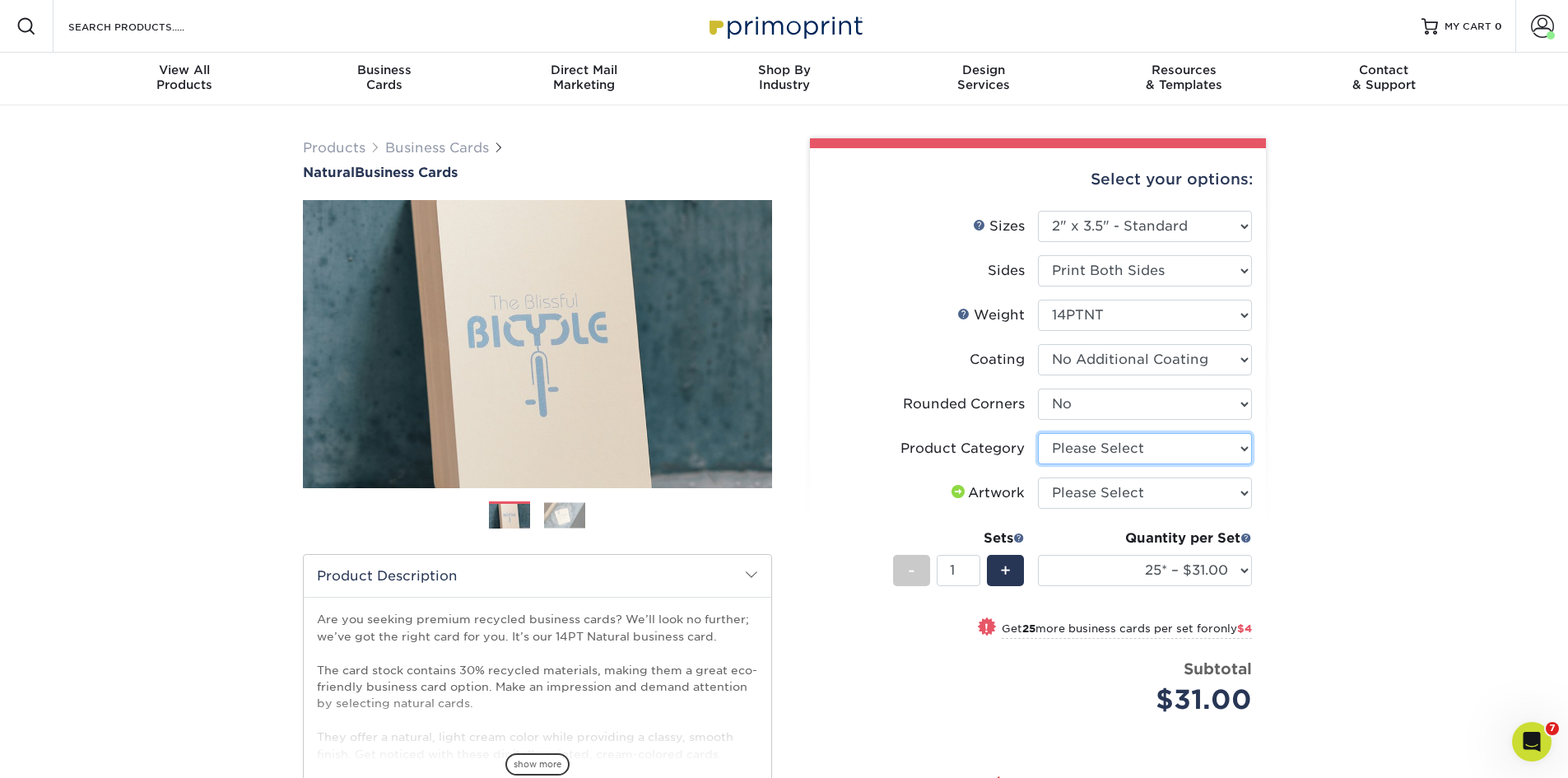
click at [1232, 451] on select "Please Select Business Cards" at bounding box center [1145, 448] width 214 height 31
select select "3b5148f1-0588-4f88-a218-97bcfdce65c1"
click at [1038, 433] on select "Please Select Business Cards" at bounding box center [1145, 448] width 214 height 31
click at [1183, 486] on select "Please Select I will upload files I need a design - $100" at bounding box center [1145, 493] width 214 height 31
select select "upload"
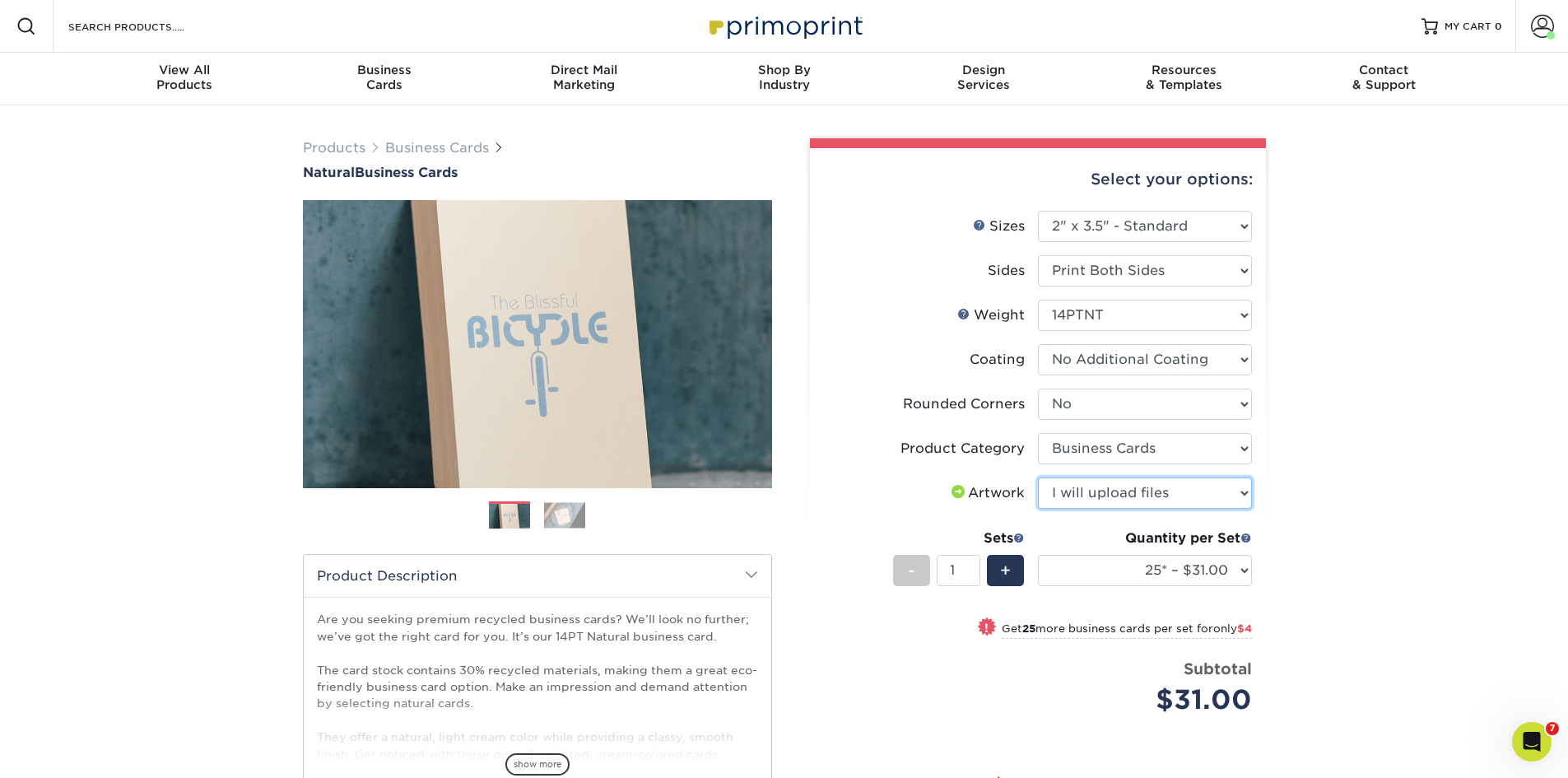
click at [1038, 478] on select "Please Select I will upload files I need a design - $100" at bounding box center [1145, 493] width 214 height 31
click at [1152, 500] on select "Please Select I will upload files I need a design - $100" at bounding box center [1145, 493] width 214 height 31
click at [1015, 569] on div "+" at bounding box center [1006, 570] width 37 height 31
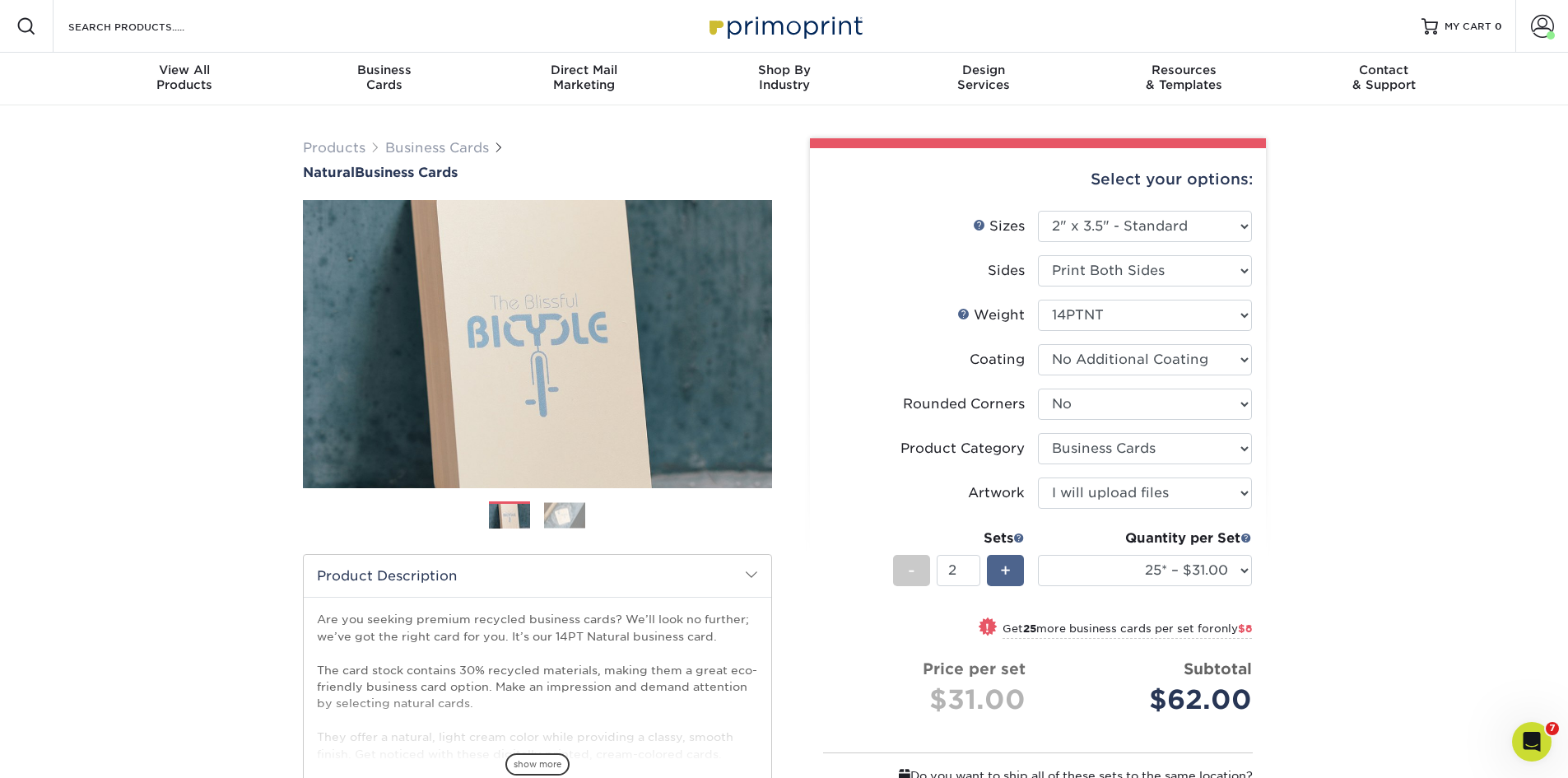
click at [1015, 569] on div "+" at bounding box center [1006, 570] width 37 height 31
click at [921, 572] on div "-" at bounding box center [912, 570] width 37 height 31
type input "2"
click at [1235, 568] on select "25* – $31.00 50* – $35.00 75* – $43.00 100* – $47.00 250* – $51.00 500* – $55.0…" at bounding box center [1145, 570] width 214 height 31
select select "100* – $47.00"
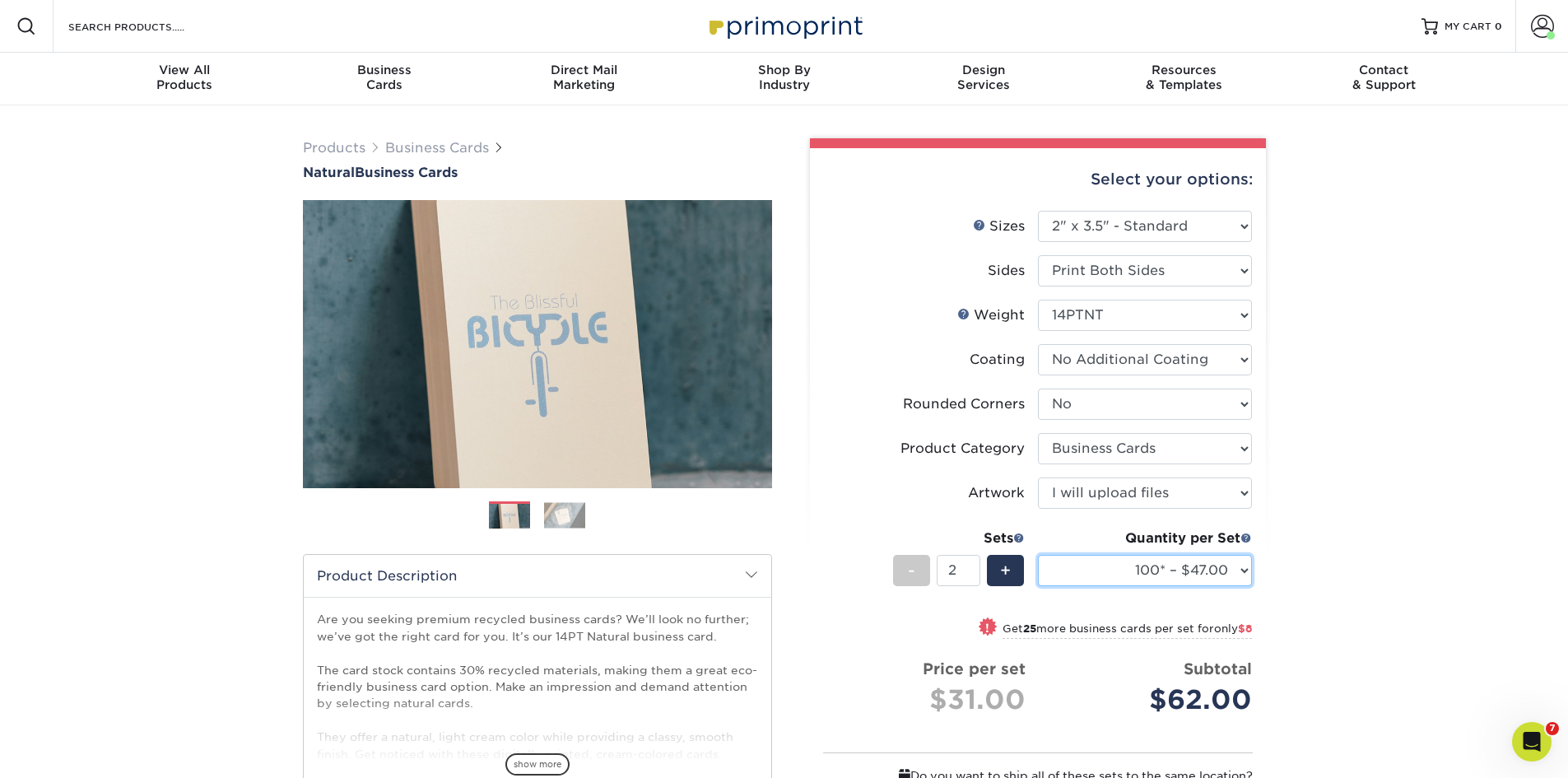
click at [1038, 555] on select "25* – $31.00 50* – $35.00 75* – $43.00 100* – $47.00 250* – $51.00 500* – $55.0…" at bounding box center [1145, 570] width 214 height 31
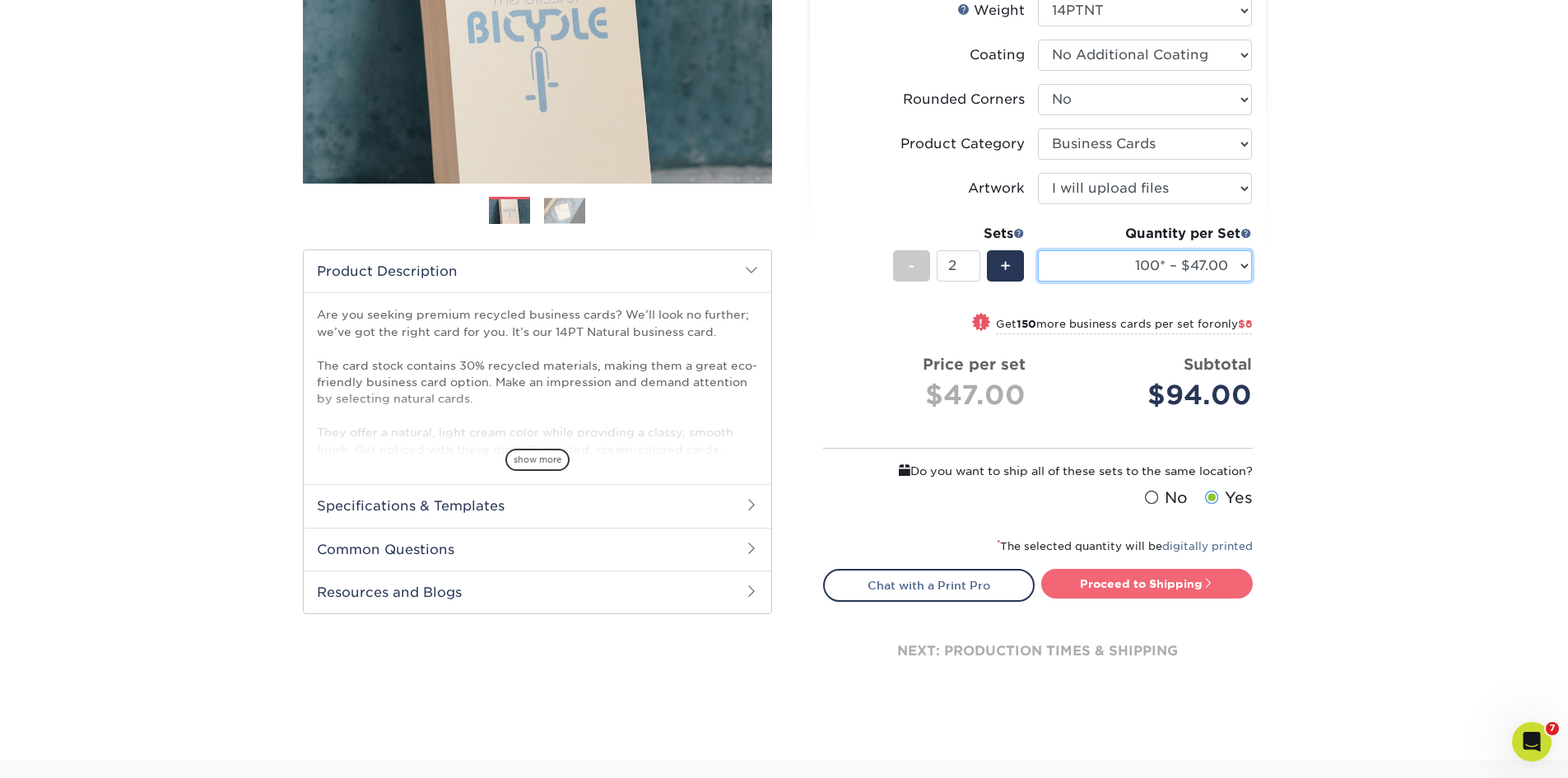
scroll to position [329, 0]
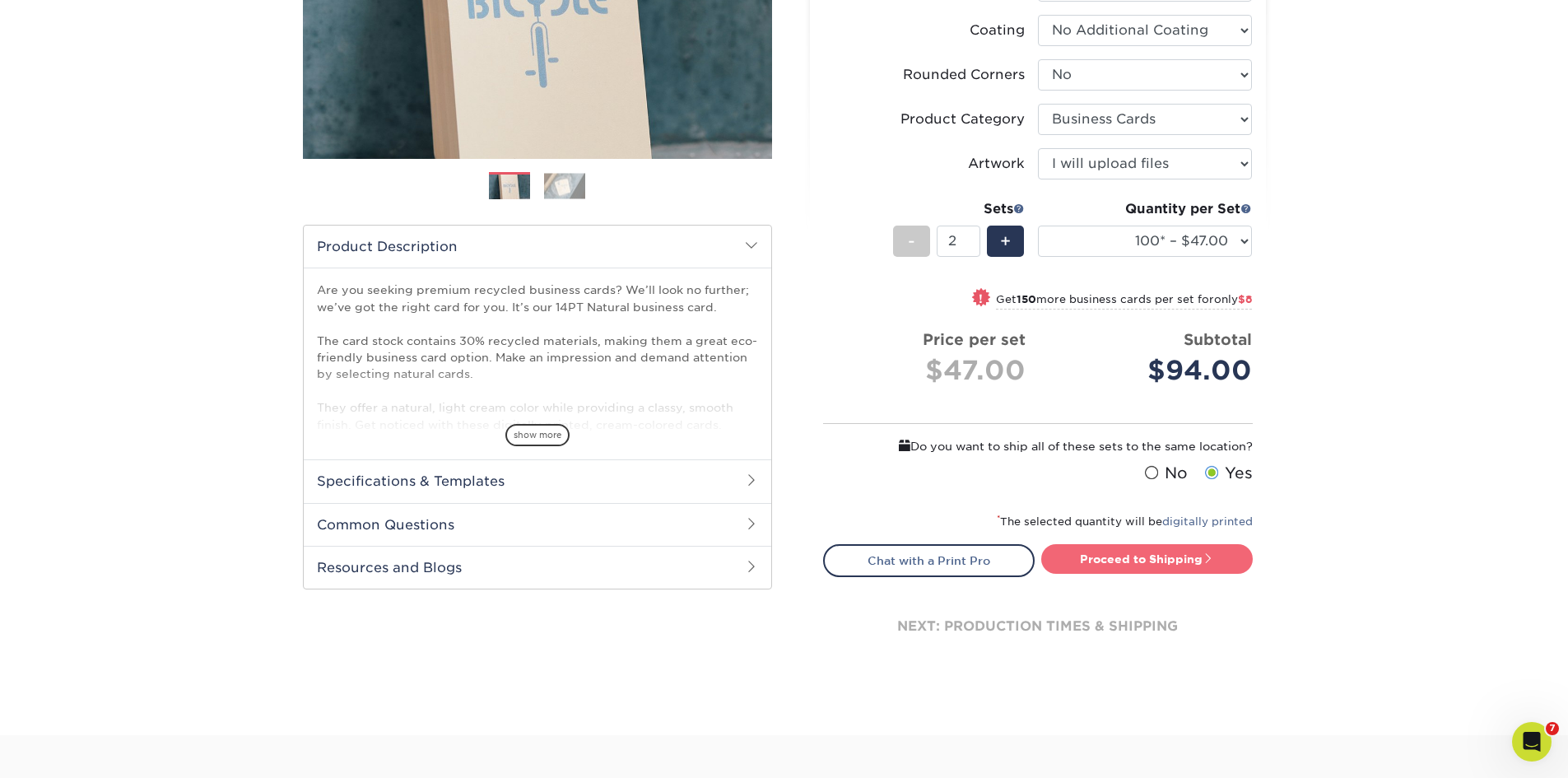
click at [1114, 555] on link "Proceed to Shipping" at bounding box center [1147, 559] width 211 height 30
type input "Set 1"
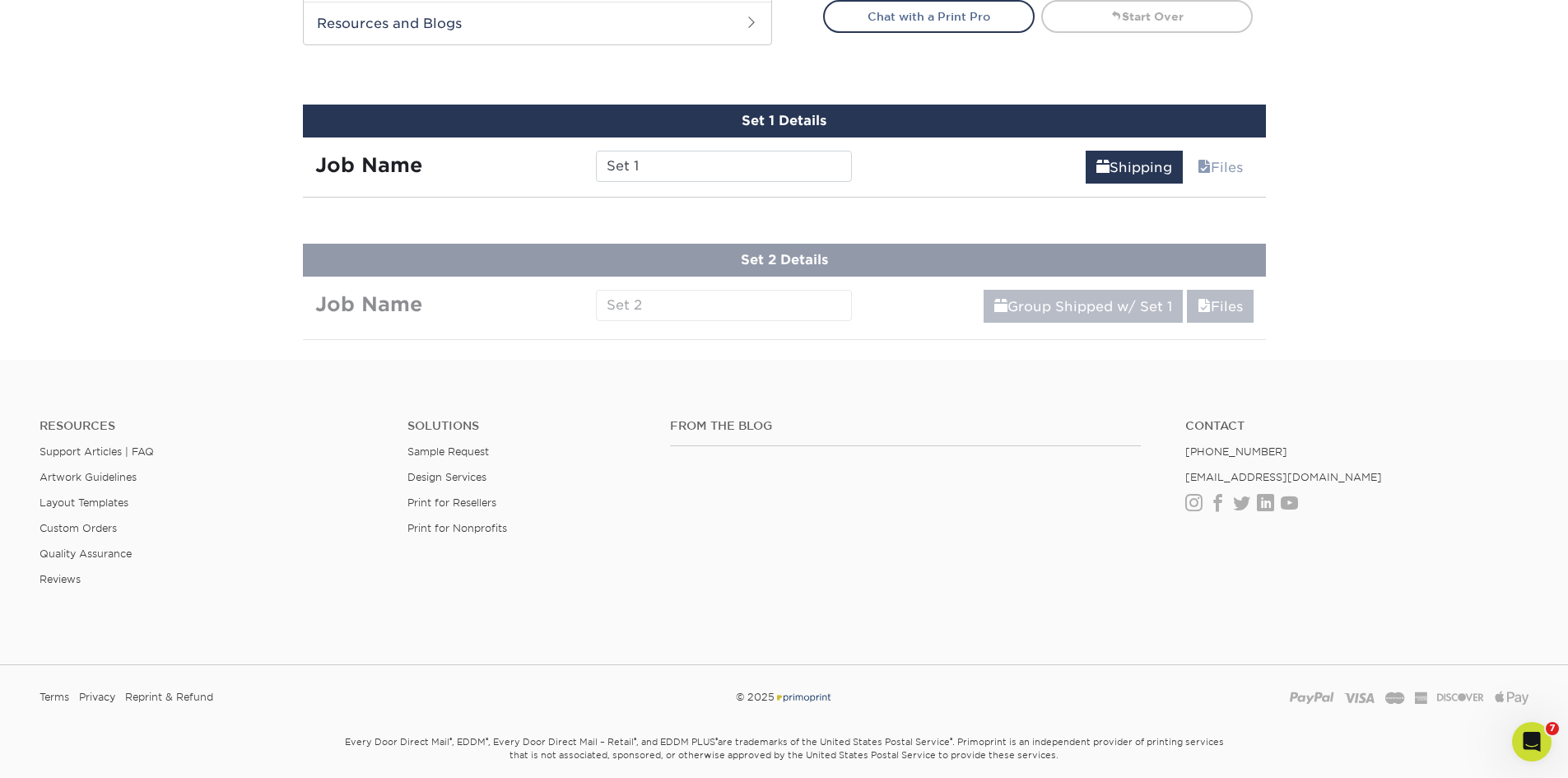
scroll to position [918, 0]
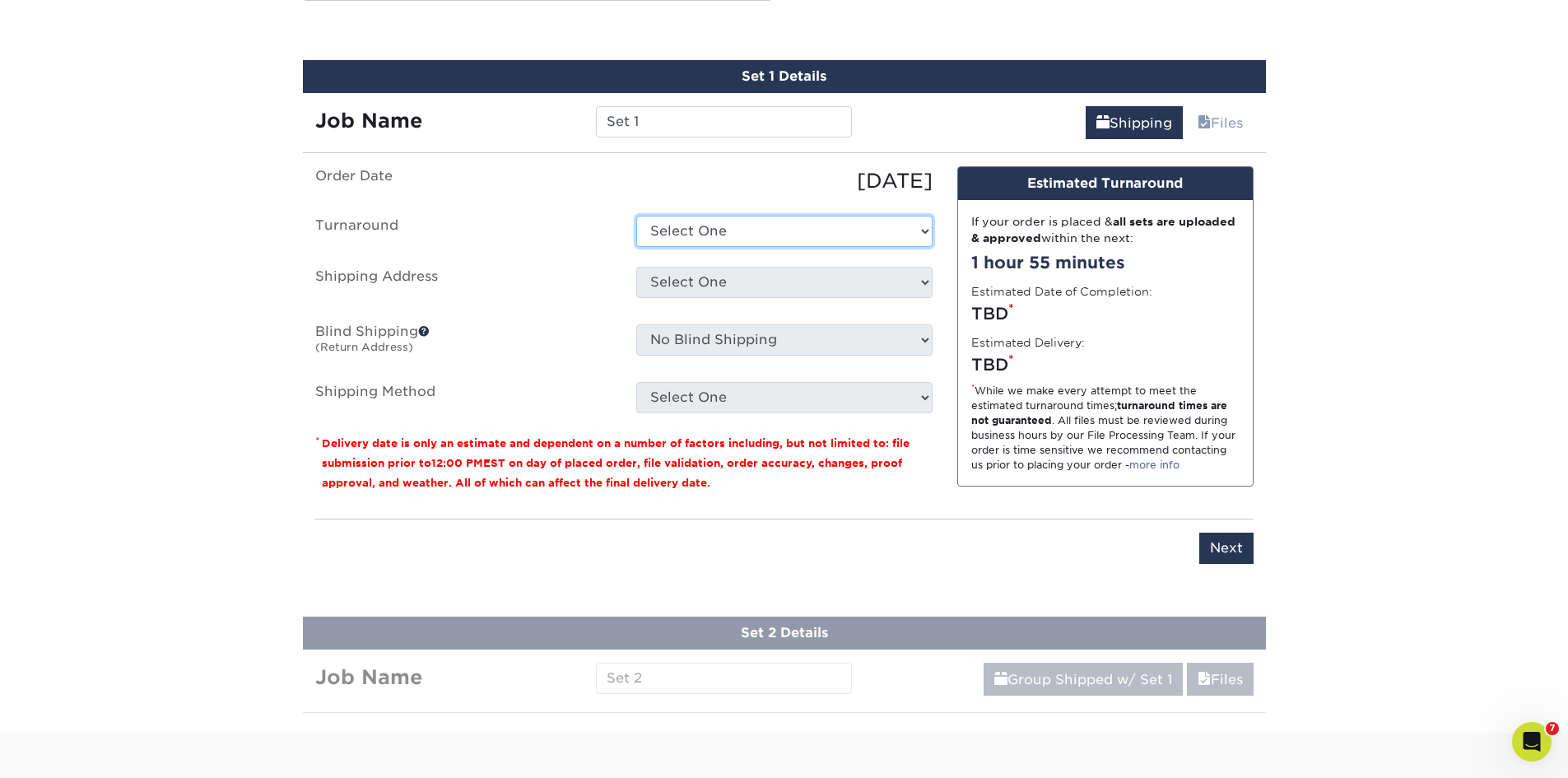
click at [738, 220] on select "Select One 2-4 Business Days 2 Day Next Business Day" at bounding box center [784, 231] width 297 height 31
select select "69ad3925-3743-4e0e-859d-bd3ceba3277d"
click at [636, 216] on select "Select One 2-4 Business Days 2 Day Next Business Day" at bounding box center [784, 231] width 297 height 31
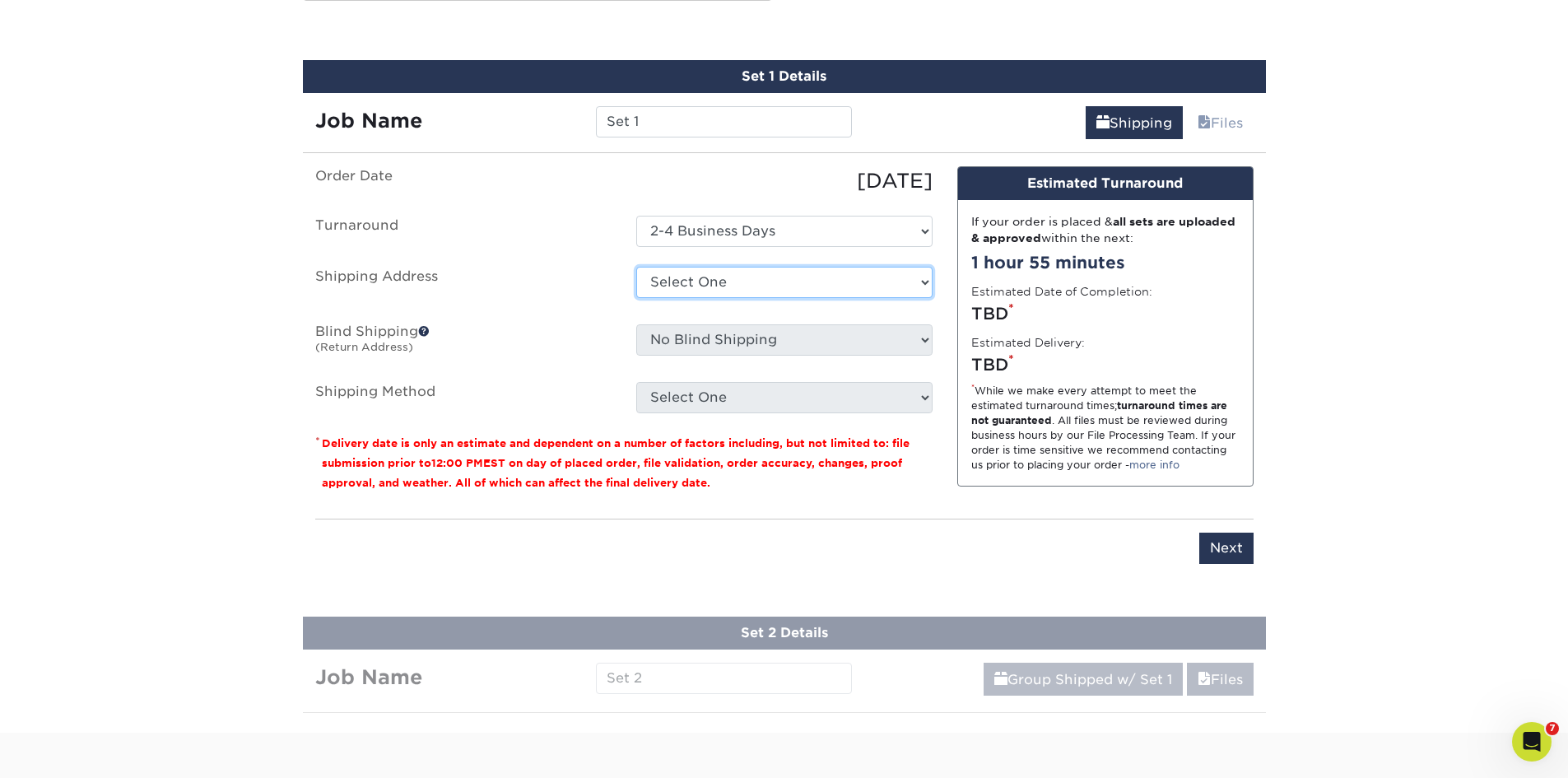
click at [694, 293] on select "Select One Office + Add New Address" at bounding box center [784, 282] width 297 height 31
select select "224927"
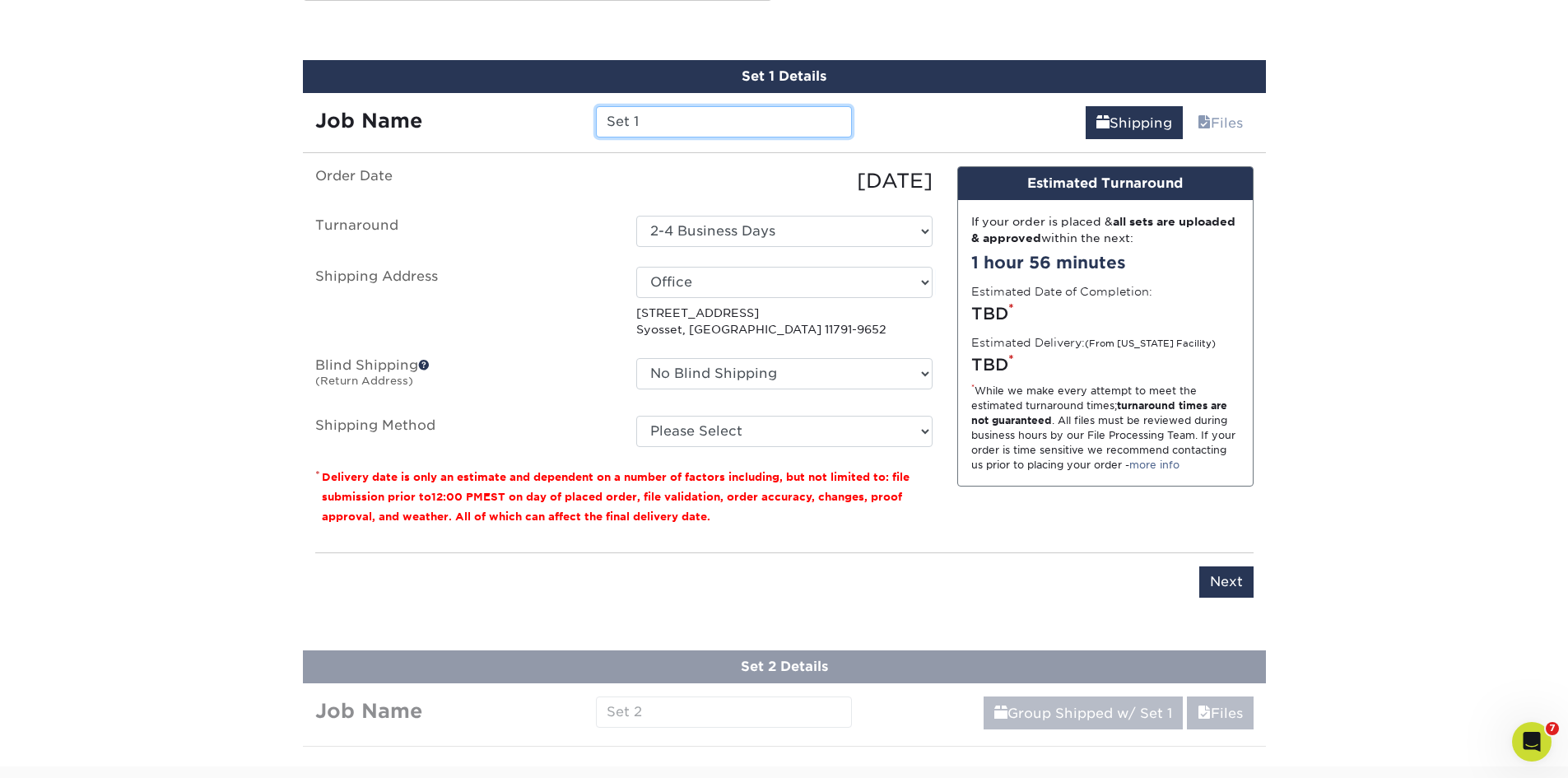
drag, startPoint x: 682, startPoint y: 119, endPoint x: 529, endPoint y: 117, distance: 153.0
click at [533, 118] on div "Job Name Set 1" at bounding box center [583, 122] width 562 height 31
type input "[PERSON_NAME]"
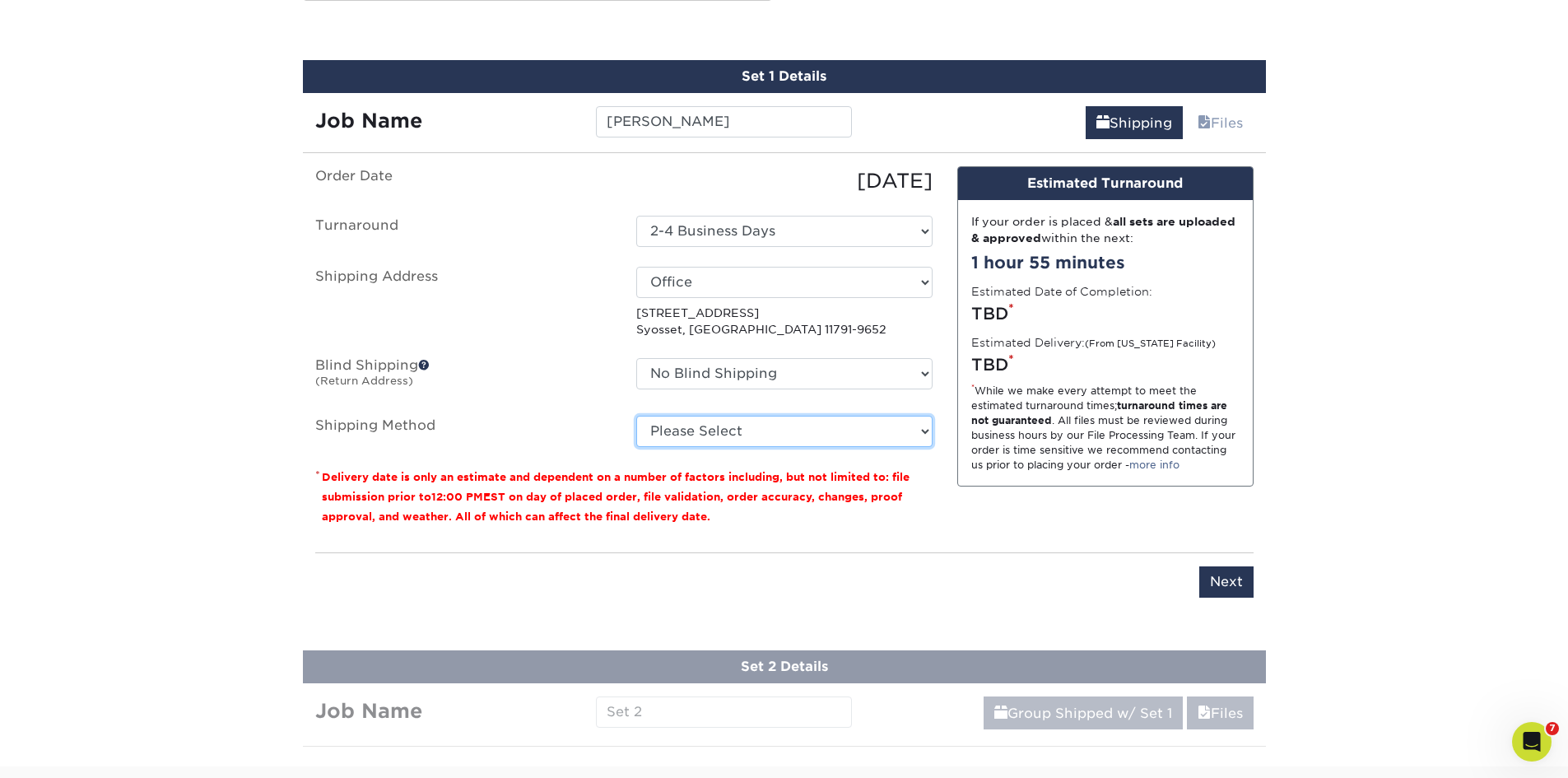
click at [782, 432] on select "Please Select Ground Shipping (+$15.68) 3 Day Shipping Service (+$23.05) 2 Day …" at bounding box center [784, 431] width 297 height 31
select select "03"
click at [636, 416] on select "Please Select Ground Shipping (+$15.68) 3 Day Shipping Service (+$23.05) 2 Day …" at bounding box center [784, 431] width 297 height 31
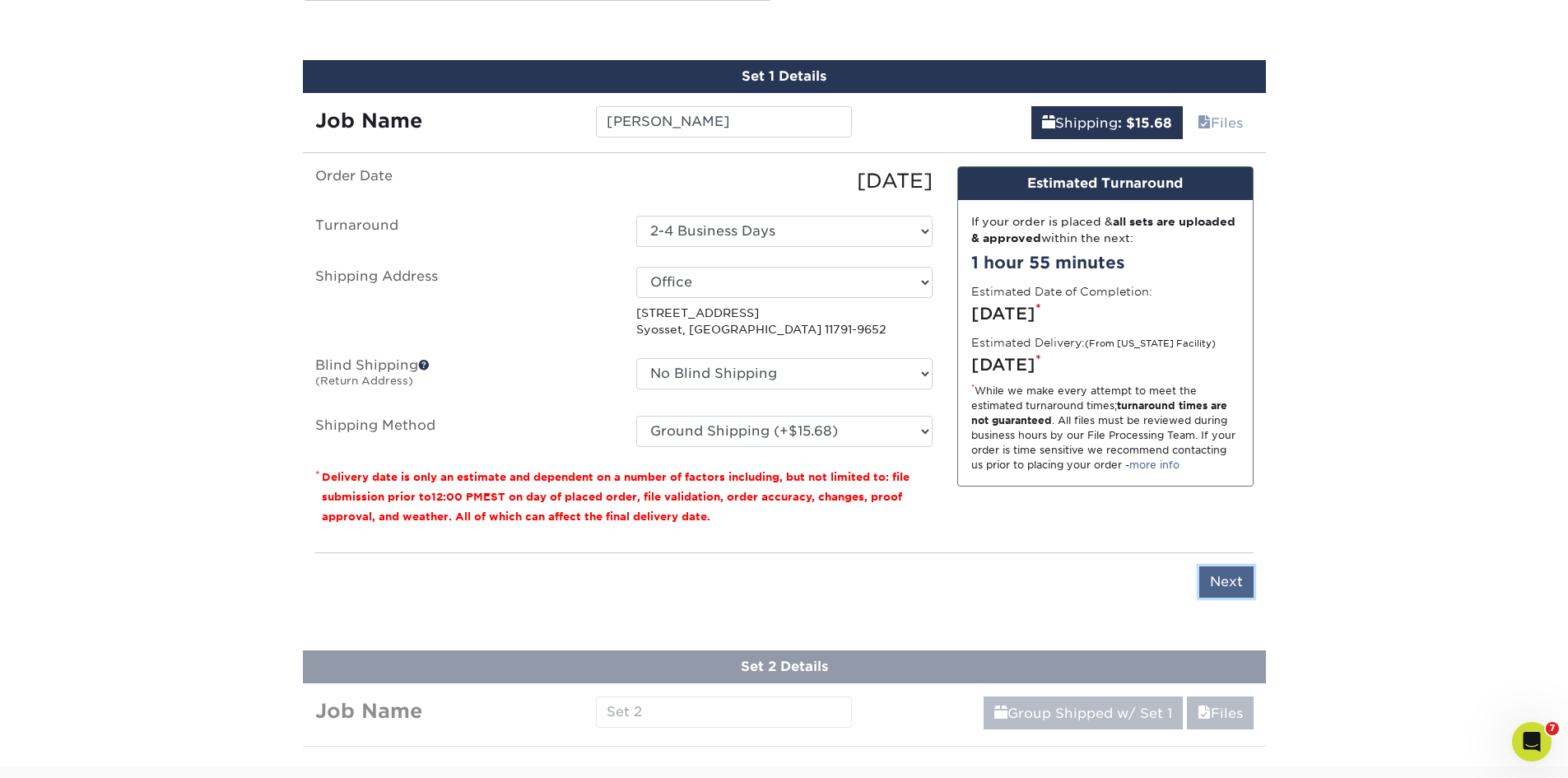
click at [1209, 591] on input "Next" at bounding box center [1227, 582] width 54 height 31
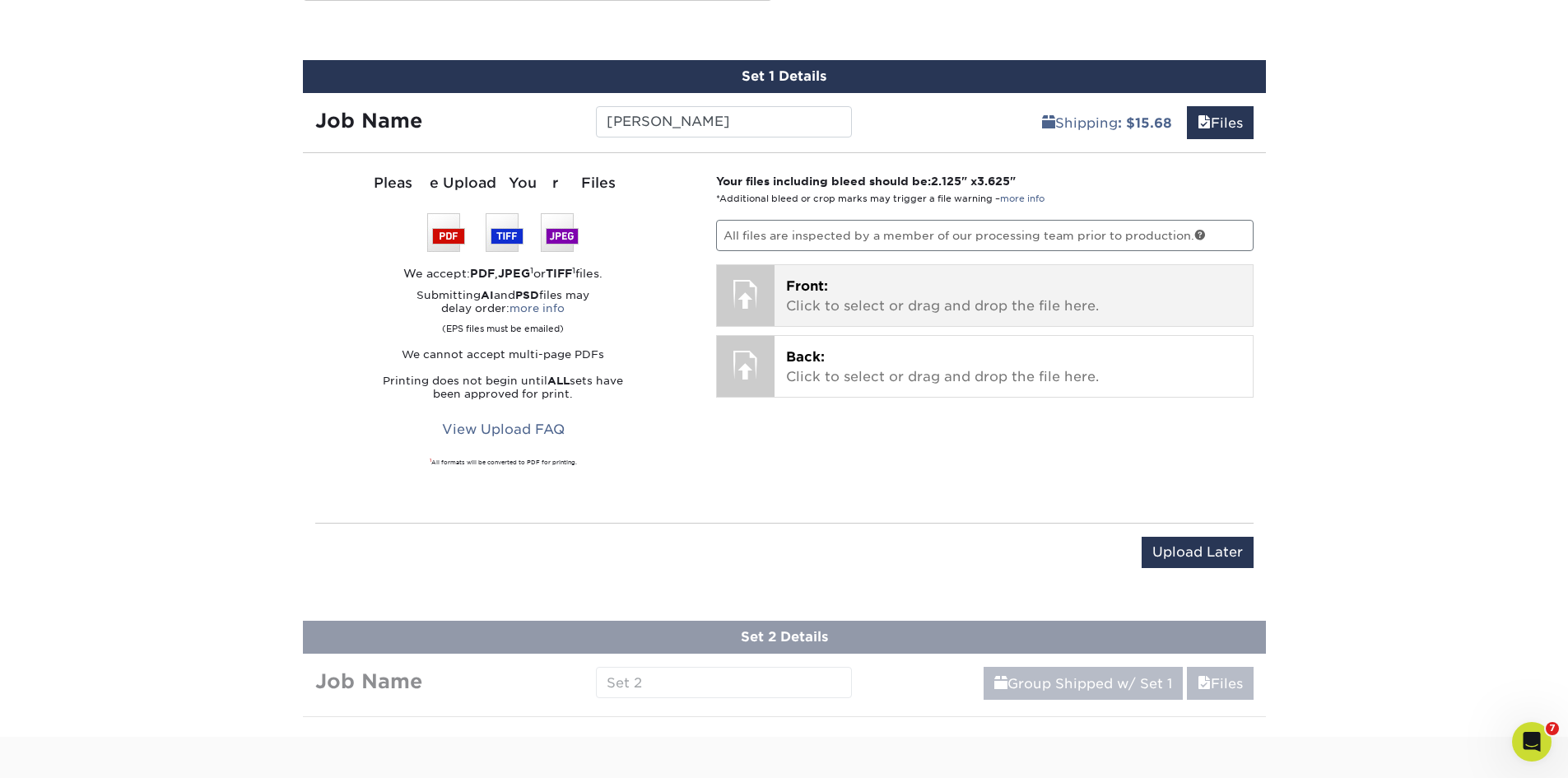
click at [812, 289] on span "Front:" at bounding box center [807, 286] width 42 height 16
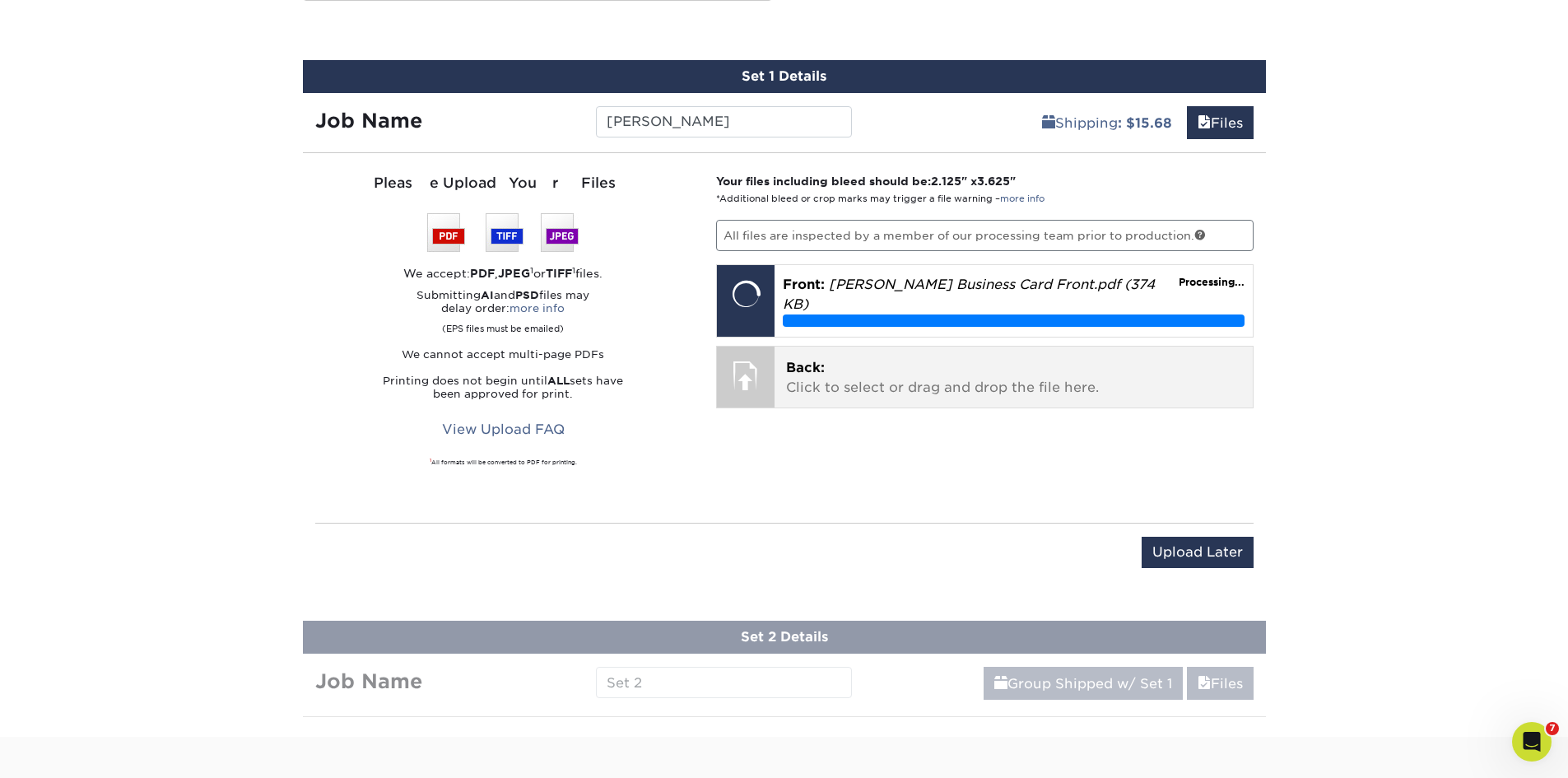
click at [823, 370] on p "Back: Click to select or drag and drop the file here." at bounding box center [1013, 378] width 455 height 40
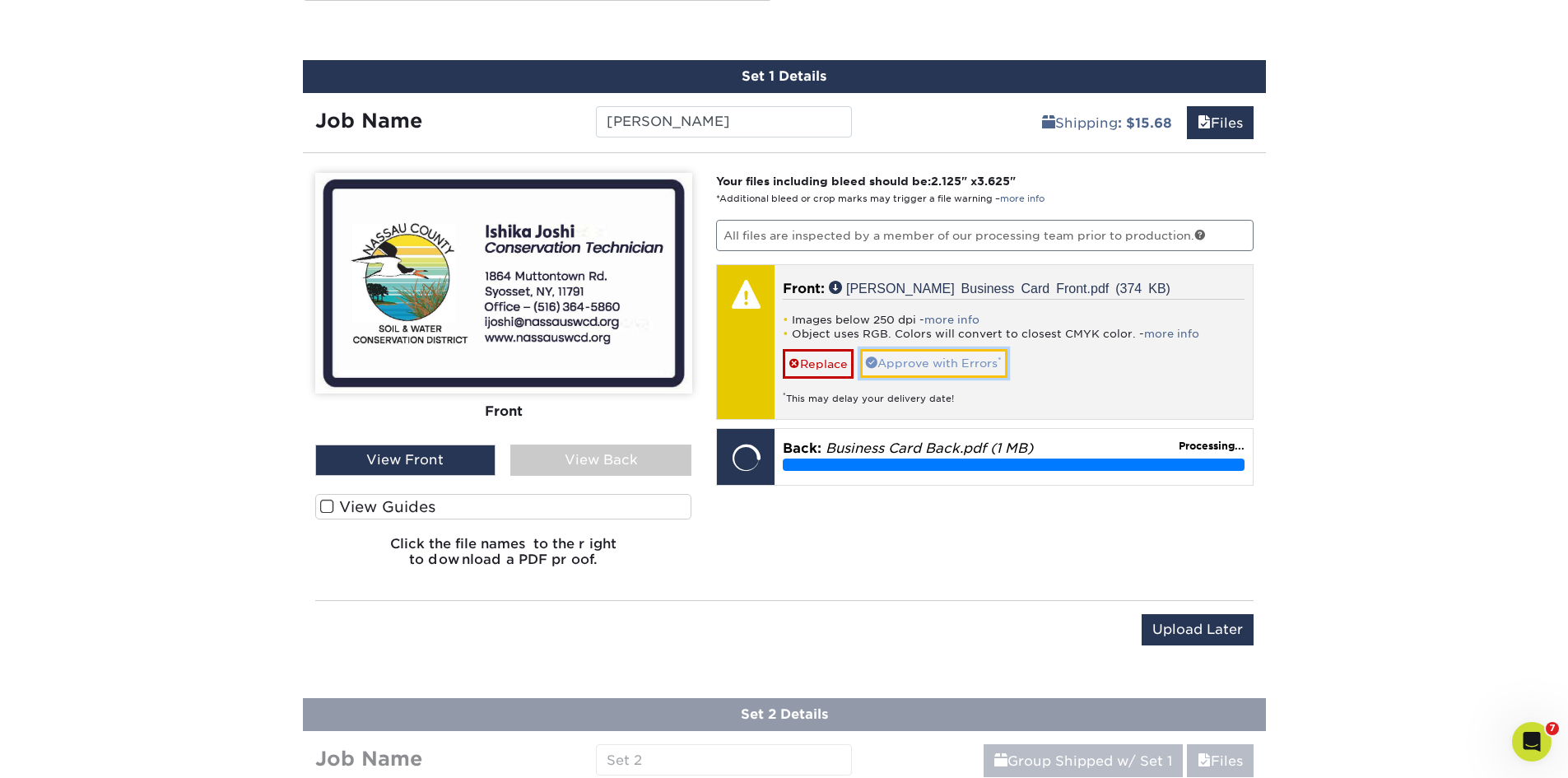
click at [975, 371] on link "Approve with Errors *" at bounding box center [934, 363] width 147 height 28
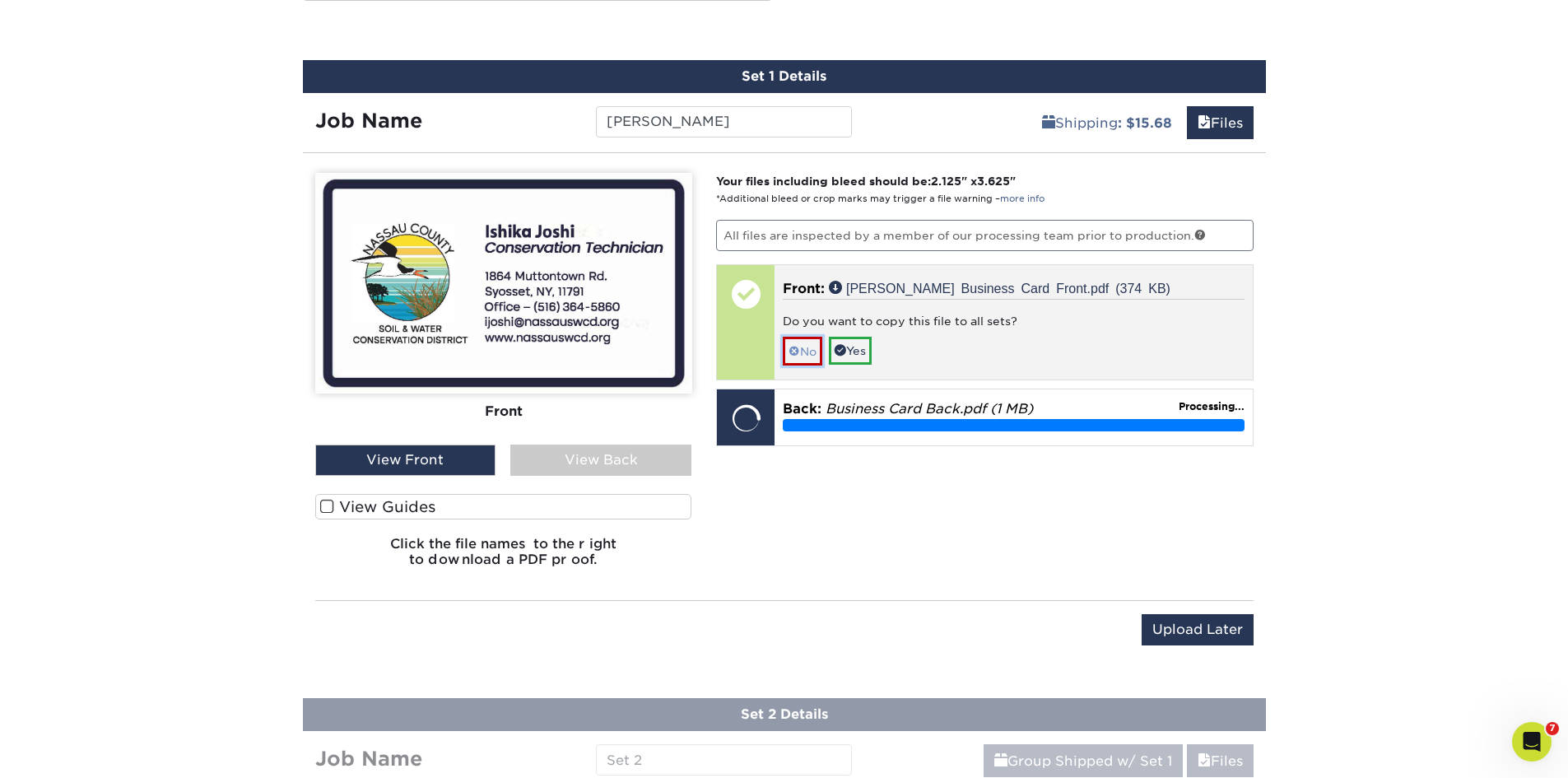
click at [801, 358] on link "No" at bounding box center [802, 351] width 40 height 29
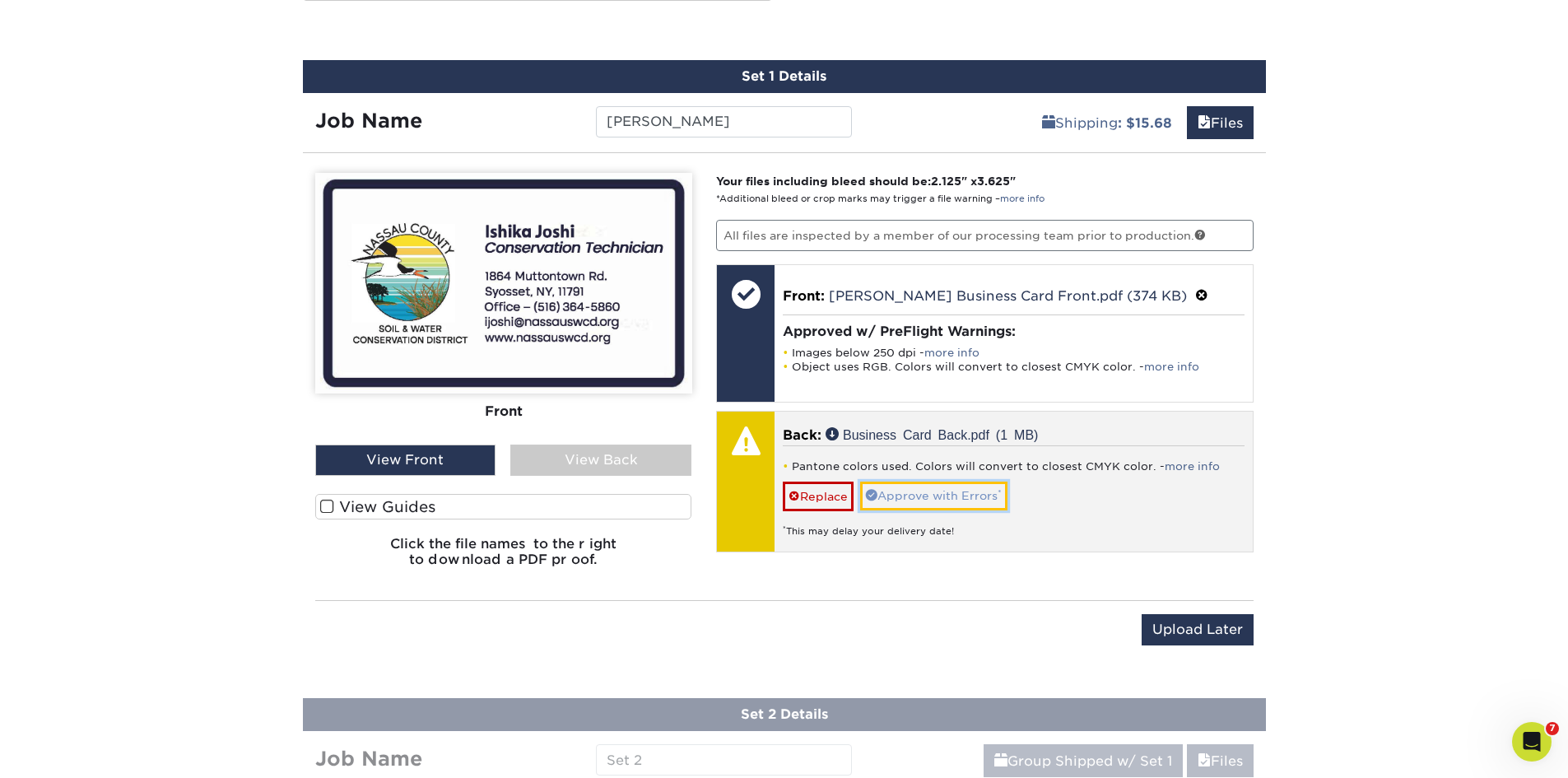
click at [933, 490] on link "Approve with Errors *" at bounding box center [934, 496] width 147 height 28
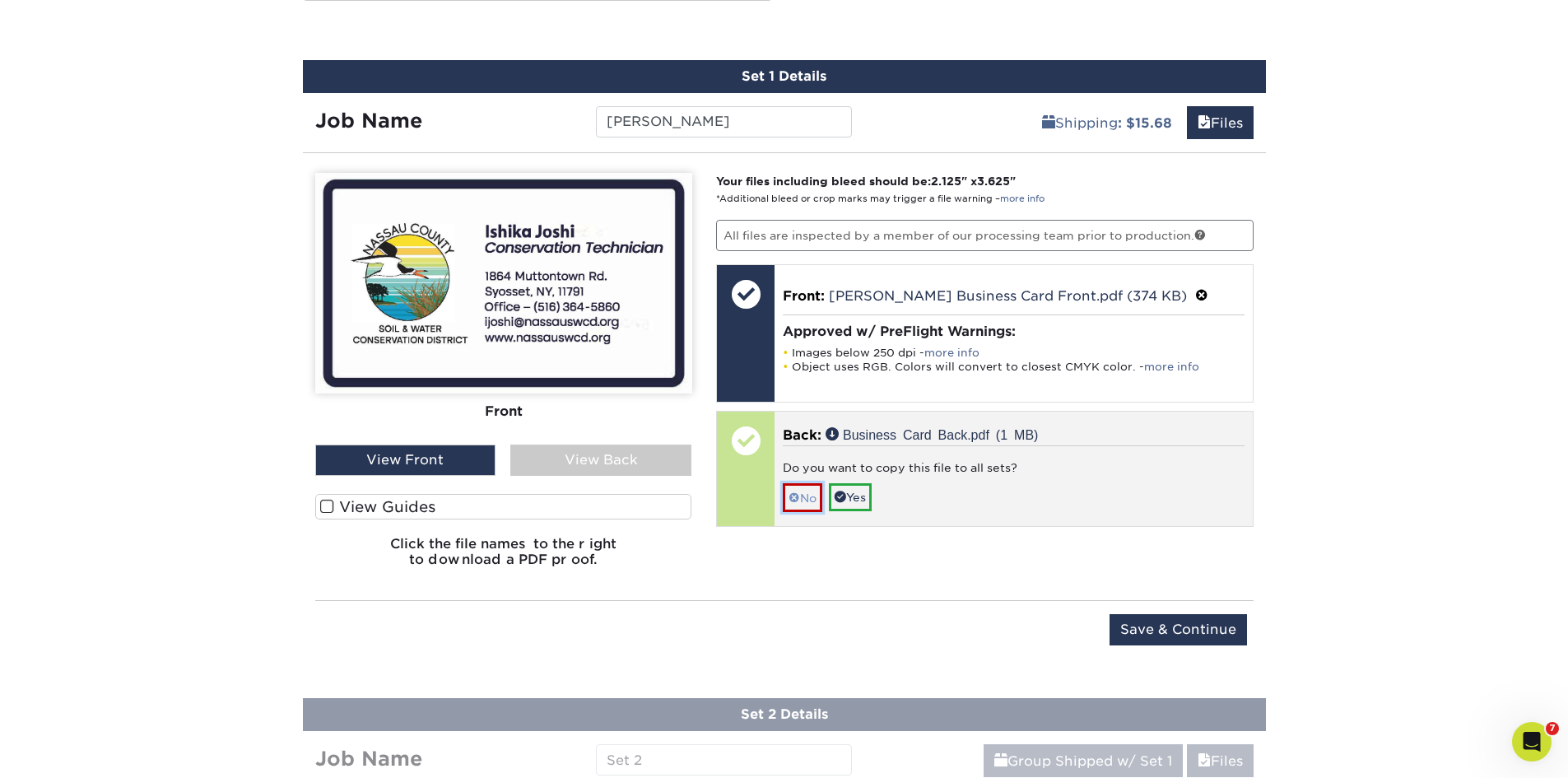
click at [822, 494] on link "No" at bounding box center [802, 498] width 40 height 29
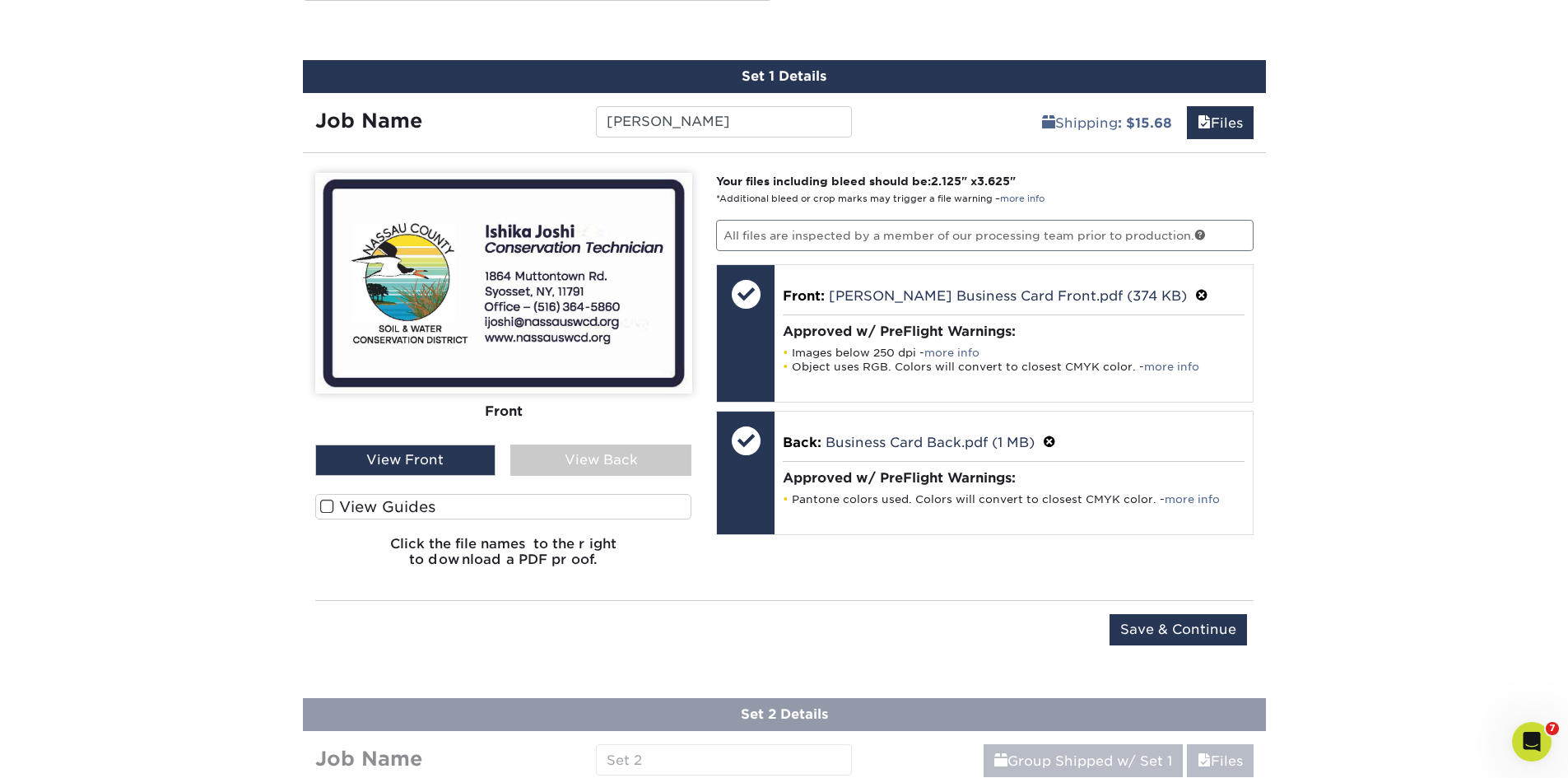
click at [550, 470] on div "View Back" at bounding box center [601, 460] width 181 height 31
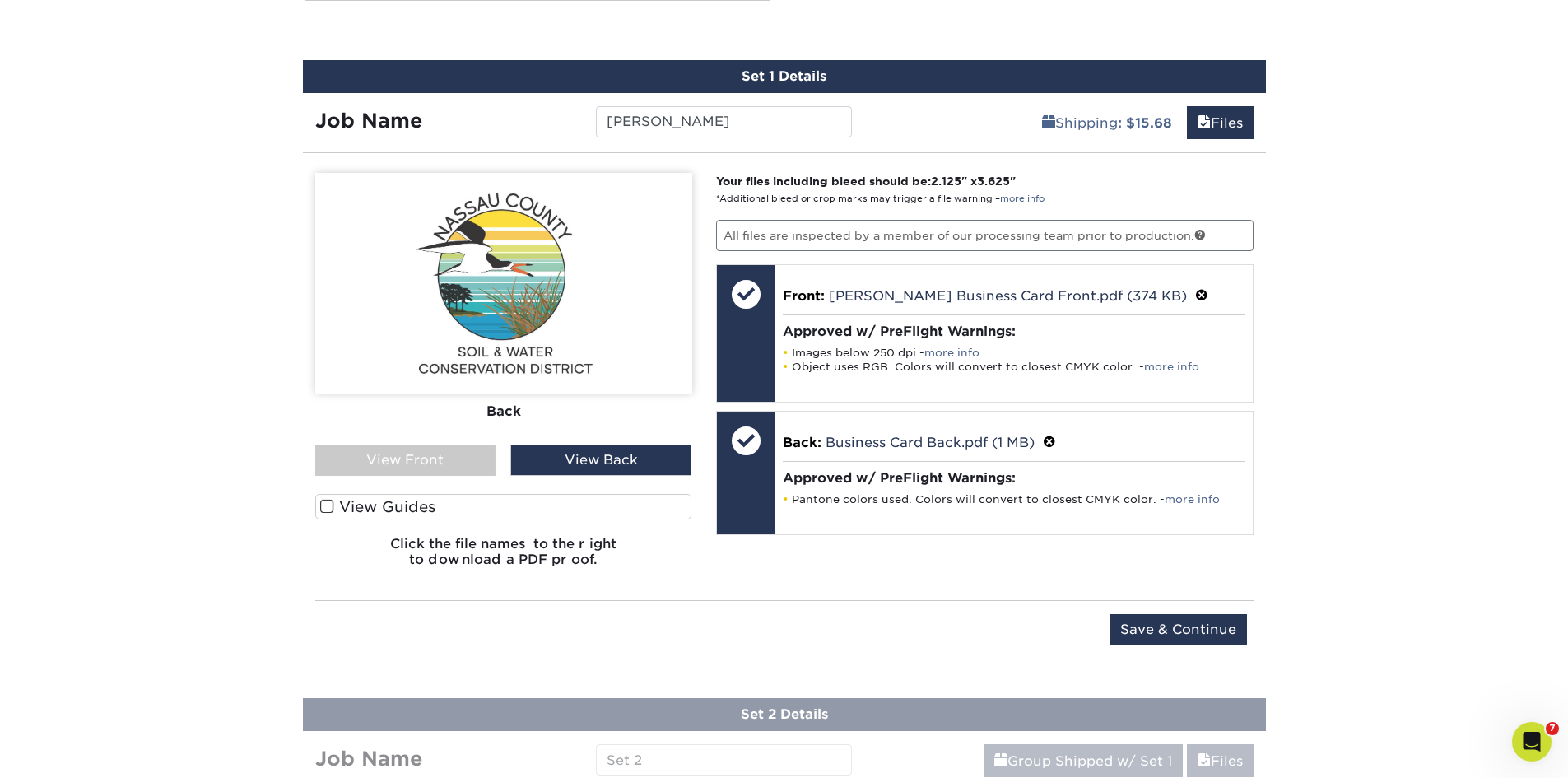
click at [470, 466] on div "View Front" at bounding box center [406, 460] width 181 height 31
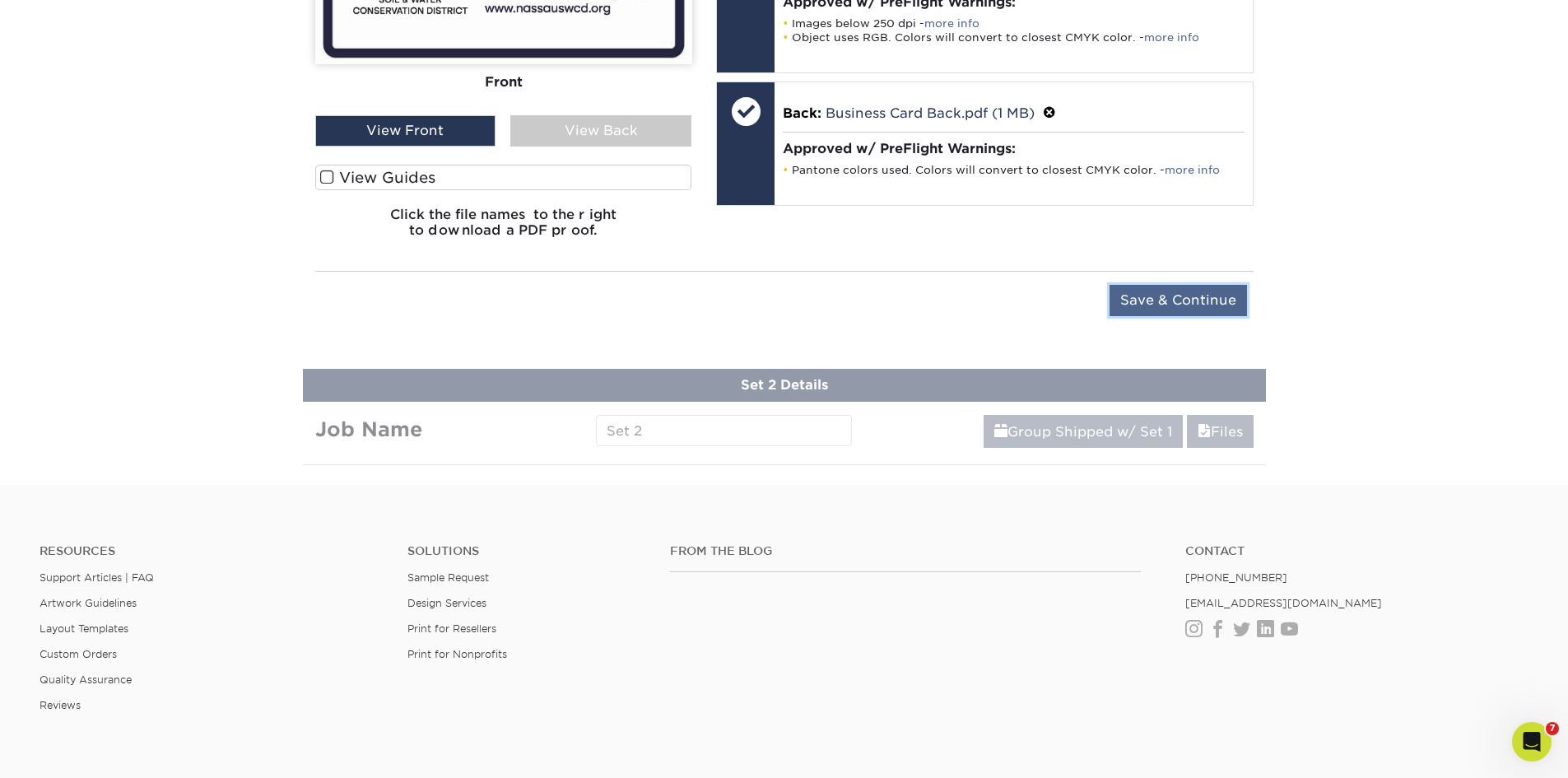
click at [1161, 302] on input "Save & Continue" at bounding box center [1178, 300] width 138 height 31
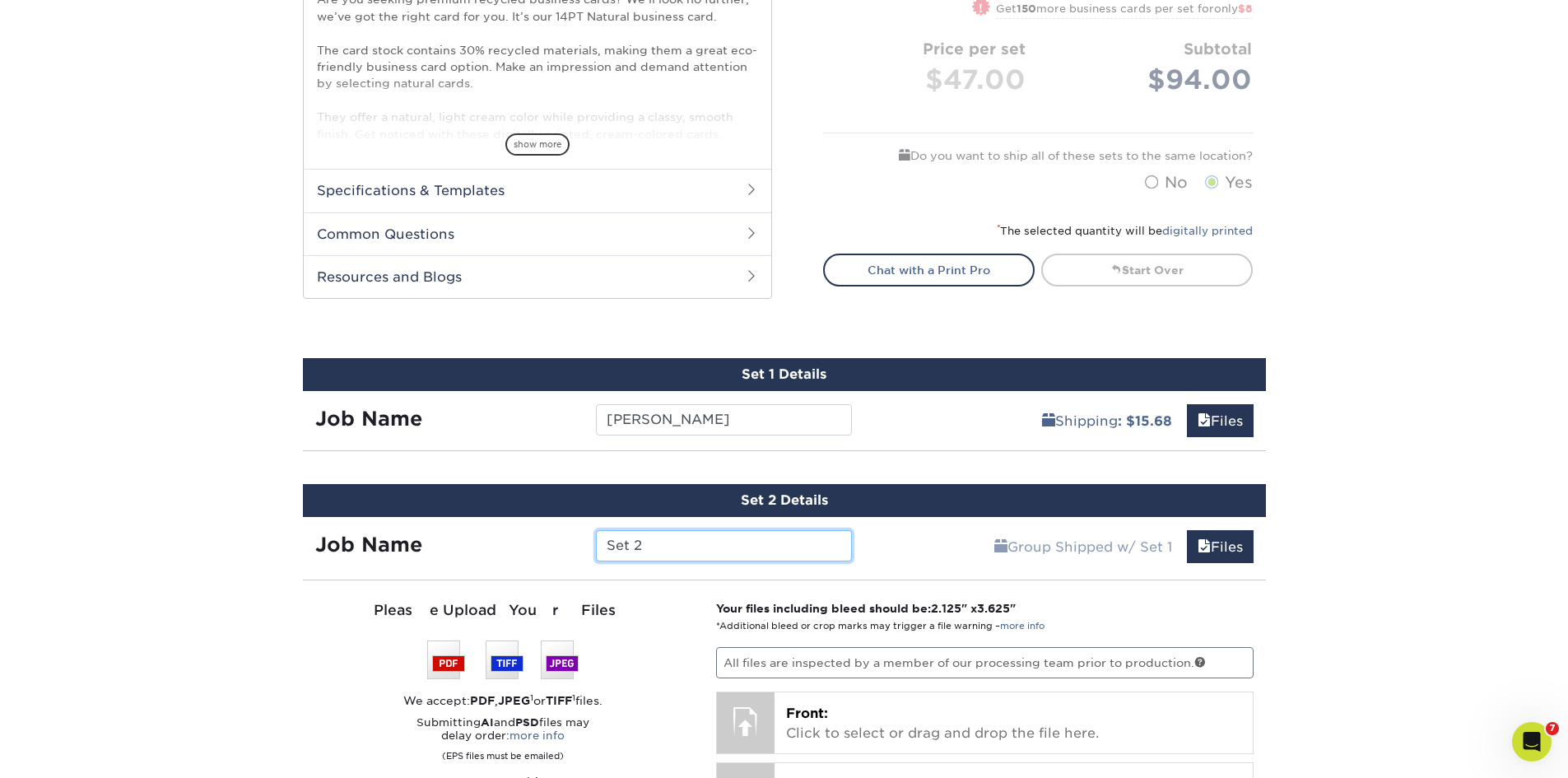
scroll to position [447, 0]
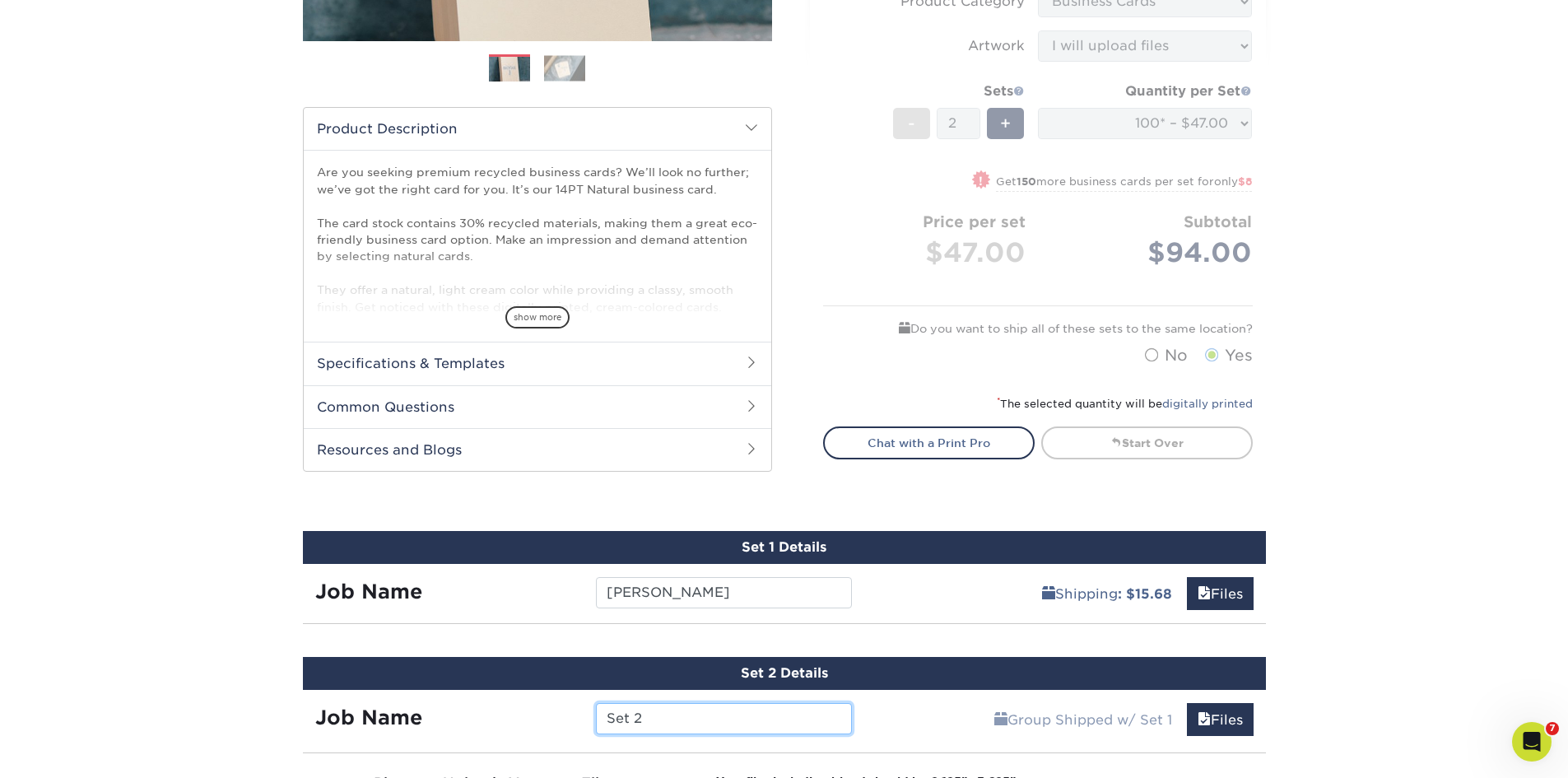
drag, startPoint x: 514, startPoint y: 725, endPoint x: 465, endPoint y: 717, distance: 49.6
click at [498, 724] on div "Job Name Set 2" at bounding box center [583, 719] width 562 height 31
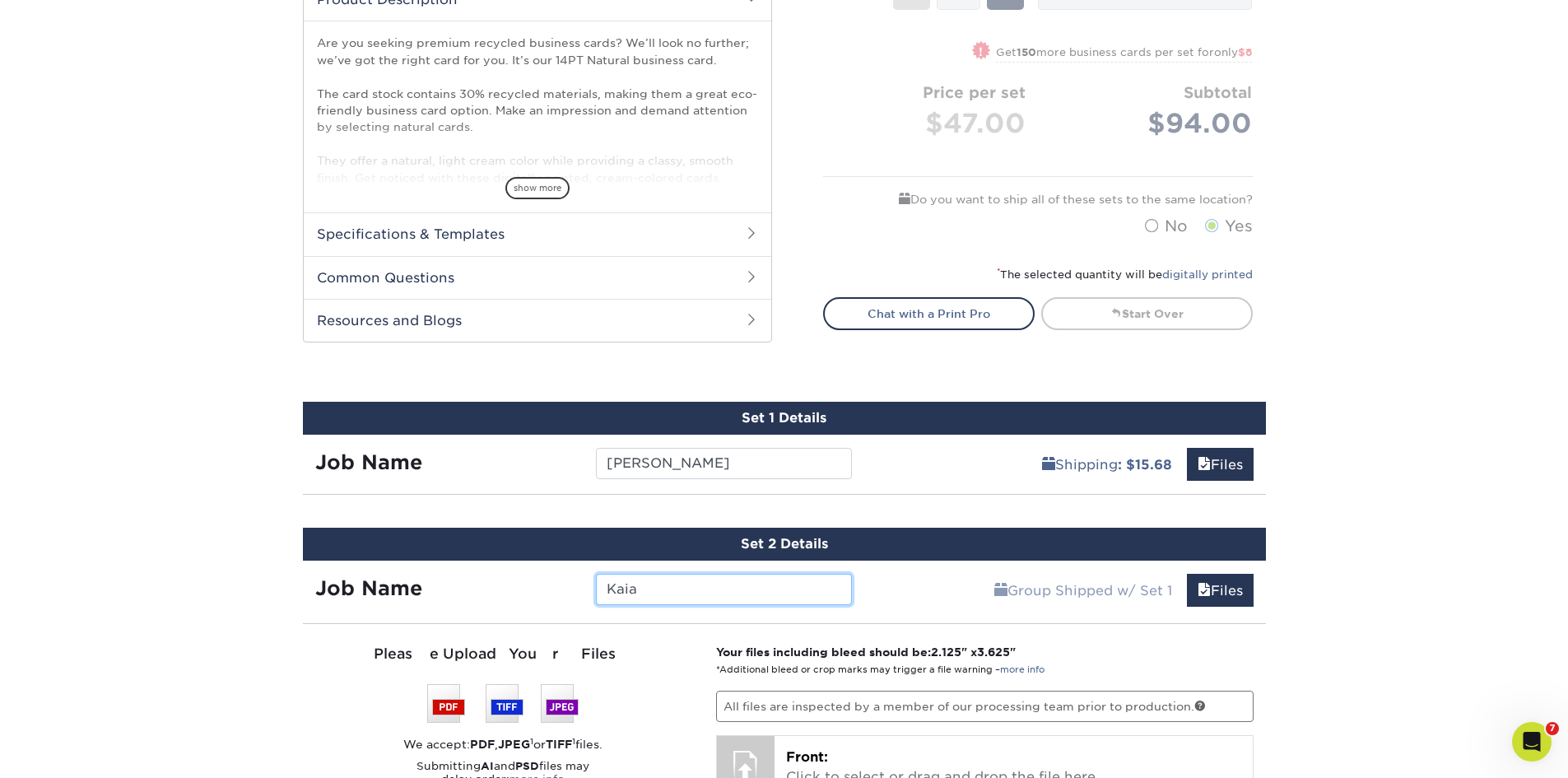
scroll to position [776, 0]
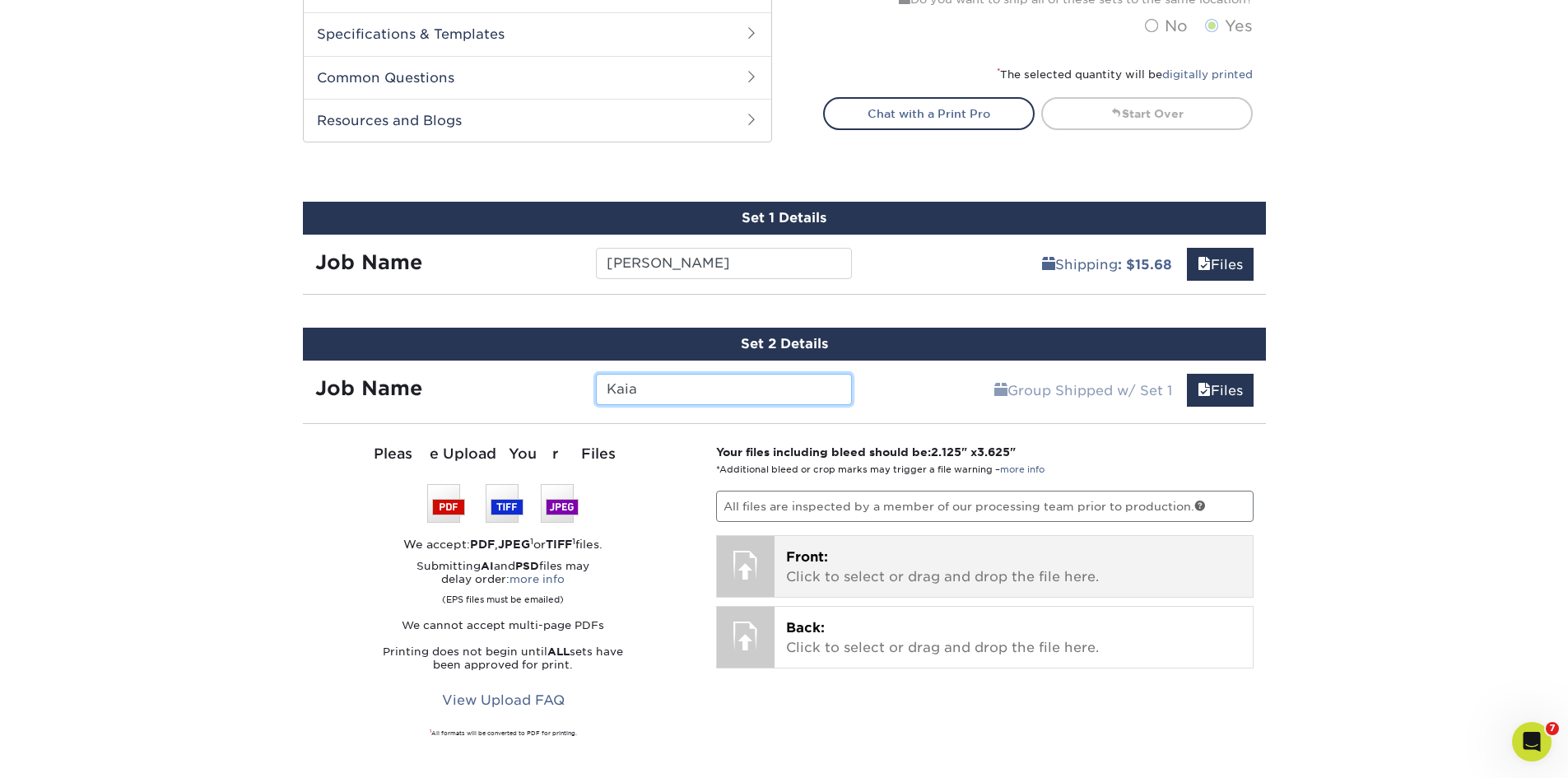
type input "Kaia"
click at [894, 554] on p "Front: Click to select or drag and drop the file here." at bounding box center [1013, 567] width 455 height 40
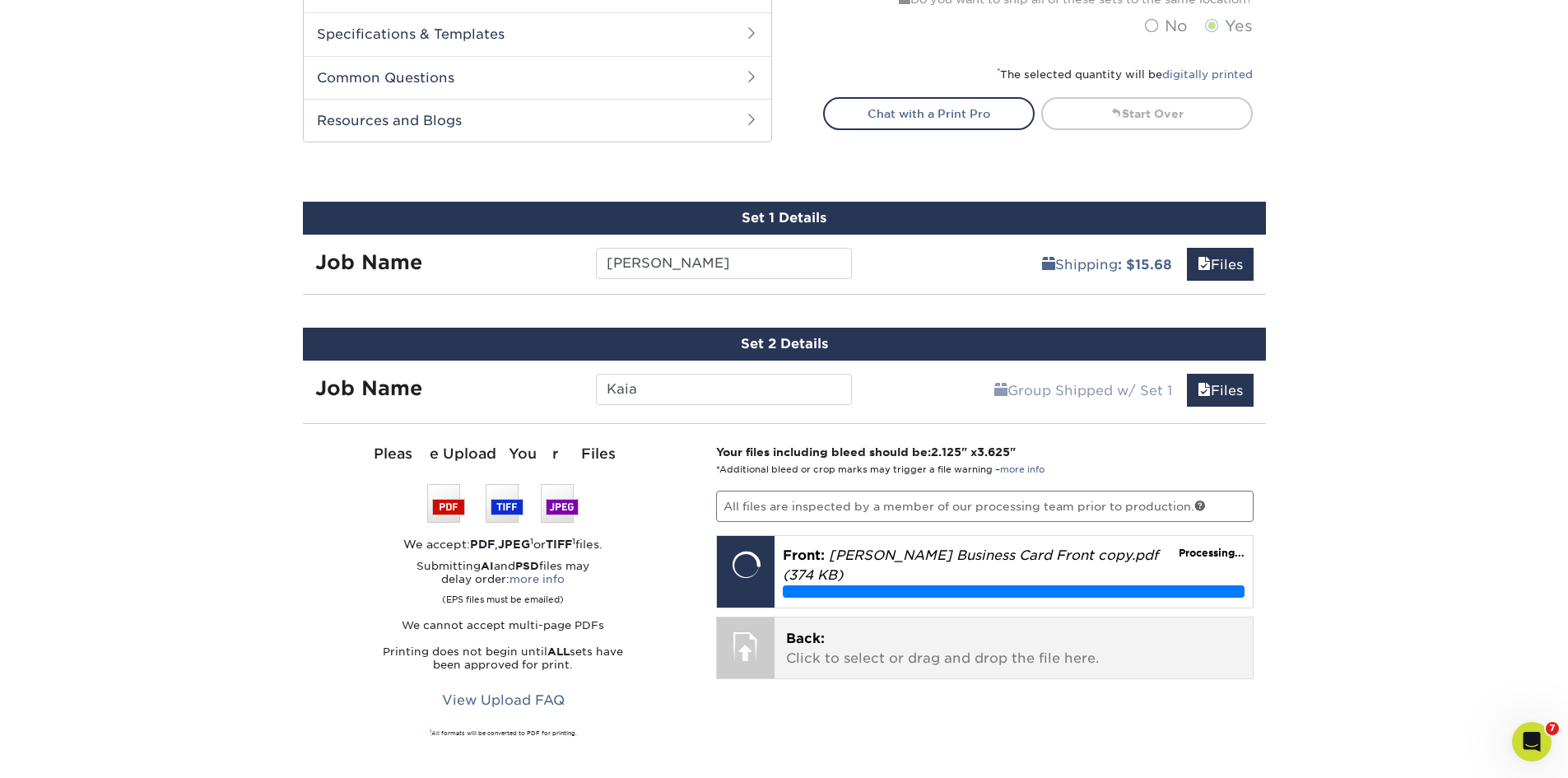
click at [901, 653] on p "Back: Click to select or drag and drop the file here." at bounding box center [1013, 649] width 455 height 40
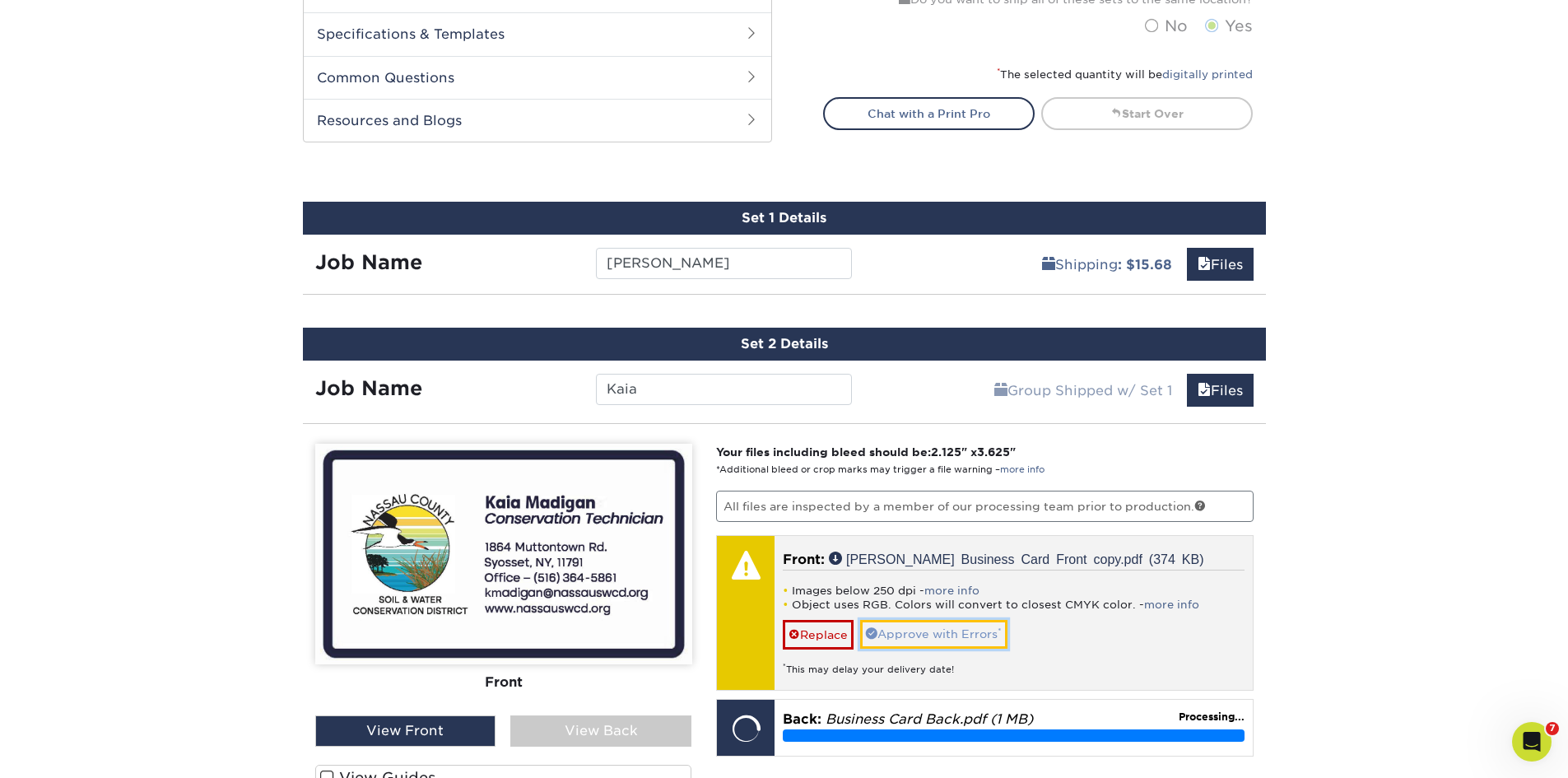
click at [1001, 636] on link "Approve with Errors *" at bounding box center [934, 633] width 147 height 28
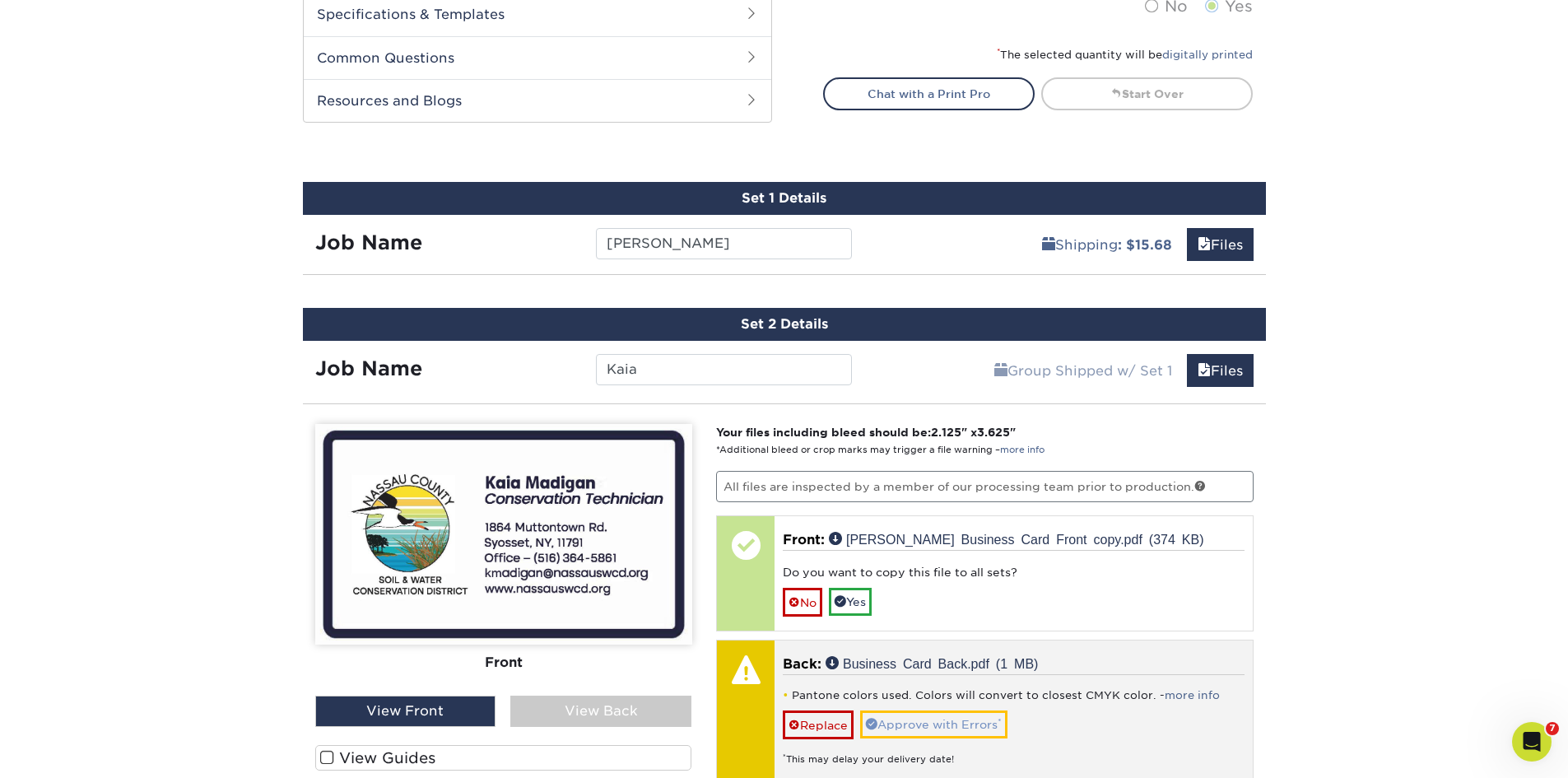
scroll to position [859, 0]
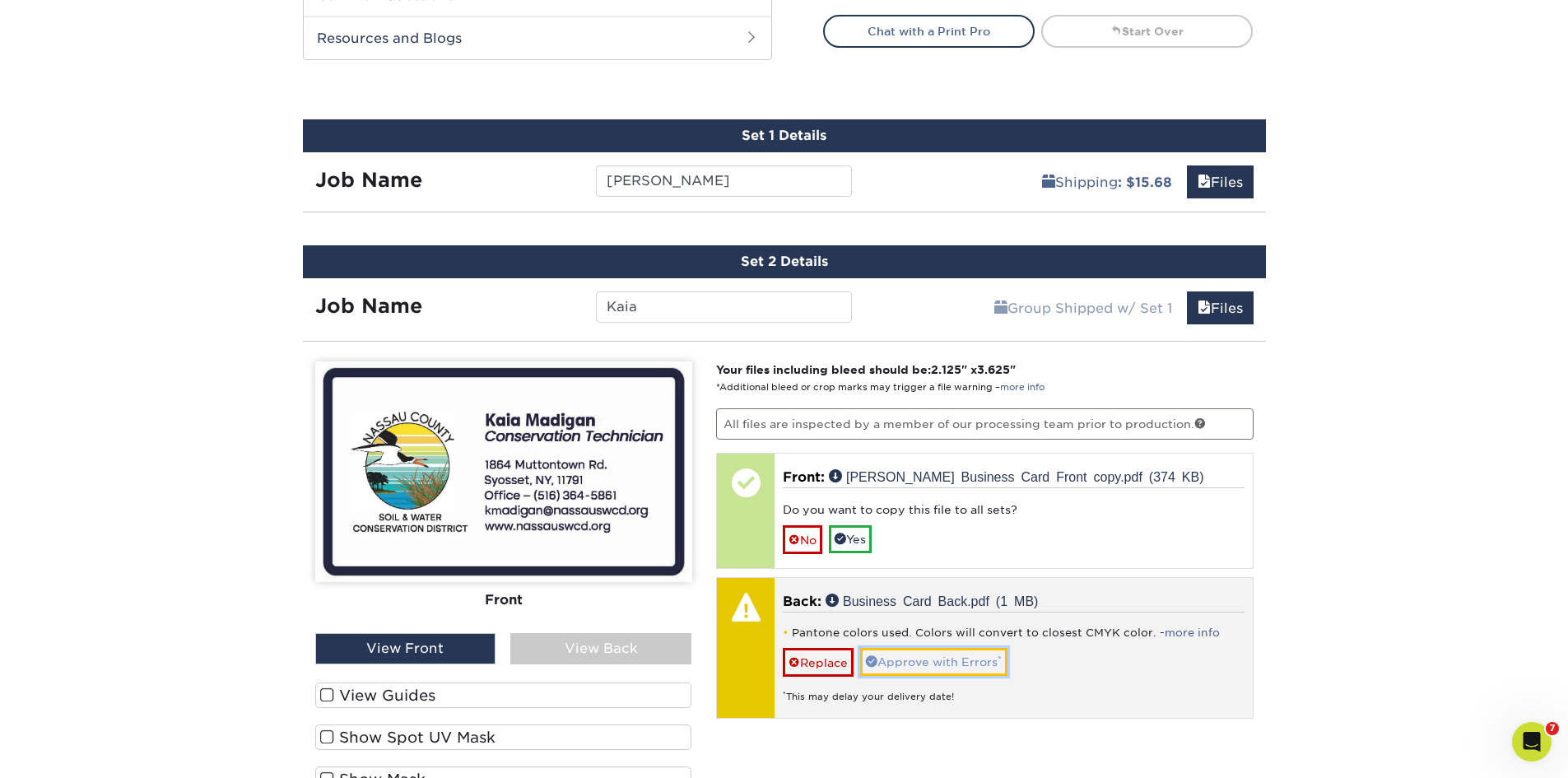
click at [928, 655] on link "Approve with Errors *" at bounding box center [934, 661] width 147 height 28
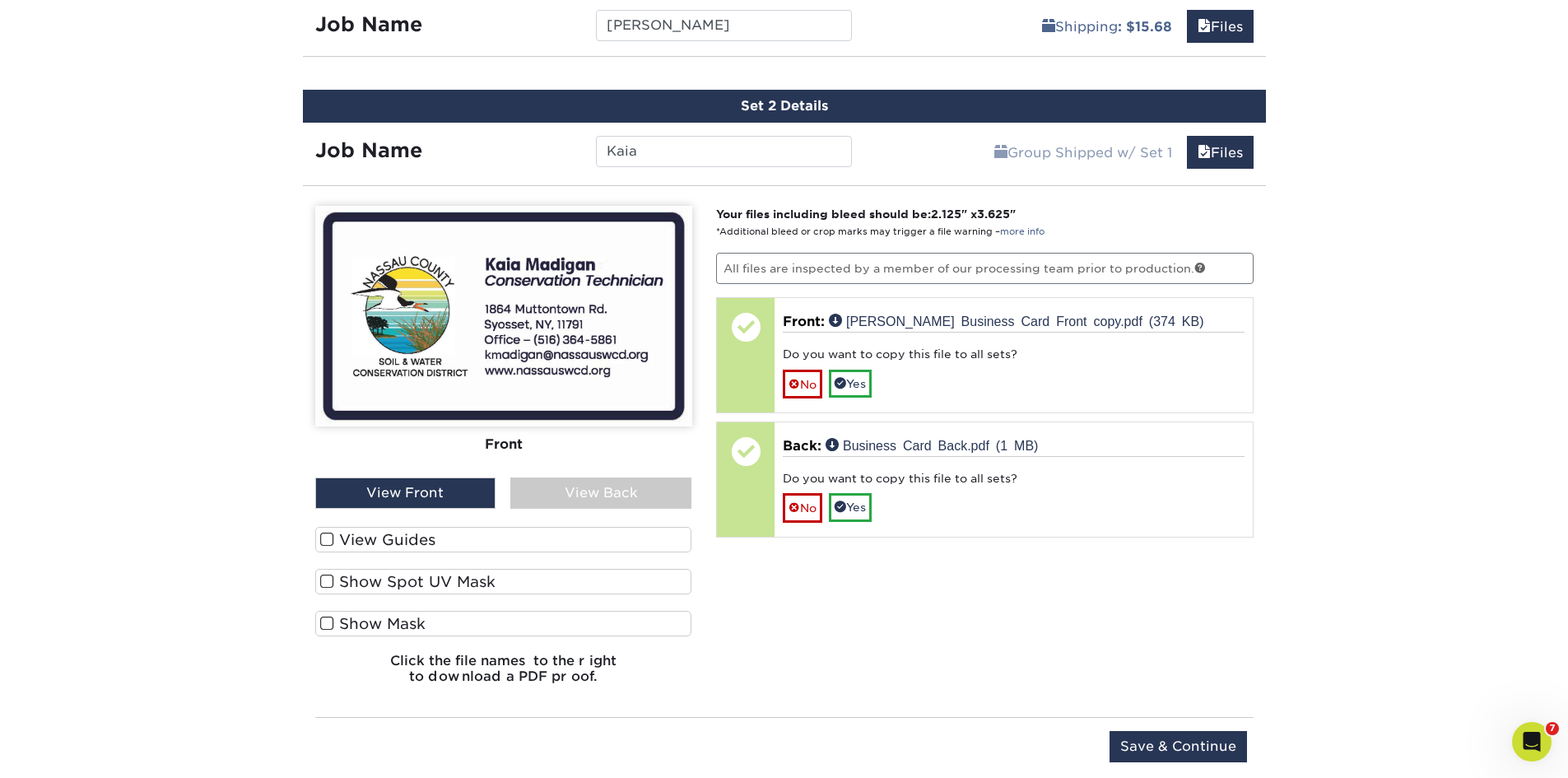
scroll to position [1023, 0]
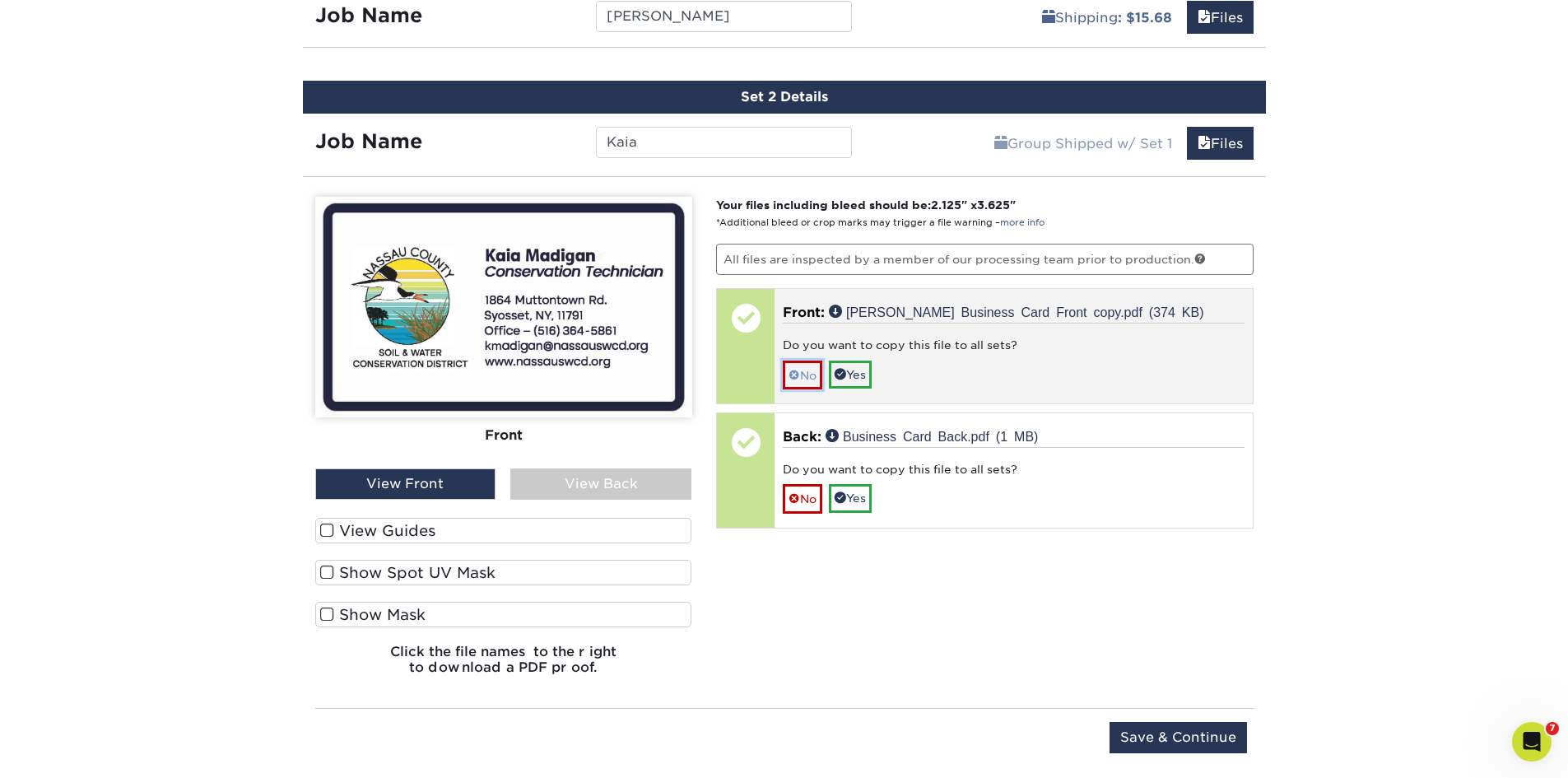
click at [799, 378] on span at bounding box center [795, 375] width 12 height 14
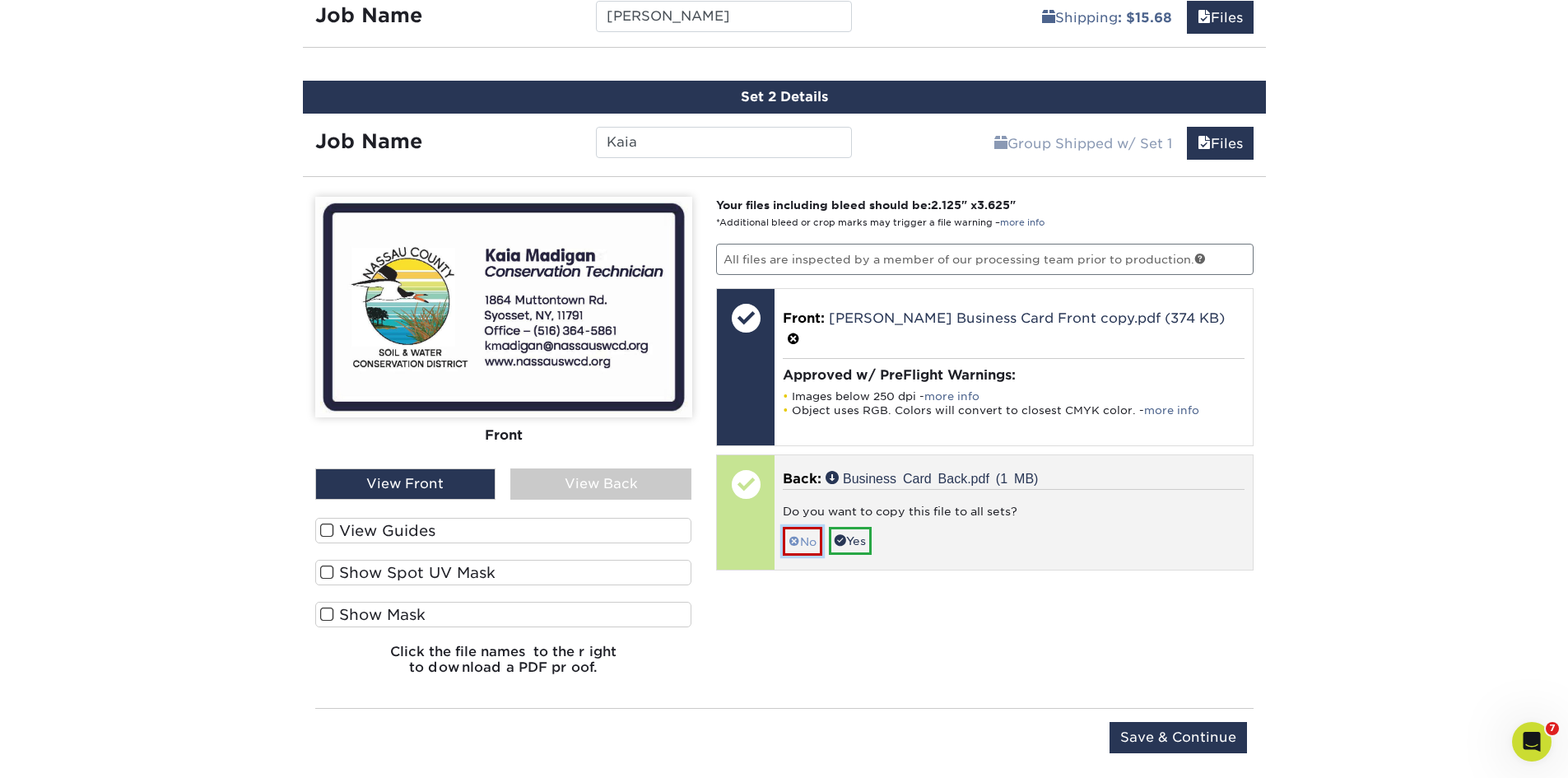
click at [797, 535] on span at bounding box center [795, 542] width 12 height 14
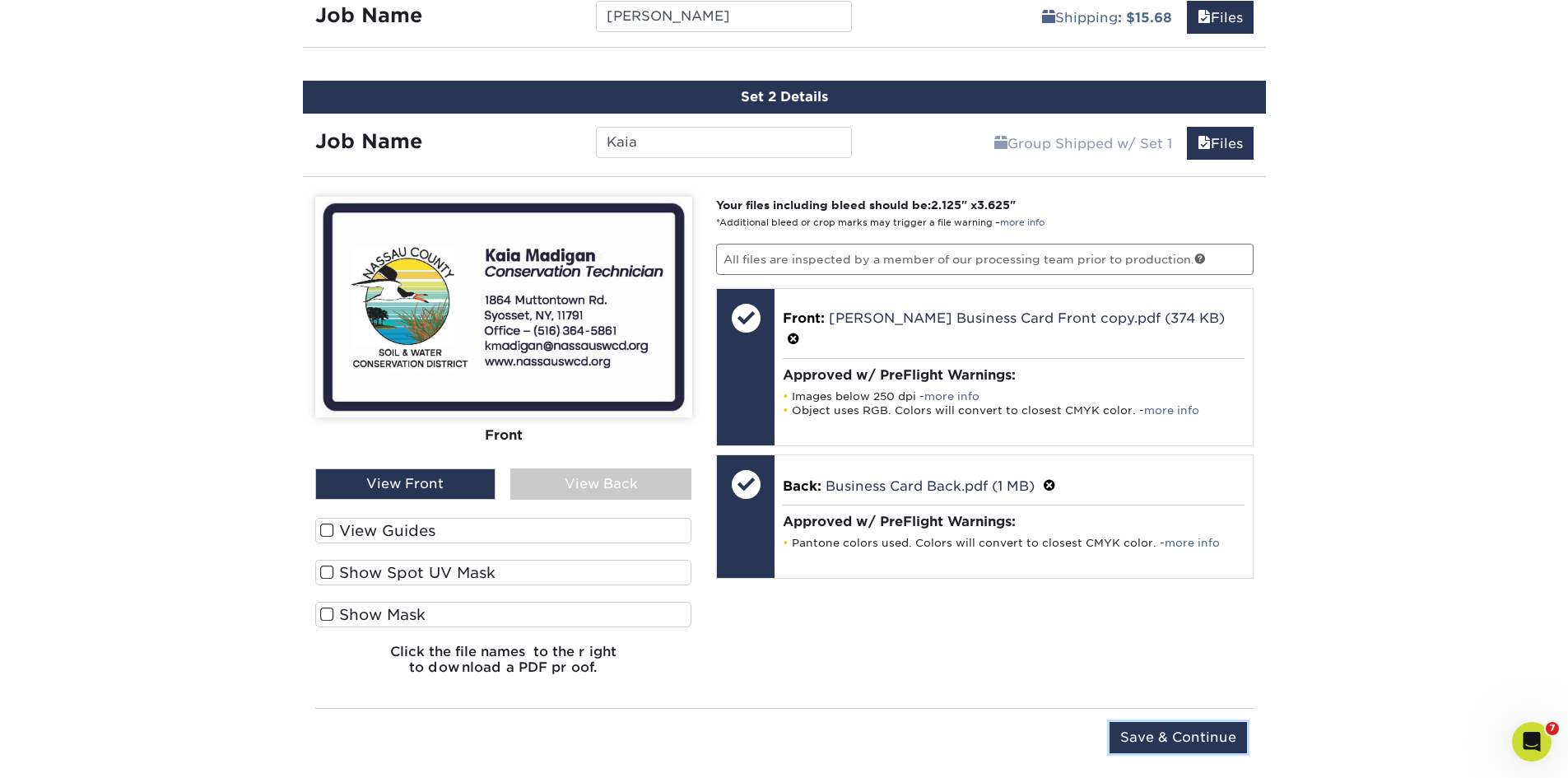
click at [1141, 739] on input "Save & Continue" at bounding box center [1178, 737] width 138 height 31
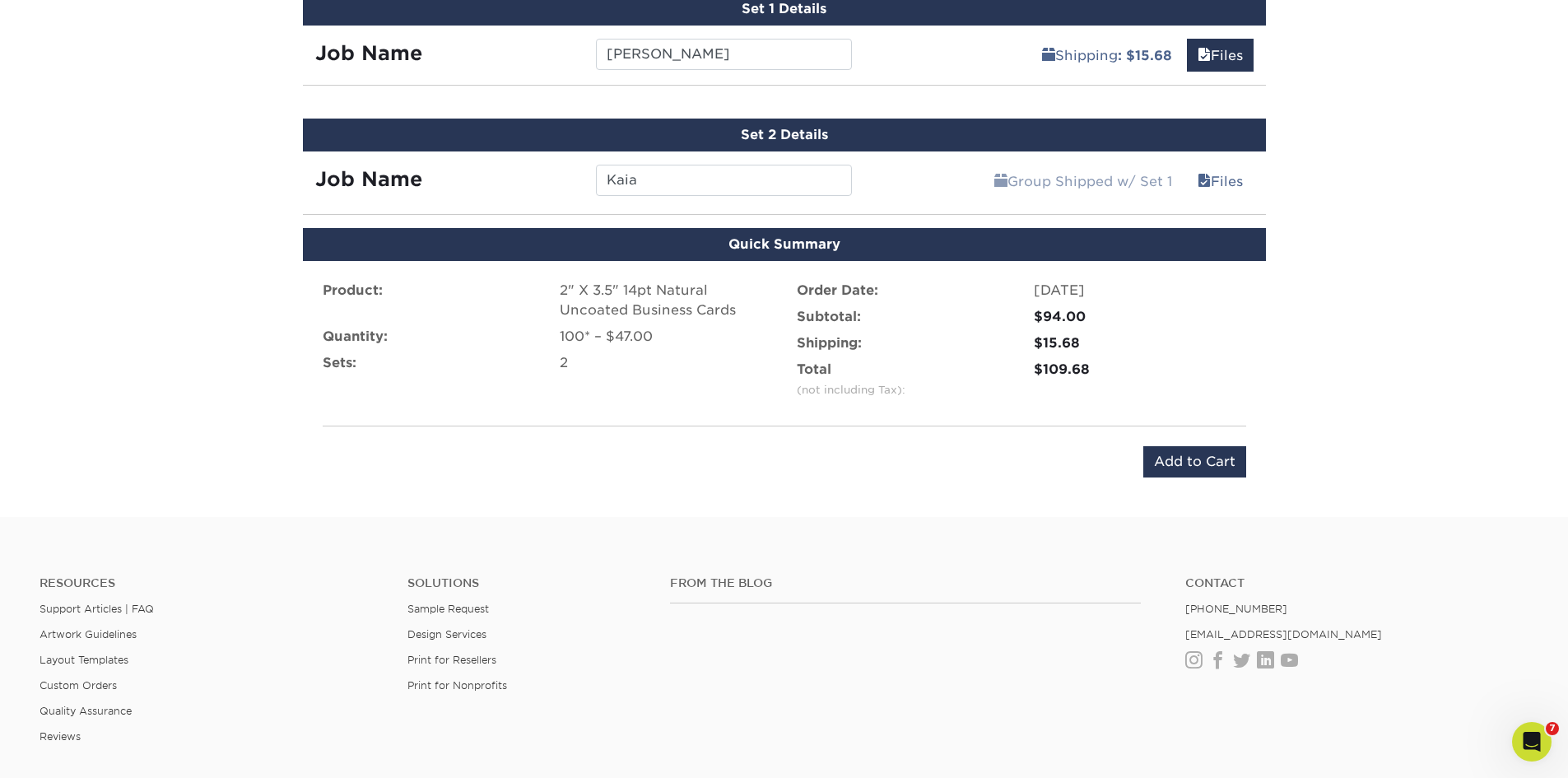
scroll to position [941, 0]
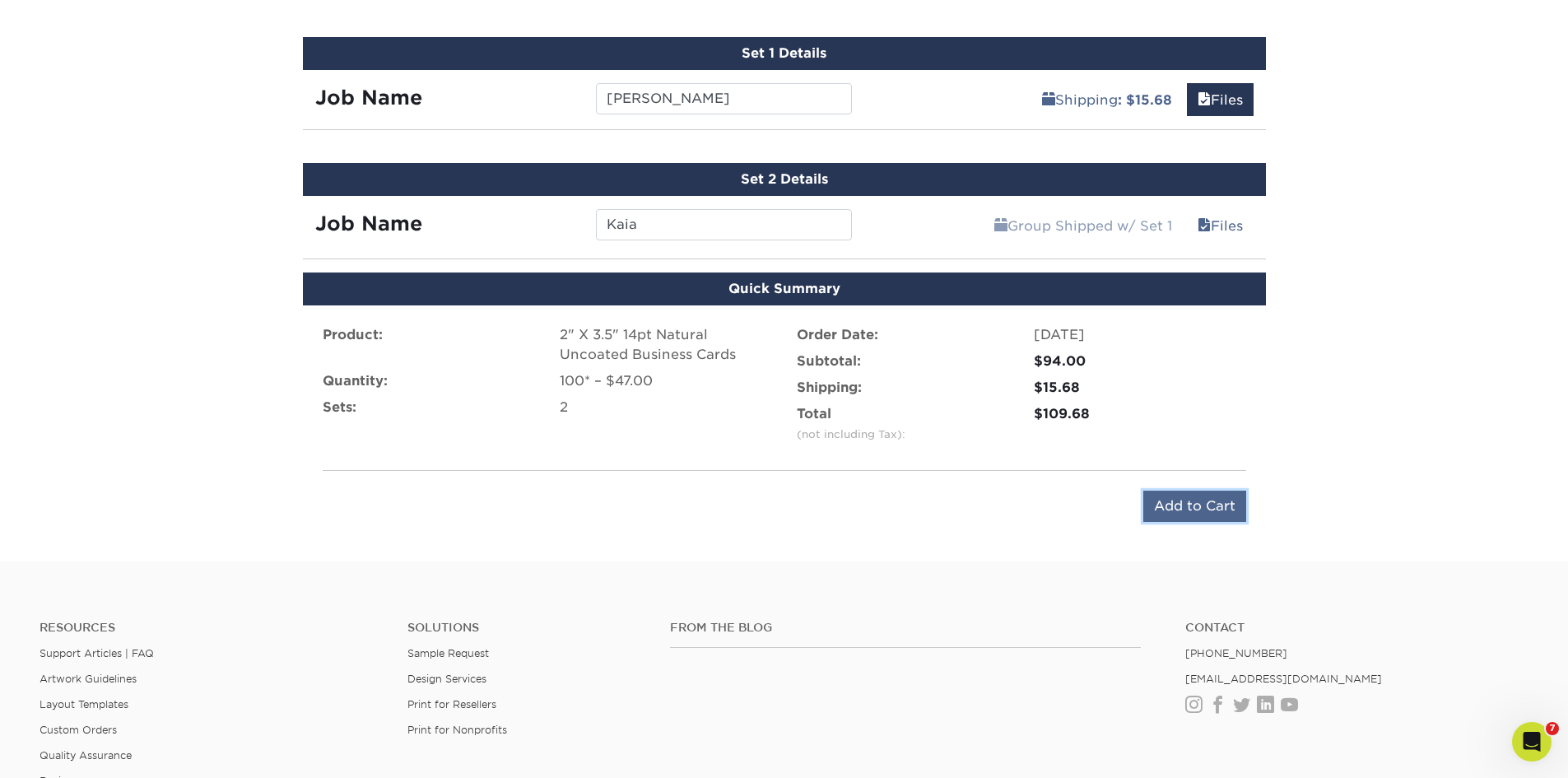
click at [1189, 514] on input "Add to Cart" at bounding box center [1195, 506] width 103 height 31
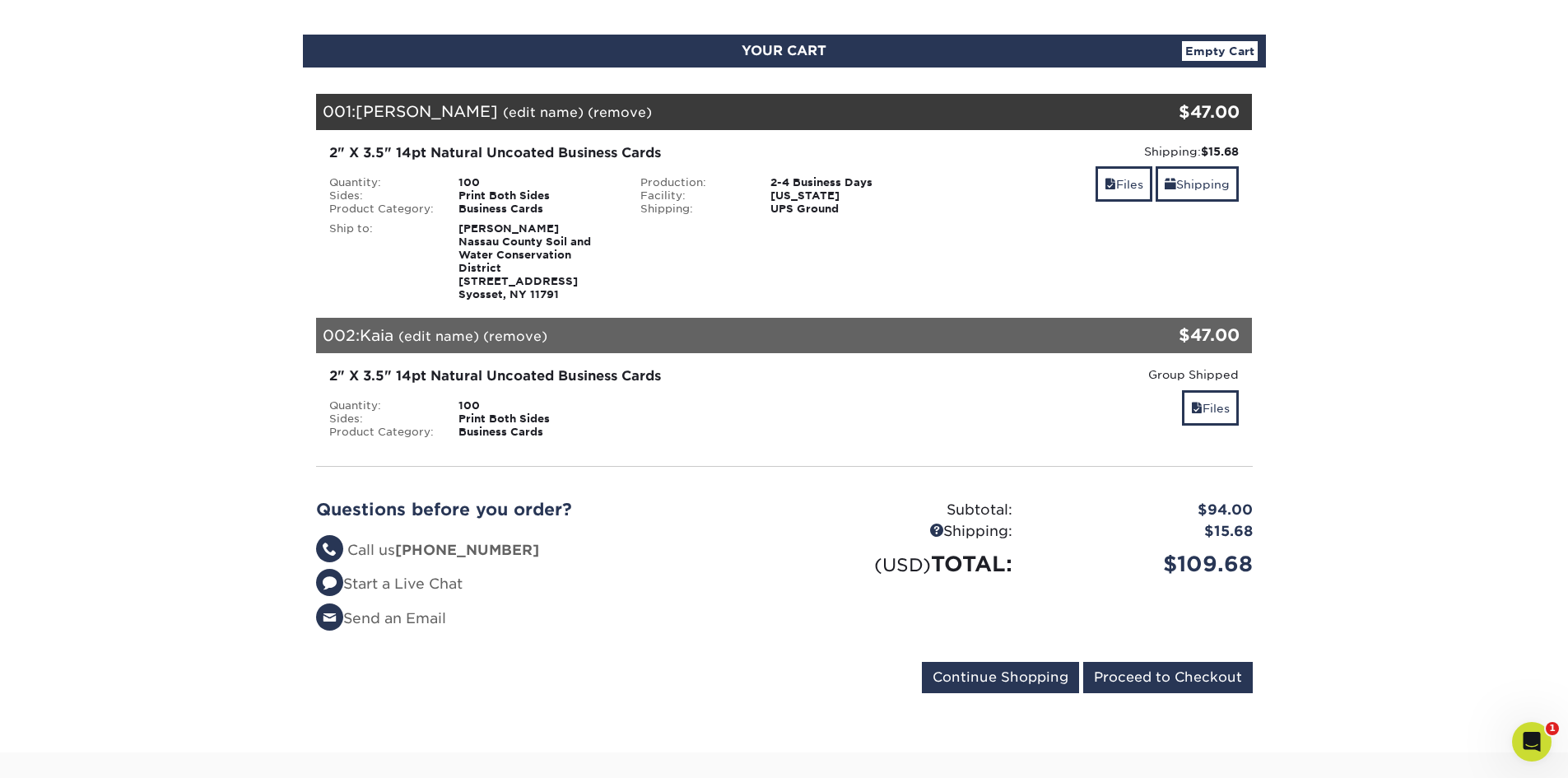
scroll to position [165, 0]
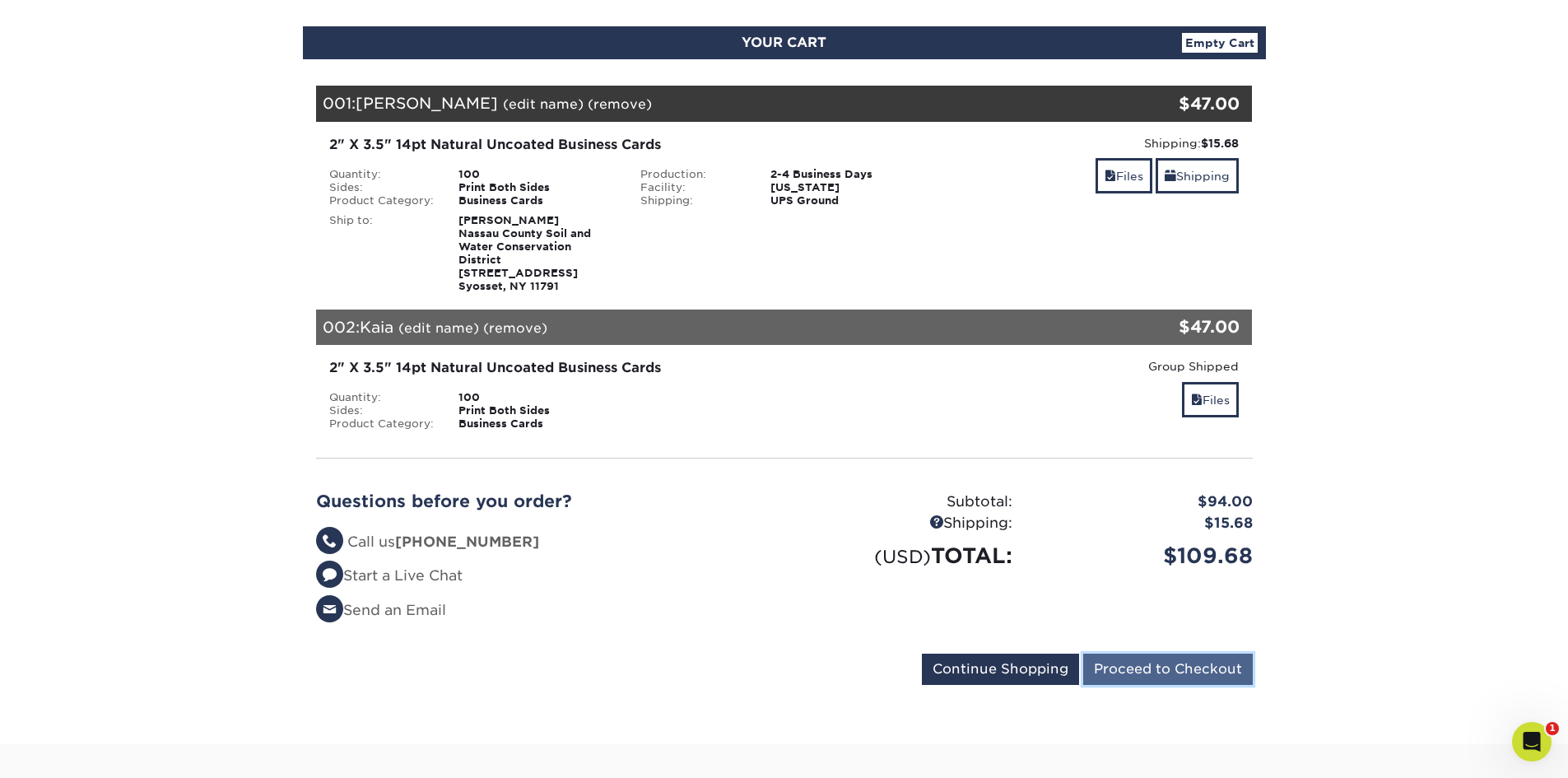
click at [1122, 655] on input "Proceed to Checkout" at bounding box center [1167, 669] width 170 height 31
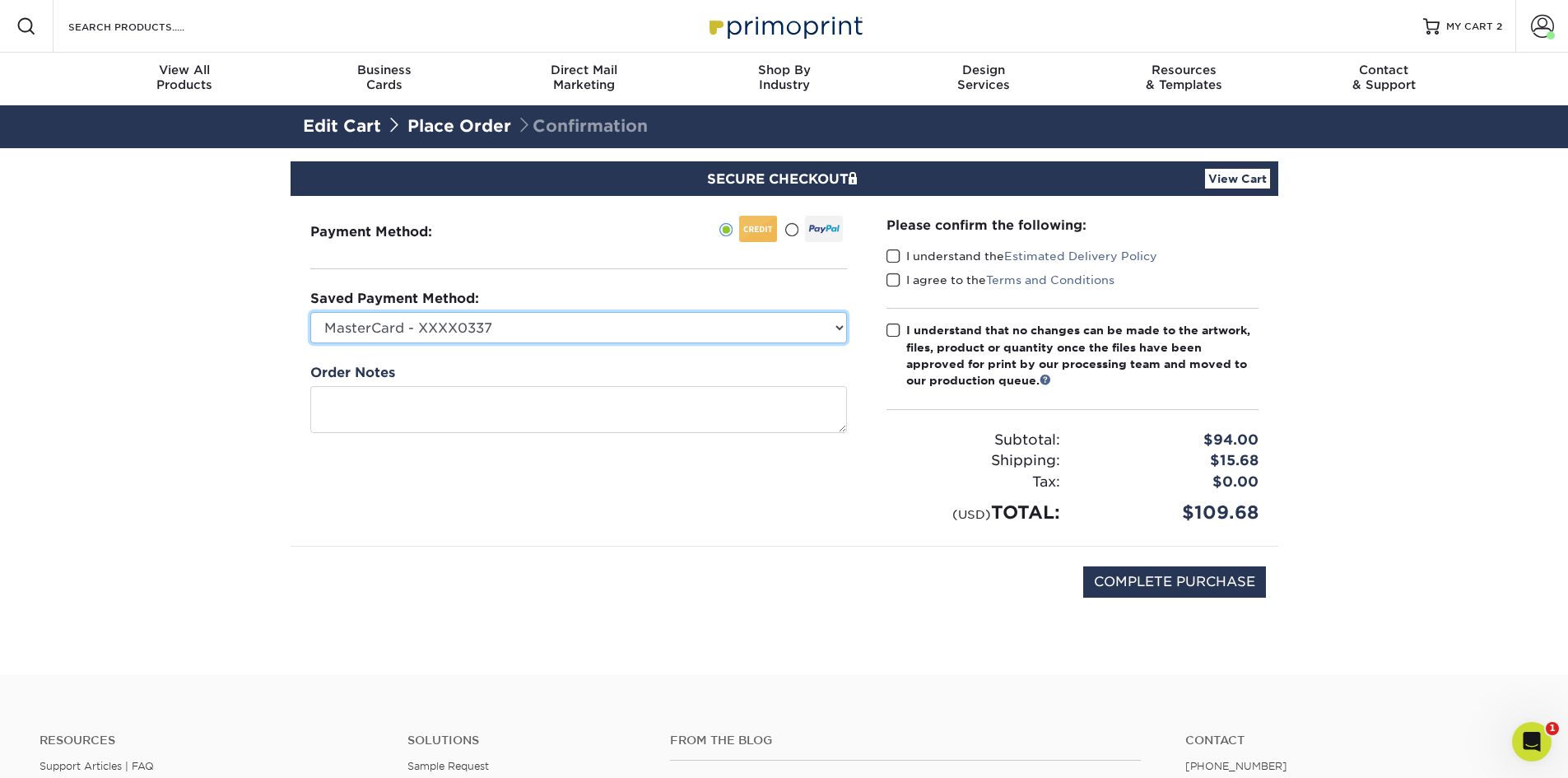
click at [628, 333] on select "MasterCard - XXXX0337 New Credit Card" at bounding box center [578, 327] width 537 height 31
click at [310, 312] on select "MasterCard - XXXX0337 New Credit Card" at bounding box center [578, 327] width 537 height 31
click at [603, 331] on select "MasterCard - XXXX0337 New Credit Card" at bounding box center [578, 327] width 537 height 31
select select
click at [310, 312] on select "MasterCard - XXXX0337 New Credit Card" at bounding box center [578, 327] width 537 height 31
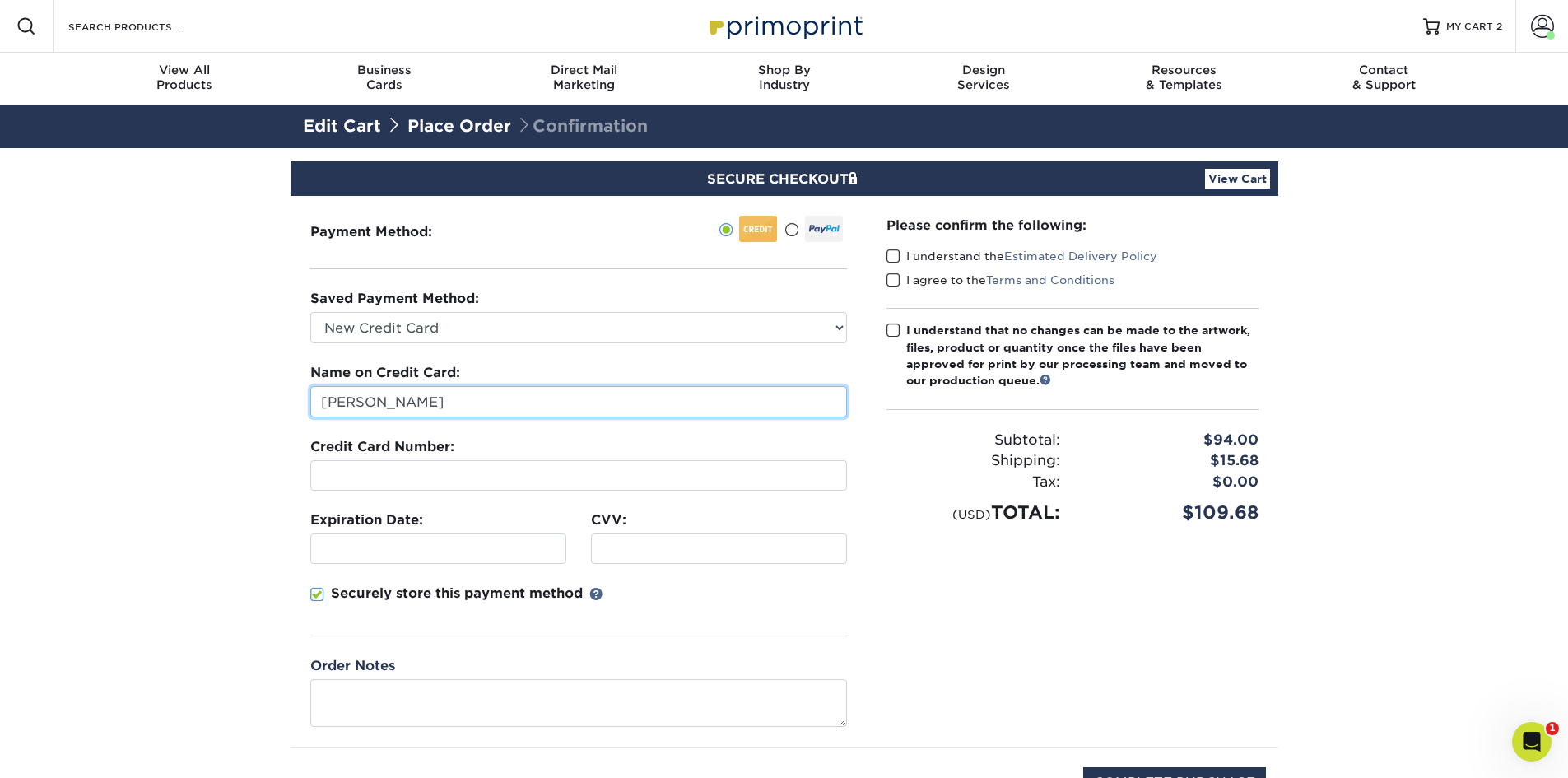
drag, startPoint x: 429, startPoint y: 407, endPoint x: 0, endPoint y: 327, distance: 436.4
click at [0, 327] on section "SECURE CHECKOUT View Cart Payment Method: Saved Payment Method:" at bounding box center [784, 512] width 1568 height 727
type input "Eric David Swenson"
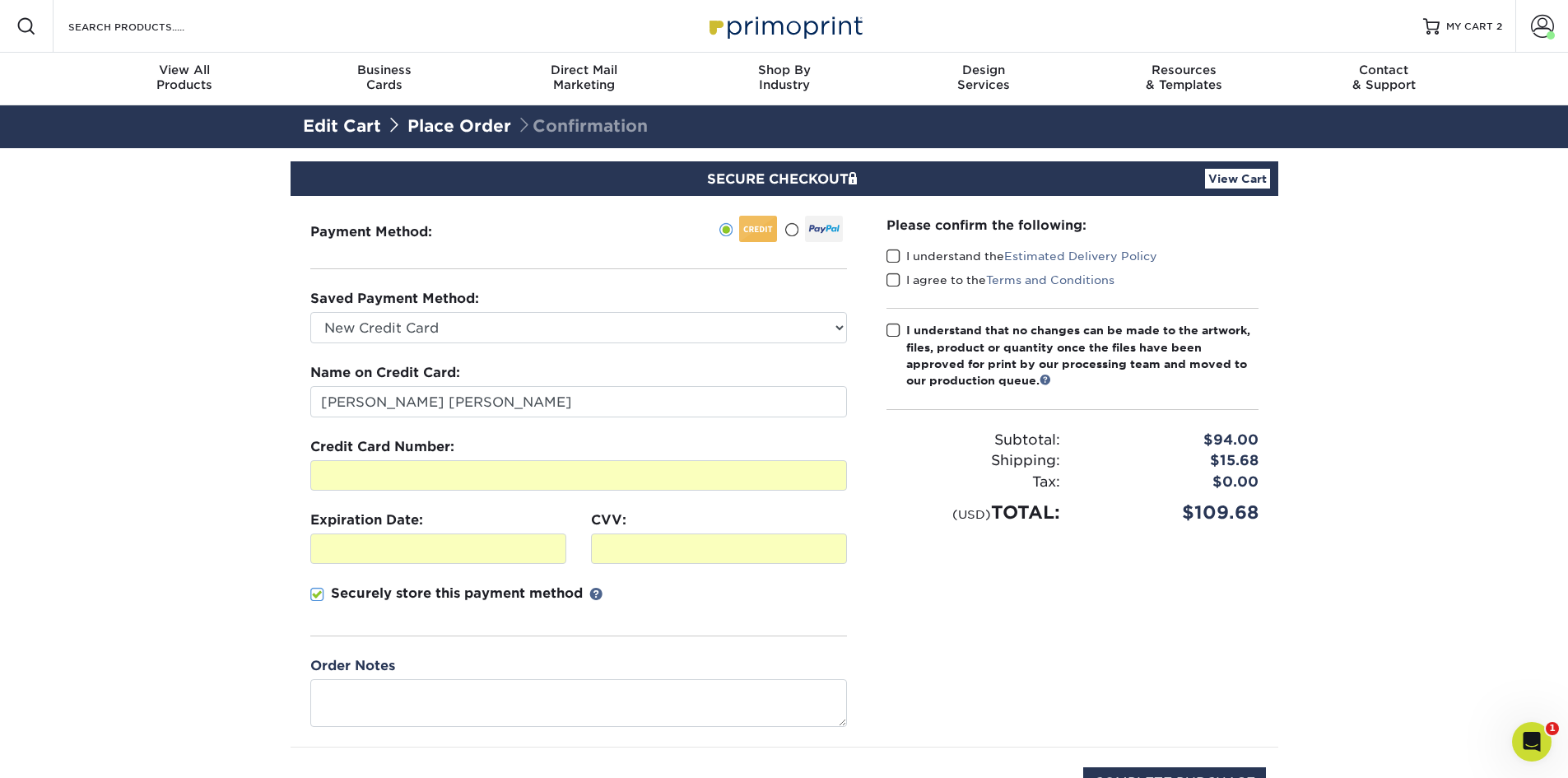
click at [331, 589] on p "Securely store this payment method" at bounding box center [456, 593] width 252 height 19
click at [0, 0] on input "Securely store this payment method" at bounding box center [0, 0] width 0 height 0
click at [331, 591] on p "Securely store this payment method" at bounding box center [456, 593] width 252 height 19
click at [0, 0] on input "Securely store this payment method" at bounding box center [0, 0] width 0 height 0
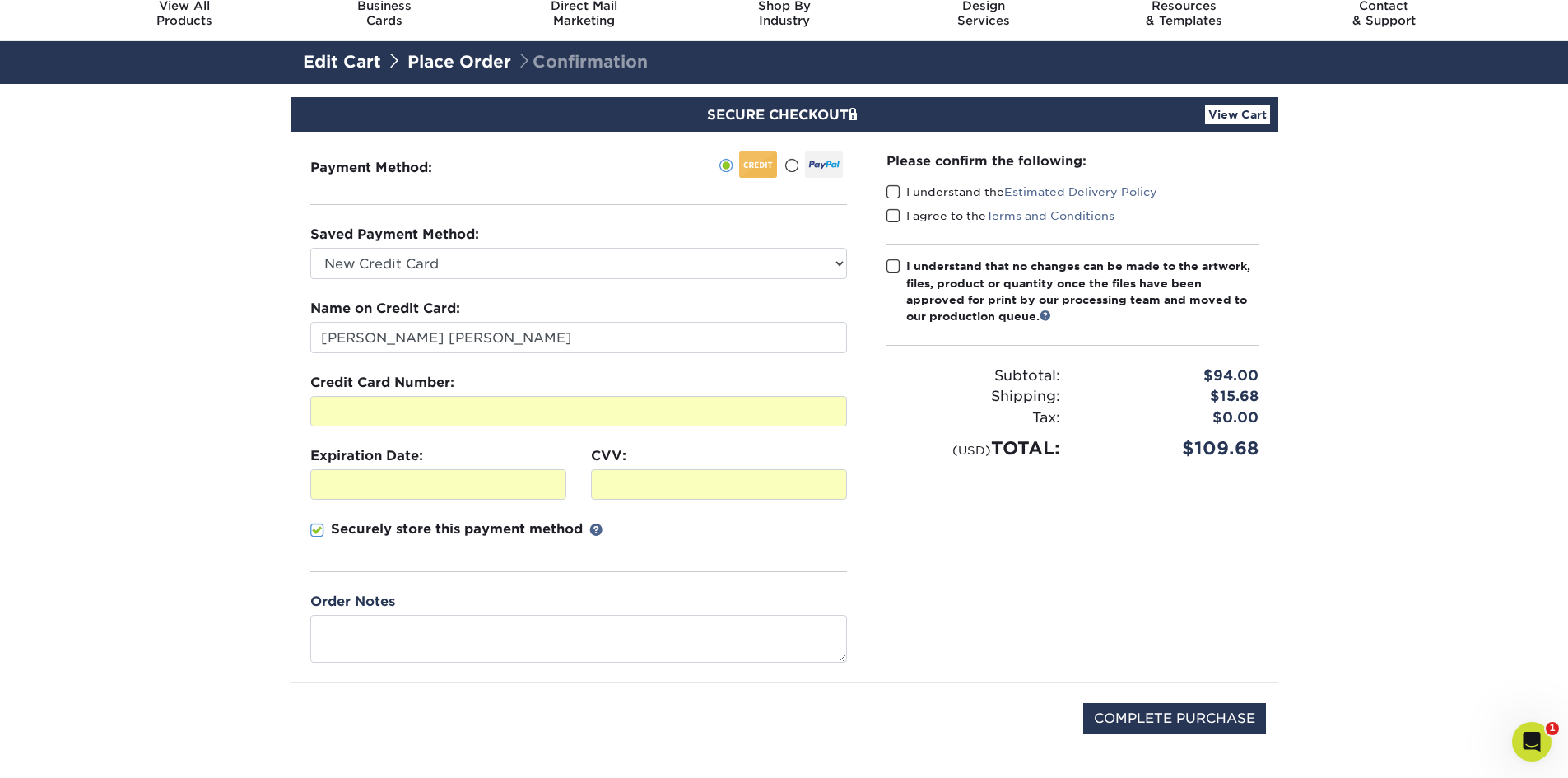
scroll to position [82, 0]
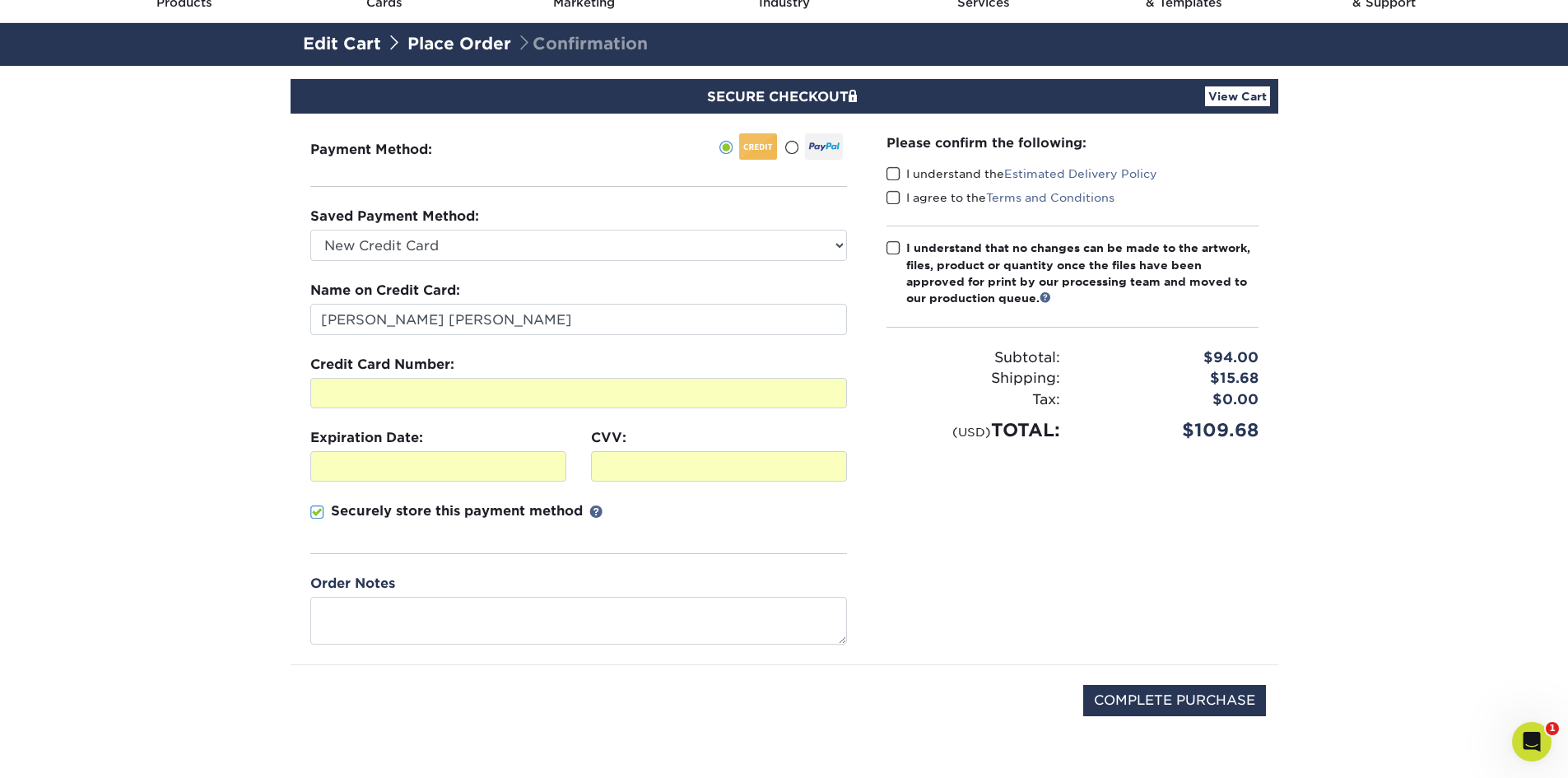
click at [899, 172] on span at bounding box center [893, 174] width 14 height 16
click at [0, 0] on input "I understand the Estimated Delivery Policy" at bounding box center [0, 0] width 0 height 0
click at [884, 200] on div "Please confirm the following: I understand the Estimated Delivery Policy I agre…" at bounding box center [1072, 388] width 412 height 551
click at [889, 199] on span at bounding box center [893, 198] width 14 height 16
click at [0, 0] on input "I agree to the Terms and Conditions" at bounding box center [0, 0] width 0 height 0
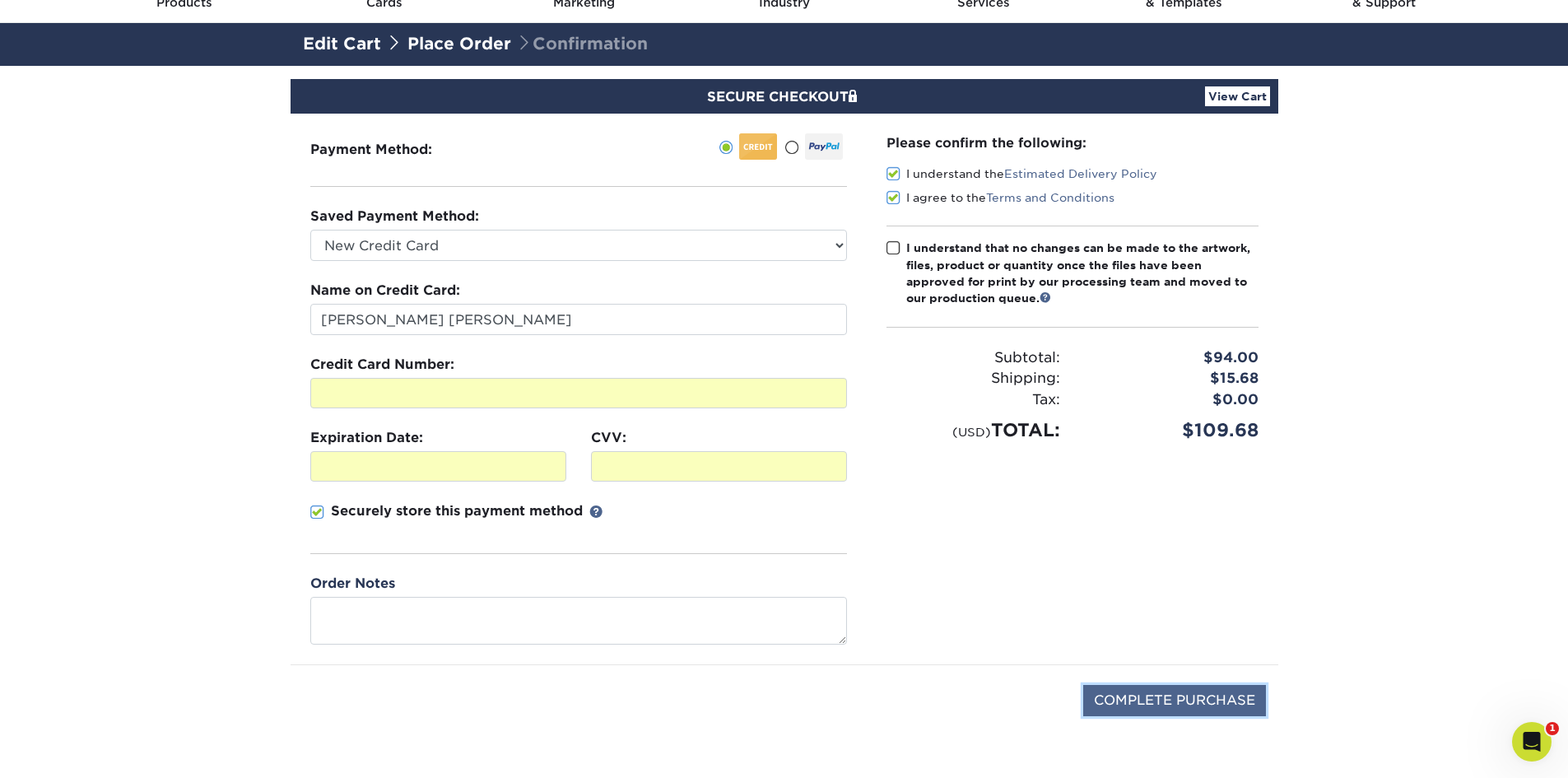
click at [1233, 710] on input "COMPLETE PURCHASE" at bounding box center [1174, 700] width 183 height 31
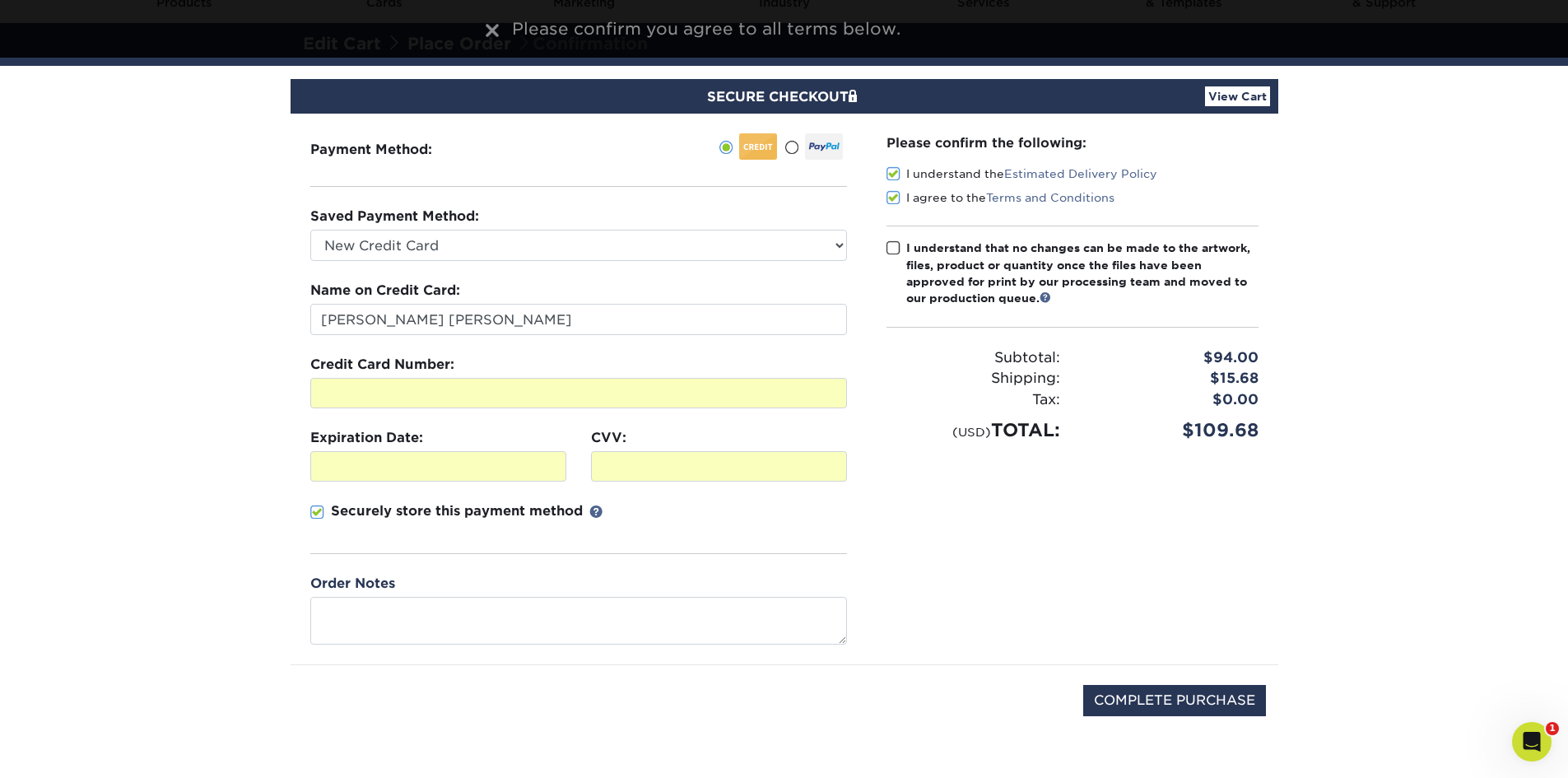
click at [894, 250] on span at bounding box center [893, 248] width 14 height 16
click at [0, 0] on input "I understand that no changes can be made to the artwork, files, product or quan…" at bounding box center [0, 0] width 0 height 0
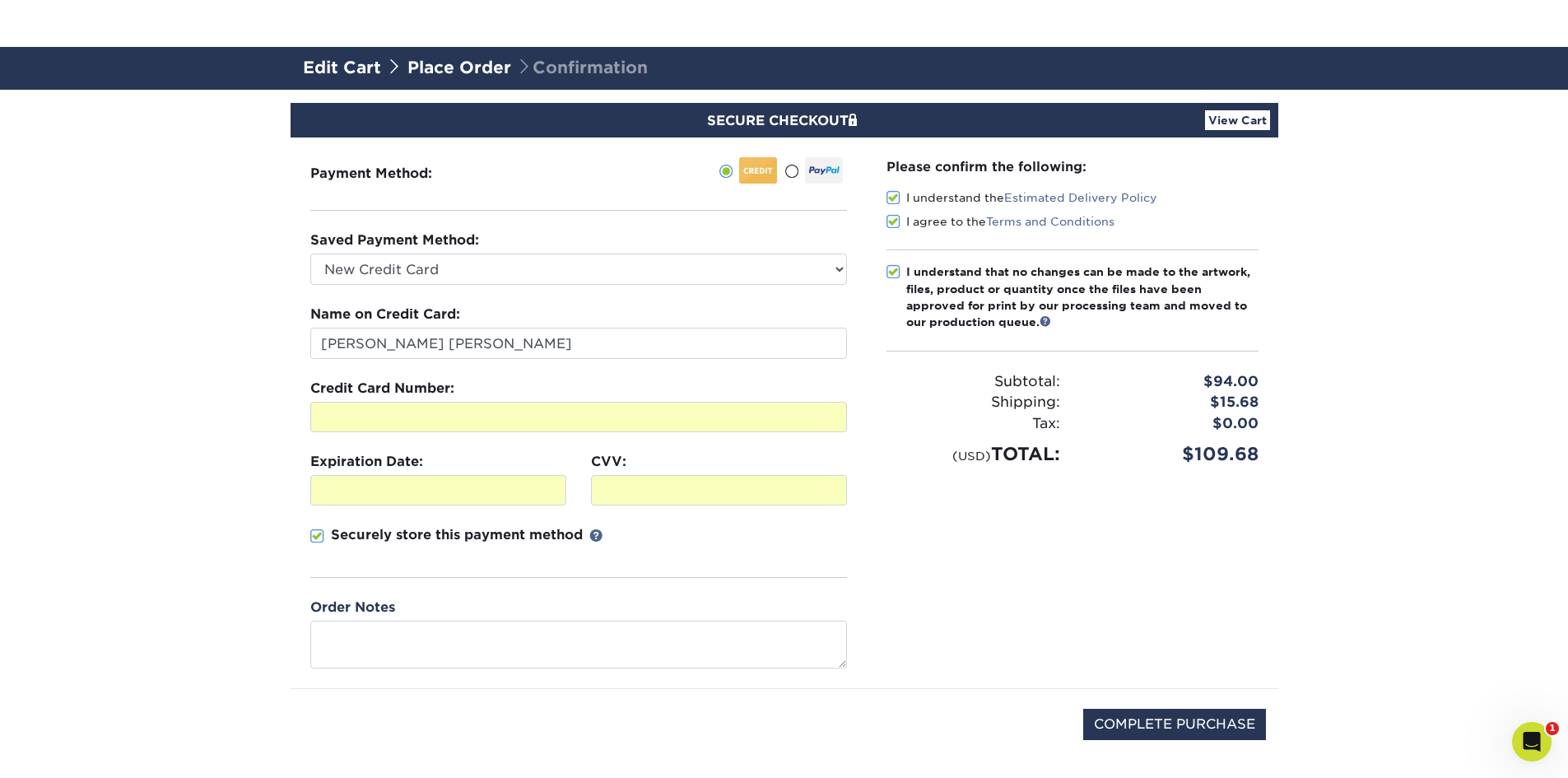
scroll to position [165, 0]
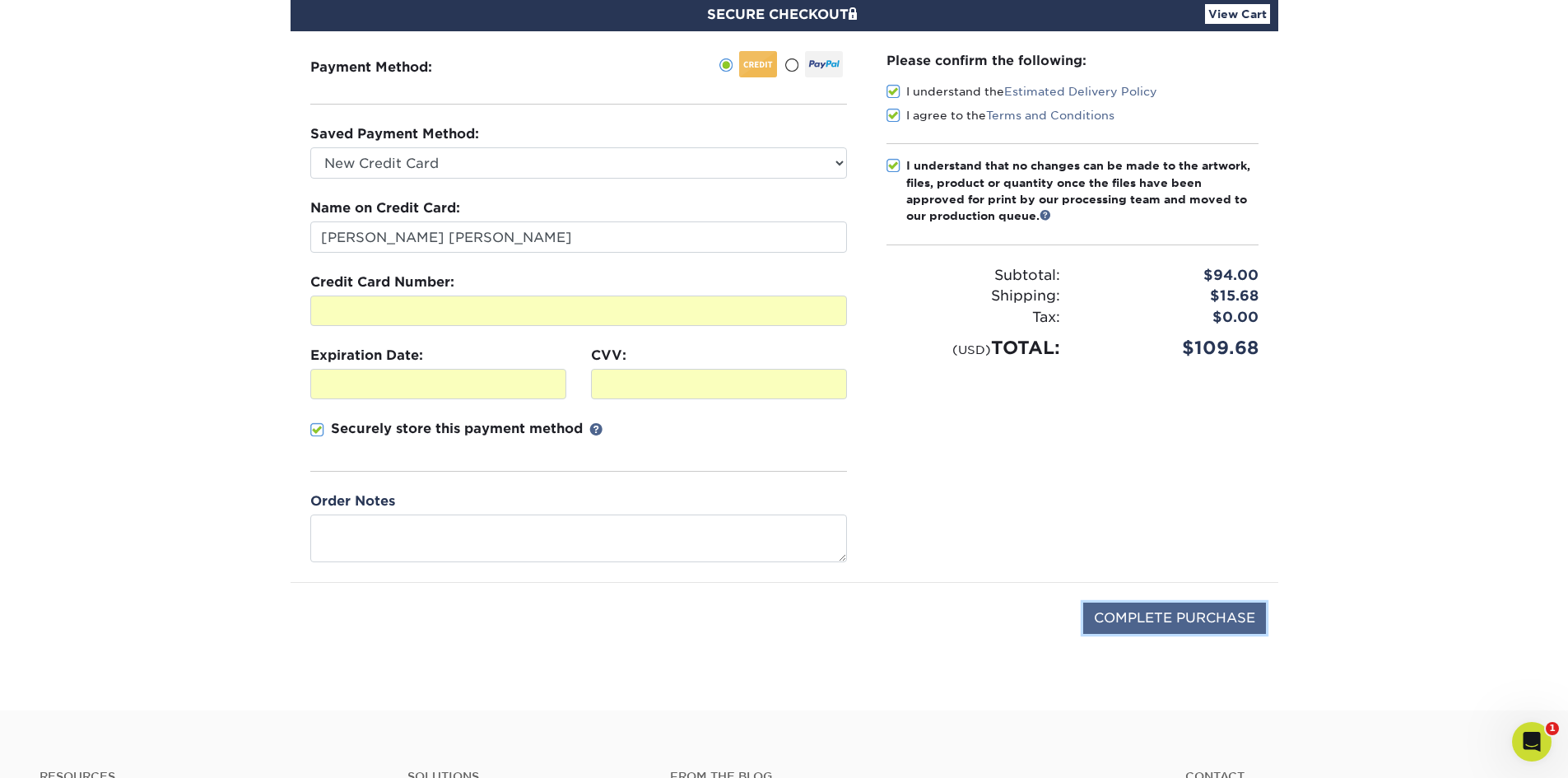
click at [1202, 624] on input "COMPLETE PURCHASE" at bounding box center [1174, 618] width 183 height 31
type input "PROCESSING, PLEASE WAIT..."
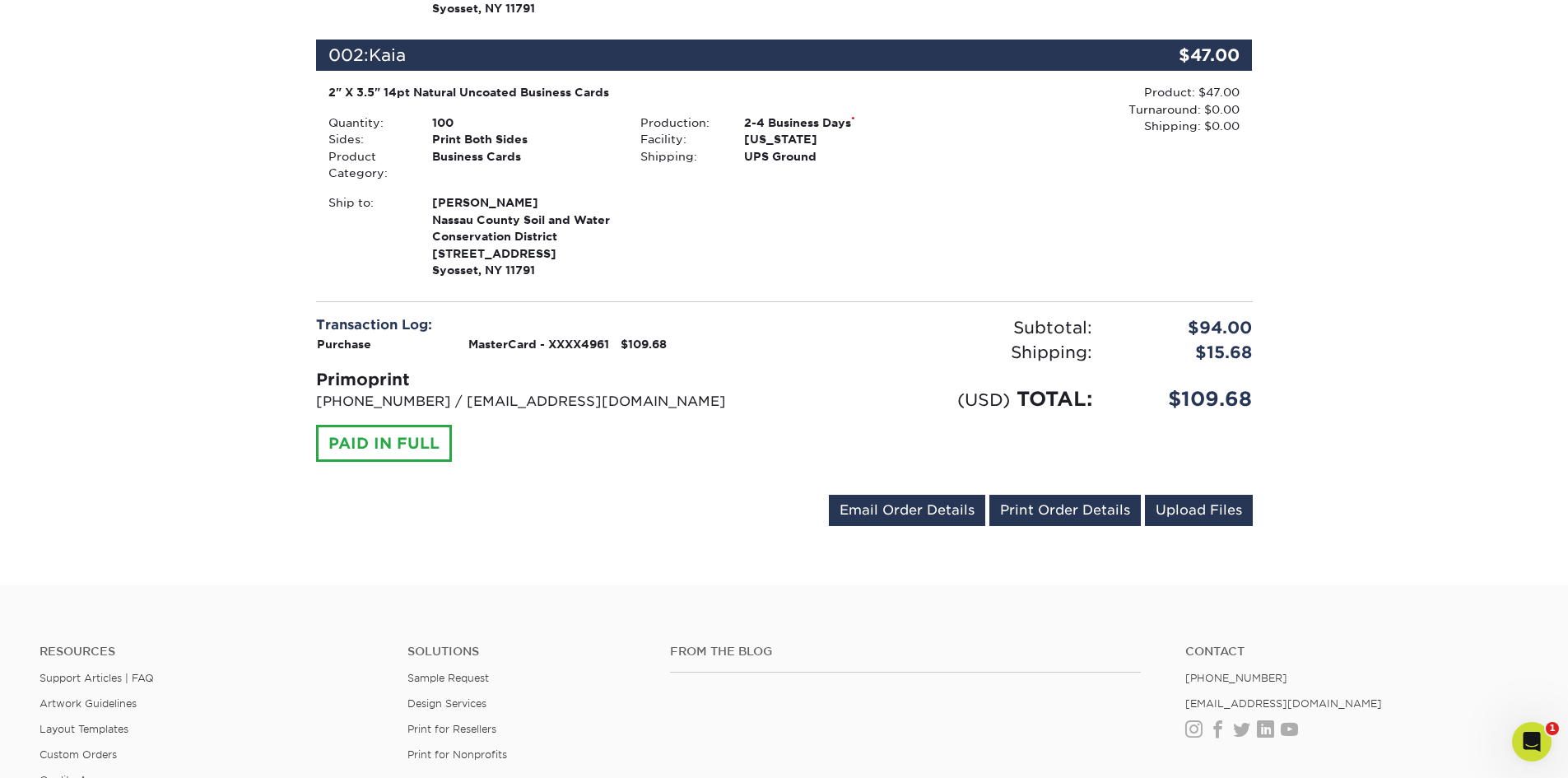
scroll to position [824, 0]
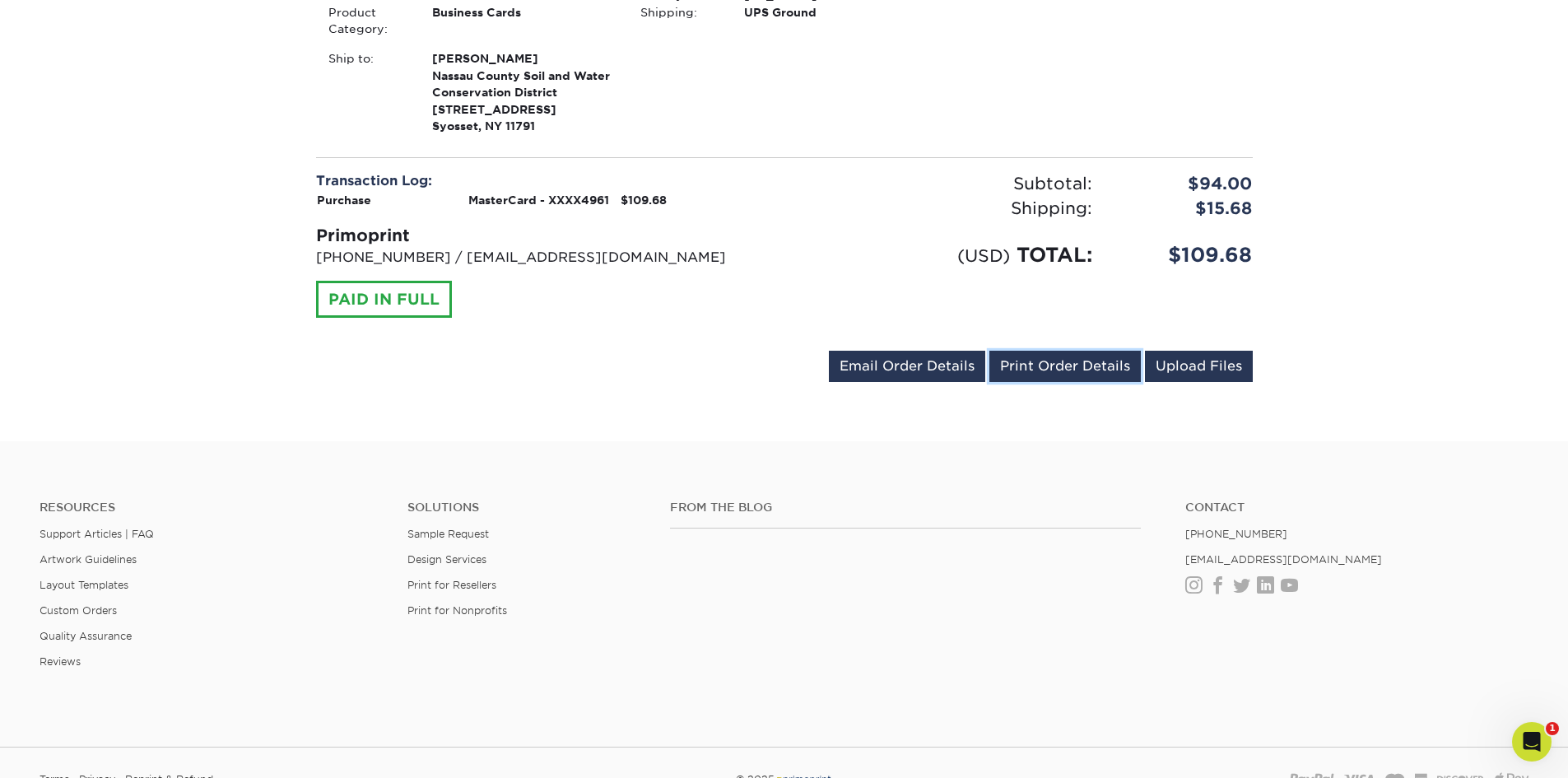
drag, startPoint x: 1069, startPoint y: 361, endPoint x: 1219, endPoint y: 657, distance: 331.8
click at [1069, 361] on link "Print Order Details" at bounding box center [1064, 366] width 151 height 31
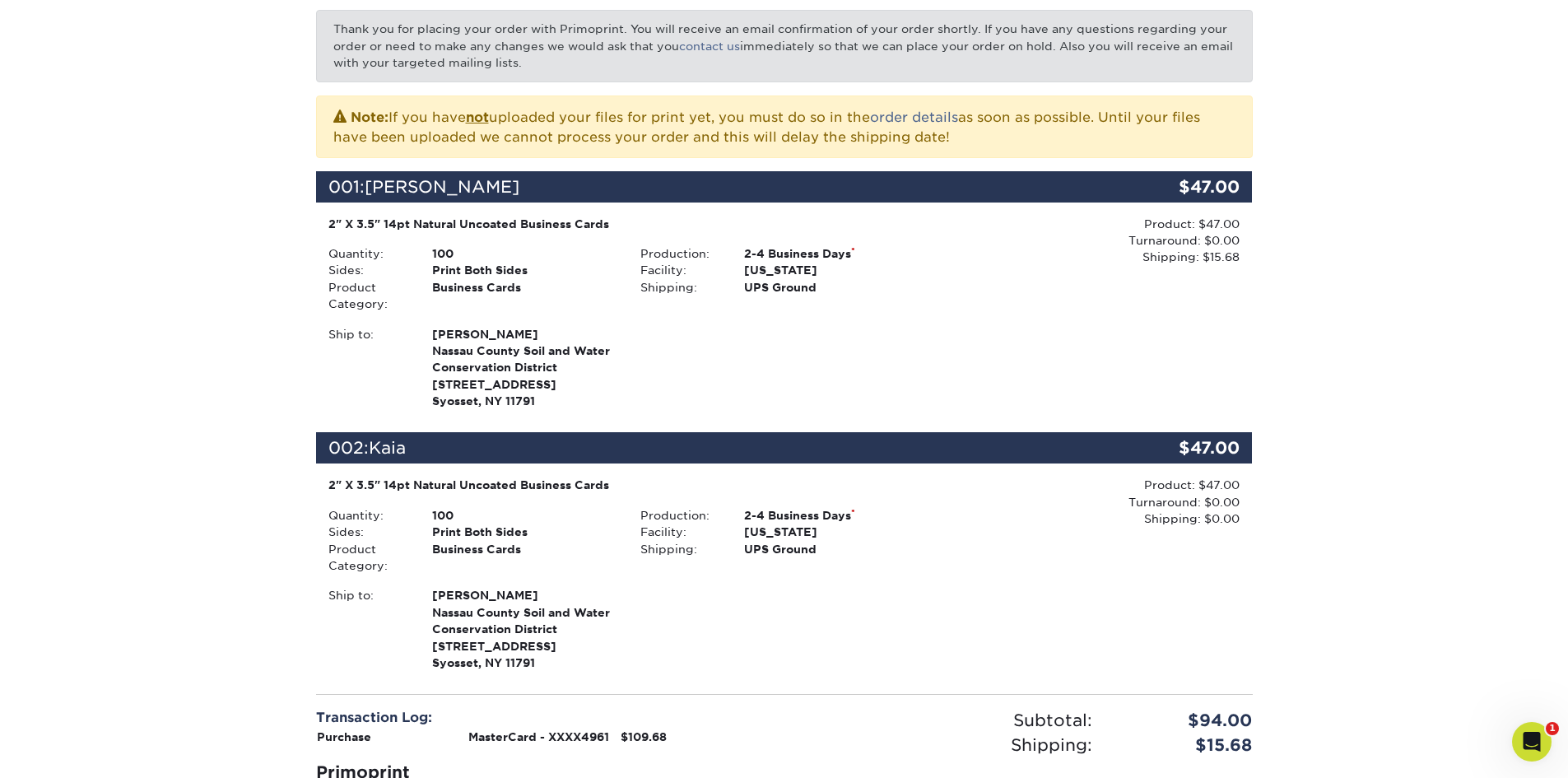
scroll to position [165, 0]
